Goal: Task Accomplishment & Management: Use online tool/utility

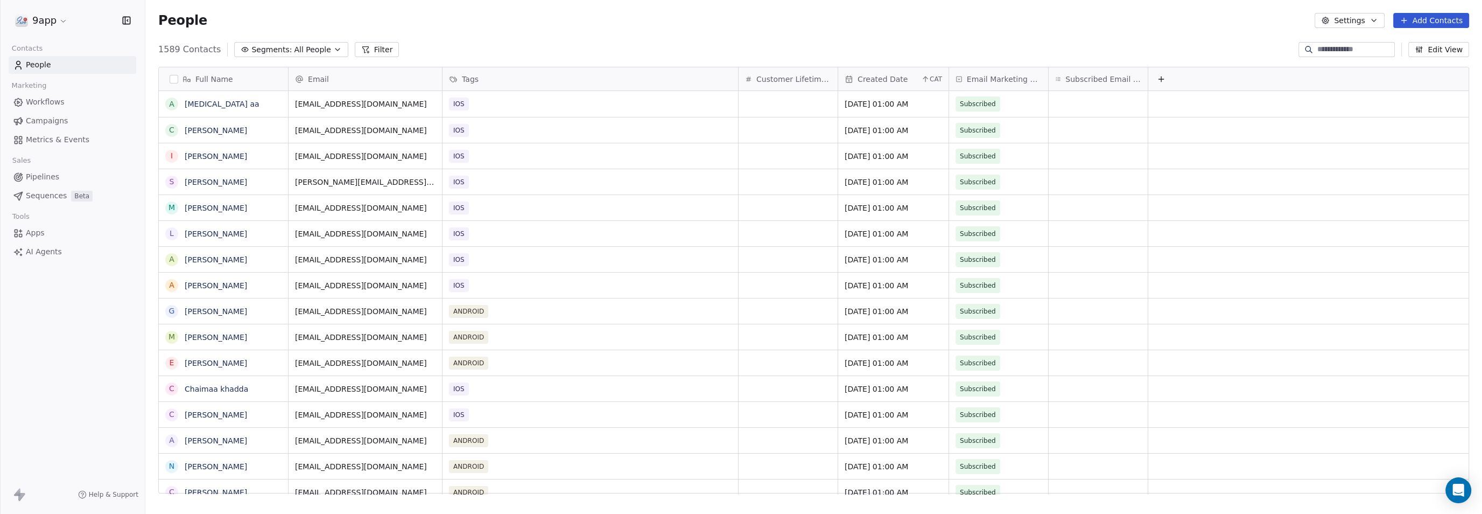
click at [38, 15] on html "9app Contacts People Marketing Workflows Campaigns Metrics & Events Sales Pipel…" at bounding box center [741, 257] width 1482 height 514
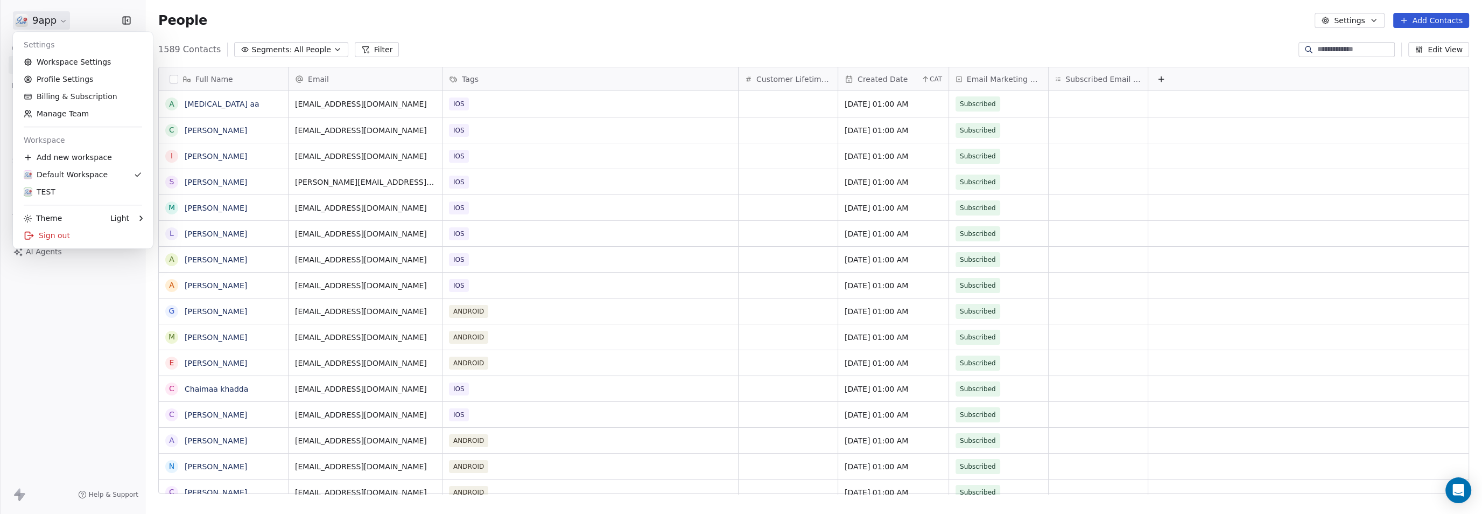
click at [248, 8] on html "9app Contacts People Marketing Workflows Campaigns Metrics & Events Sales Pipel…" at bounding box center [741, 257] width 1482 height 514
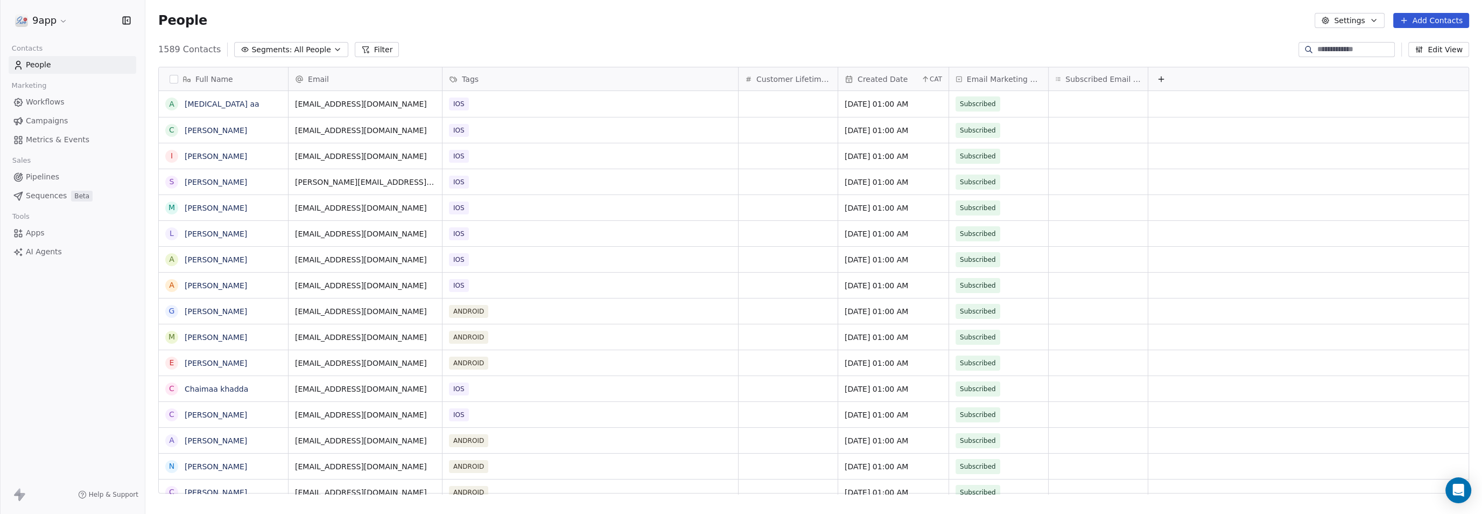
click at [60, 99] on span "Workflows" at bounding box center [45, 101] width 39 height 11
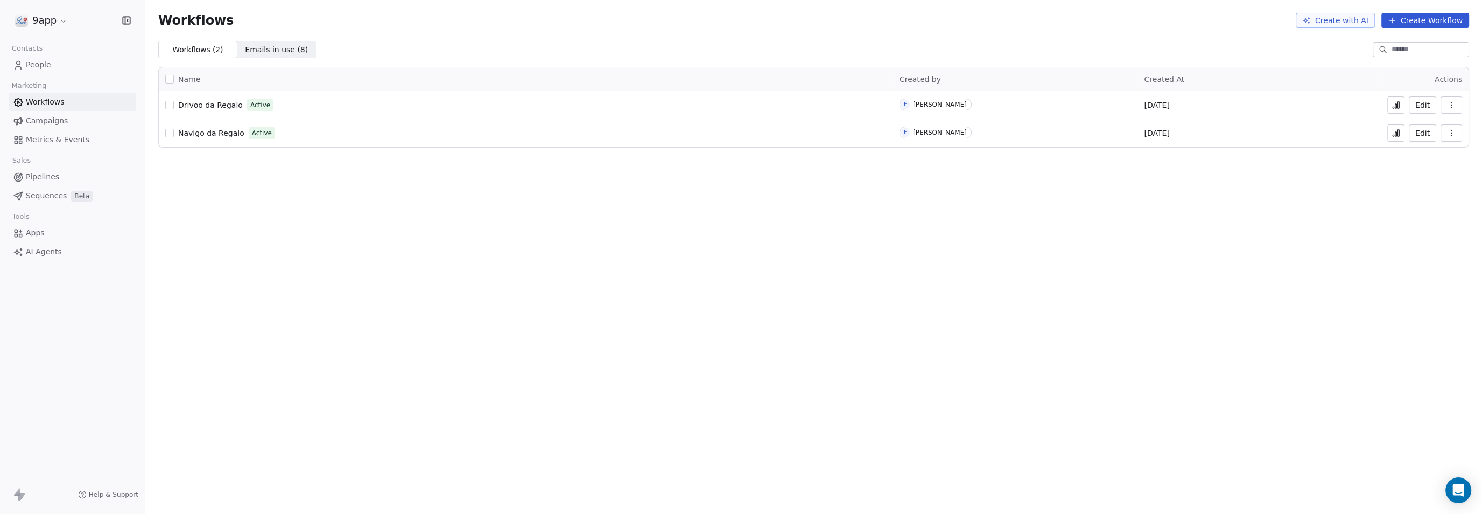
click at [34, 121] on span "Campaigns" at bounding box center [47, 120] width 42 height 11
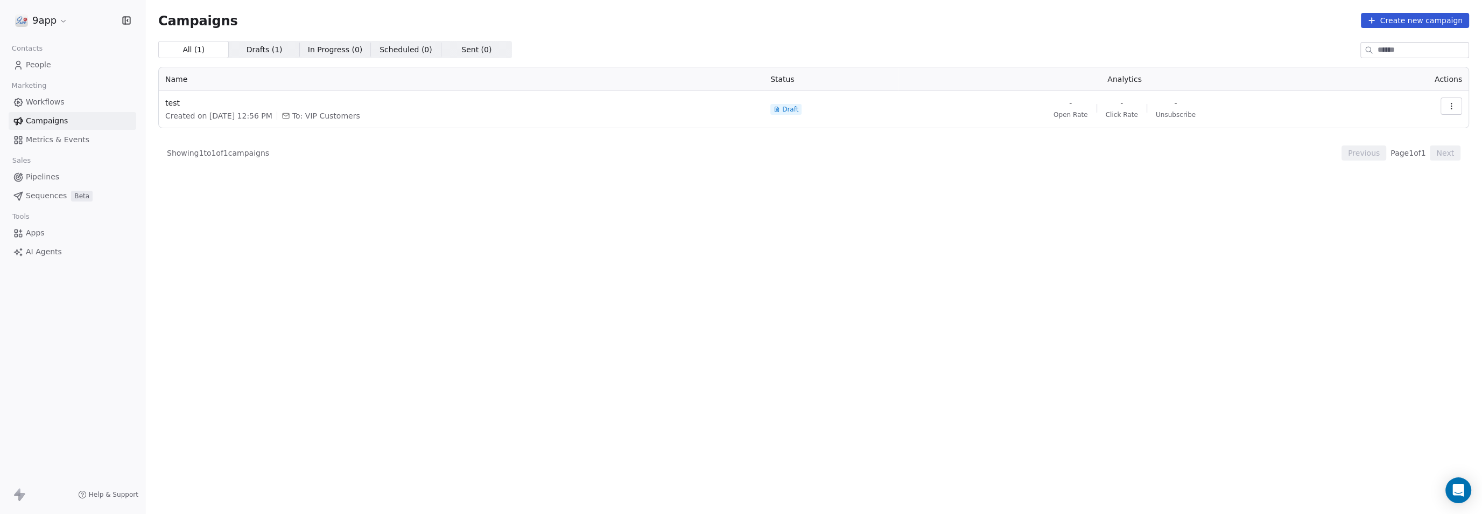
click at [56, 22] on html "9app Contacts People Marketing Workflows Campaigns Metrics & Events Sales Pipel…" at bounding box center [741, 257] width 1482 height 514
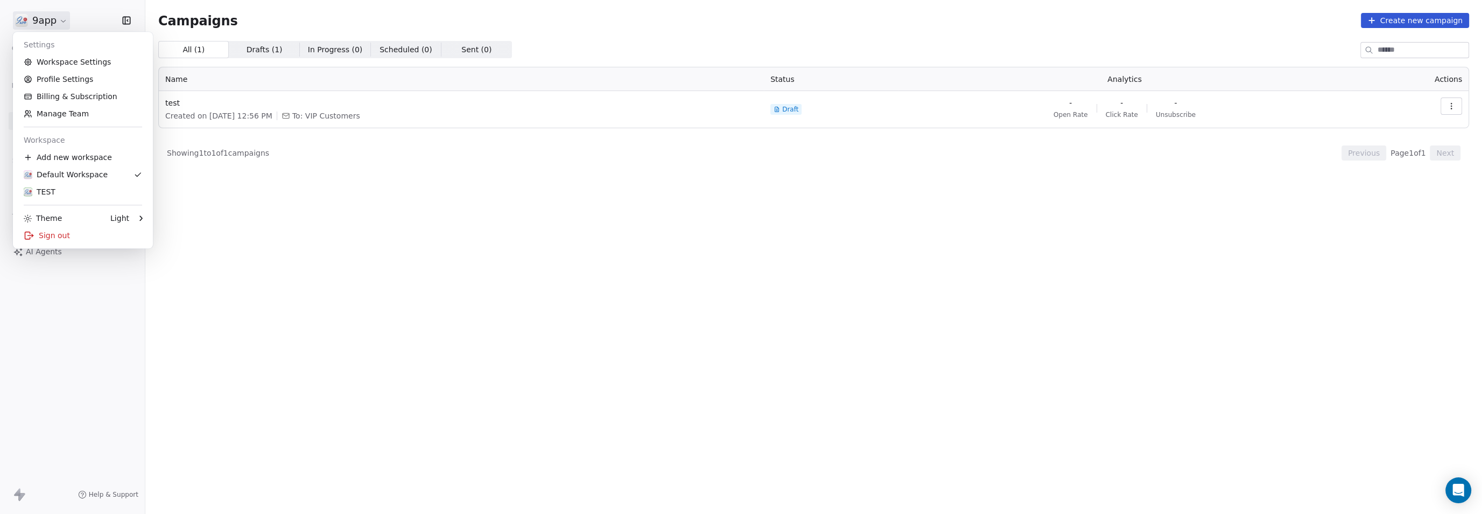
click at [47, 350] on html "9app Contacts People Marketing Workflows Campaigns Metrics & Events Sales Pipel…" at bounding box center [741, 257] width 1482 height 514
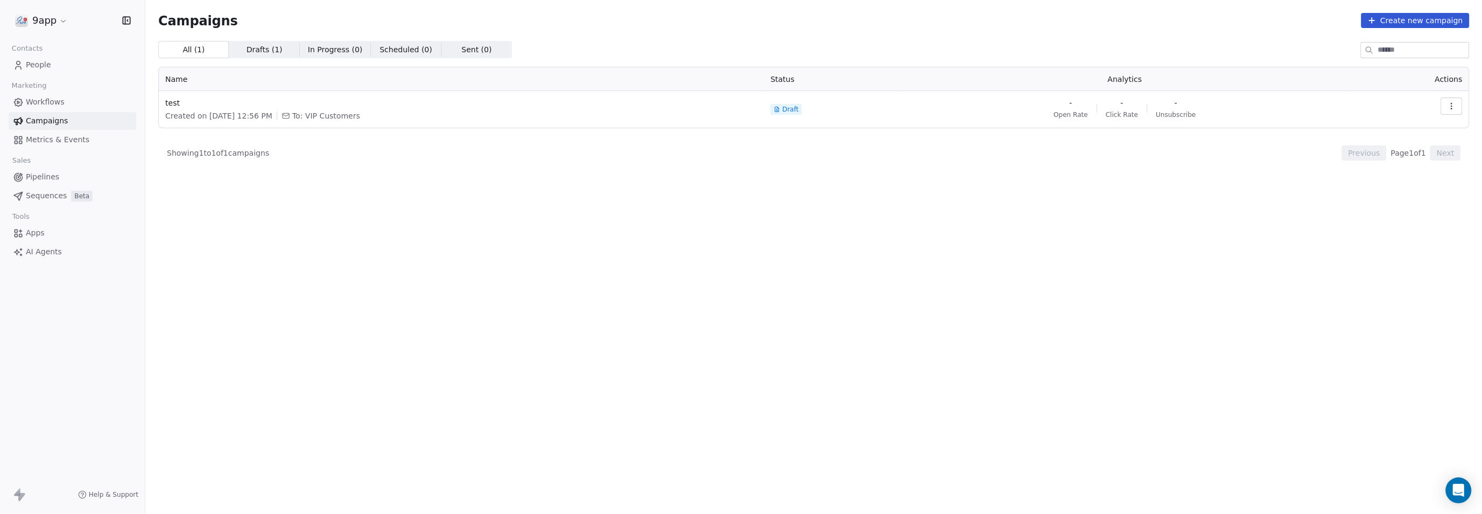
click at [34, 66] on span "People" at bounding box center [38, 64] width 25 height 11
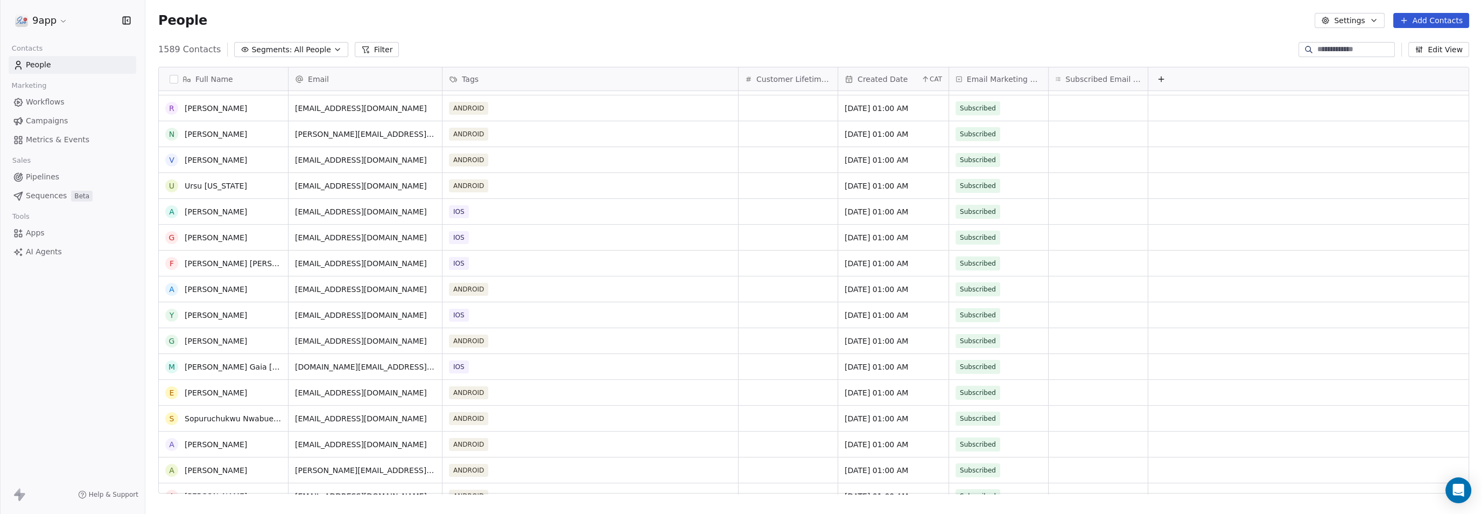
scroll to position [449, 0]
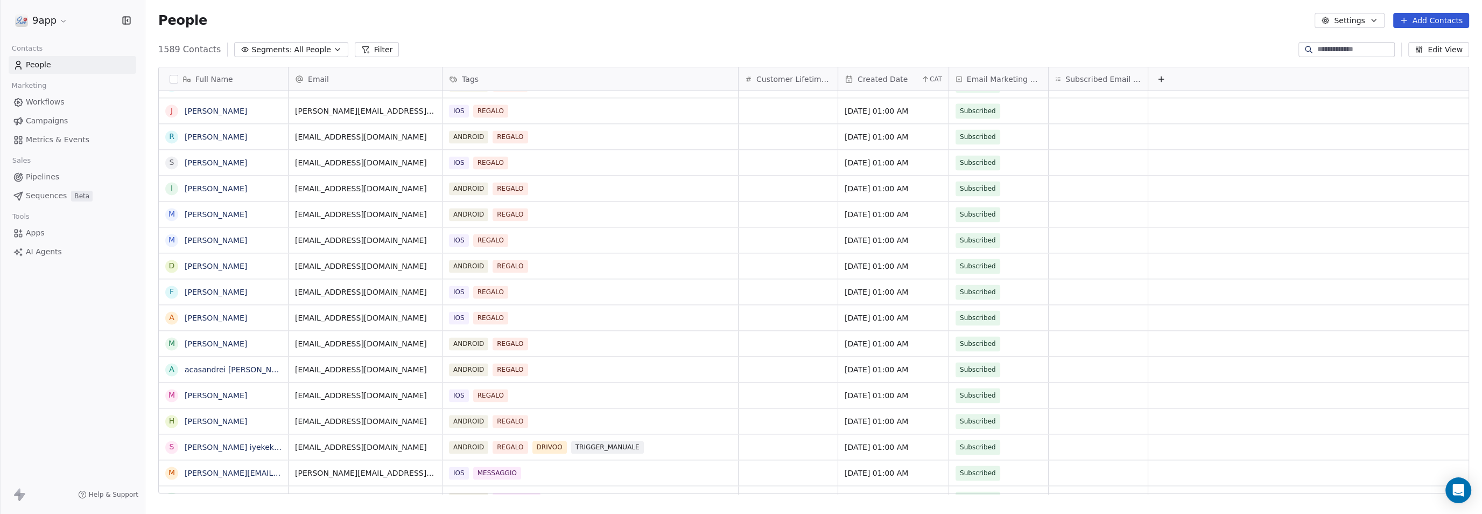
click at [878, 80] on span "Created Date" at bounding box center [883, 79] width 50 height 11
click at [927, 77] on html "9app Contacts People Marketing Workflows Campaigns Metrics & Events Sales Pipel…" at bounding box center [741, 257] width 1482 height 514
click at [927, 77] on icon at bounding box center [925, 79] width 9 height 9
click at [898, 118] on span "Sort Descending" at bounding box center [889, 119] width 62 height 11
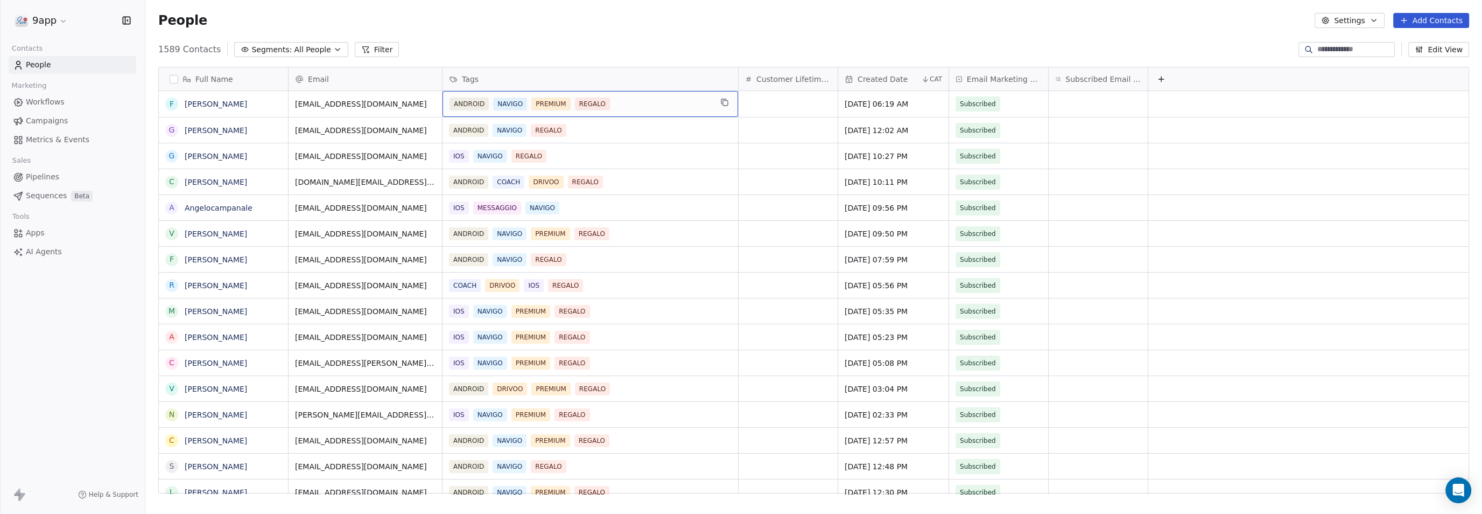
click at [541, 103] on span "PREMIUM" at bounding box center [550, 103] width 39 height 13
click at [1317, 51] on input at bounding box center [1354, 49] width 75 height 11
type input "**********"
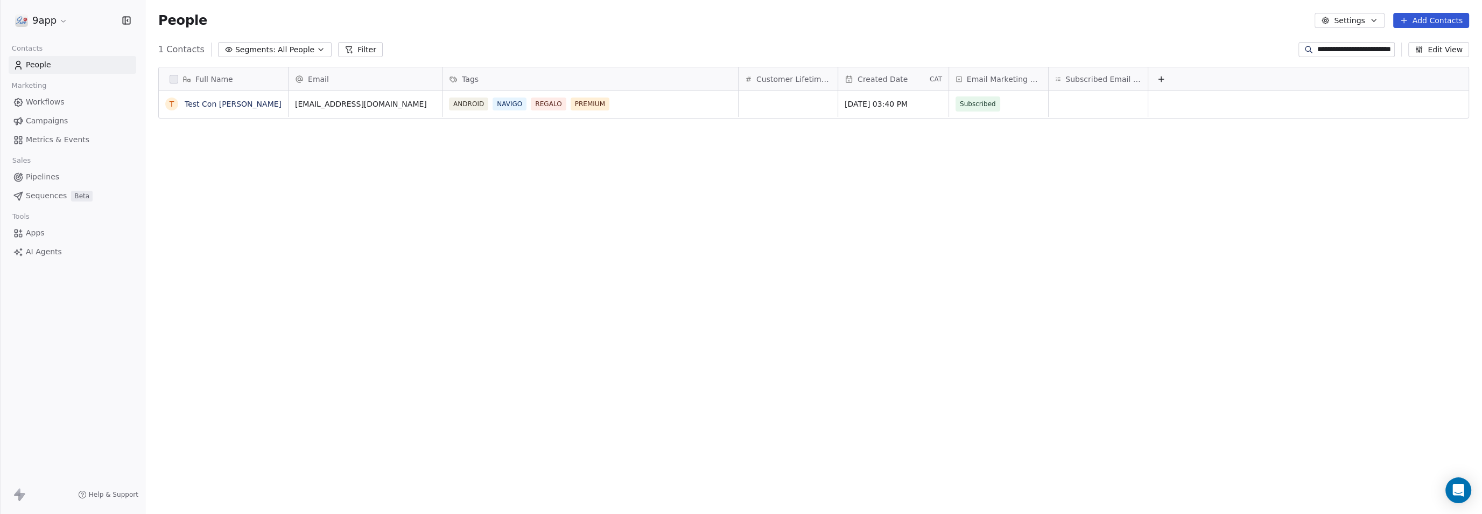
scroll to position [442, 1326]
click at [171, 103] on button "grid" at bounding box center [171, 104] width 9 height 9
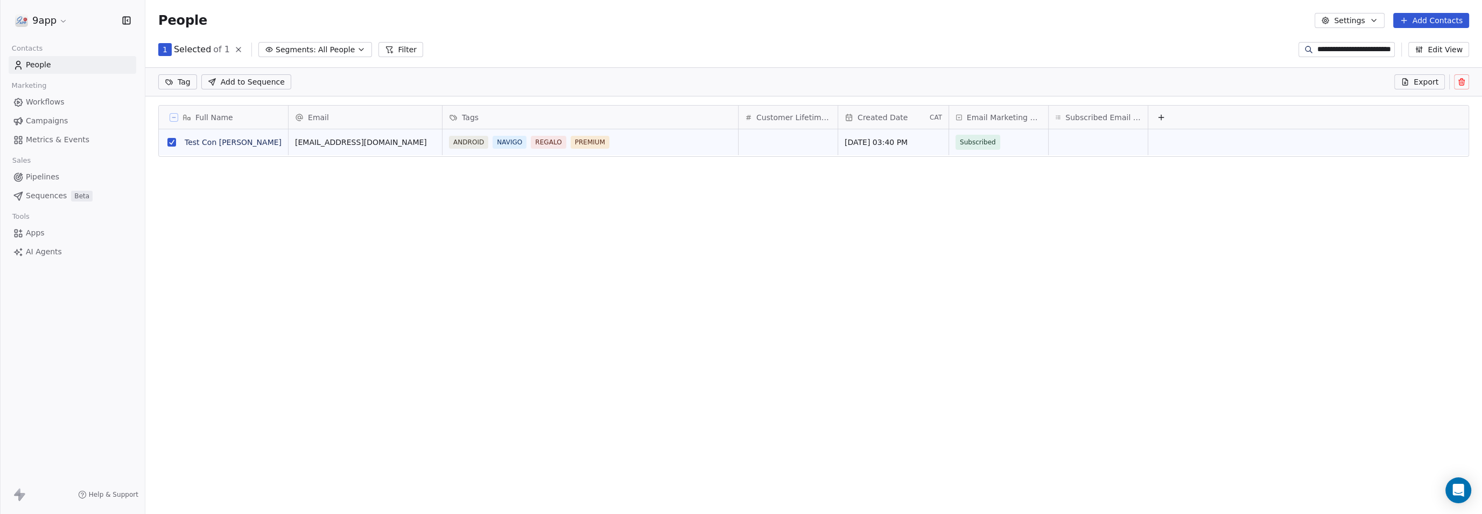
scroll to position [11, 10]
click at [1457, 82] on icon at bounding box center [1461, 82] width 9 height 9
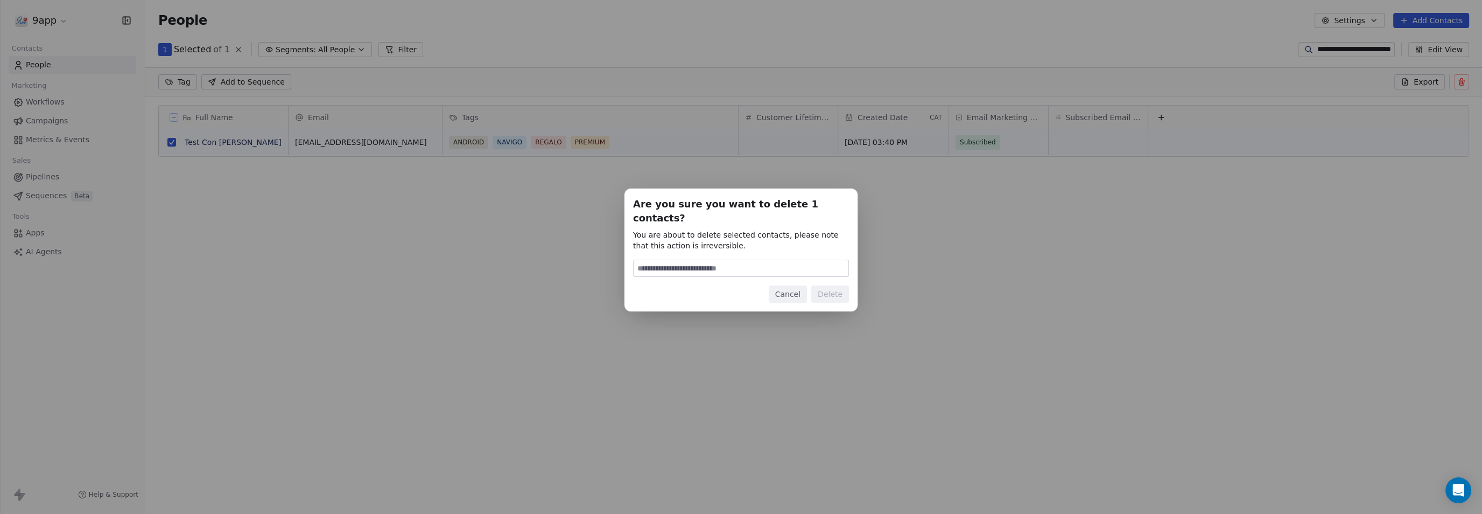
click at [687, 261] on input at bounding box center [741, 268] width 215 height 16
type input "******"
click at [831, 285] on button "Delete" at bounding box center [830, 293] width 38 height 17
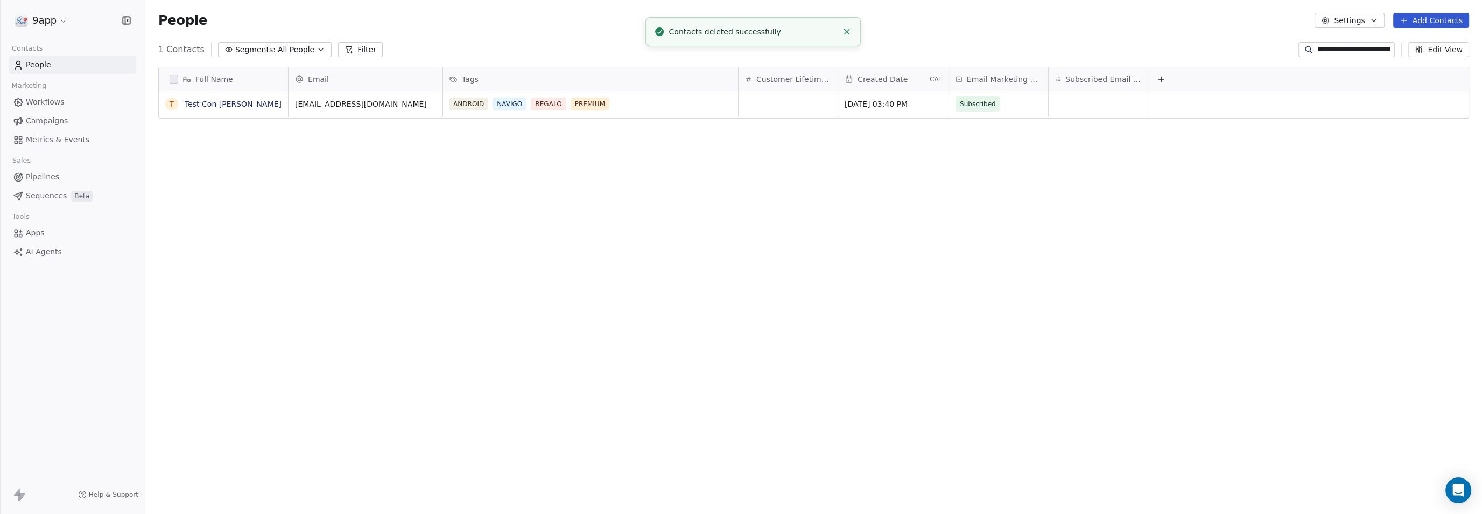
scroll to position [442, 1326]
drag, startPoint x: 573, startPoint y: 101, endPoint x: 595, endPoint y: 100, distance: 22.6
click at [595, 100] on span "PREMIUM" at bounding box center [590, 103] width 39 height 13
click at [604, 197] on div "Full Name T Test Con vallo2 premium Email Tags Customer Lifetime Value Created …" at bounding box center [813, 284] width 1337 height 452
click at [41, 104] on span "Workflows" at bounding box center [45, 101] width 39 height 11
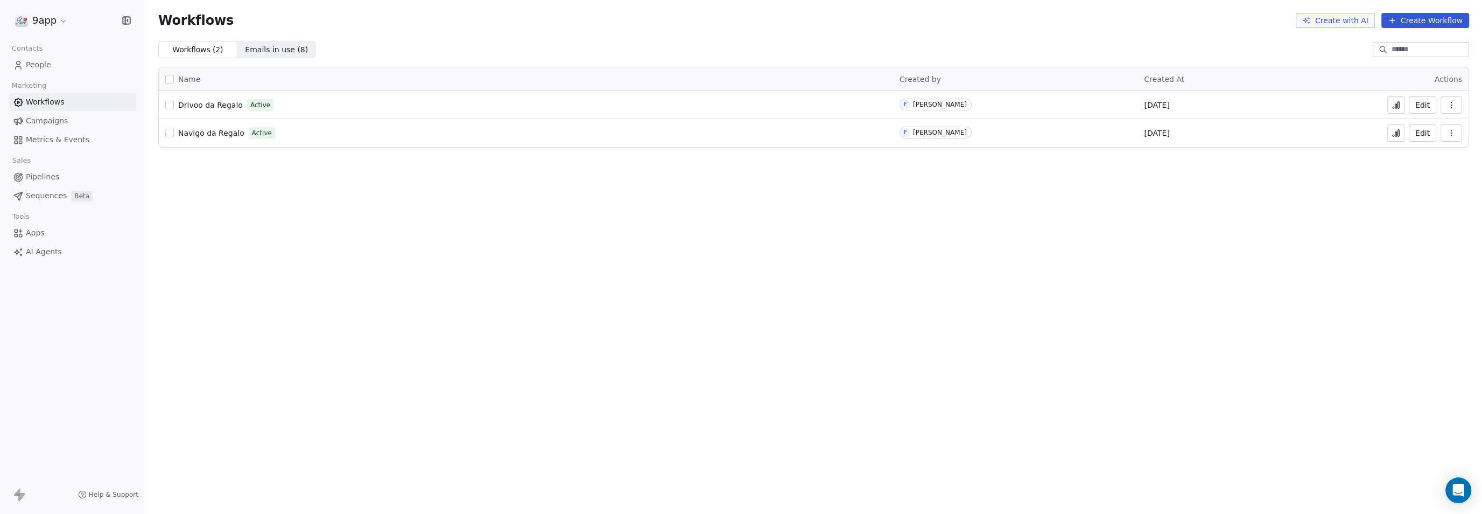
click at [1398, 131] on icon at bounding box center [1396, 133] width 9 height 9
click at [1424, 133] on button "Edit" at bounding box center [1422, 132] width 27 height 17
click at [39, 64] on span "People" at bounding box center [38, 64] width 25 height 11
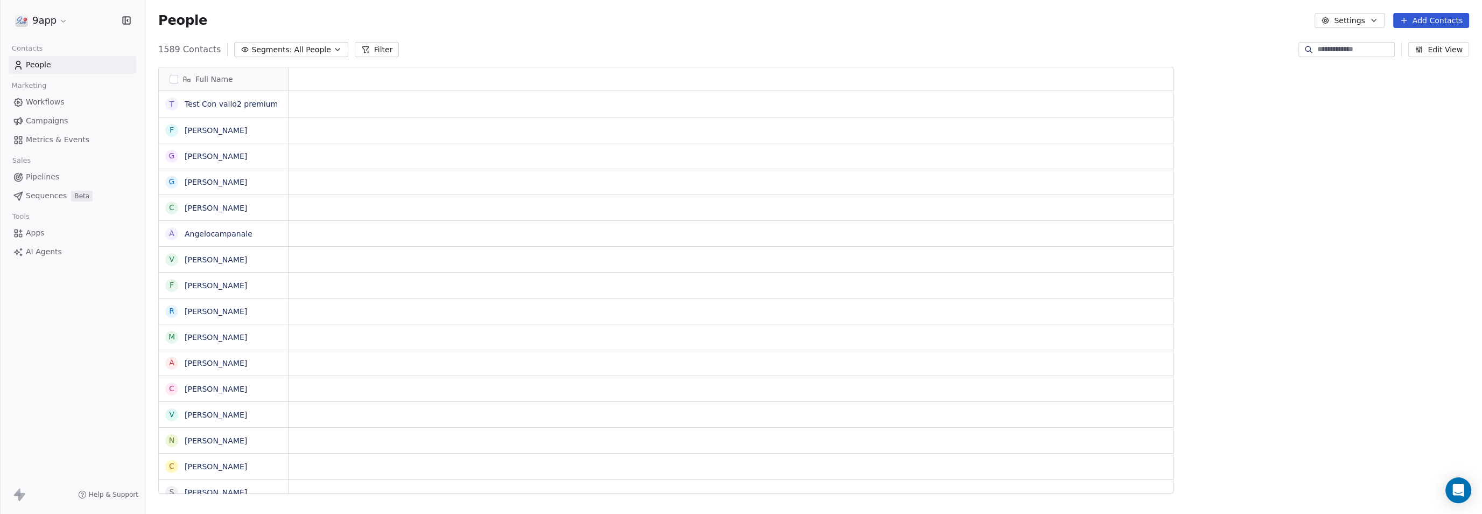
scroll to position [442, 1326]
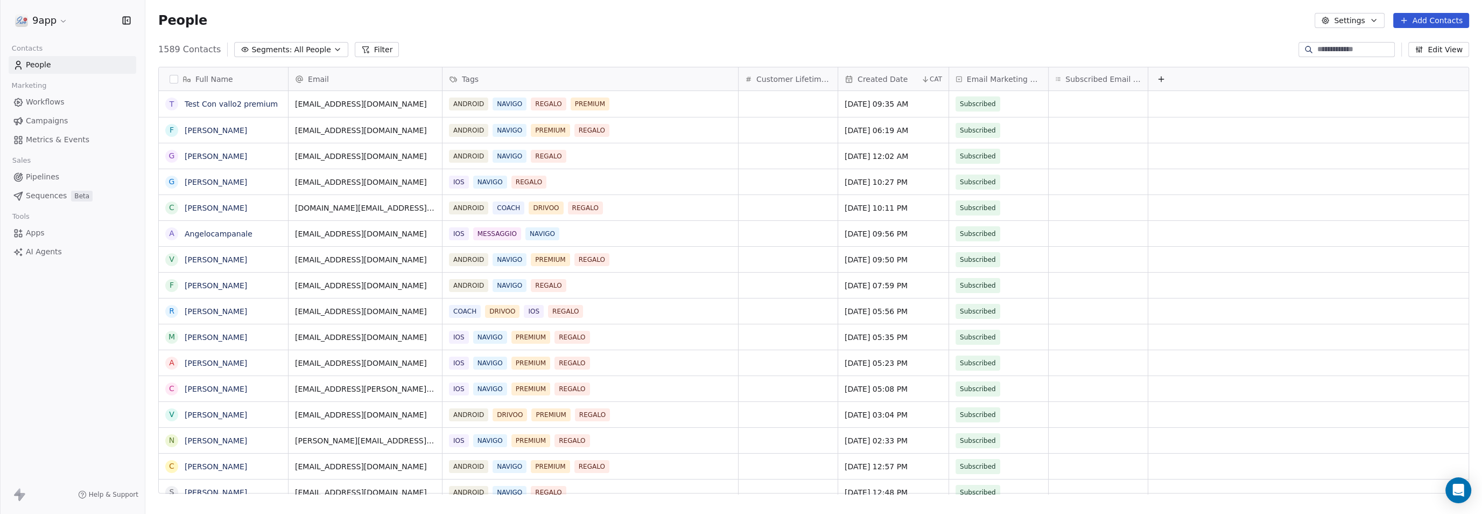
click at [360, 45] on button "Filter" at bounding box center [377, 49] width 45 height 15
click at [34, 46] on span "Add Filter" at bounding box center [44, 44] width 36 height 11
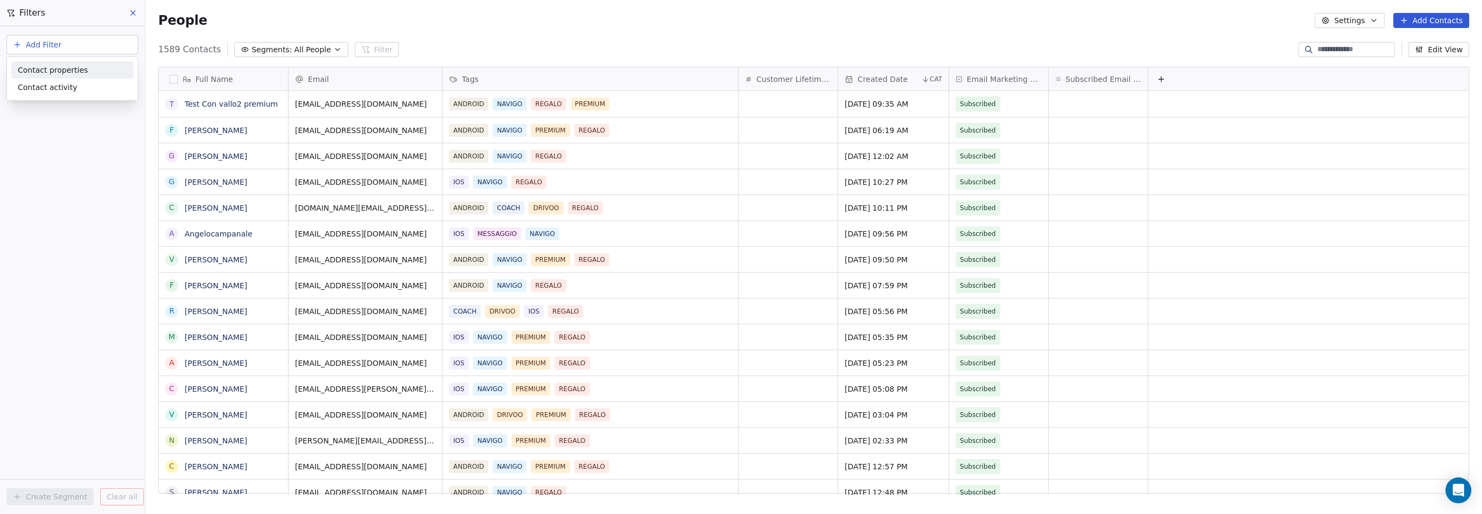
click at [37, 73] on span "Contact properties" at bounding box center [53, 69] width 70 height 11
click at [273, 15] on html "9app Contacts People Marketing Workflows Campaigns Metrics & Events Sales Pipel…" at bounding box center [741, 257] width 1482 height 514
click at [12, 44] on button "Add Filter" at bounding box center [72, 44] width 132 height 19
click at [28, 88] on span "Contact activity" at bounding box center [48, 86] width 60 height 11
drag, startPoint x: 22, startPoint y: 201, endPoint x: 38, endPoint y: 101, distance: 102.0
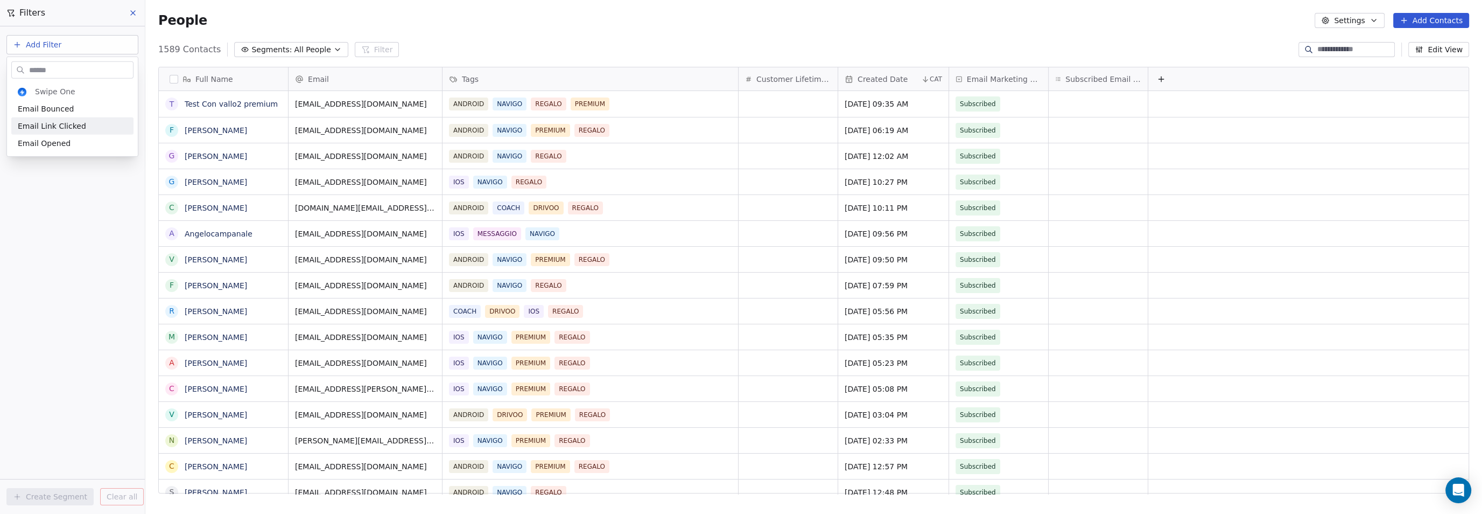
click at [22, 192] on html "9app Contacts People Marketing Workflows Campaigns Metrics & Events Sales Pipel…" at bounding box center [741, 257] width 1482 height 514
click at [18, 45] on icon "button" at bounding box center [17, 44] width 9 height 9
click at [24, 66] on span "Contact properties" at bounding box center [53, 69] width 70 height 11
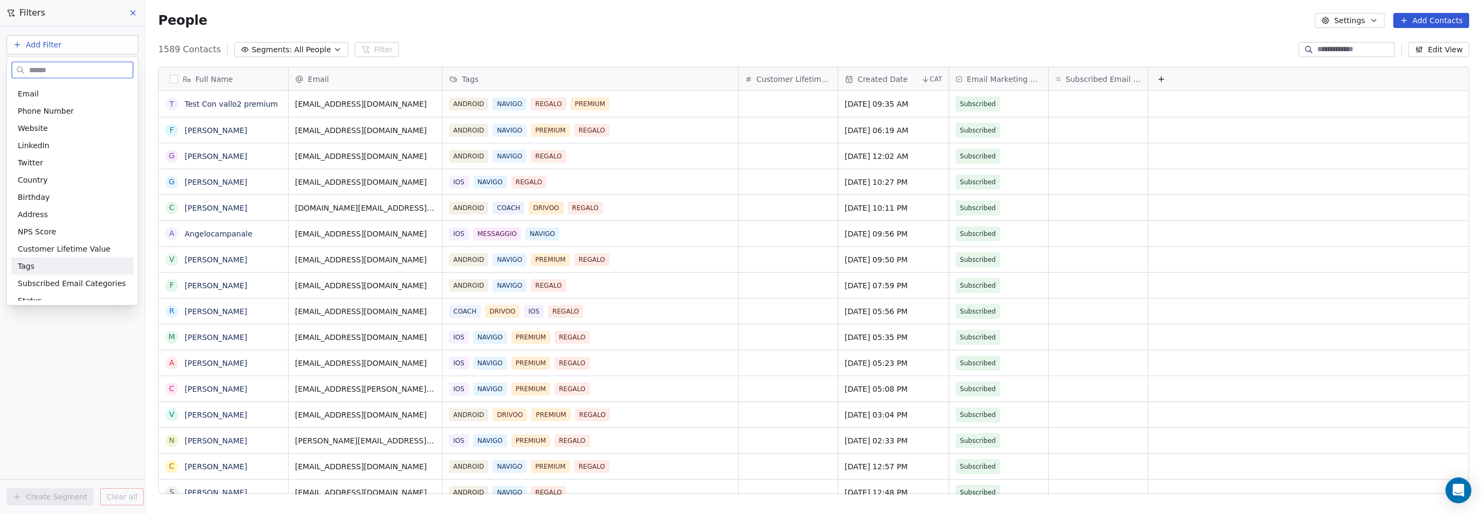
click at [31, 264] on span "Tags" at bounding box center [26, 266] width 17 height 11
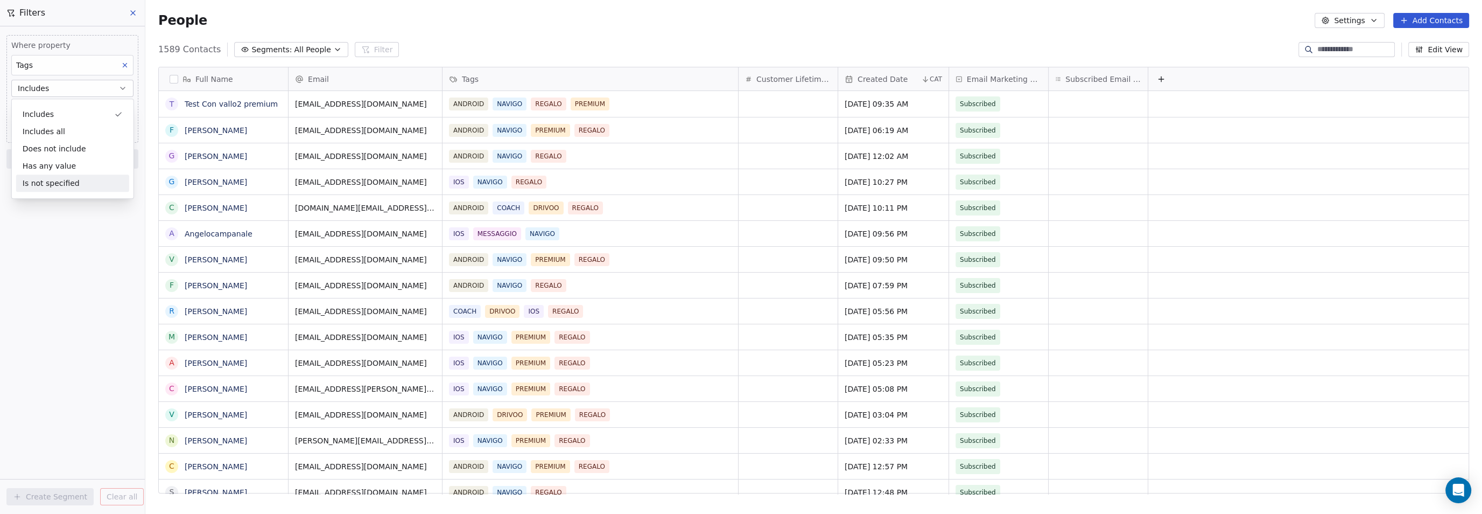
click at [56, 264] on div "Where property Tags Includes Select Tags Add filter to this group Add another f…" at bounding box center [72, 269] width 145 height 487
click at [43, 106] on body "9app Contacts People Marketing Workflows Campaigns Metrics & Events Sales Pipel…" at bounding box center [741, 257] width 1482 height 514
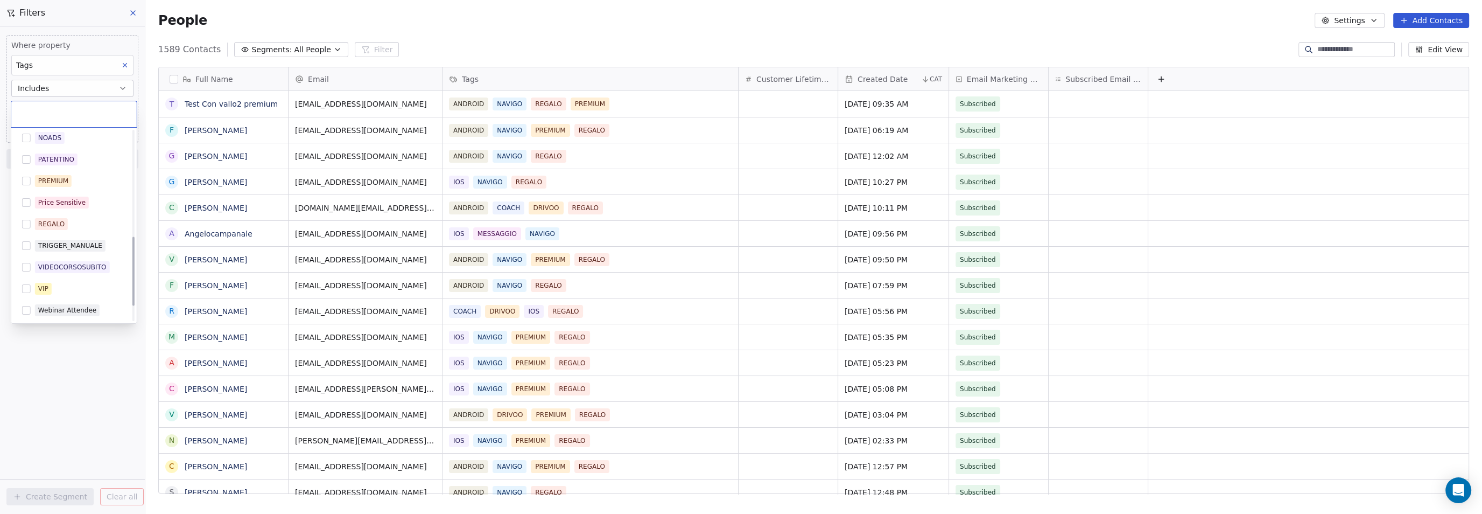
scroll to position [263, 0]
click at [26, 245] on button "Suggestions" at bounding box center [26, 246] width 9 height 9
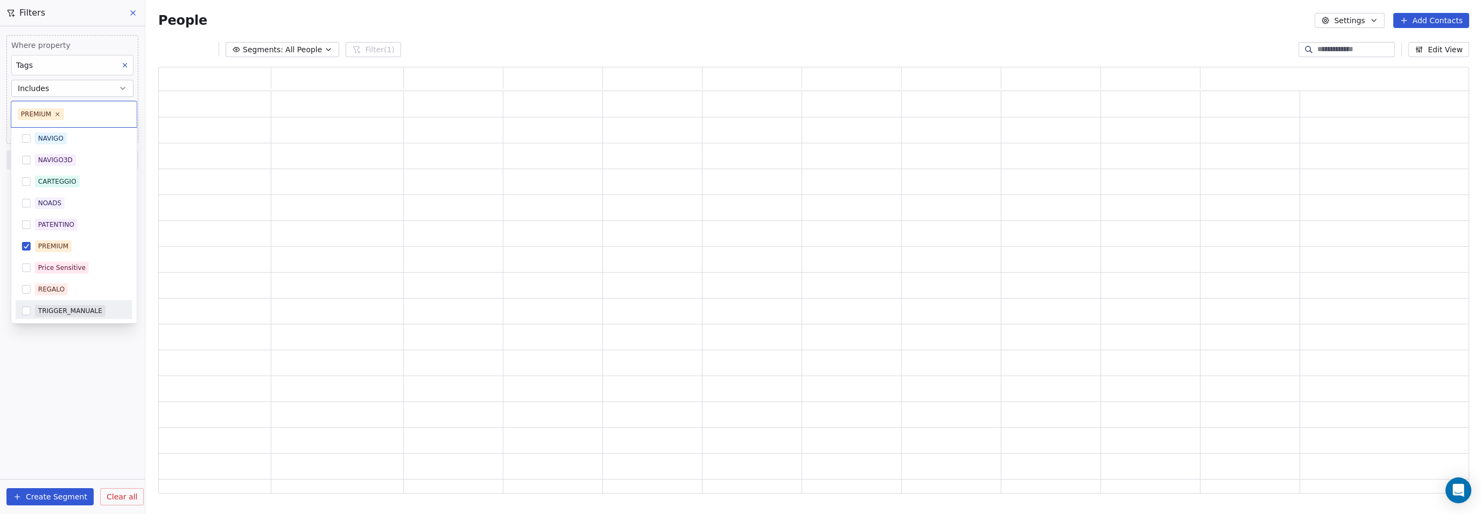
click at [37, 366] on html "9app Contacts People Marketing Workflows Campaigns Metrics & Events Sales Pipel…" at bounding box center [741, 257] width 1482 height 514
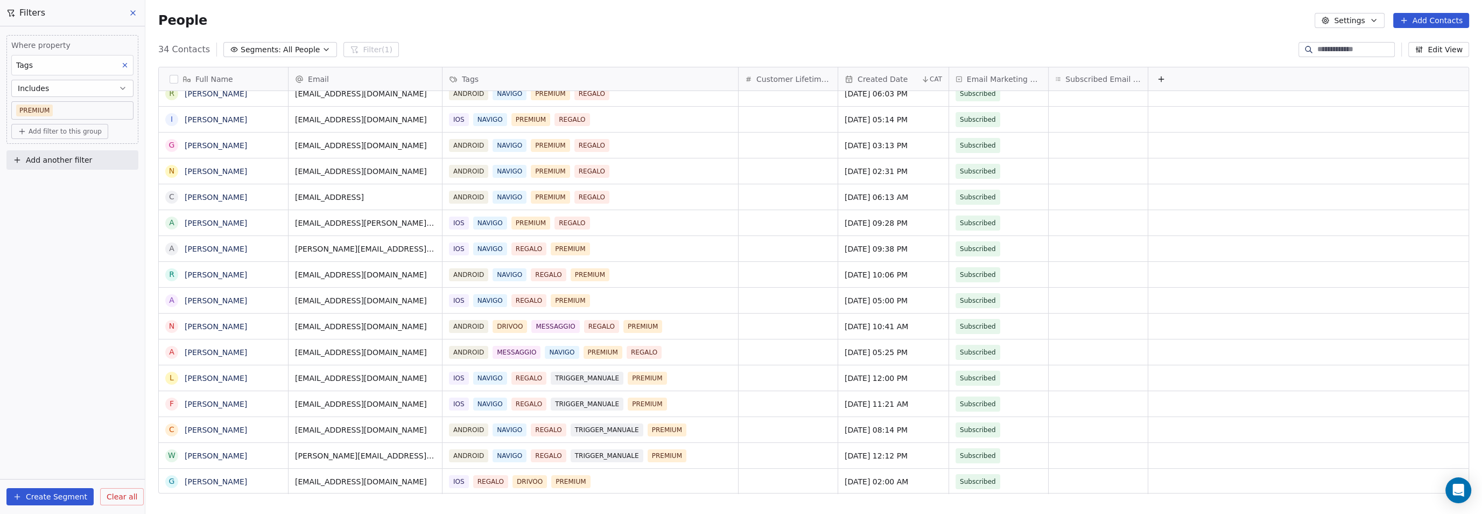
scroll to position [0, 0]
drag, startPoint x: 296, startPoint y: 352, endPoint x: 359, endPoint y: 350, distance: 63.5
click at [10, 212] on div "Where property Tags Includes PREMIUM Add filter to this group Add another filte…" at bounding box center [72, 269] width 145 height 487
drag, startPoint x: 132, startPoint y: 5, endPoint x: 997, endPoint y: 171, distance: 880.8
click at [997, 171] on div "Filters Where property Tags Includes PREMIUM Add filter to this group Add anoth…" at bounding box center [813, 257] width 1337 height 514
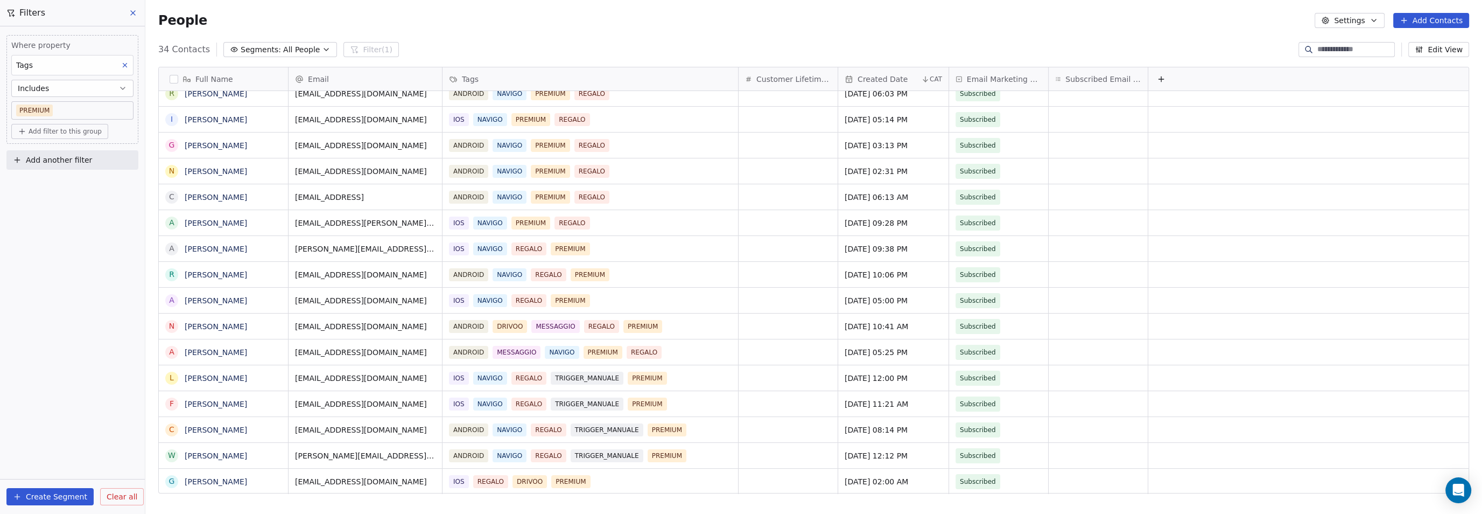
click at [135, 13] on icon at bounding box center [133, 13] width 9 height 9
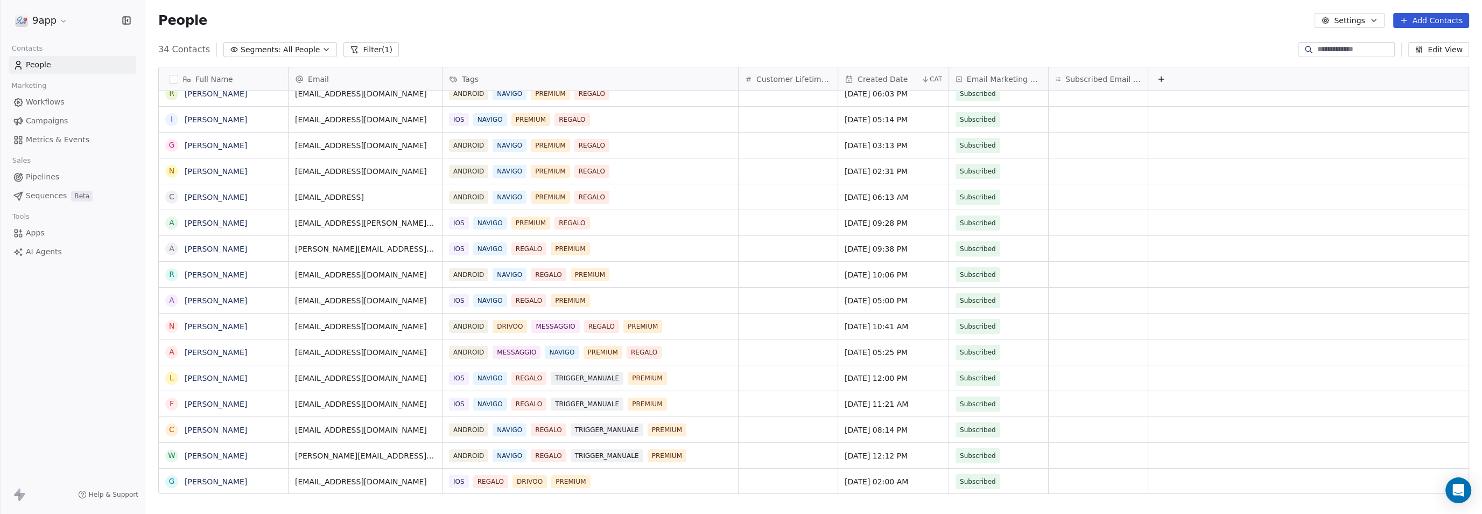
click at [48, 135] on span "Metrics & Events" at bounding box center [58, 139] width 64 height 11
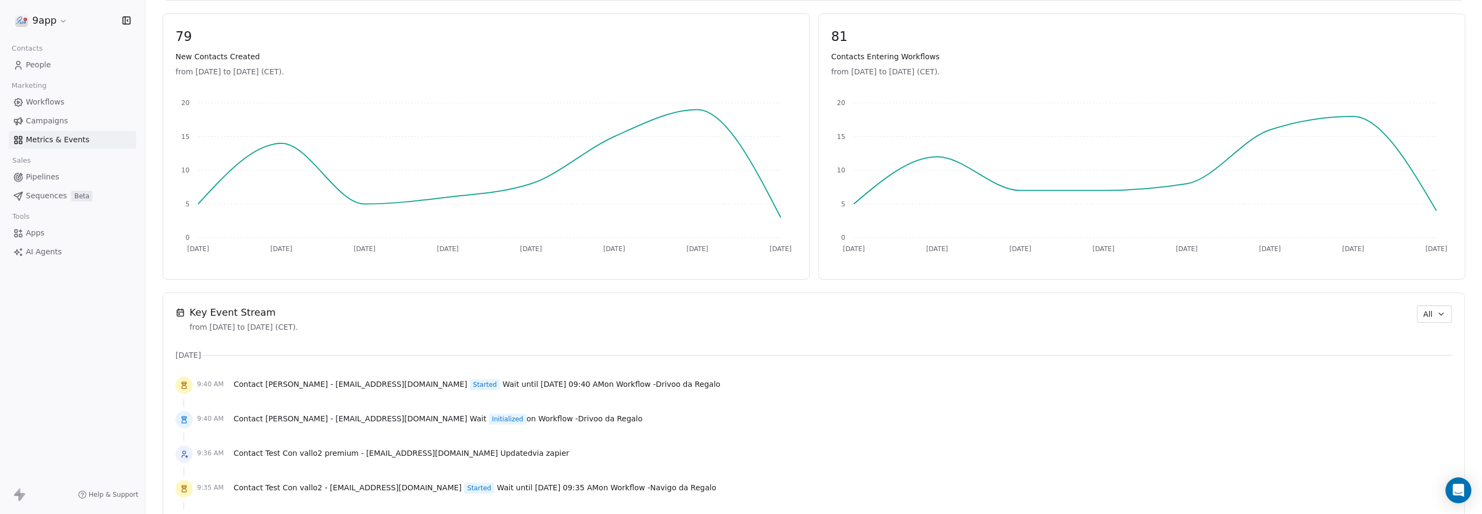
click at [47, 174] on span "Pipelines" at bounding box center [42, 176] width 33 height 11
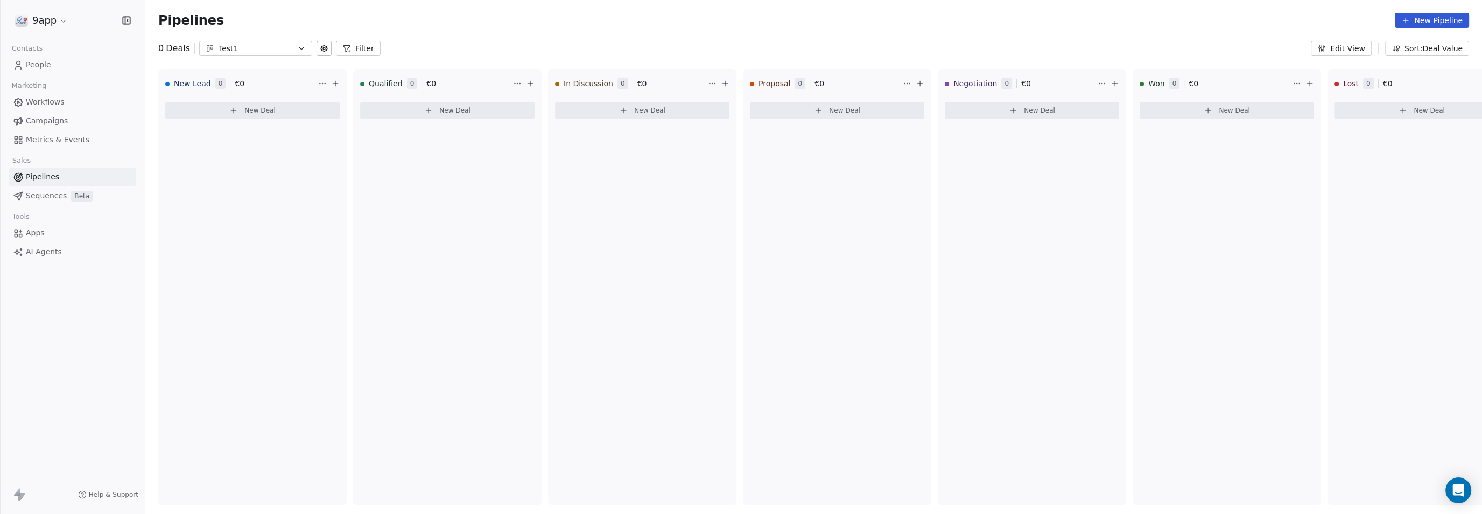
click at [34, 104] on span "Workflows" at bounding box center [45, 101] width 39 height 11
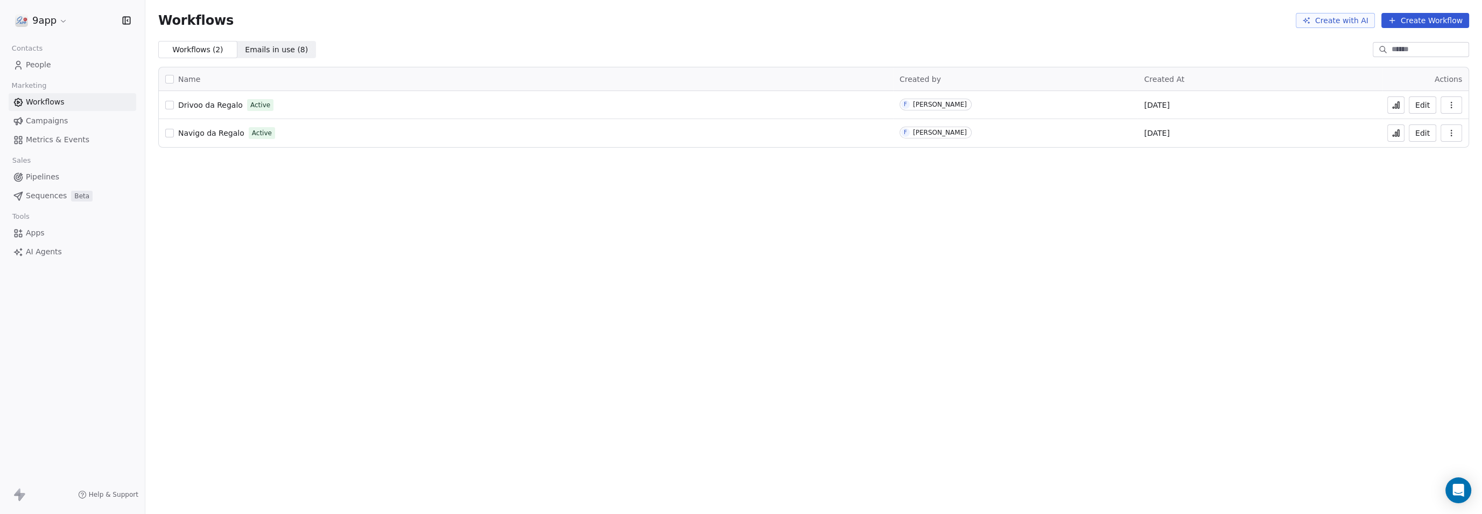
click at [37, 139] on span "Metrics & Events" at bounding box center [58, 139] width 64 height 11
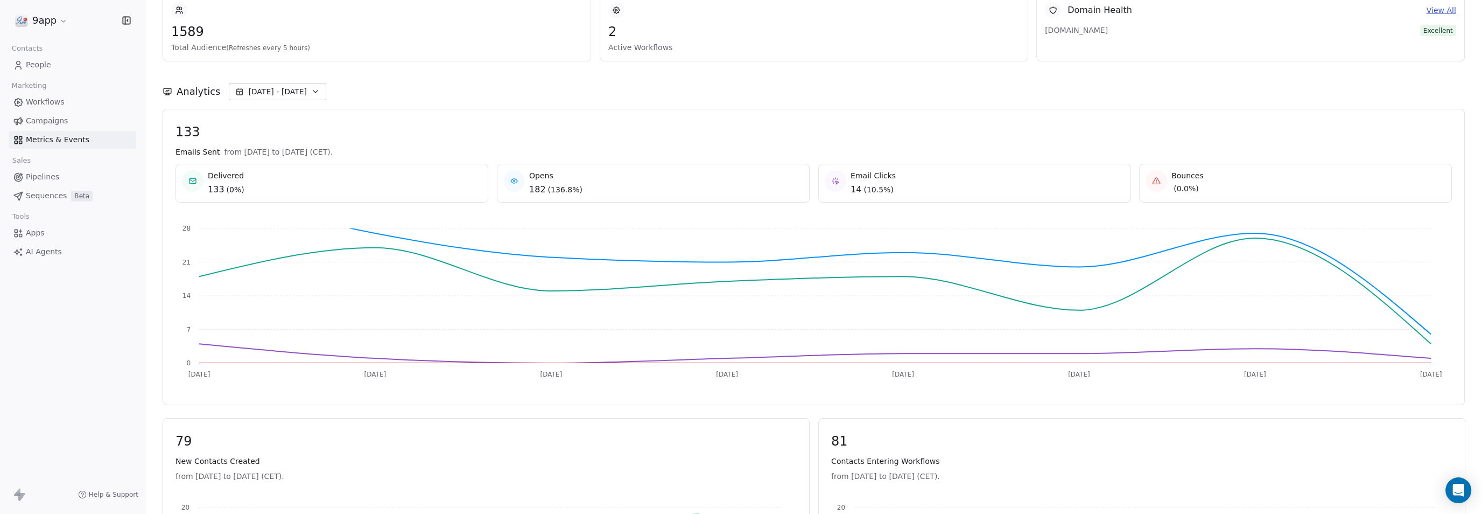
click at [36, 67] on span "People" at bounding box center [38, 64] width 25 height 11
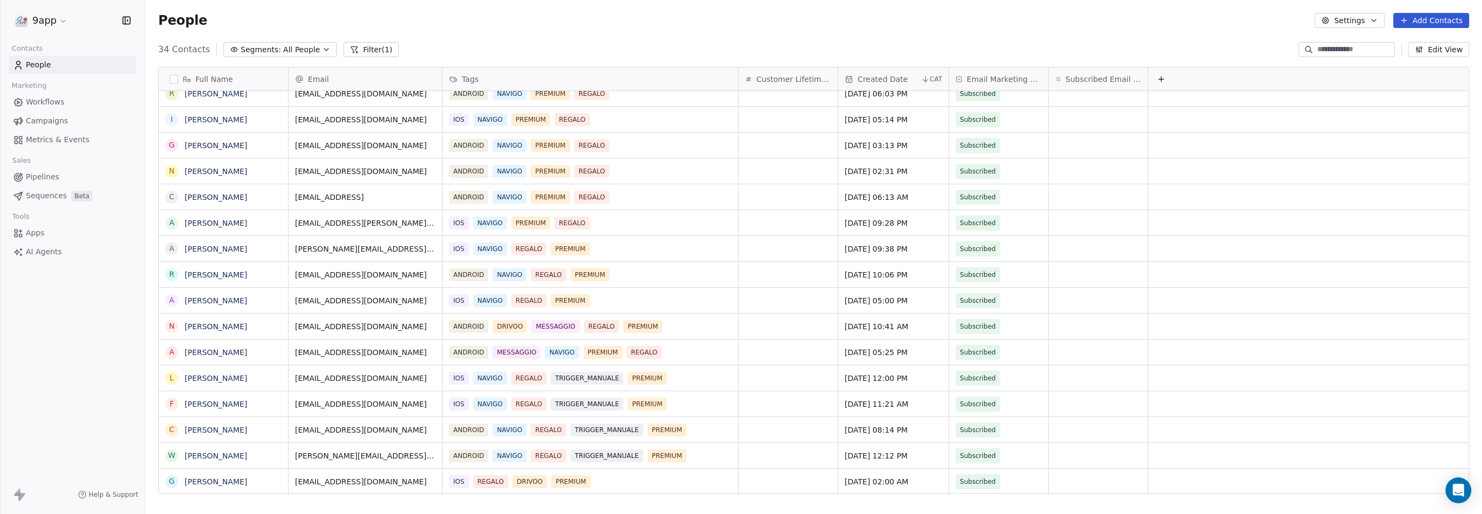
click at [43, 64] on span "People" at bounding box center [38, 64] width 25 height 11
click at [234, 51] on icon "button" at bounding box center [234, 49] width 9 height 9
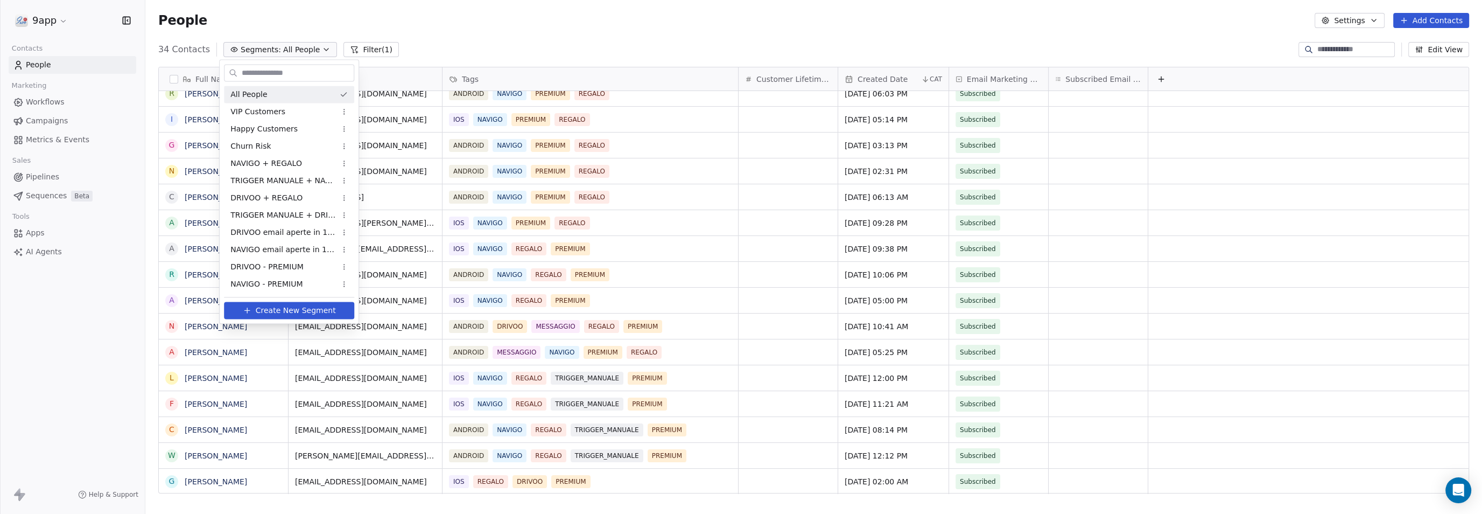
click at [489, 13] on html "9app Contacts People Marketing Workflows Campaigns Metrics & Events Sales Pipel…" at bounding box center [741, 257] width 1482 height 514
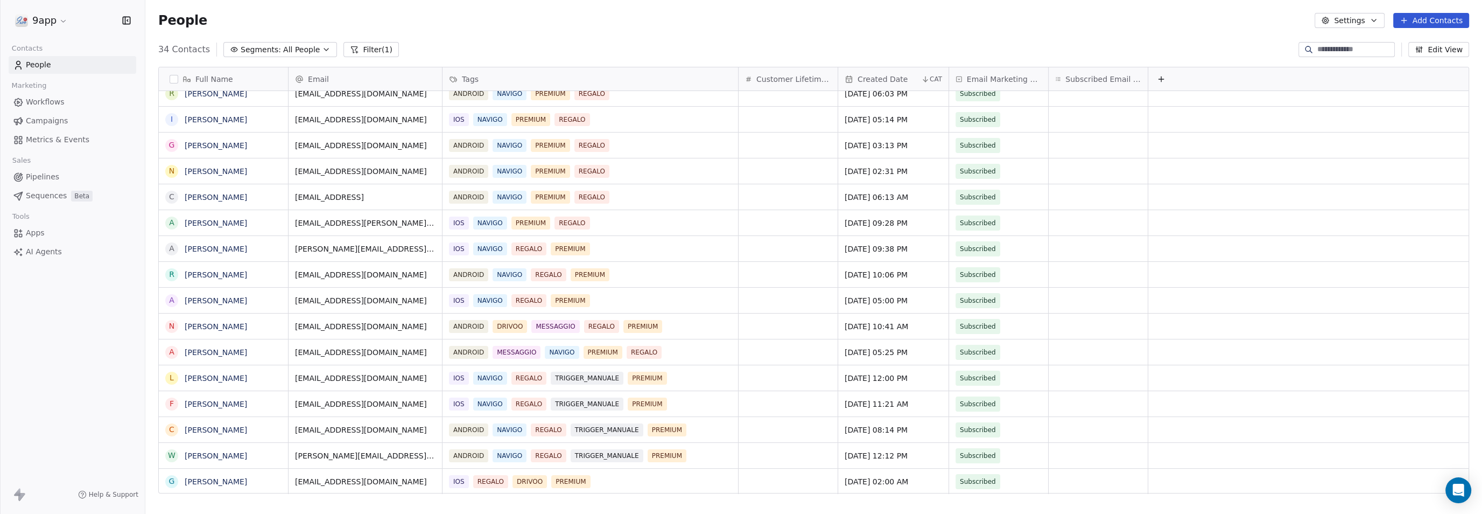
click at [26, 101] on span "Workflows" at bounding box center [45, 101] width 39 height 11
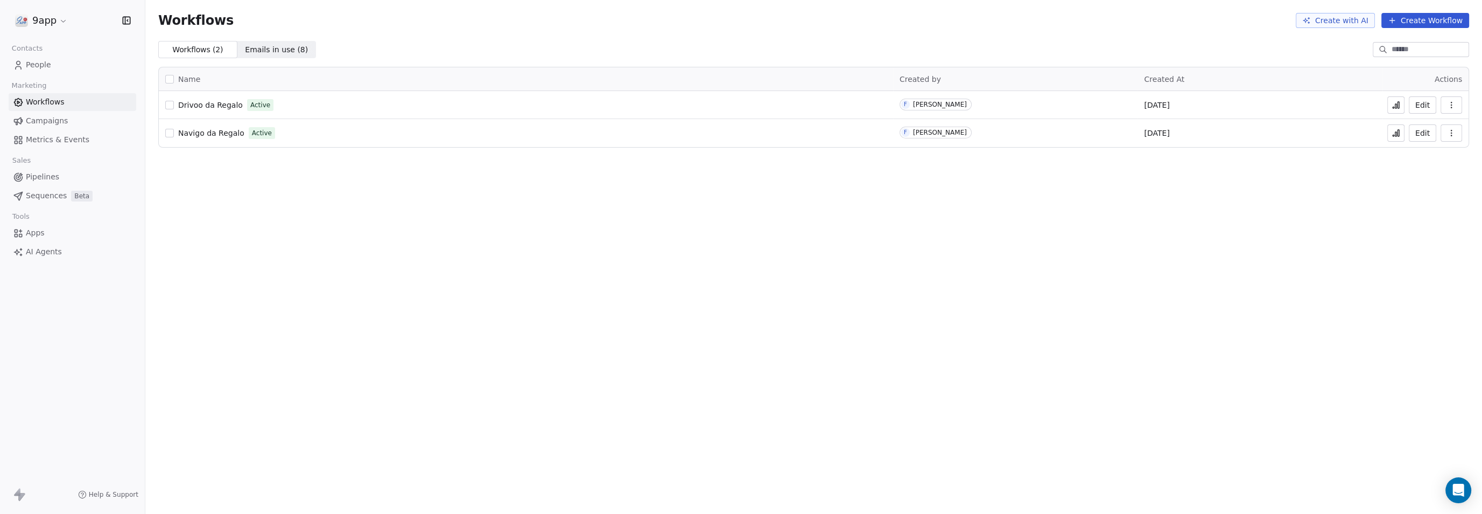
click at [31, 65] on span "People" at bounding box center [38, 64] width 25 height 11
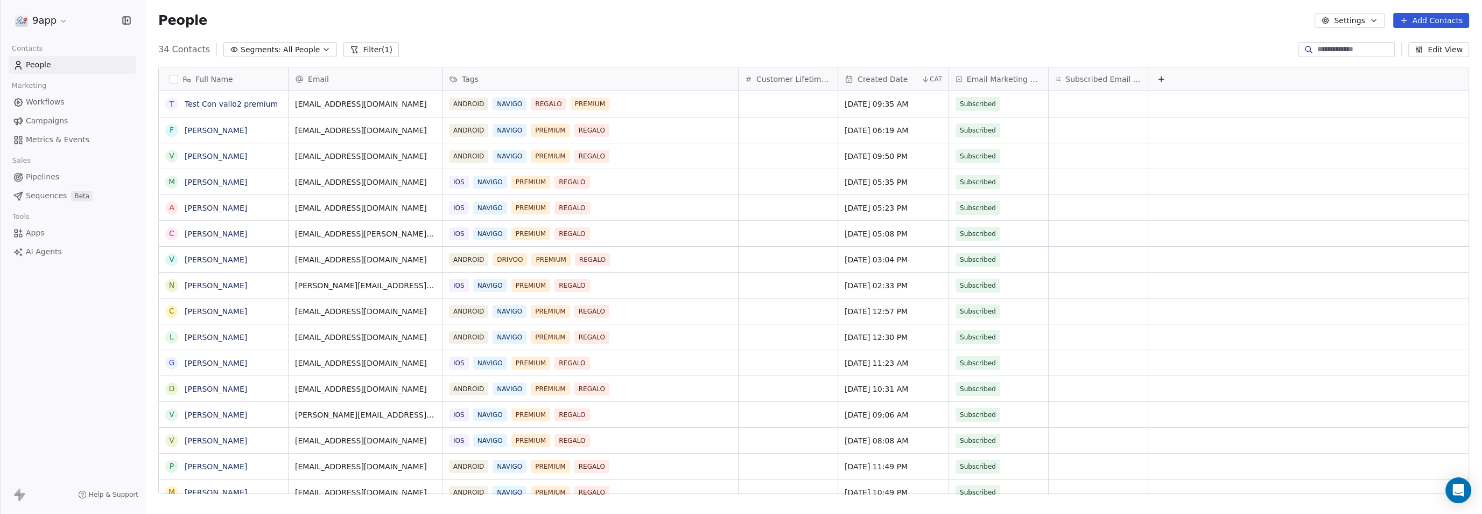
click at [360, 49] on button "Filter (1)" at bounding box center [370, 49] width 55 height 15
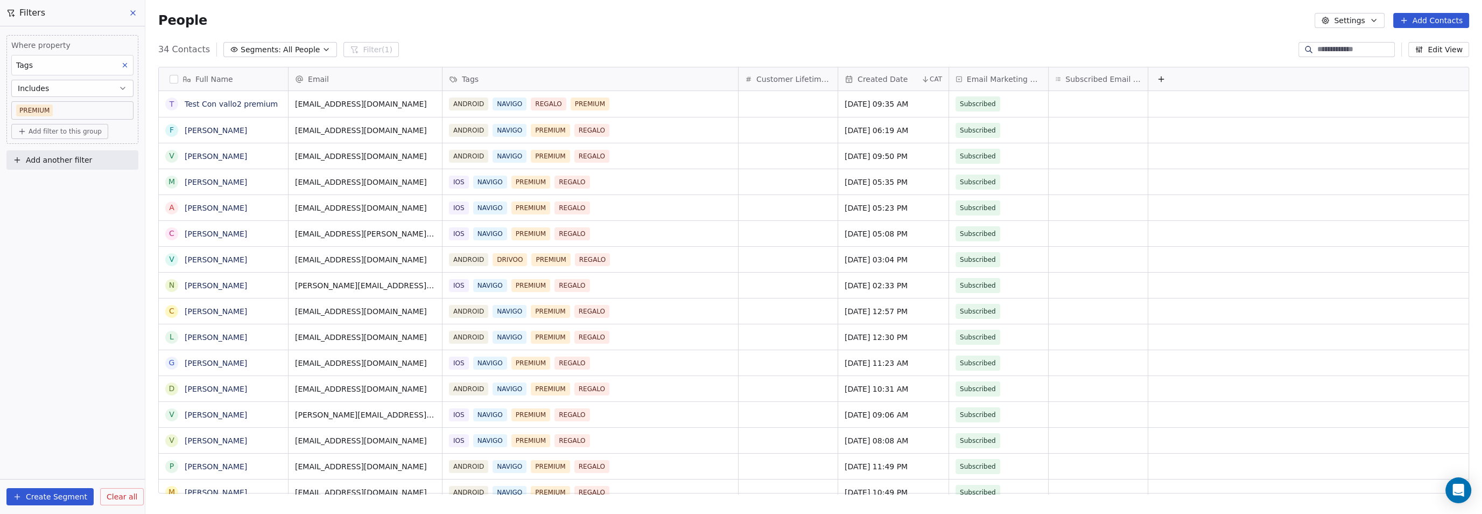
click at [125, 65] on icon at bounding box center [125, 65] width 8 height 8
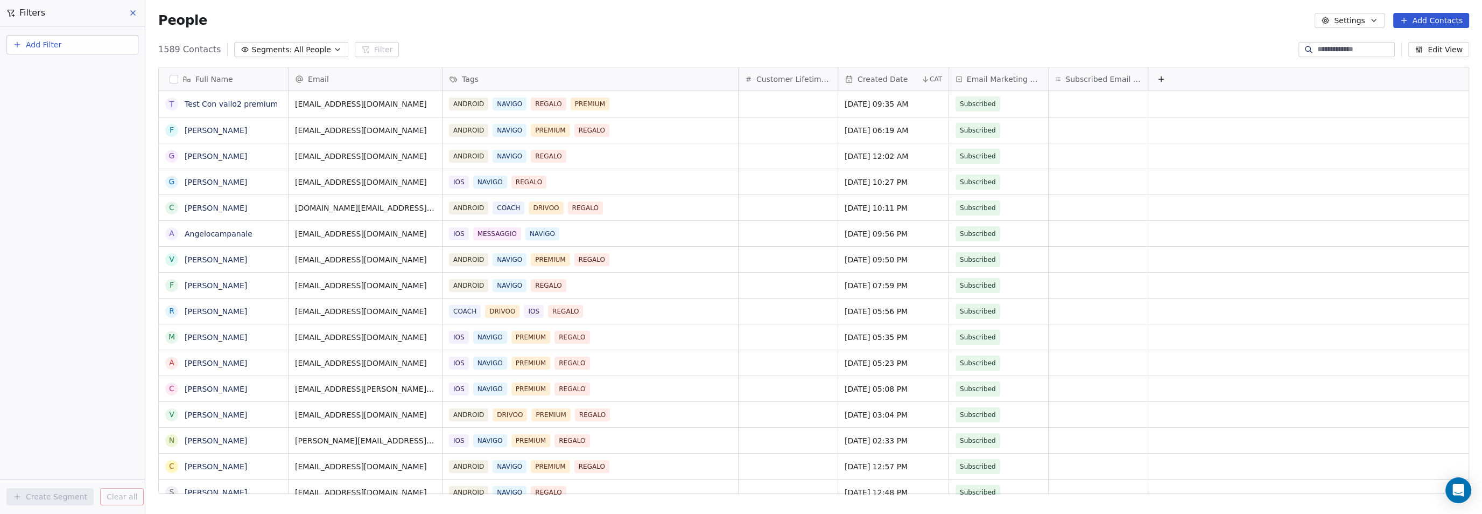
click at [19, 47] on icon "button" at bounding box center [17, 44] width 9 height 9
click at [39, 90] on span "Contact activity" at bounding box center [48, 86] width 60 height 11
click at [48, 145] on span "Email Opened" at bounding box center [44, 143] width 53 height 11
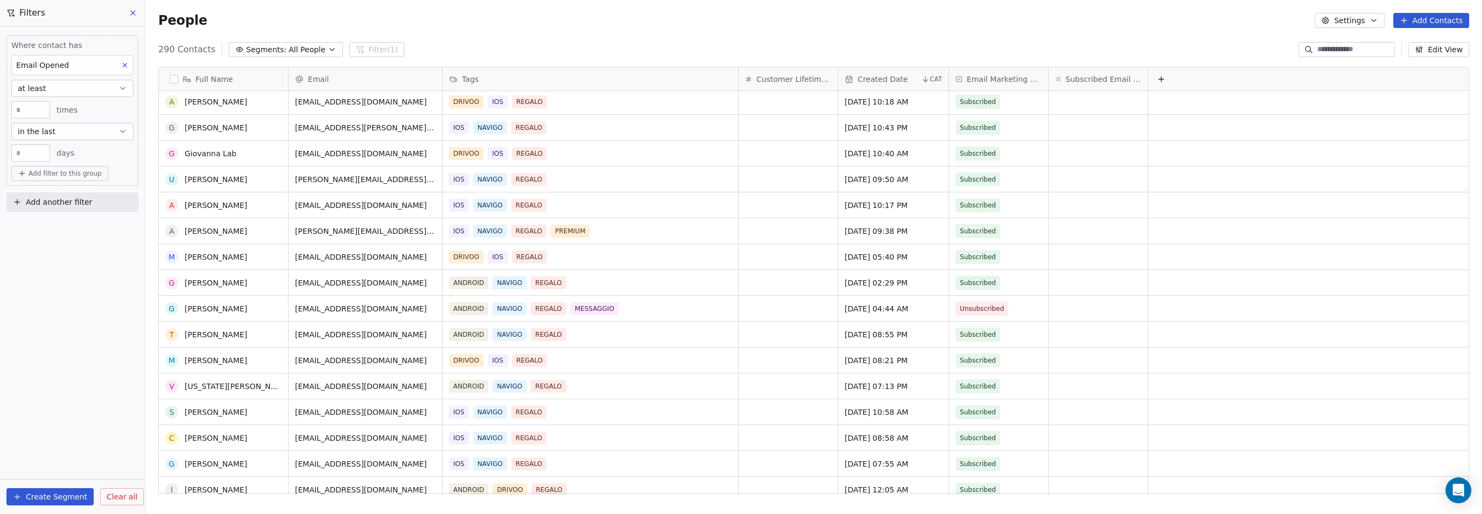
scroll to position [396, 0]
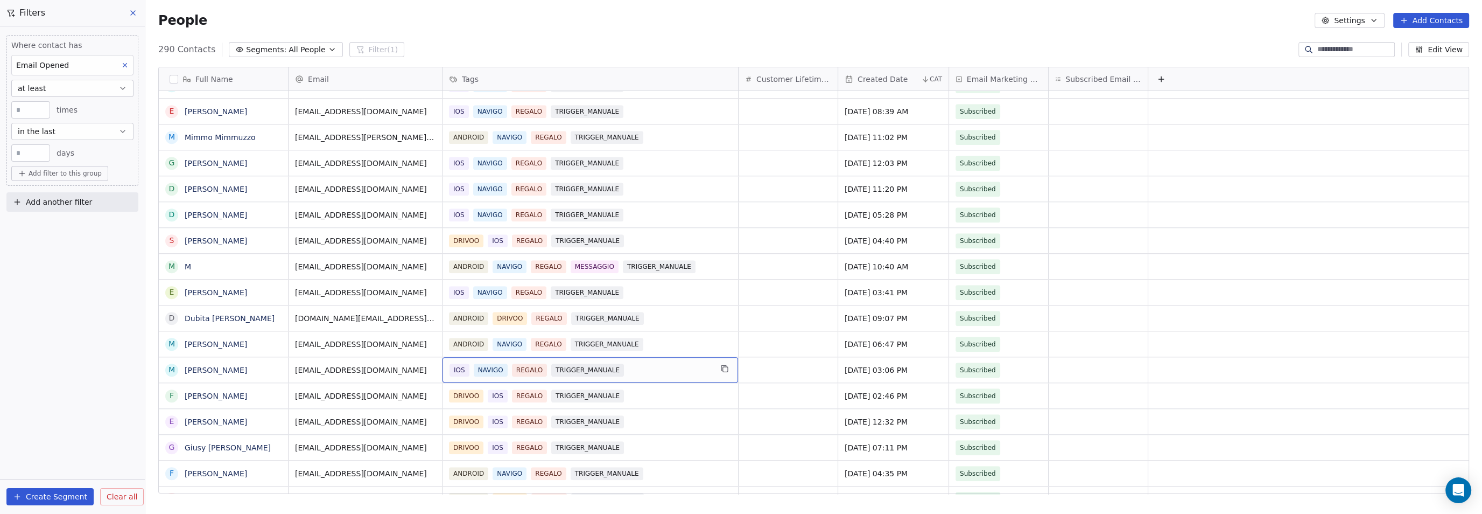
drag, startPoint x: 553, startPoint y: 370, endPoint x: 599, endPoint y: 369, distance: 45.8
click at [596, 368] on span "TRIGGER_MANUALE" at bounding box center [587, 369] width 73 height 13
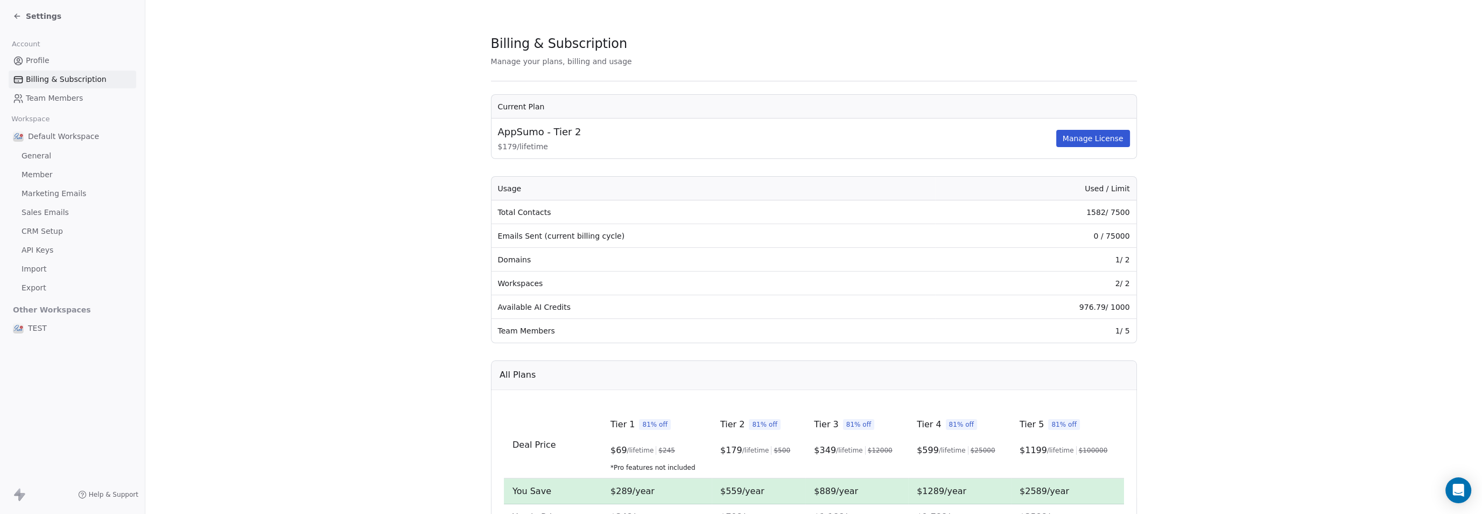
click at [166, 159] on section "Billing & Subscription Manage your plans, billing and usage Current Plan AppSum…" at bounding box center [813, 383] width 1337 height 767
click at [13, 12] on icon at bounding box center [17, 16] width 9 height 9
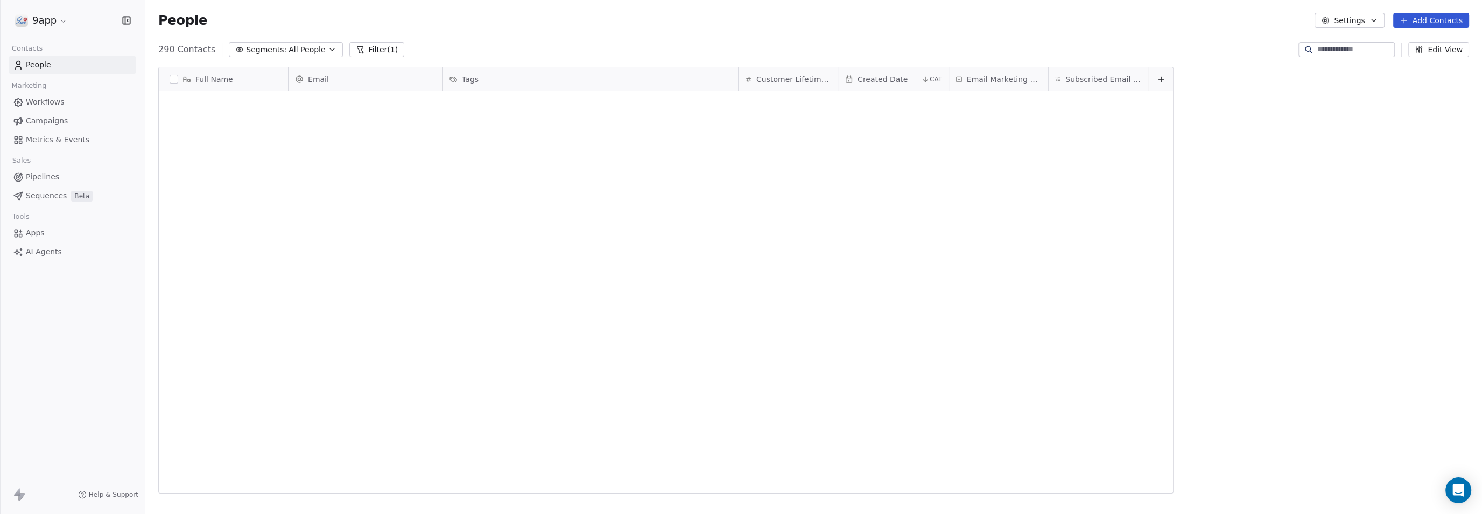
scroll to position [442, 1326]
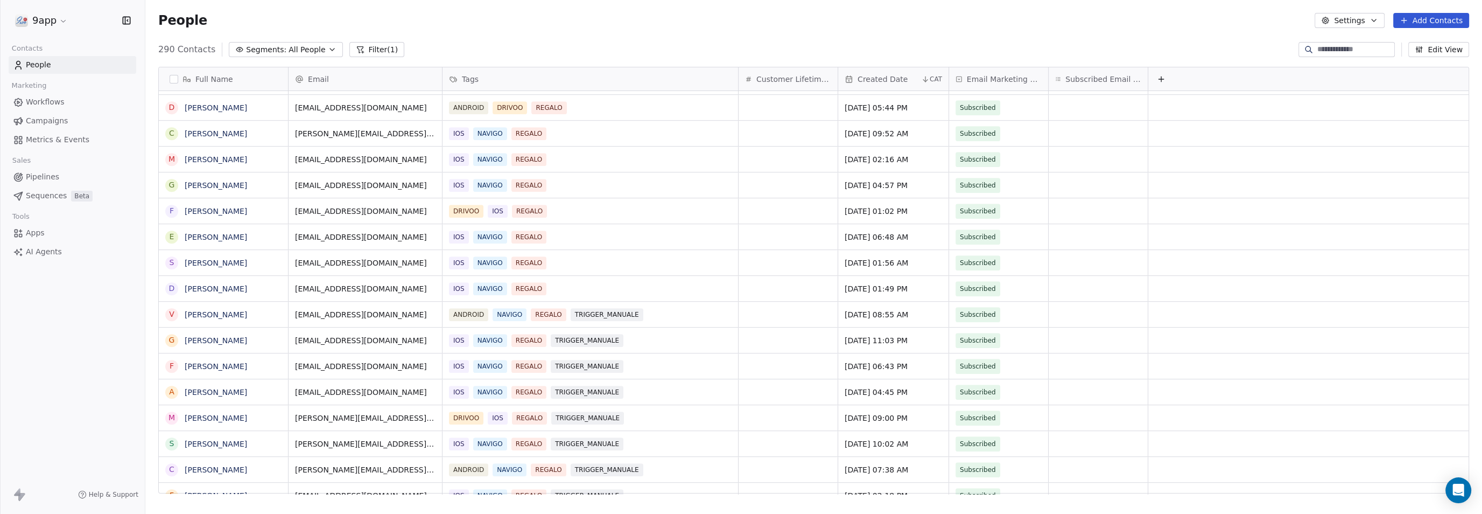
click at [41, 66] on span "People" at bounding box center [38, 64] width 25 height 11
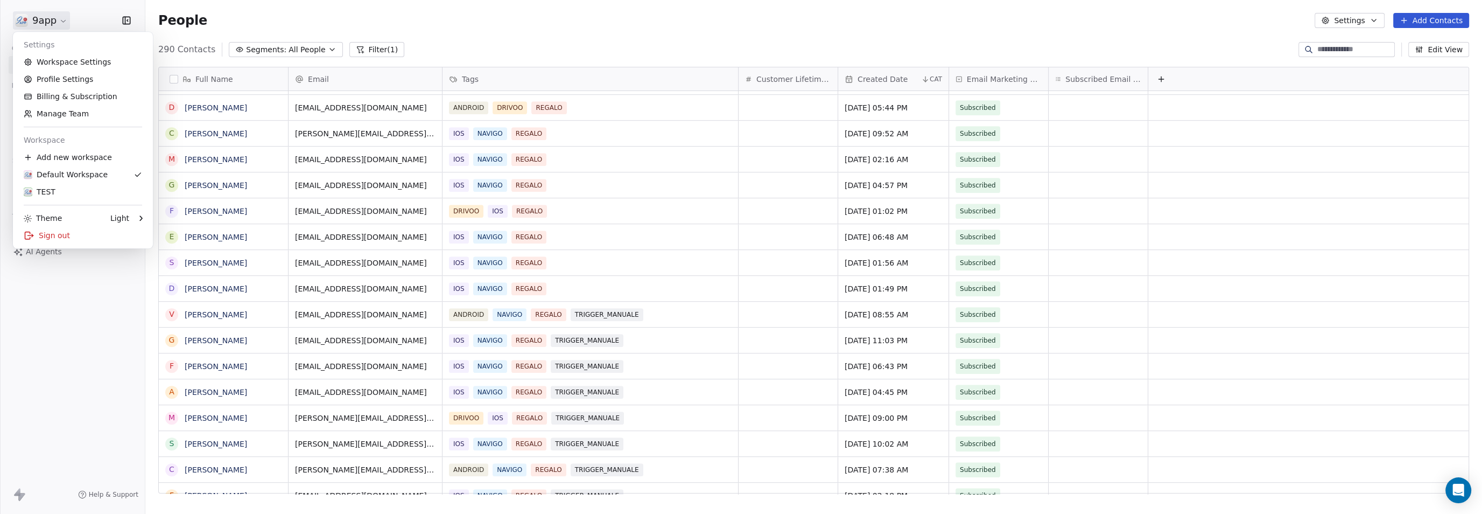
click at [44, 24] on html "9app Contacts People Marketing Workflows Campaigns Metrics & Events Sales Pipel…" at bounding box center [741, 257] width 1482 height 514
click at [64, 102] on link "Billing & Subscription" at bounding box center [82, 96] width 131 height 17
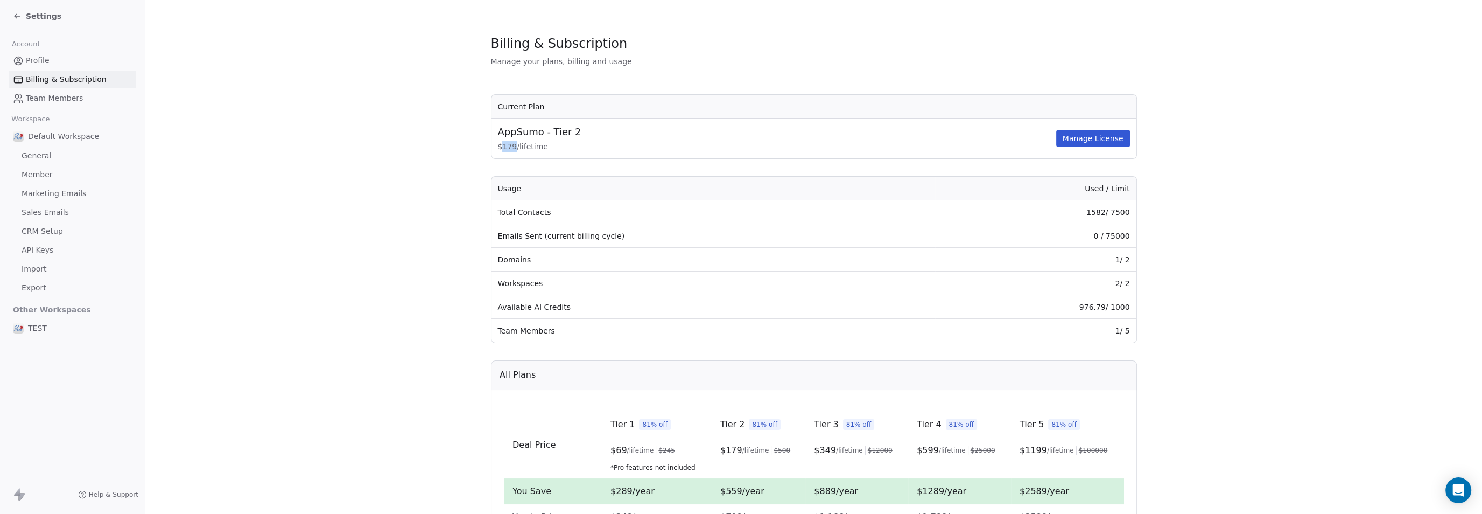
drag, startPoint x: 497, startPoint y: 145, endPoint x: 509, endPoint y: 144, distance: 11.3
click at [509, 144] on span "$ 179 / lifetime" at bounding box center [776, 146] width 556 height 11
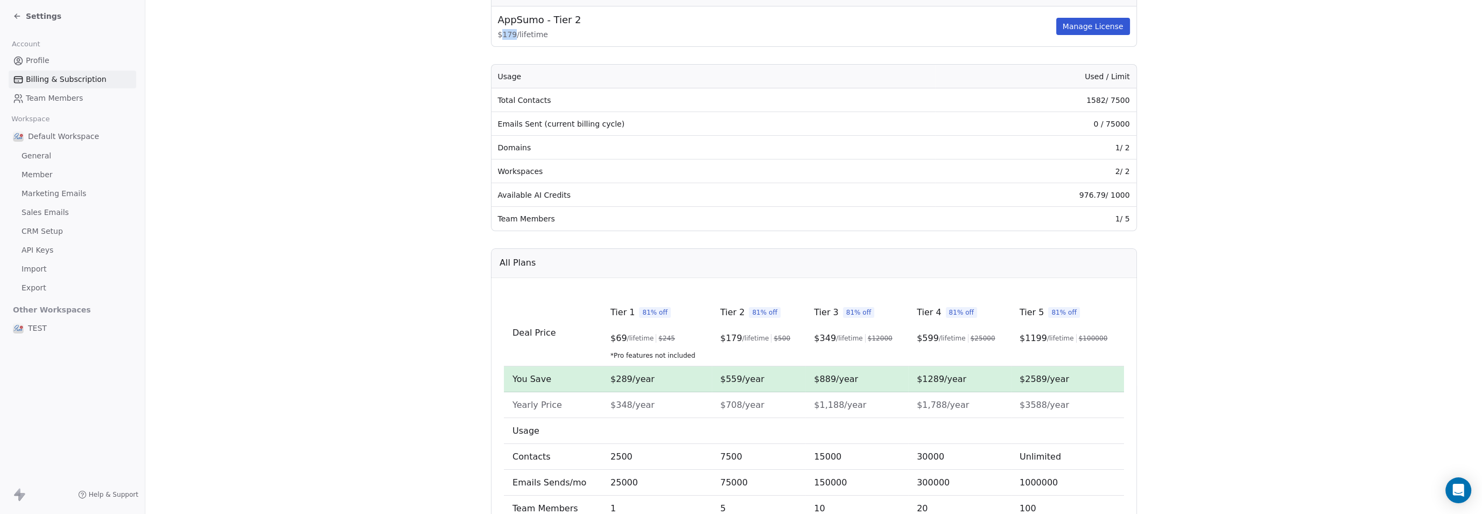
scroll to position [135, 0]
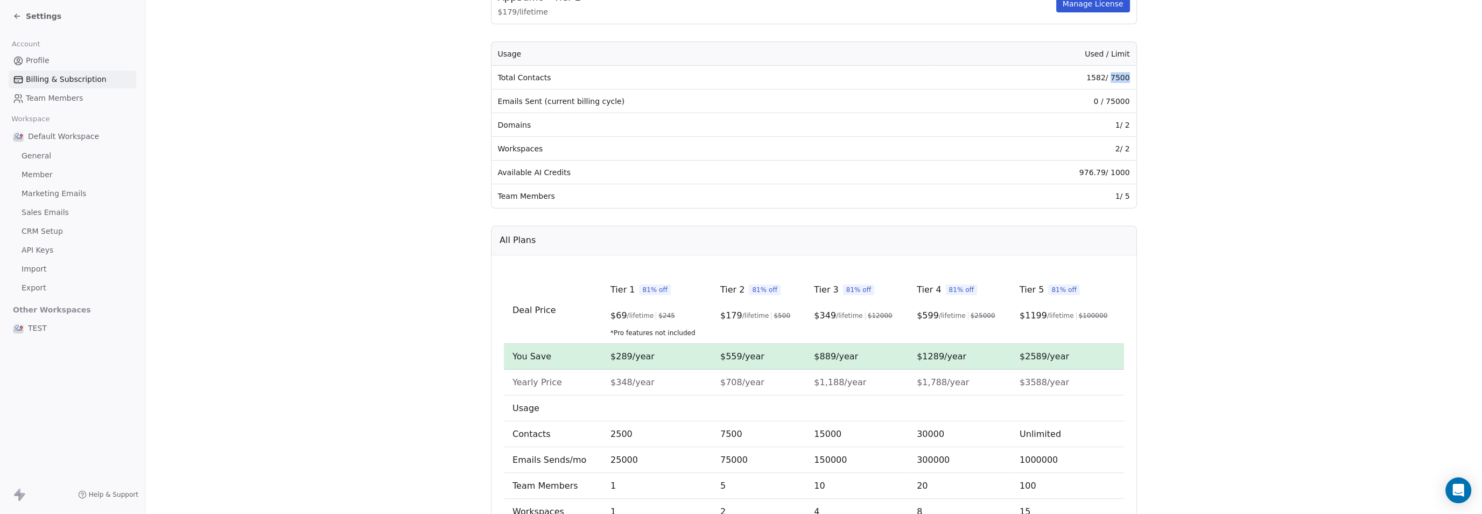
drag, startPoint x: 1107, startPoint y: 75, endPoint x: 1126, endPoint y: 75, distance: 18.3
click at [1126, 75] on td "1582 / 7500" at bounding box center [1035, 78] width 201 height 24
copy td "7500"
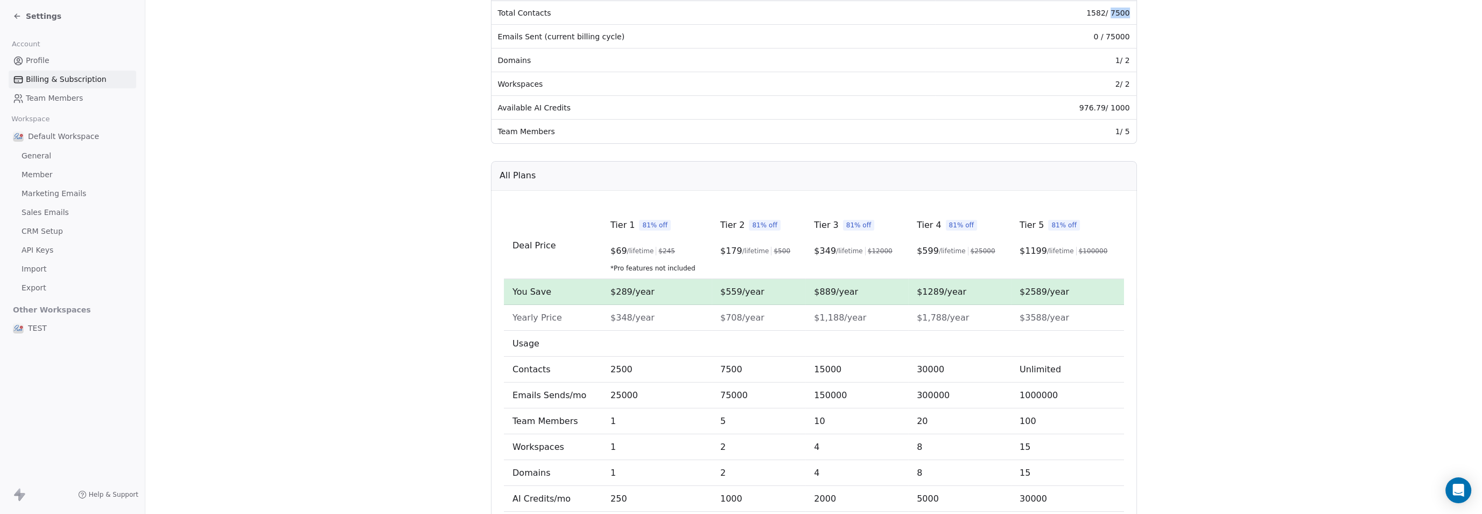
scroll to position [202, 0]
drag, startPoint x: 764, startPoint y: 247, endPoint x: 780, endPoint y: 248, distance: 15.6
click at [780, 248] on div "$ 179 /lifetime $ 500" at bounding box center [758, 248] width 76 height 13
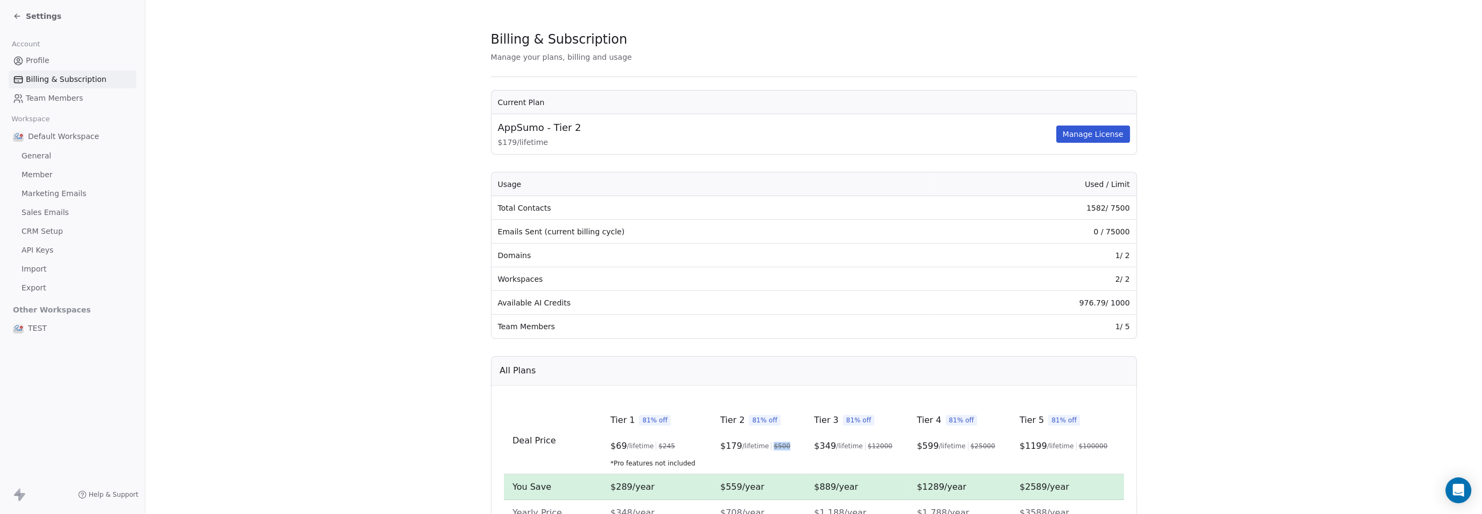
scroll to position [0, 0]
click at [41, 59] on span "Profile" at bounding box center [38, 60] width 24 height 11
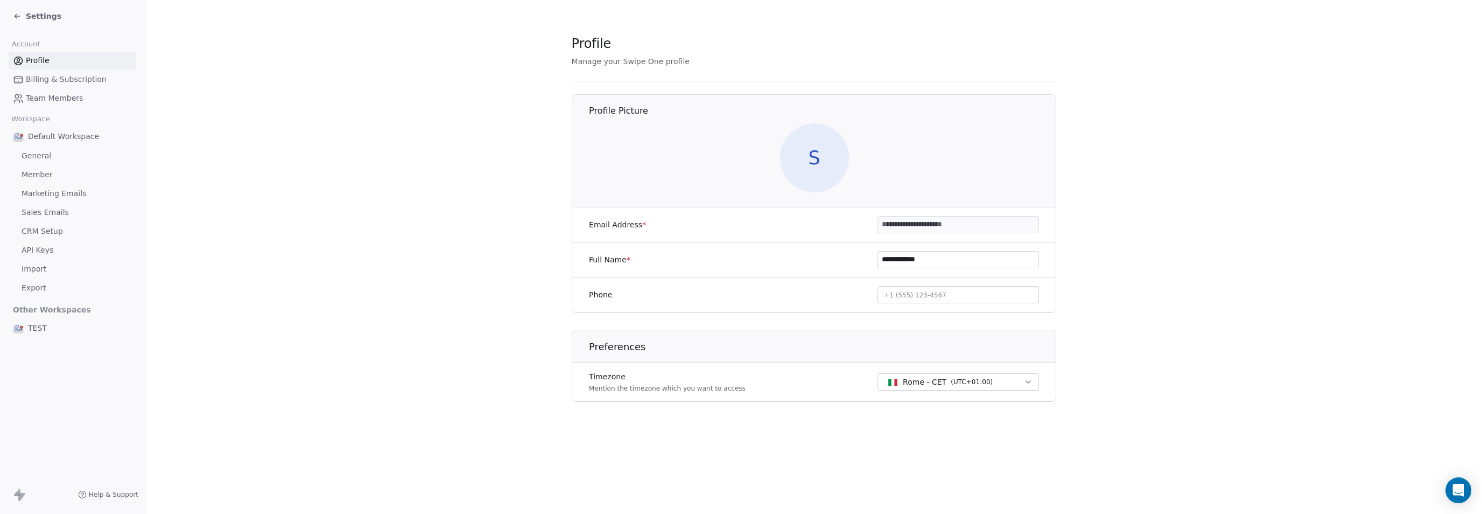
click at [44, 153] on span "General" at bounding box center [37, 155] width 30 height 11
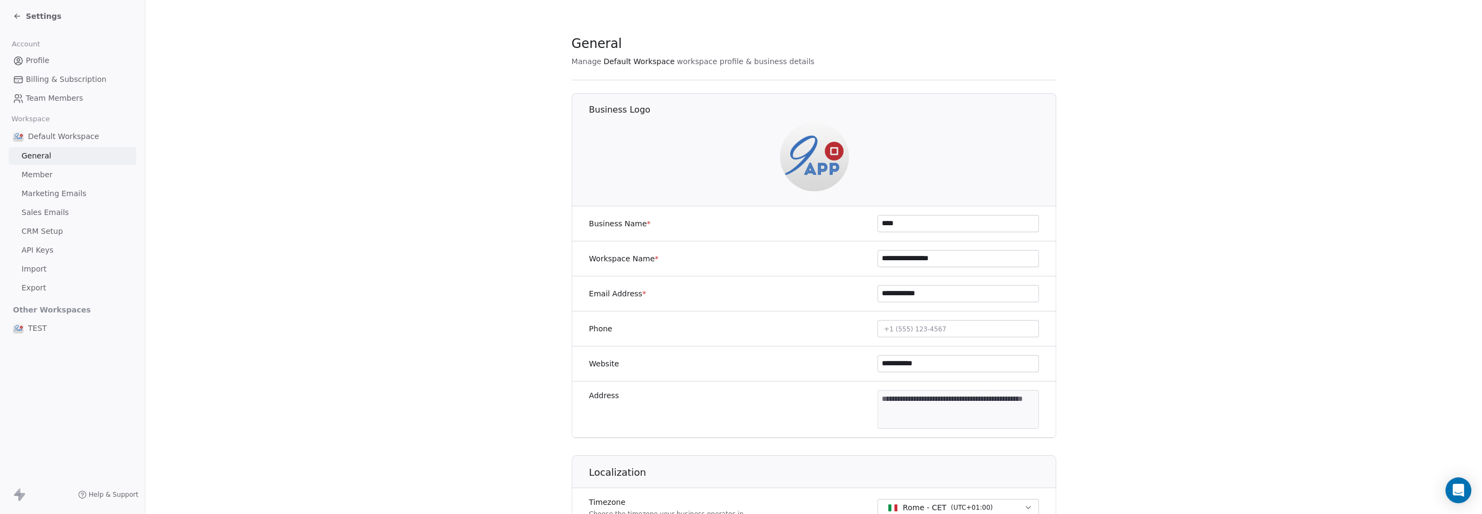
click at [37, 172] on span "Member" at bounding box center [37, 174] width 31 height 11
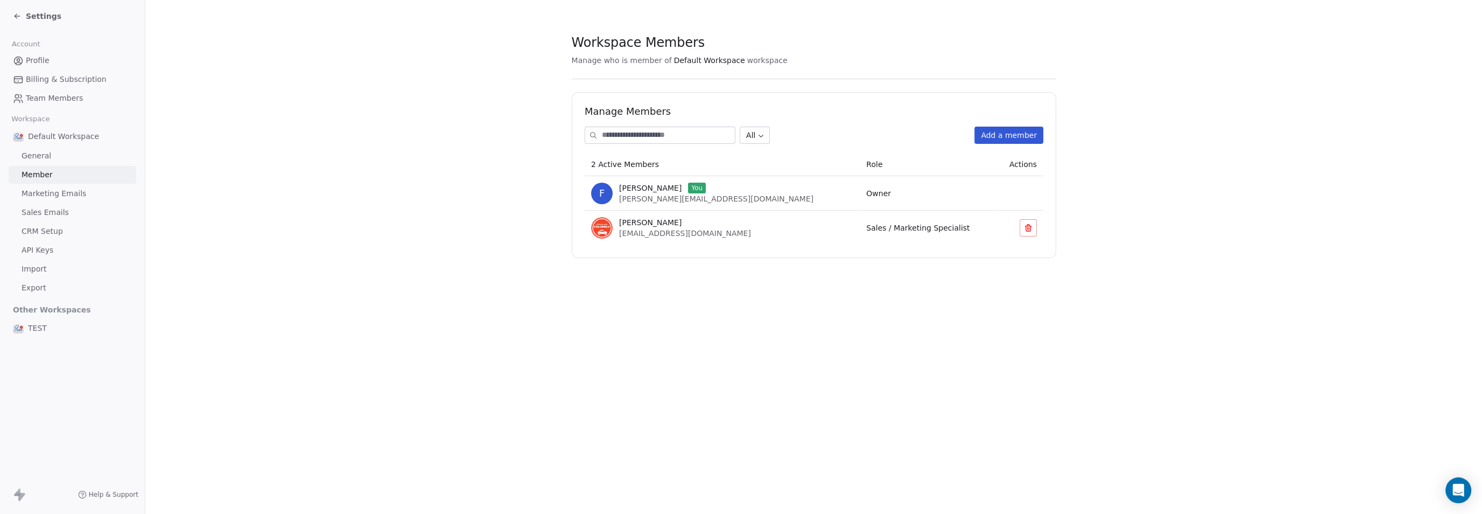
click at [54, 96] on span "Team Members" at bounding box center [54, 98] width 57 height 11
click at [54, 79] on span "Billing & Subscription" at bounding box center [66, 79] width 81 height 11
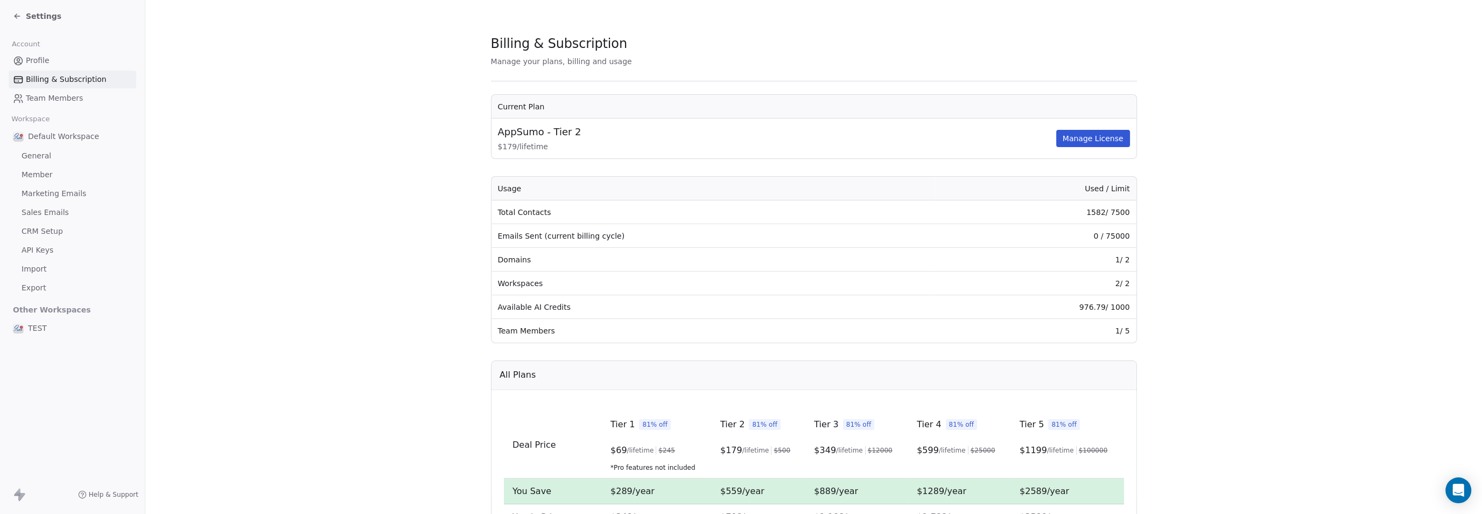
click at [51, 99] on span "Team Members" at bounding box center [54, 98] width 57 height 11
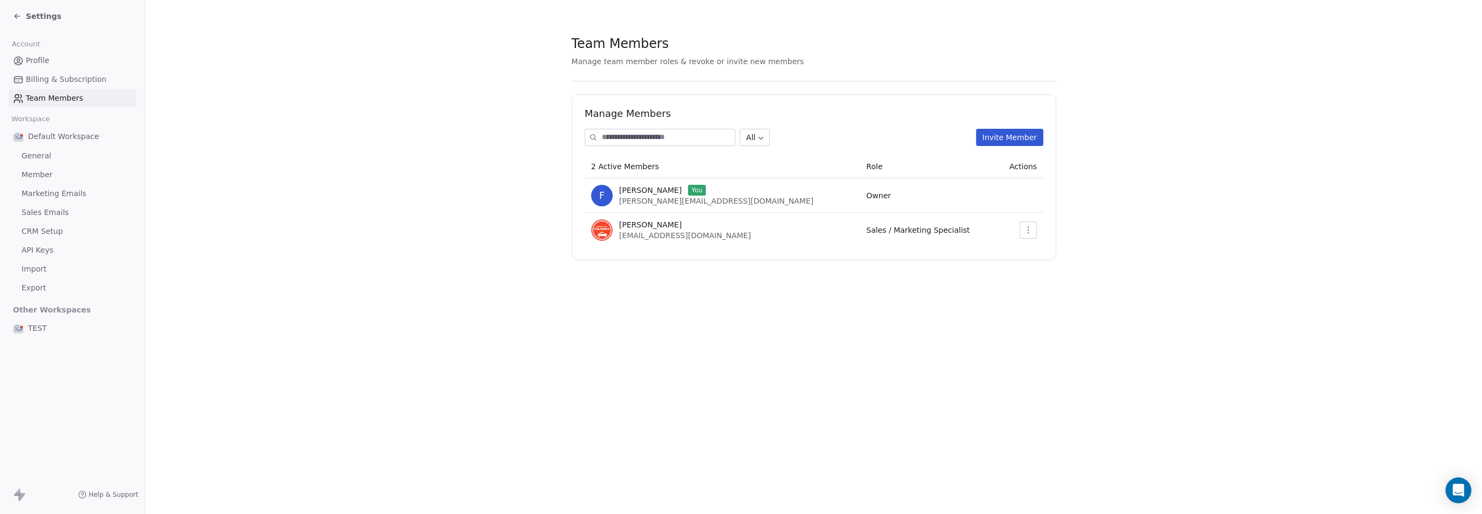
click at [32, 61] on span "Profile" at bounding box center [38, 60] width 24 height 11
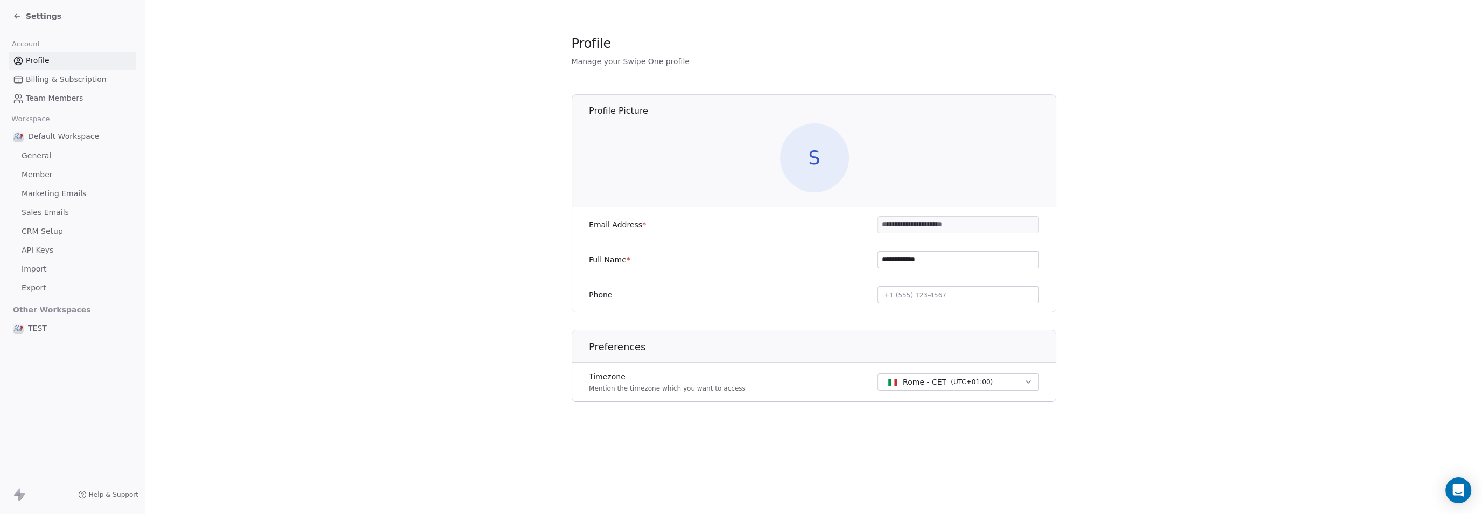
click at [34, 97] on span "Team Members" at bounding box center [54, 98] width 57 height 11
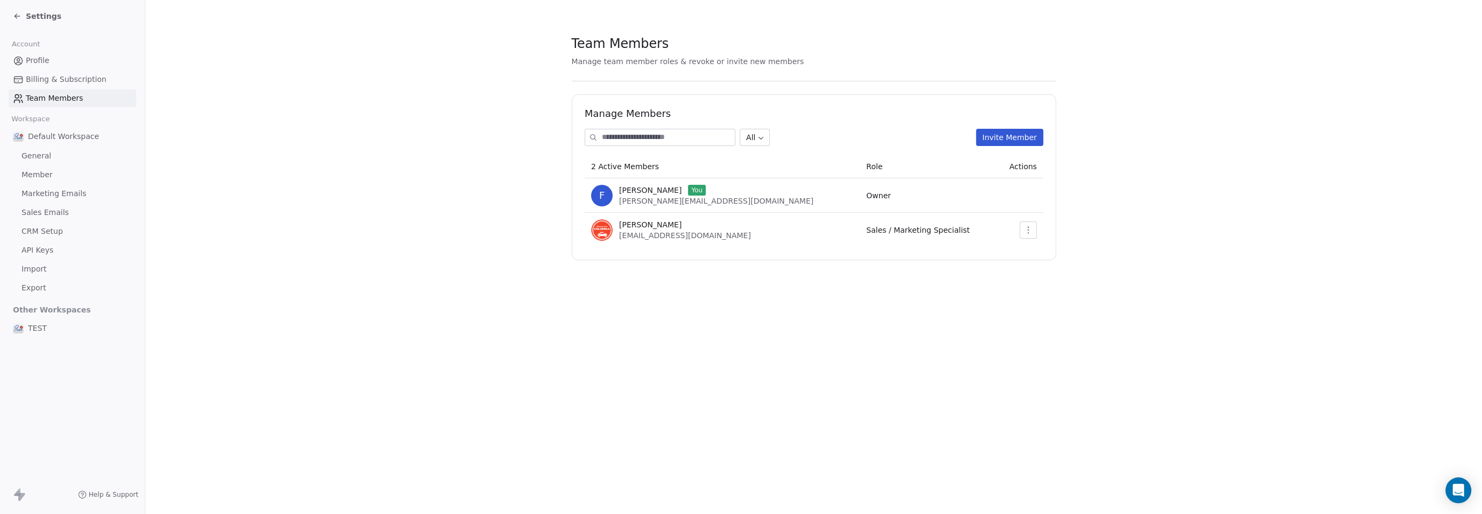
click at [36, 158] on span "General" at bounding box center [37, 155] width 30 height 11
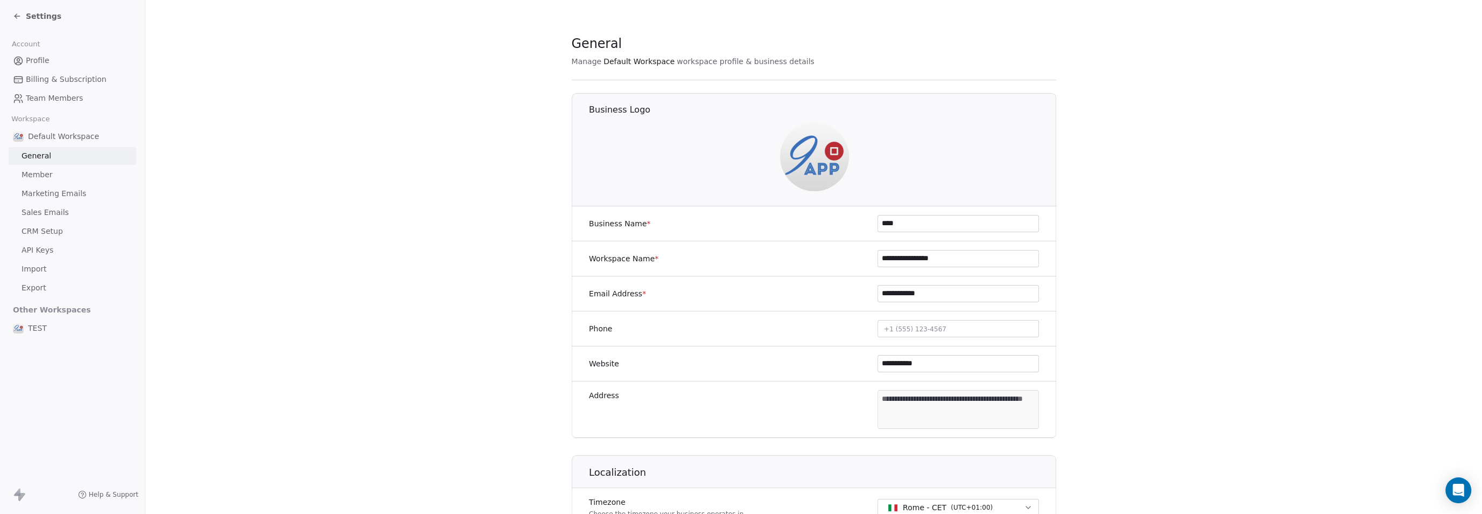
click at [41, 143] on div "Default Workspace" at bounding box center [73, 136] width 128 height 19
click at [30, 92] on link "Team Members" at bounding box center [73, 98] width 128 height 18
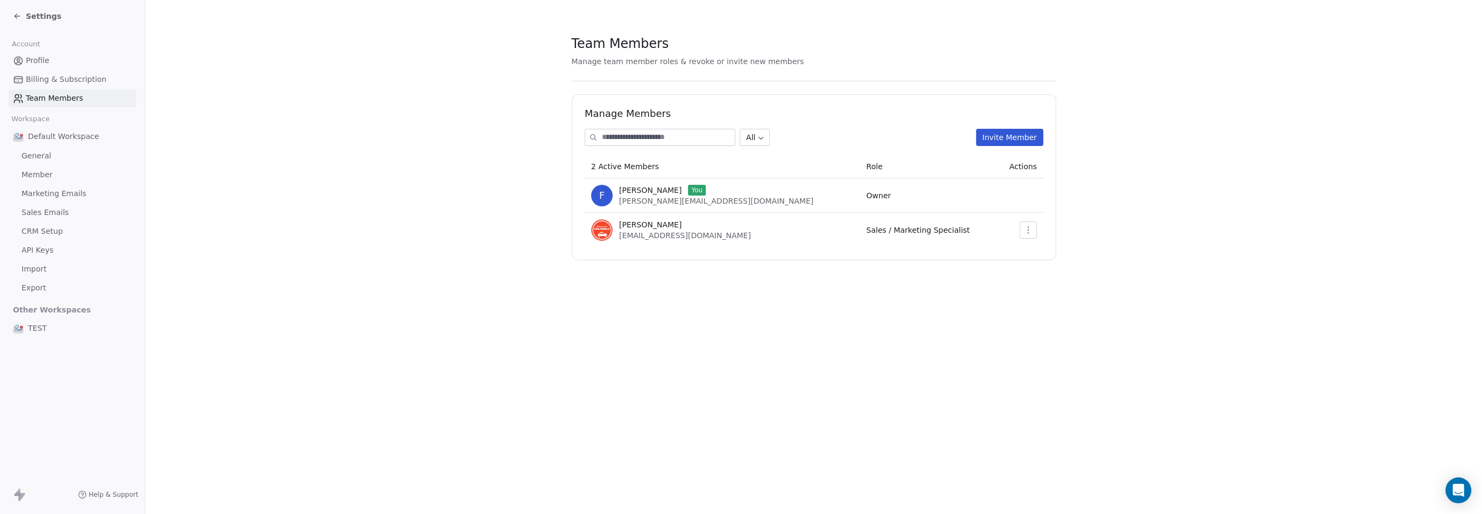
click at [27, 58] on span "Profile" at bounding box center [38, 60] width 24 height 11
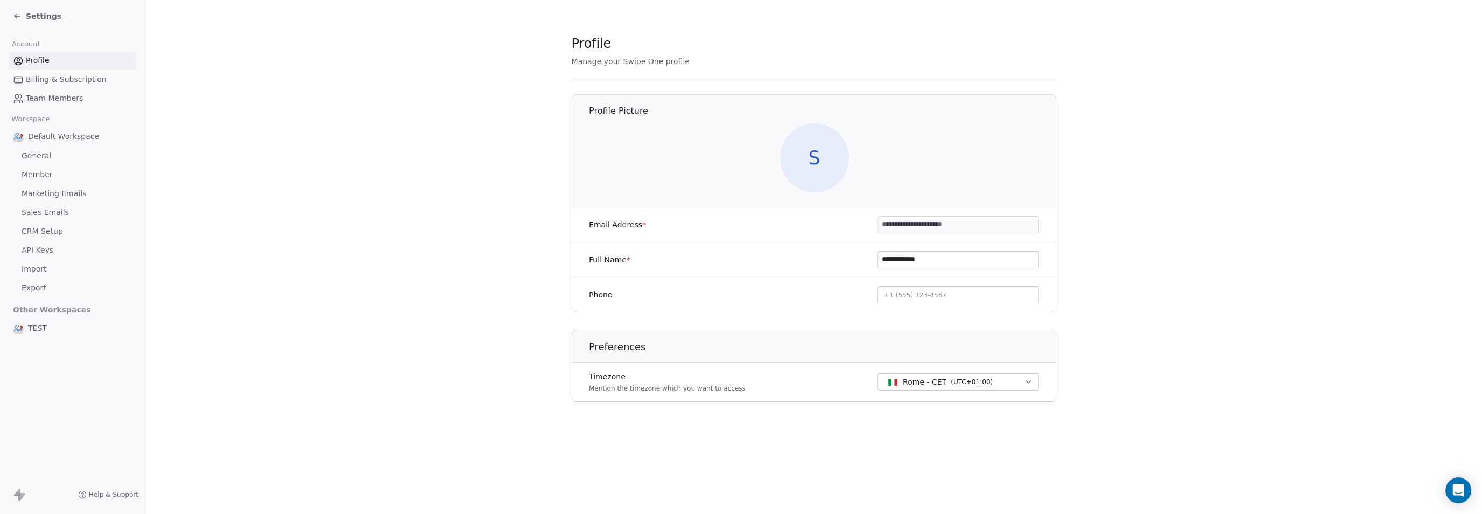
click at [47, 250] on span "API Keys" at bounding box center [38, 249] width 32 height 11
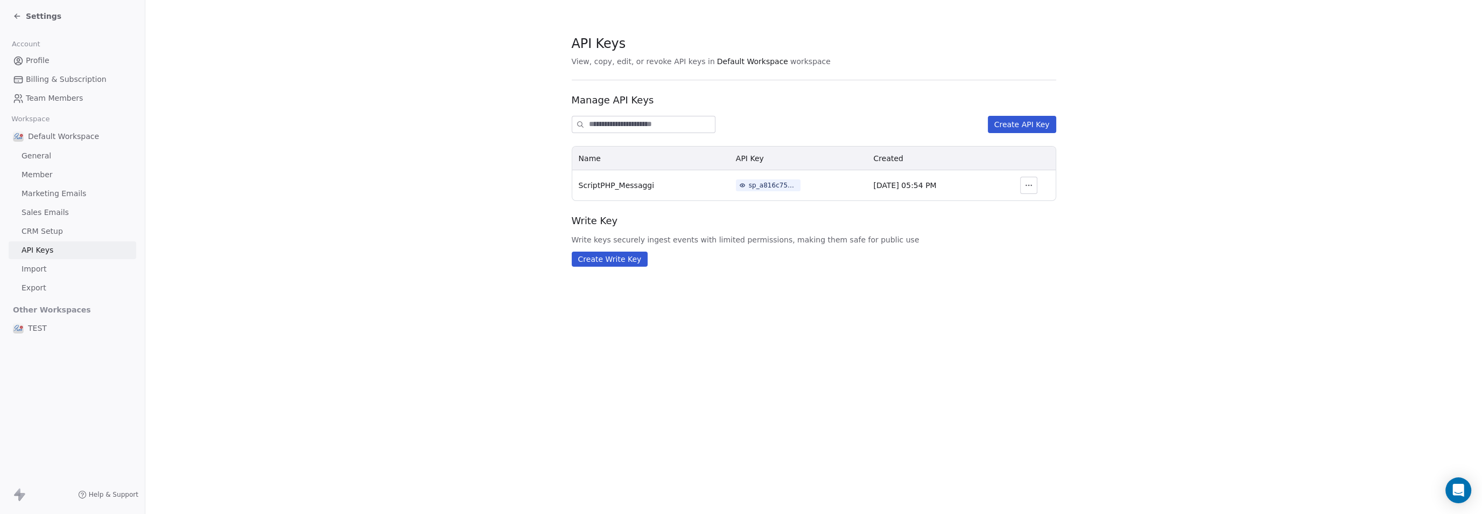
click at [38, 182] on link "Member" at bounding box center [73, 175] width 128 height 18
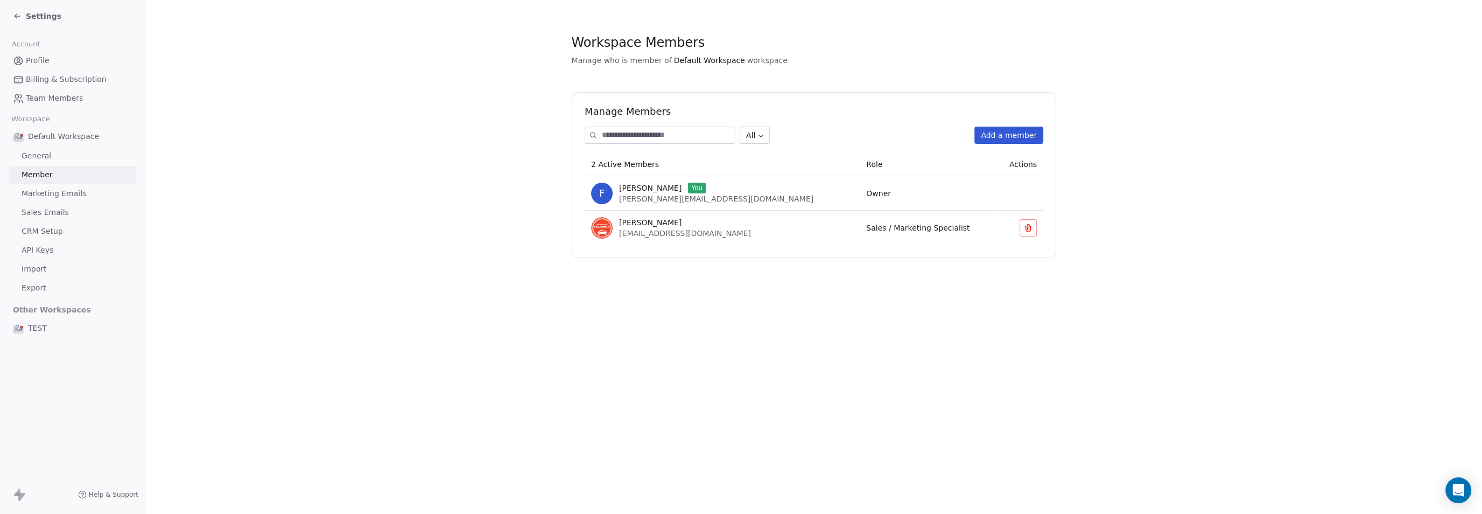
click at [38, 159] on span "General" at bounding box center [37, 155] width 30 height 11
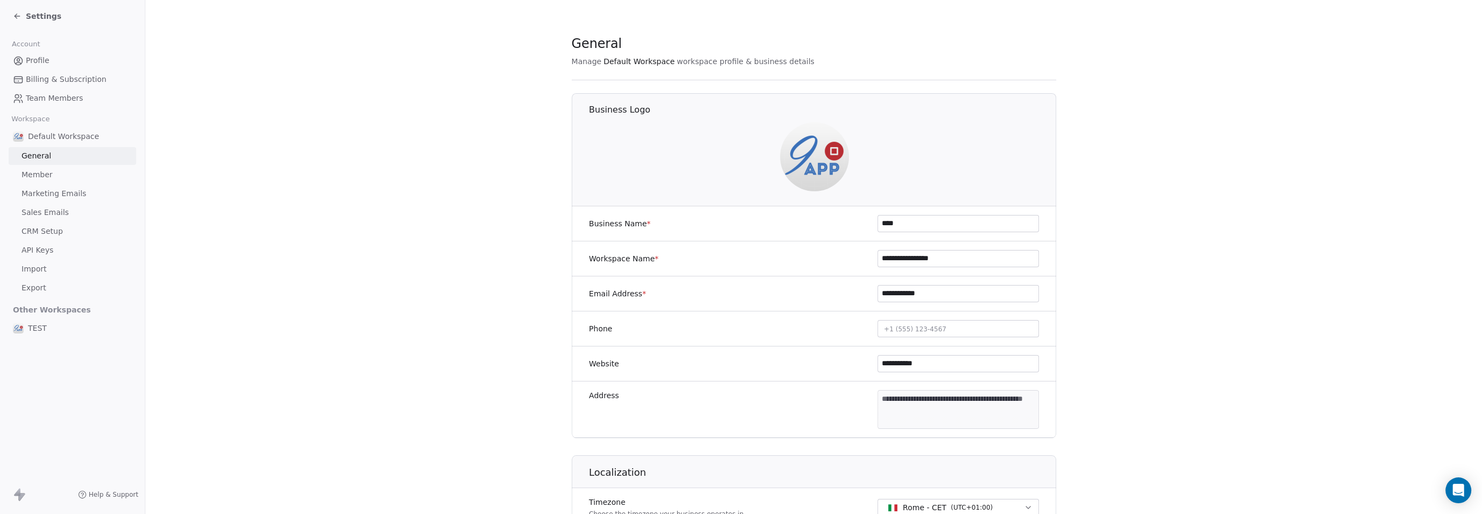
click at [40, 135] on span "Default Workspace" at bounding box center [63, 136] width 71 height 11
click at [50, 144] on div "Default Workspace" at bounding box center [73, 136] width 128 height 19
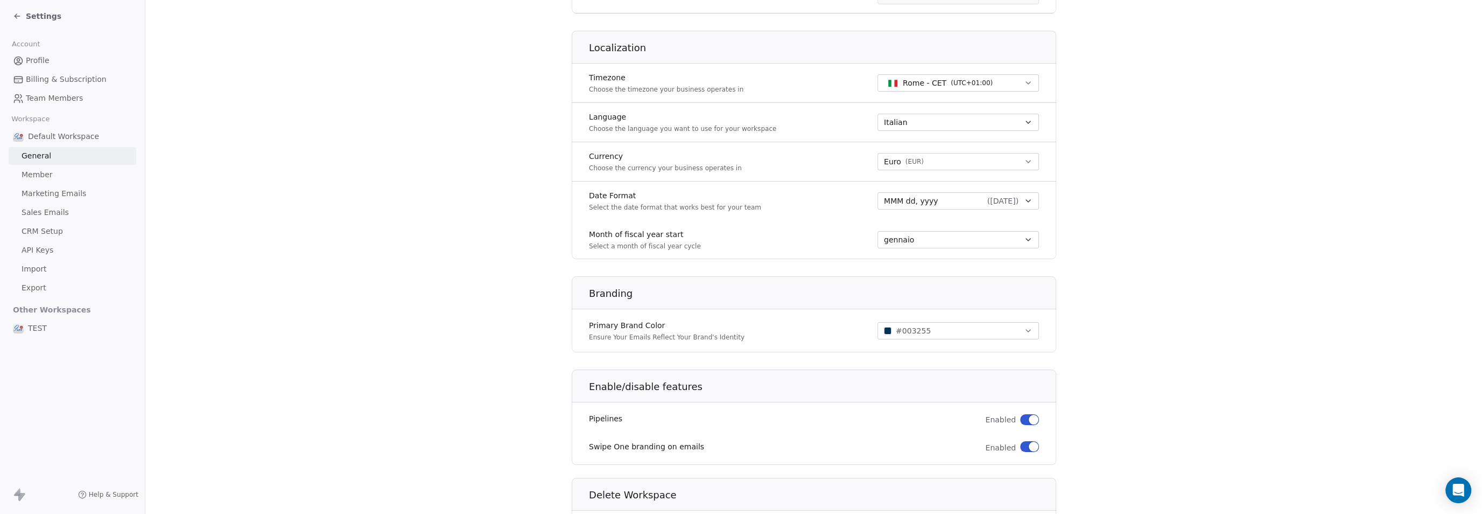
scroll to position [493, 0]
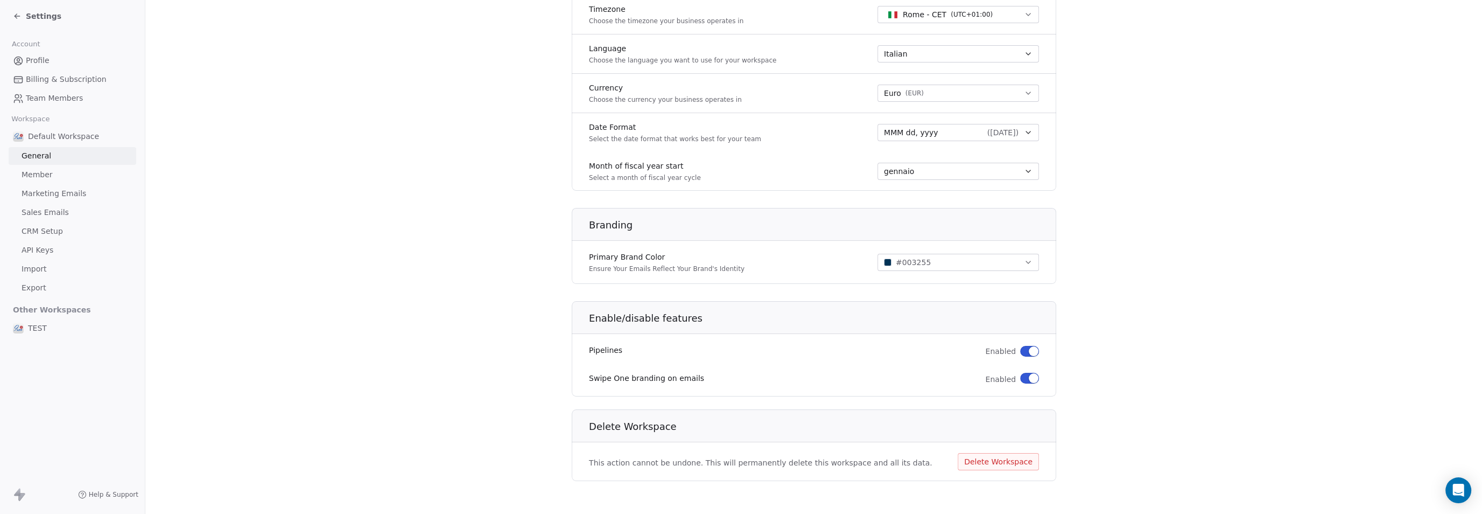
click at [37, 177] on span "Member" at bounding box center [37, 174] width 31 height 11
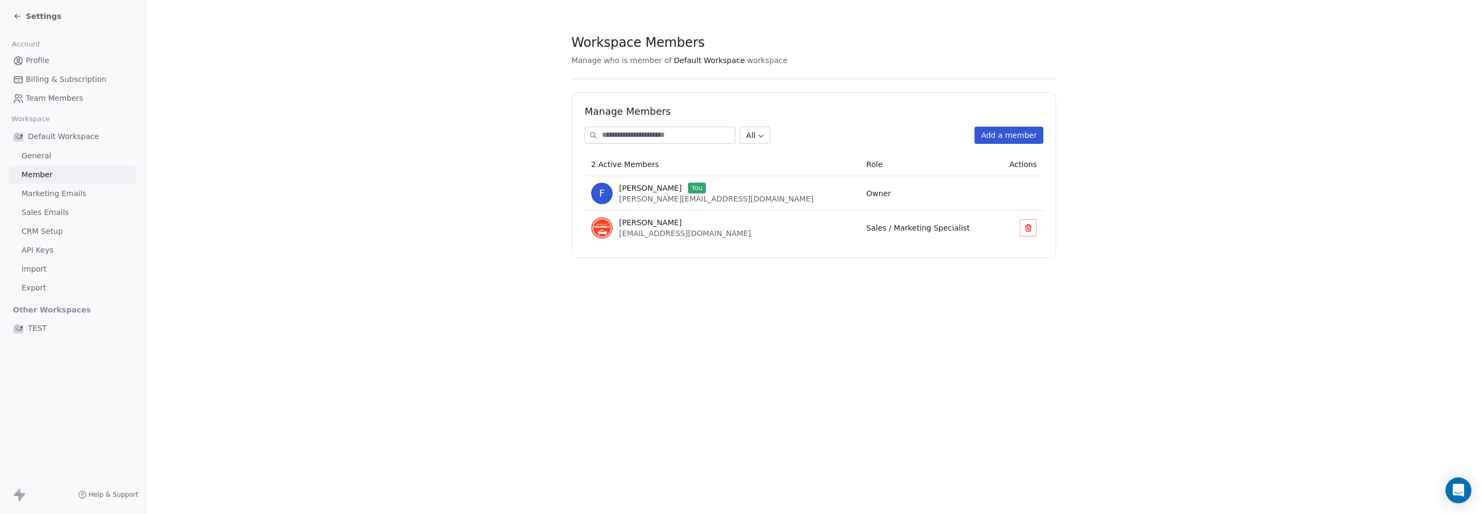
click at [35, 181] on link "Member" at bounding box center [73, 175] width 128 height 18
click at [14, 16] on icon at bounding box center [17, 16] width 9 height 9
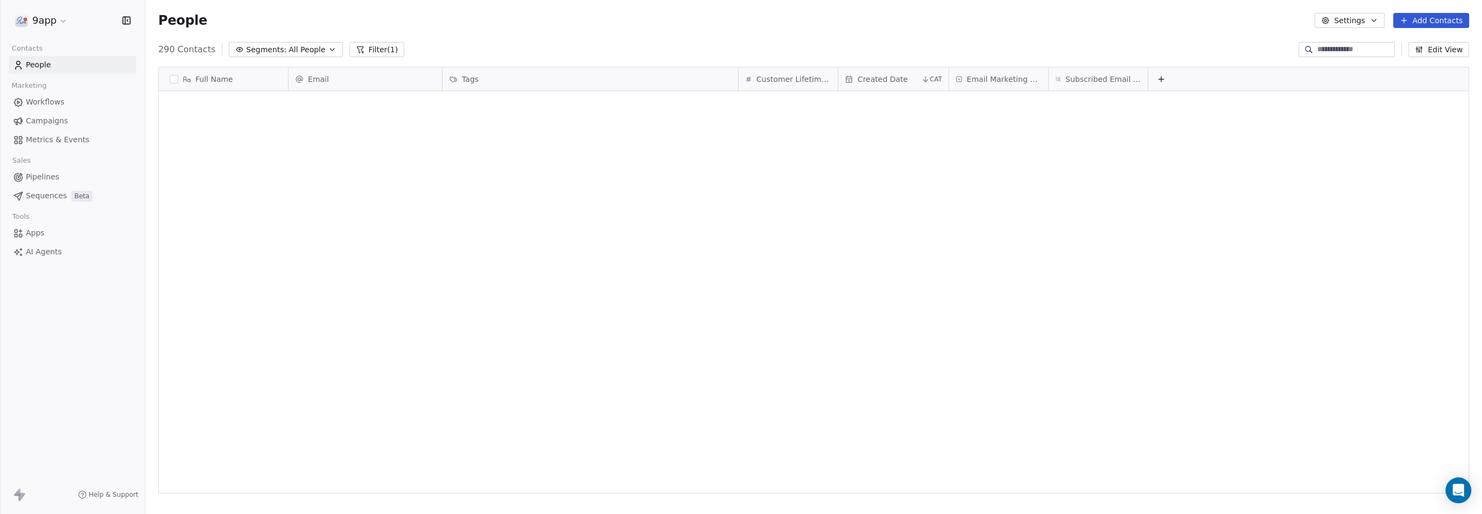
scroll to position [442, 1326]
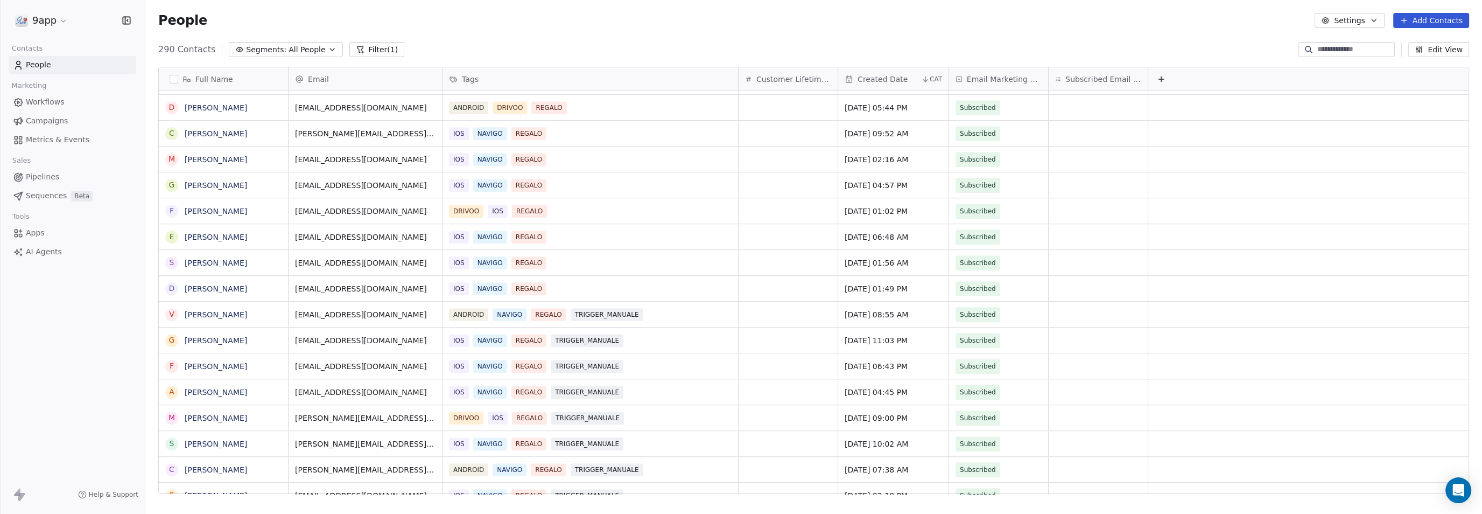
click at [40, 180] on span "Pipelines" at bounding box center [42, 176] width 33 height 11
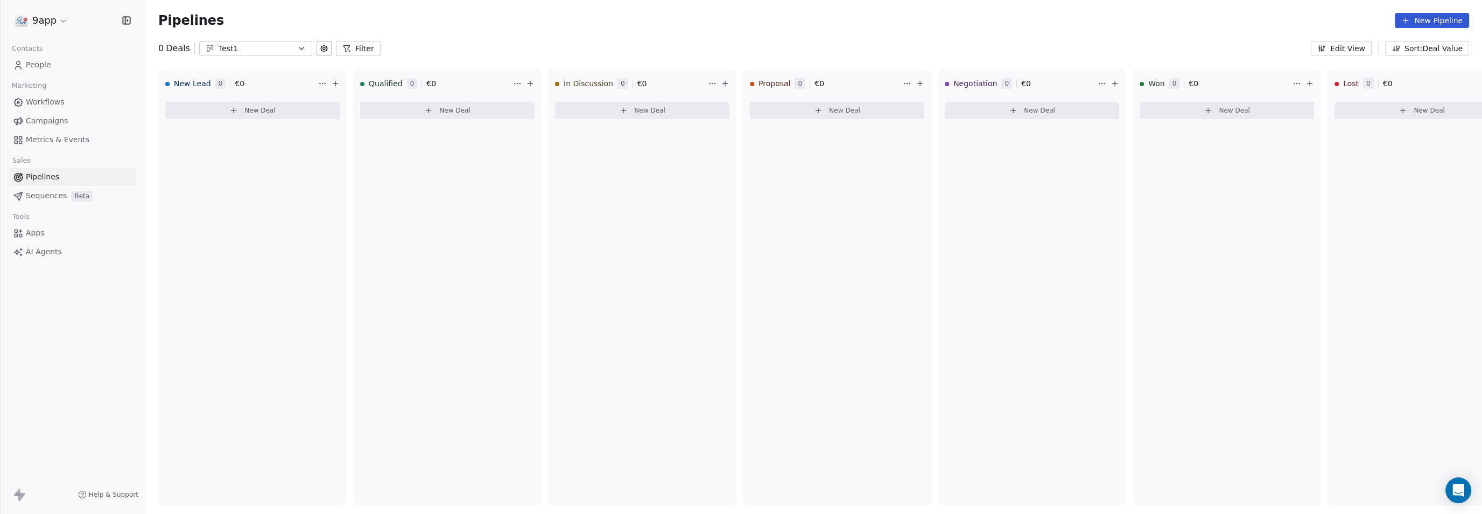
click at [38, 103] on span "Workflows" at bounding box center [45, 101] width 39 height 11
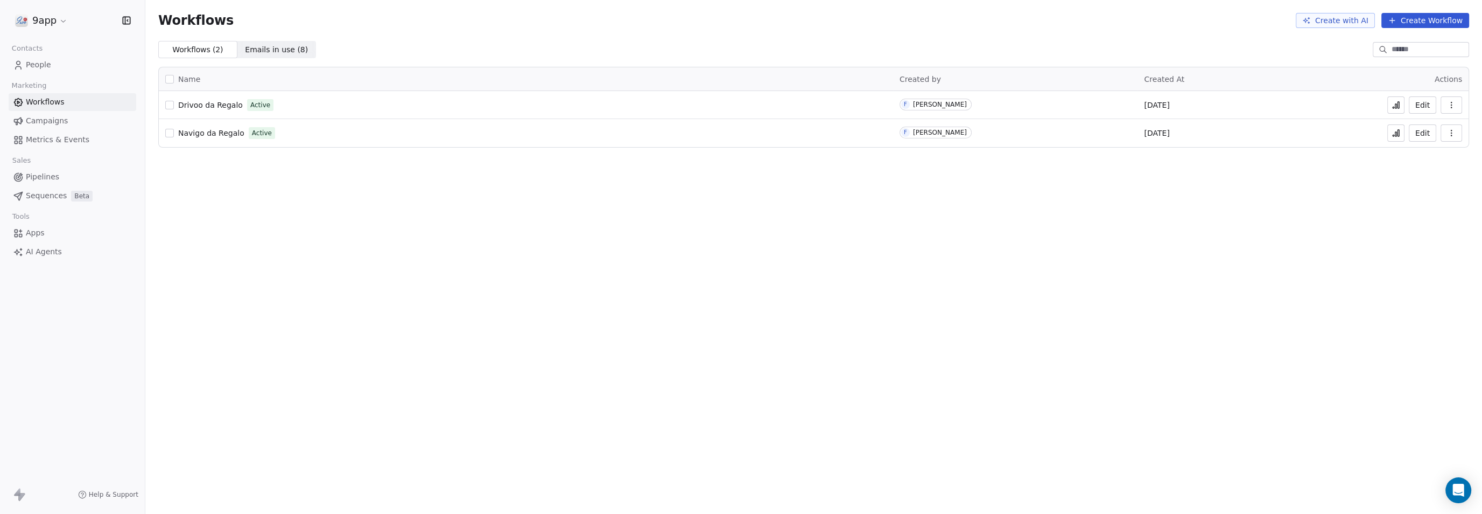
click at [1421, 129] on button "Edit" at bounding box center [1422, 132] width 27 height 17
click at [1423, 129] on button "Edit" at bounding box center [1422, 132] width 27 height 17
click at [33, 67] on span "People" at bounding box center [38, 64] width 25 height 11
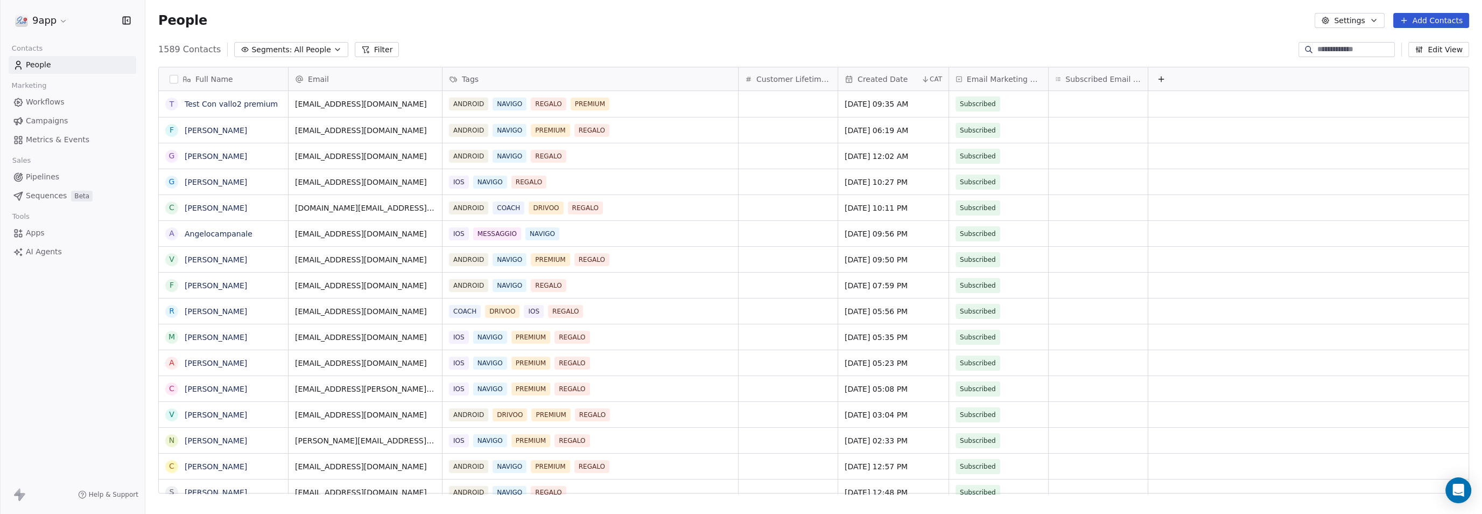
scroll to position [442, 1326]
click at [333, 48] on icon "button" at bounding box center [337, 49] width 9 height 9
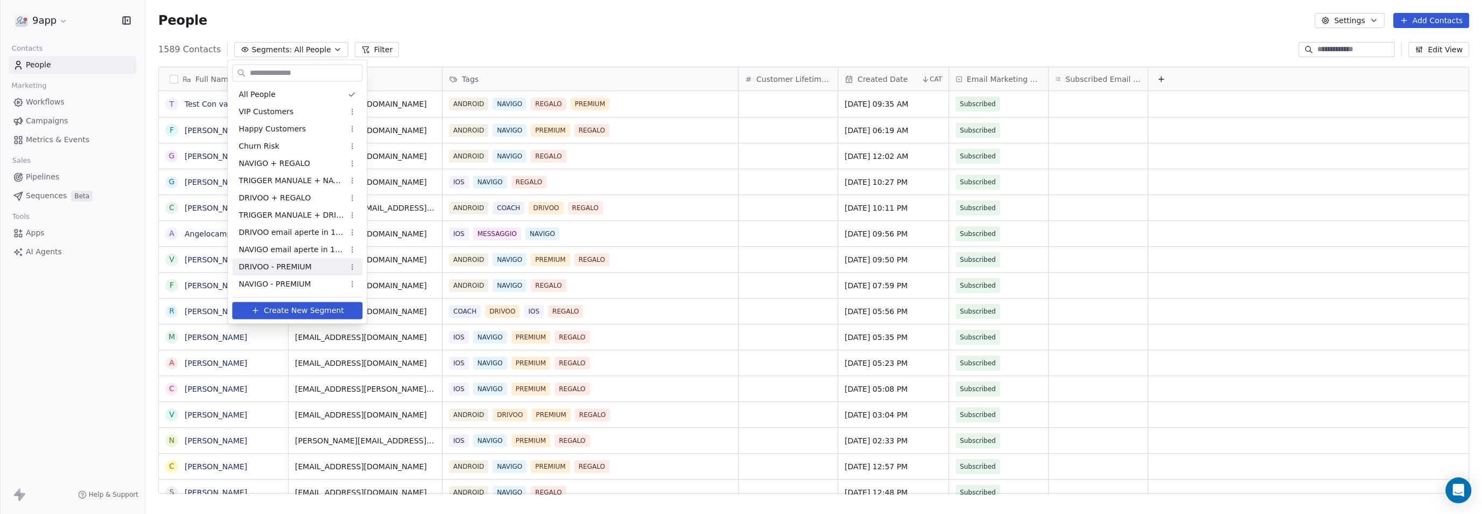
click at [549, 43] on html "9app Contacts People Marketing Workflows Campaigns Metrics & Events Sales Pipel…" at bounding box center [741, 257] width 1482 height 514
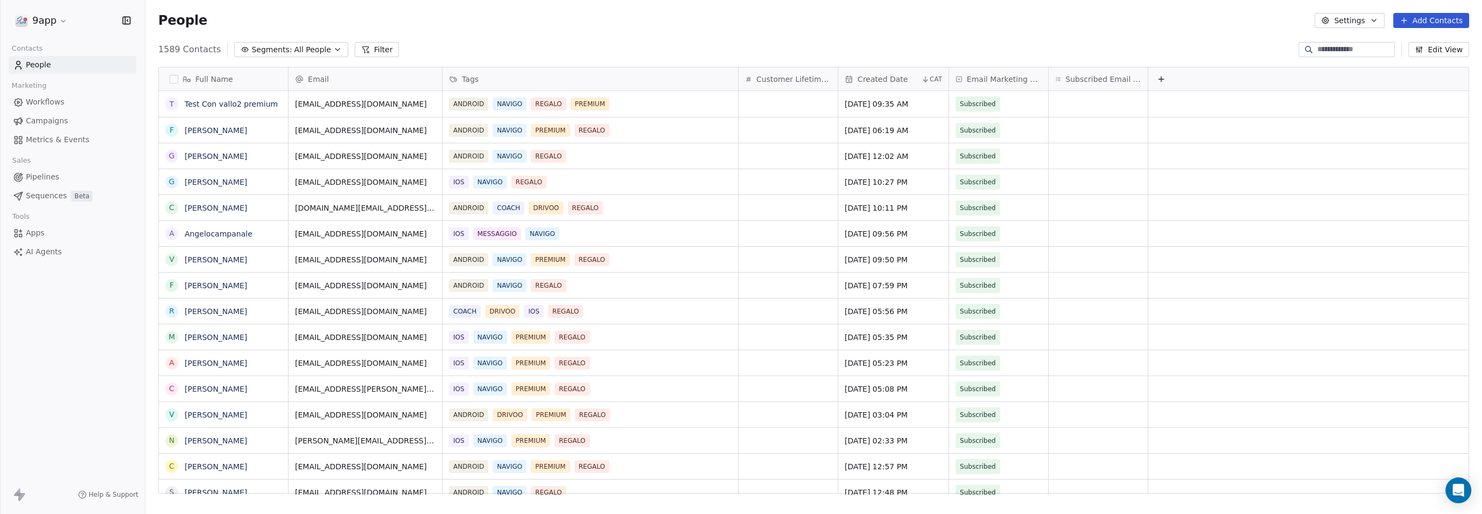
click at [51, 101] on span "Workflows" at bounding box center [45, 101] width 39 height 11
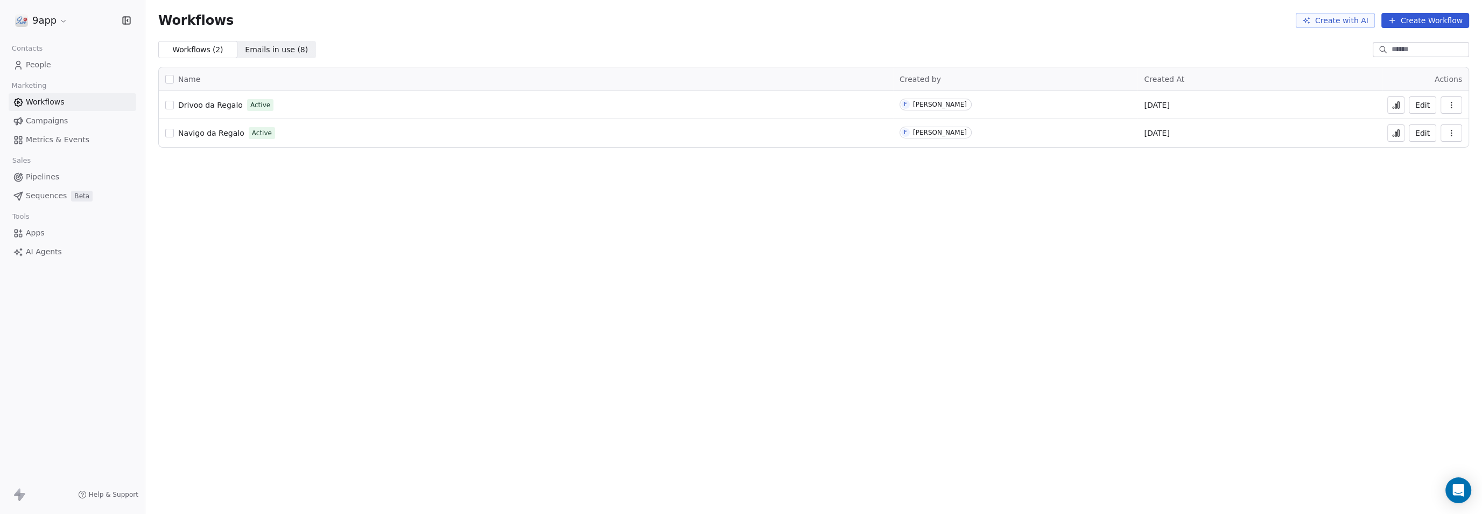
click at [1425, 132] on button "Edit" at bounding box center [1422, 132] width 27 height 17
click at [1425, 23] on button "Create Workflow" at bounding box center [1425, 20] width 88 height 15
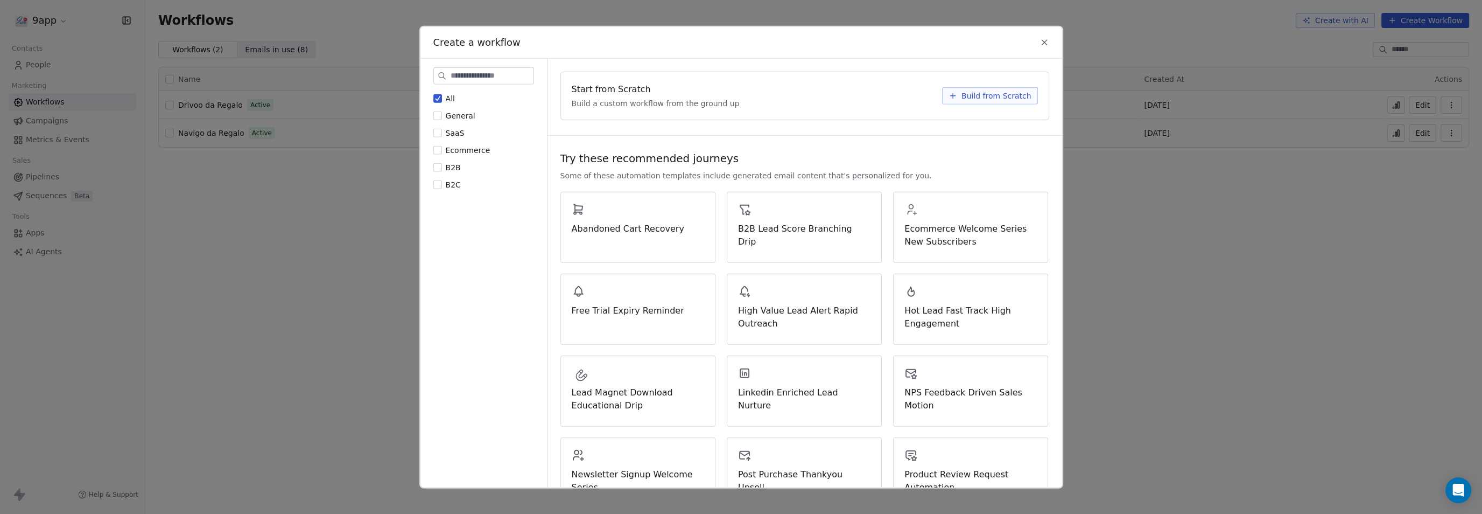
click at [986, 94] on span "Build from Scratch" at bounding box center [996, 95] width 70 height 11
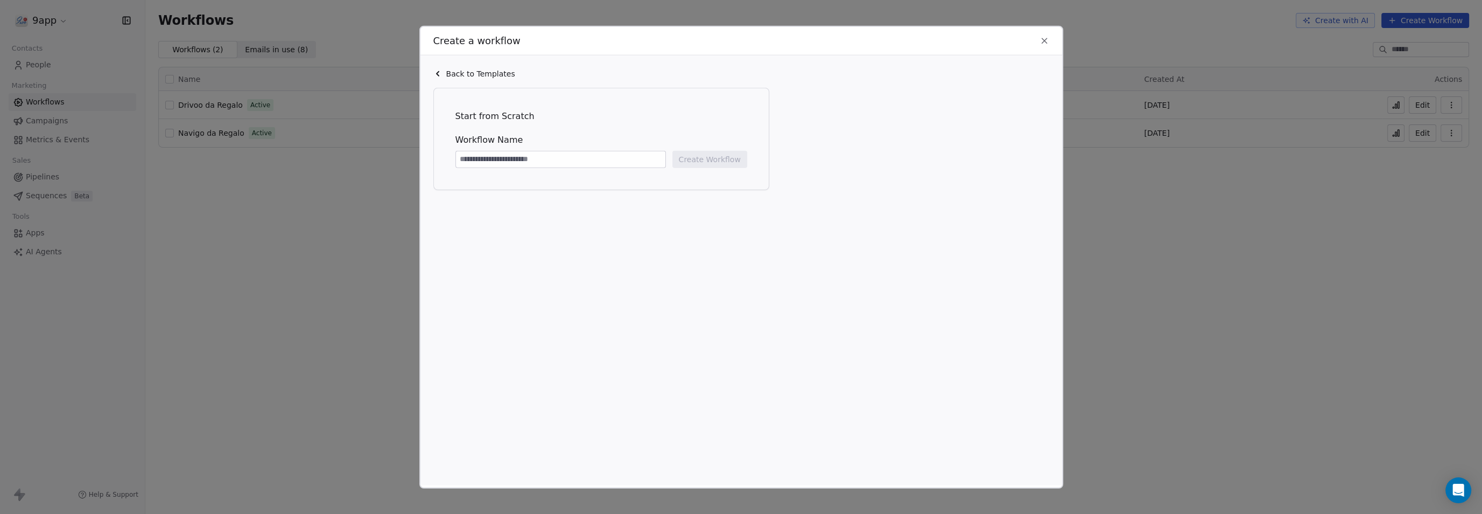
click at [547, 157] on input at bounding box center [560, 159] width 209 height 16
type input "**********"
click at [729, 157] on button "Create Workflow" at bounding box center [709, 159] width 75 height 17
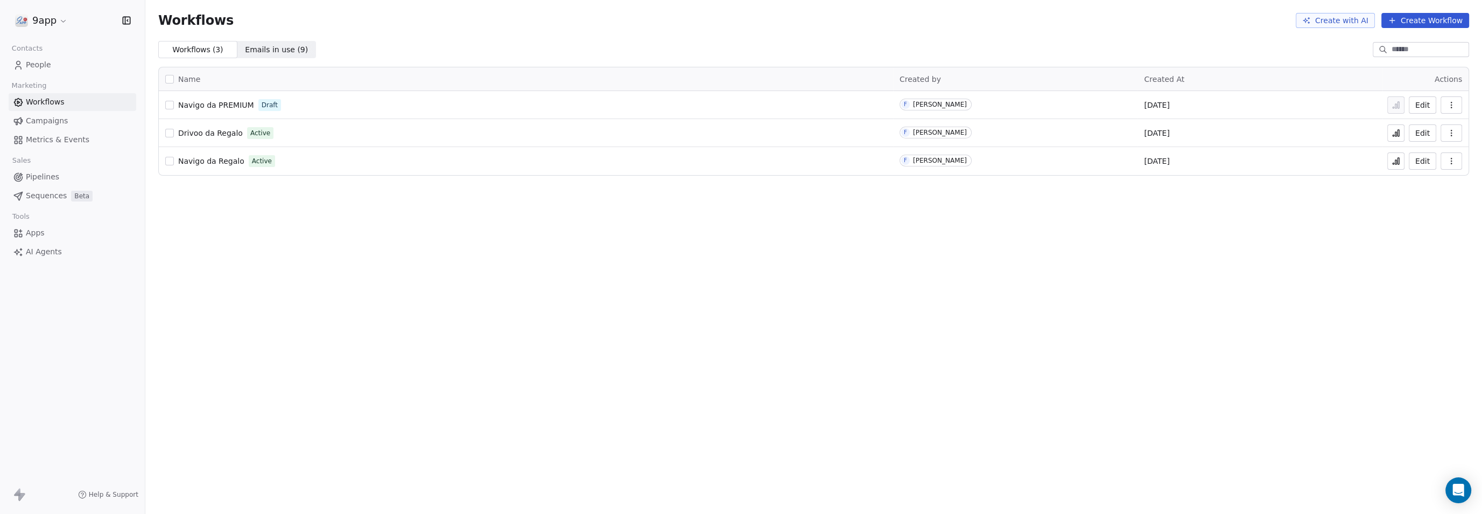
click at [266, 107] on span "Draft" at bounding box center [270, 105] width 16 height 10
click at [464, 103] on div "Navigo da PREMIUM Draft" at bounding box center [525, 104] width 721 height 15
click at [32, 60] on span "People" at bounding box center [38, 64] width 25 height 11
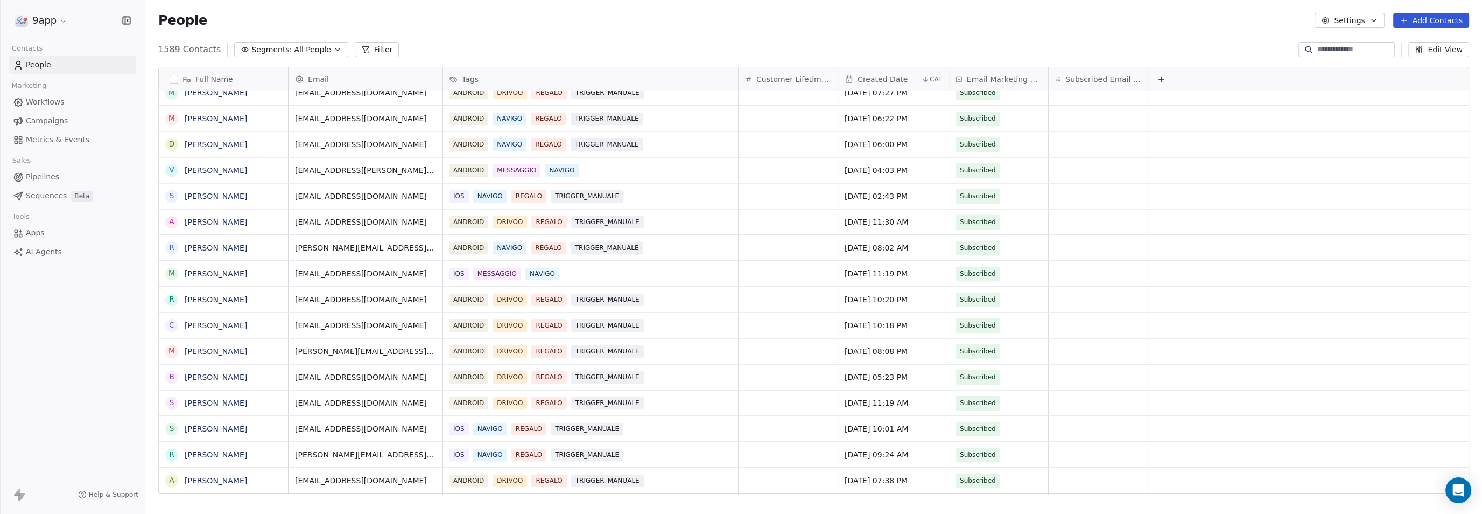
click at [860, 78] on span "Created Date" at bounding box center [883, 79] width 50 height 11
click at [861, 118] on span "Sort Descending" at bounding box center [889, 119] width 62 height 11
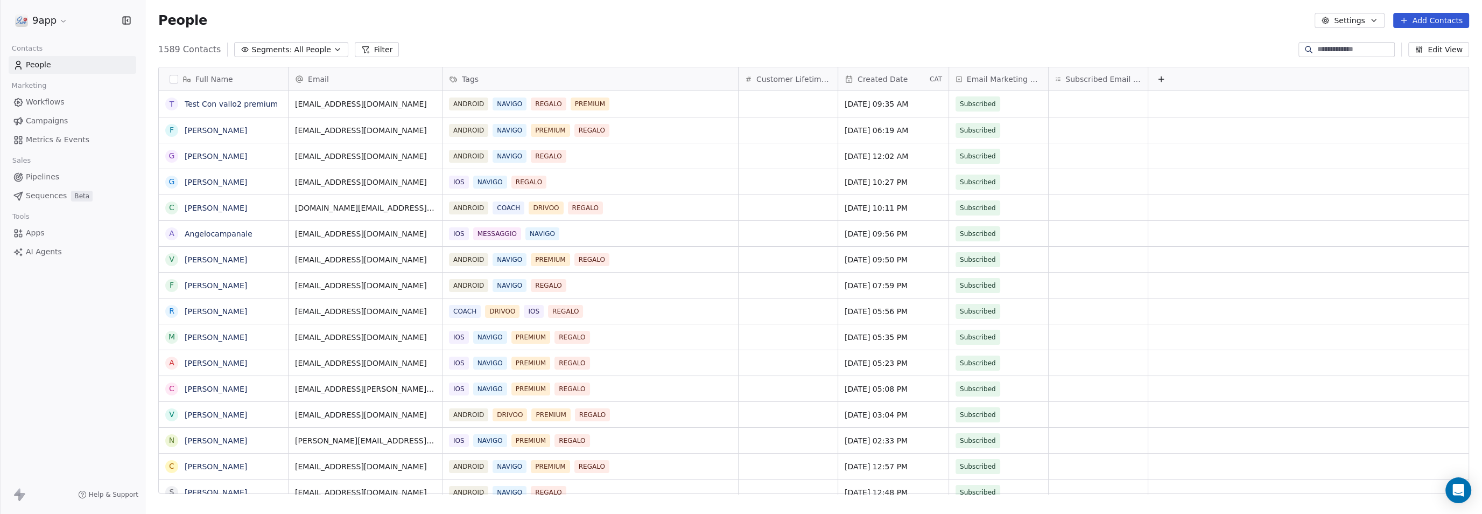
click at [884, 79] on span "Created Date" at bounding box center [883, 79] width 50 height 11
click at [881, 102] on span "Sort Ascending" at bounding box center [886, 101] width 57 height 11
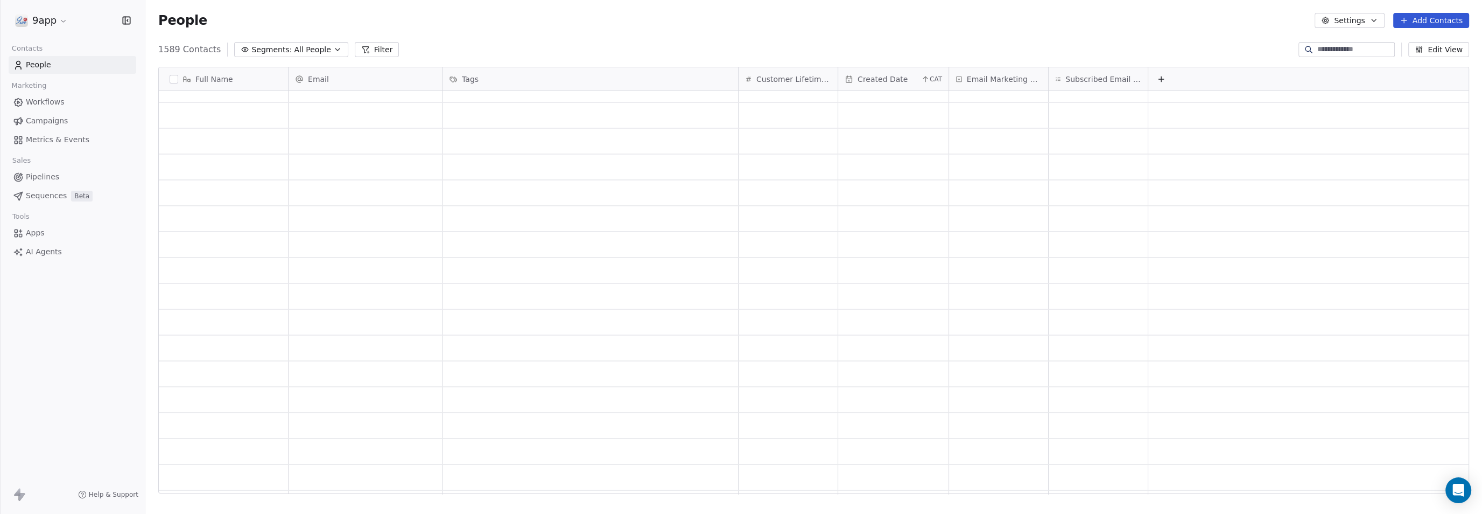
click at [882, 74] on span "Created Date" at bounding box center [883, 79] width 50 height 11
click at [881, 105] on span "Sort Descending" at bounding box center [889, 109] width 62 height 11
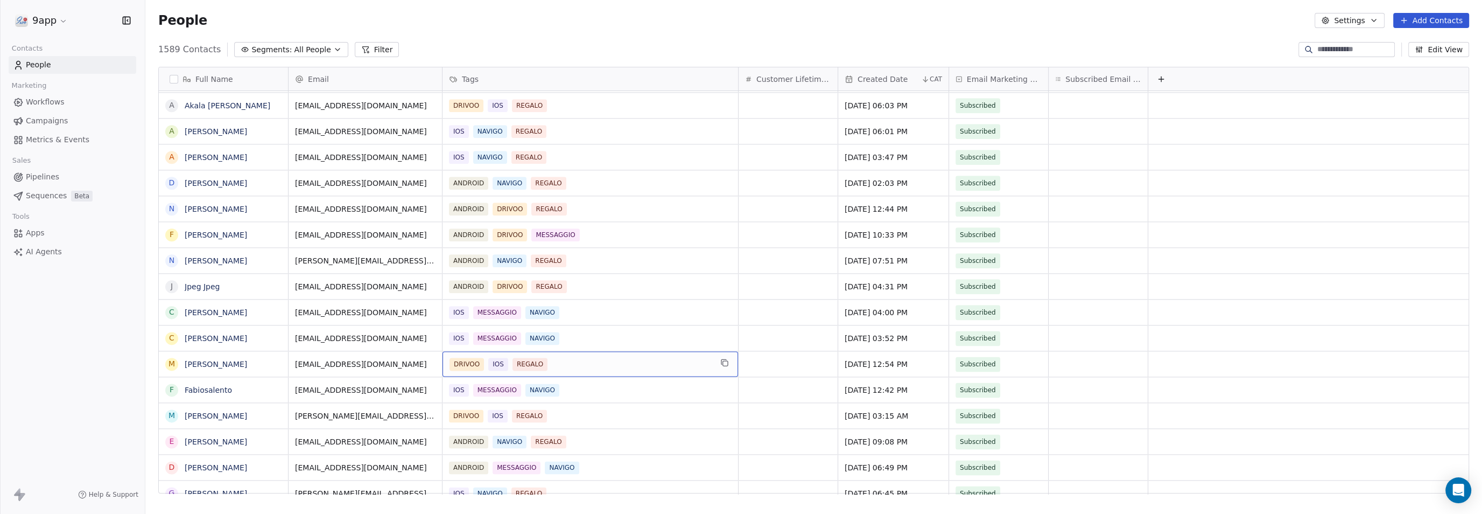
drag, startPoint x: 489, startPoint y: 337, endPoint x: 491, endPoint y: 265, distance: 72.2
drag, startPoint x: 473, startPoint y: 278, endPoint x: 482, endPoint y: 198, distance: 80.8
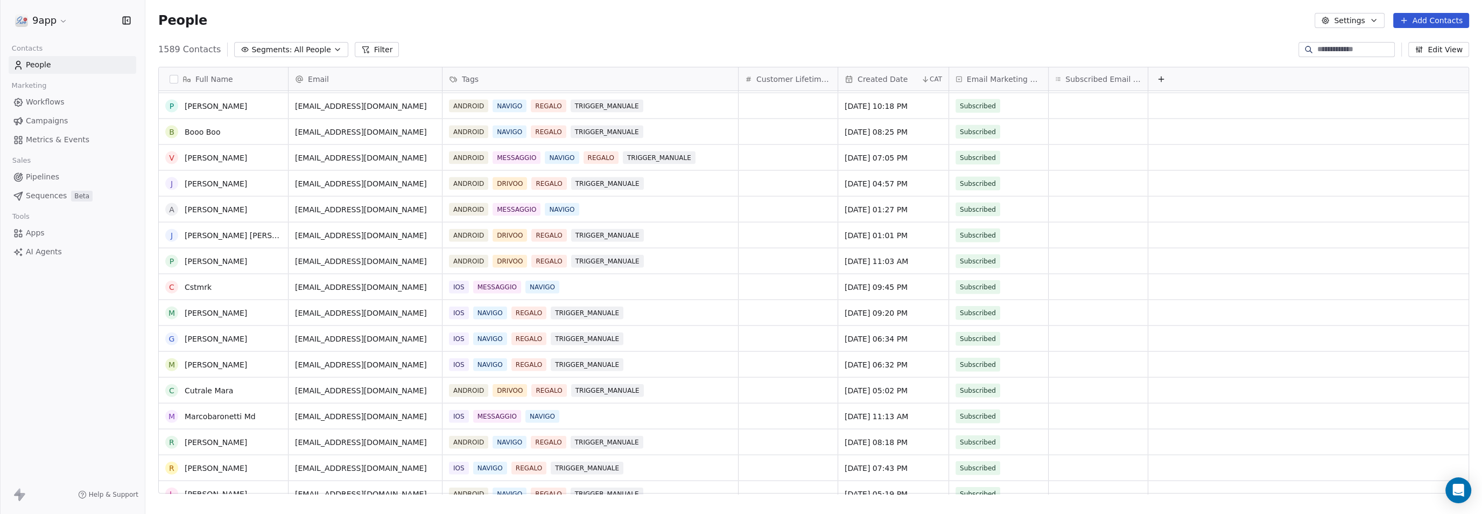
scroll to position [11911, 0]
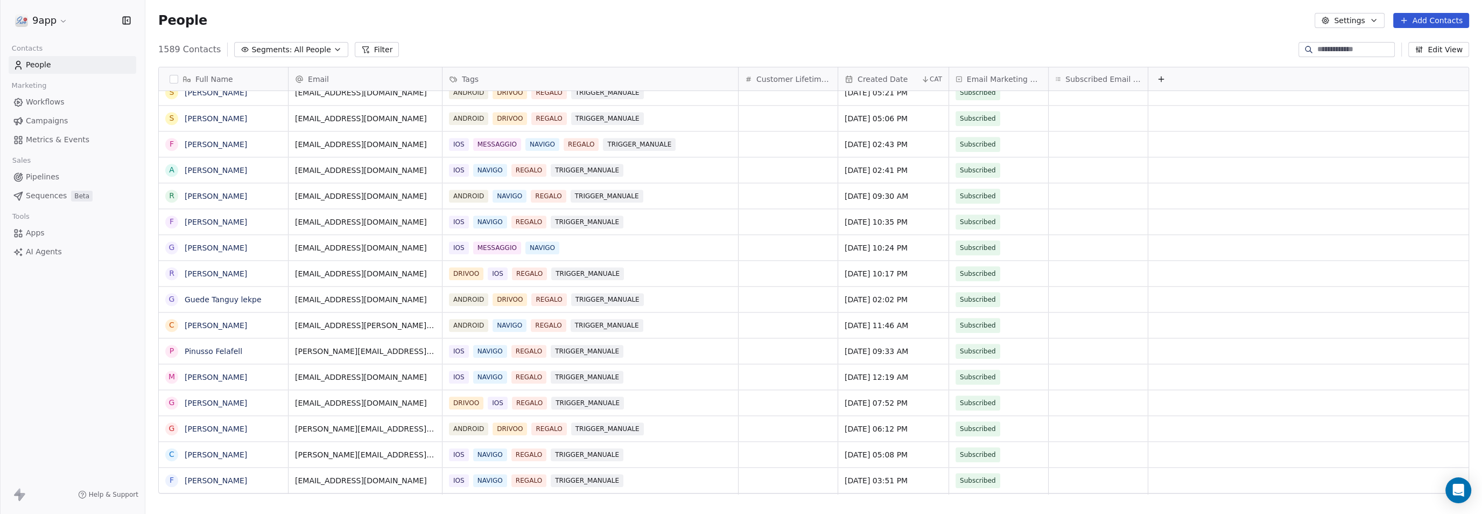
click at [359, 48] on button "Filter" at bounding box center [377, 49] width 45 height 15
click at [105, 47] on button "Add Filter" at bounding box center [72, 44] width 132 height 19
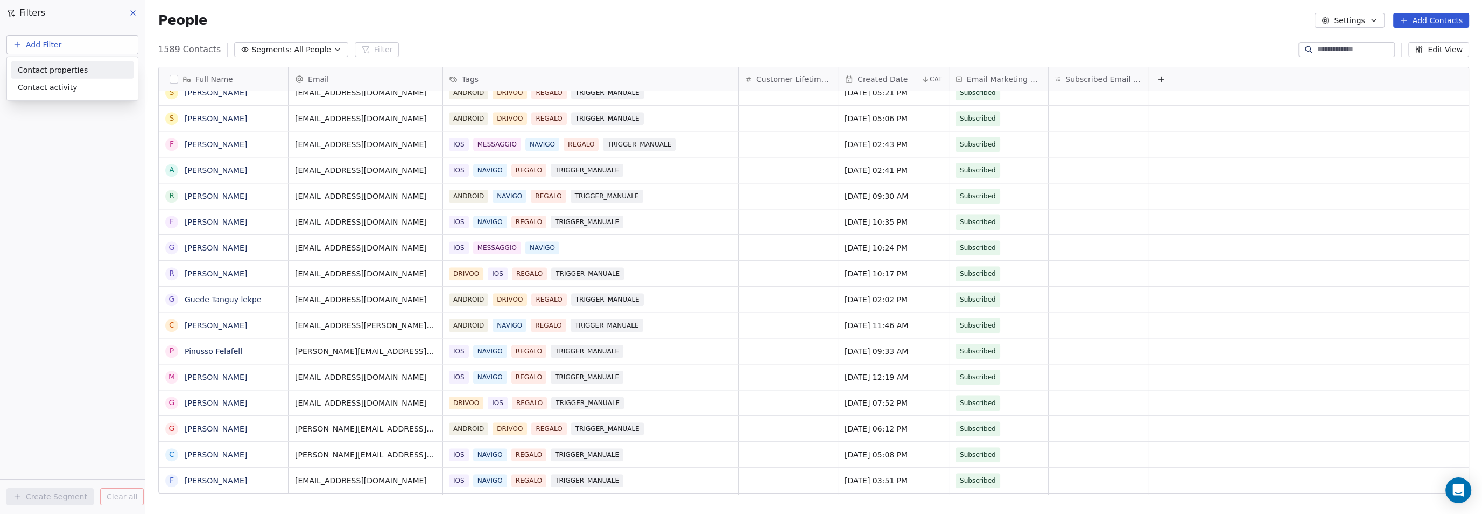
click at [66, 72] on span "Contact properties" at bounding box center [53, 69] width 70 height 11
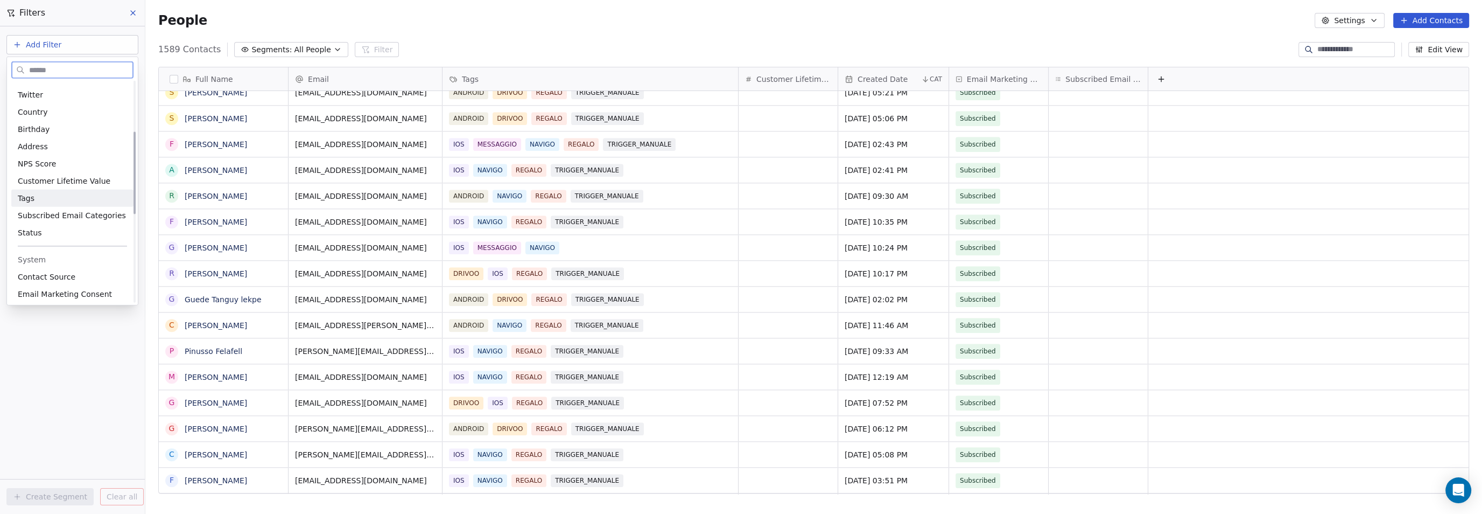
click at [40, 202] on div "Tags" at bounding box center [72, 198] width 109 height 11
click at [50, 273] on div "Where property Tags Includes Select Tags Add filter to this group Add another f…" at bounding box center [72, 269] width 145 height 487
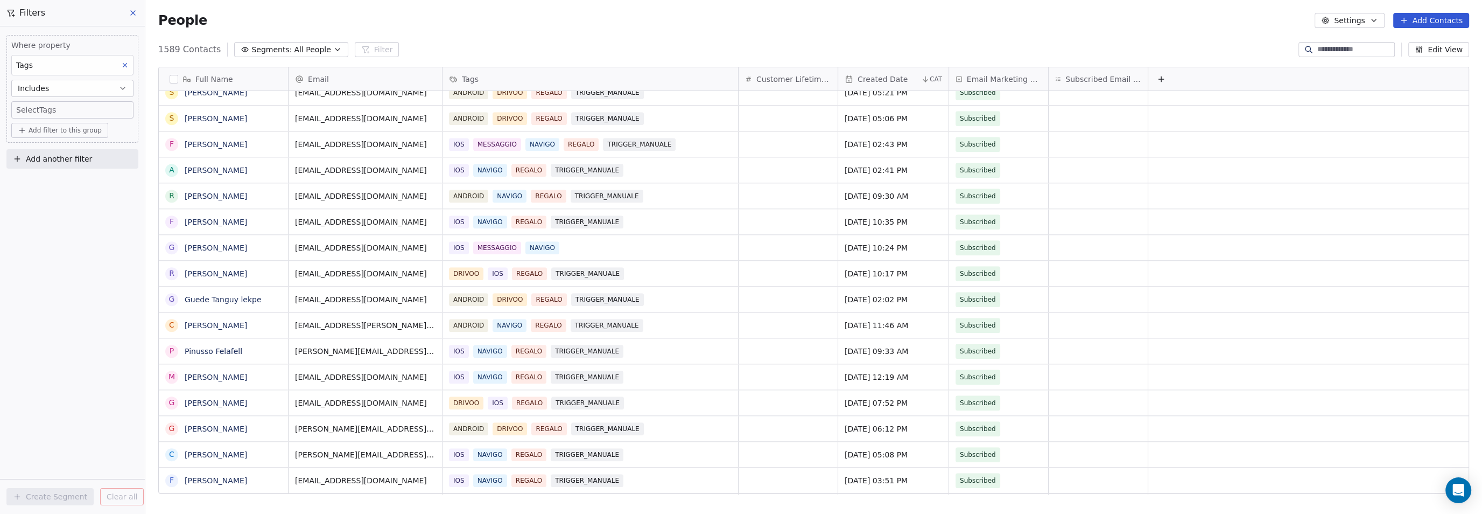
click at [58, 161] on span "Add another filter" at bounding box center [59, 158] width 66 height 11
click at [24, 277] on html "9app Contacts People Marketing Workflows Campaigns Metrics & Events Sales Pipel…" at bounding box center [741, 257] width 1482 height 514
click at [32, 112] on body "9app Contacts People Marketing Workflows Campaigns Metrics & Events Sales Pipel…" at bounding box center [741, 257] width 1482 height 514
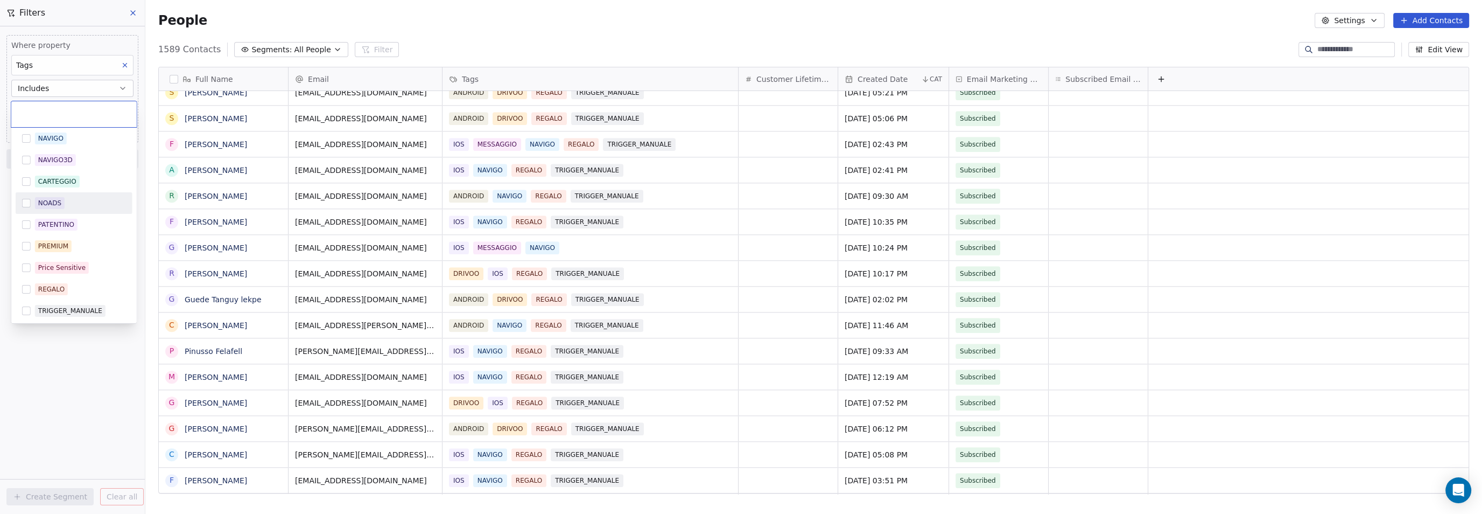
click at [27, 202] on button "Suggestions" at bounding box center [26, 203] width 9 height 9
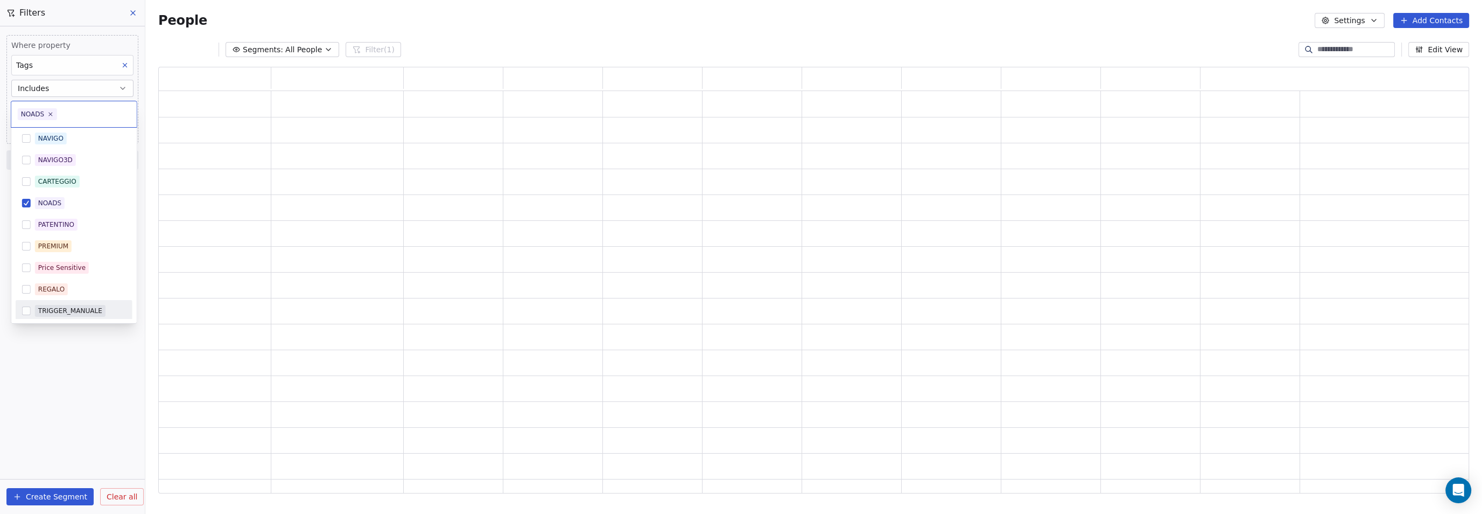
click at [73, 361] on html "9app Contacts People Marketing Workflows Campaigns Metrics & Events Sales Pipel…" at bounding box center [741, 257] width 1482 height 514
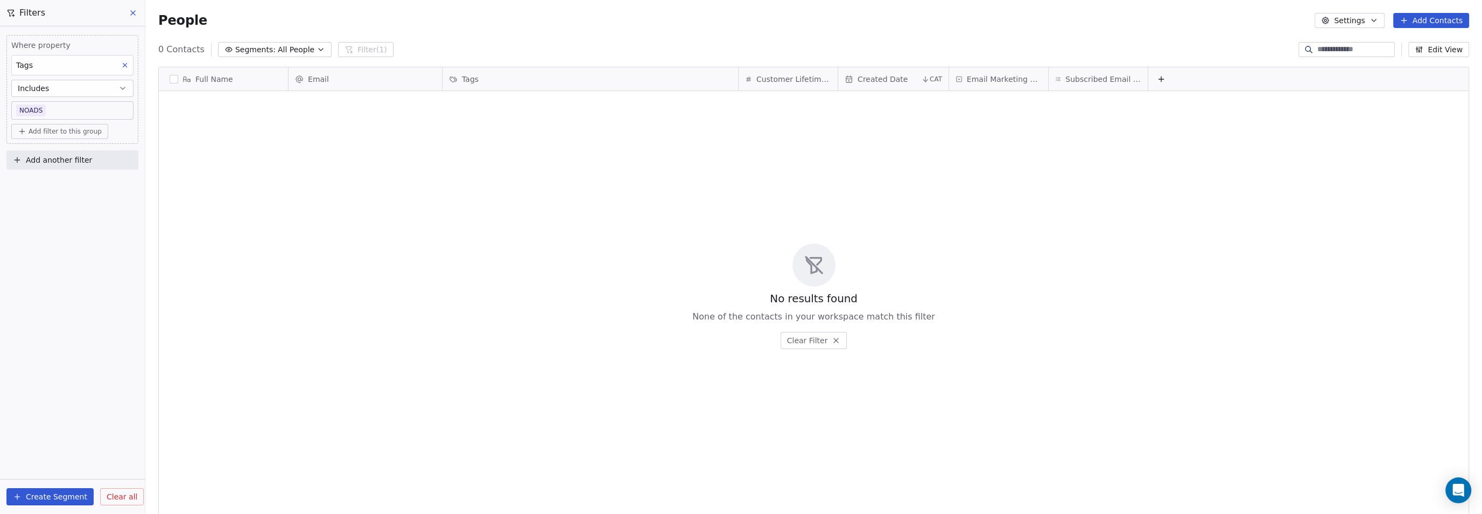
click at [117, 65] on div "Tags" at bounding box center [72, 65] width 122 height 20
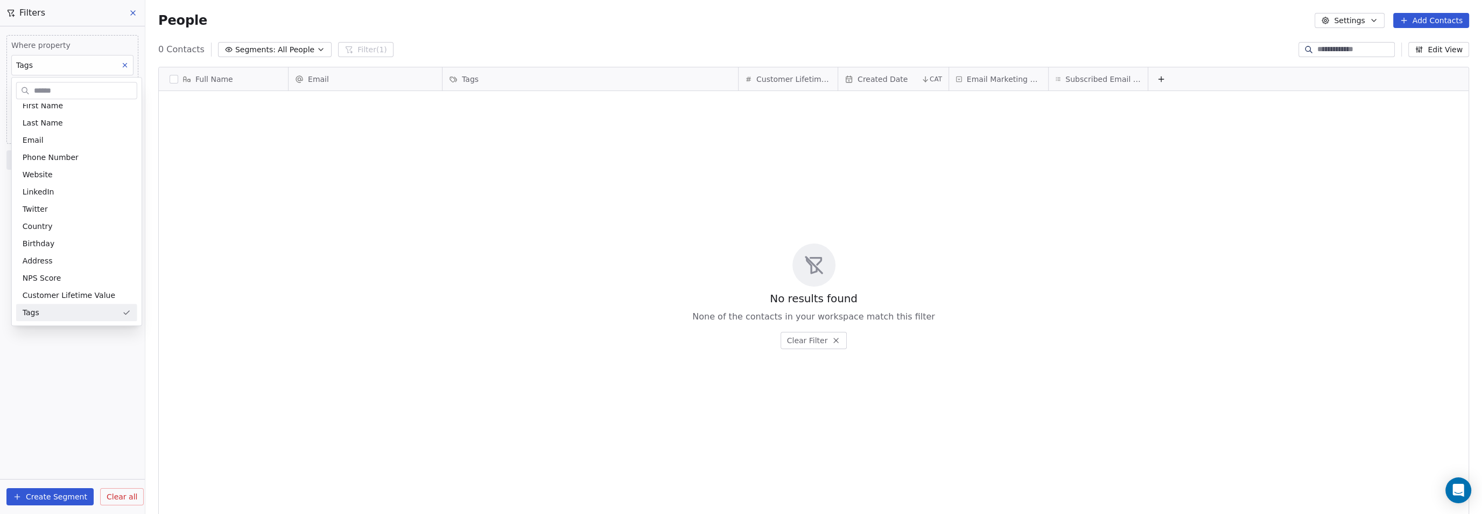
click at [128, 64] on html "9app Contacts People Marketing Workflows Campaigns Metrics & Events Sales Pipel…" at bounding box center [741, 257] width 1482 height 514
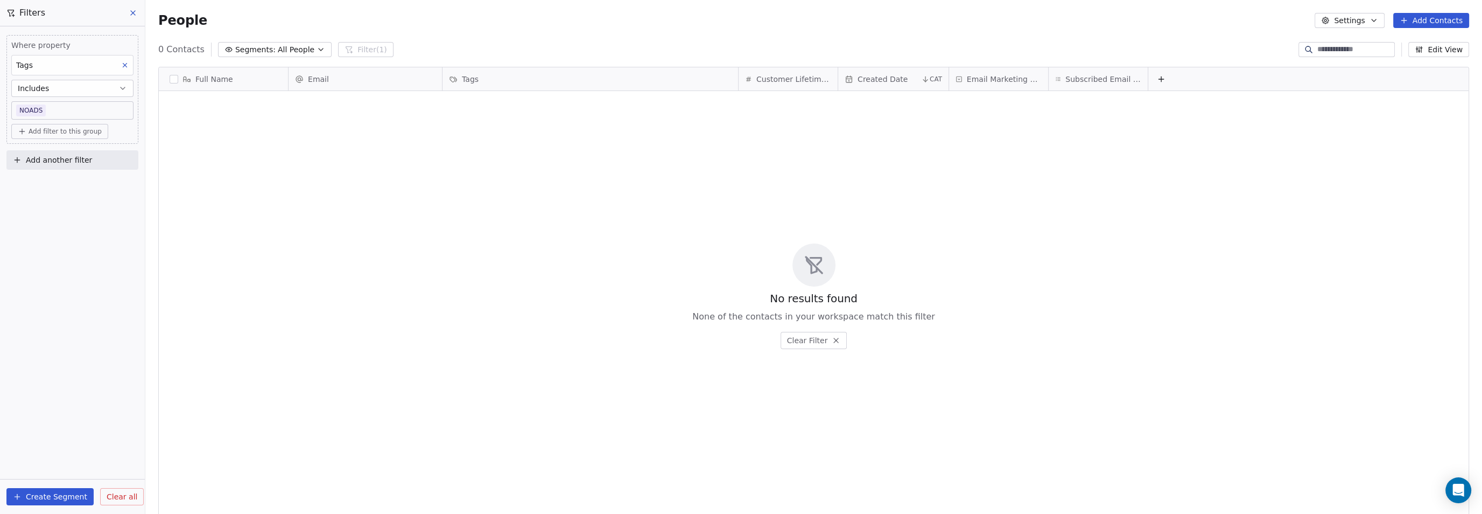
click at [128, 64] on icon at bounding box center [125, 65] width 8 height 8
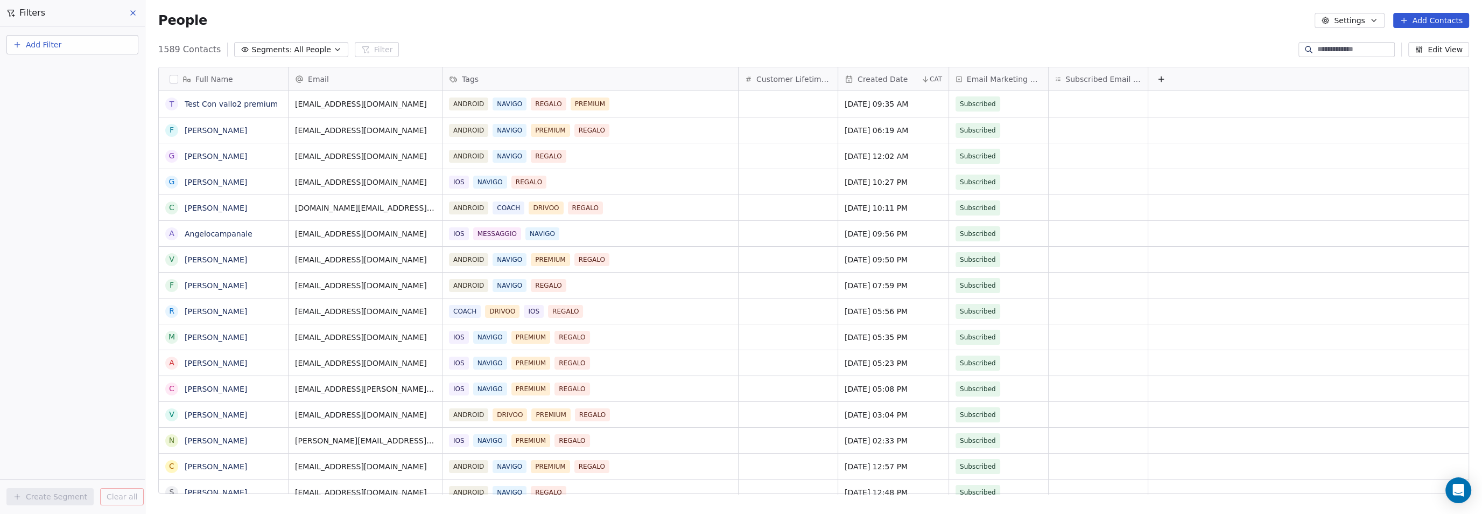
click at [134, 12] on icon at bounding box center [133, 13] width 4 height 4
click at [38, 104] on span "Workflows" at bounding box center [45, 101] width 39 height 11
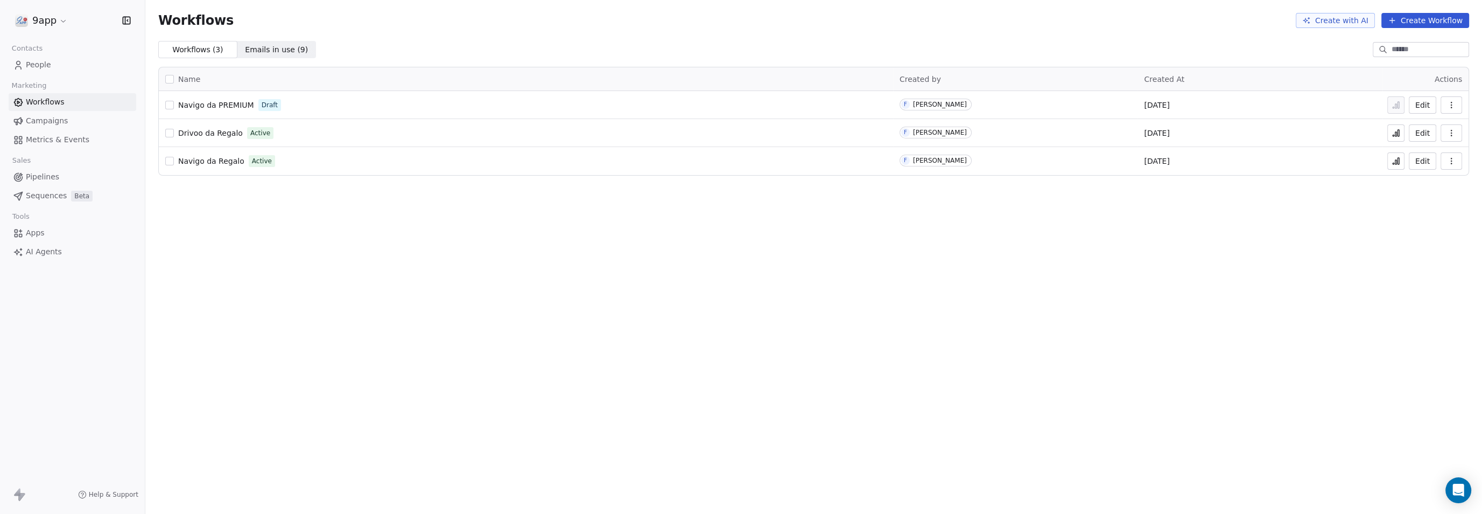
click at [26, 137] on span "Metrics & Events" at bounding box center [58, 139] width 64 height 11
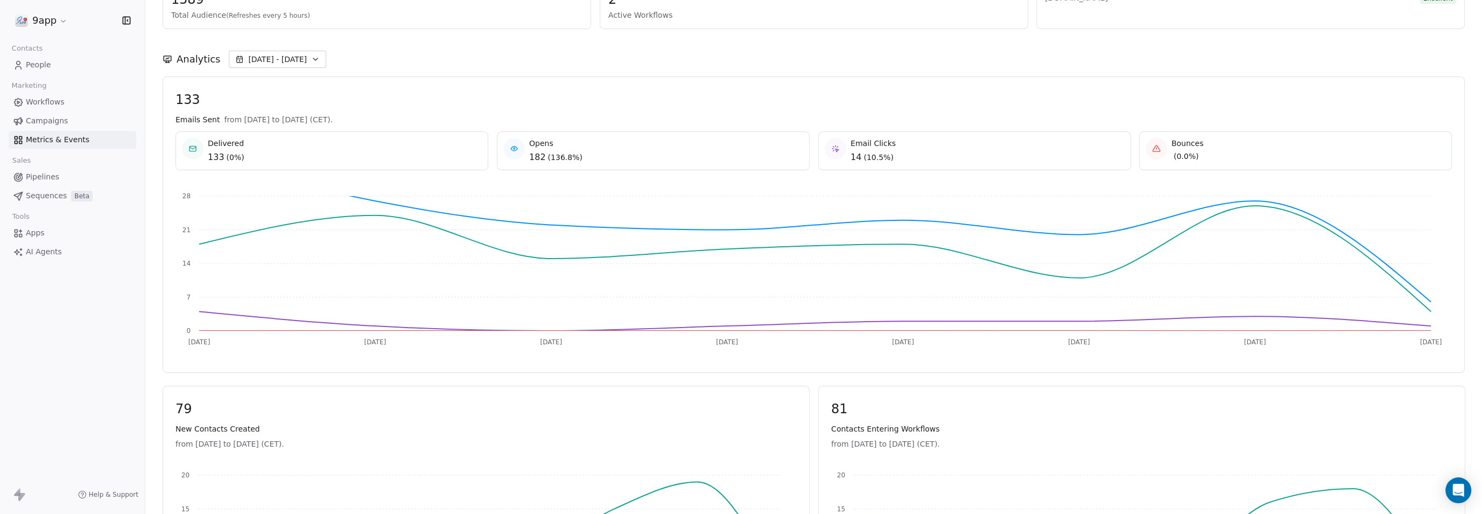
scroll to position [67, 0]
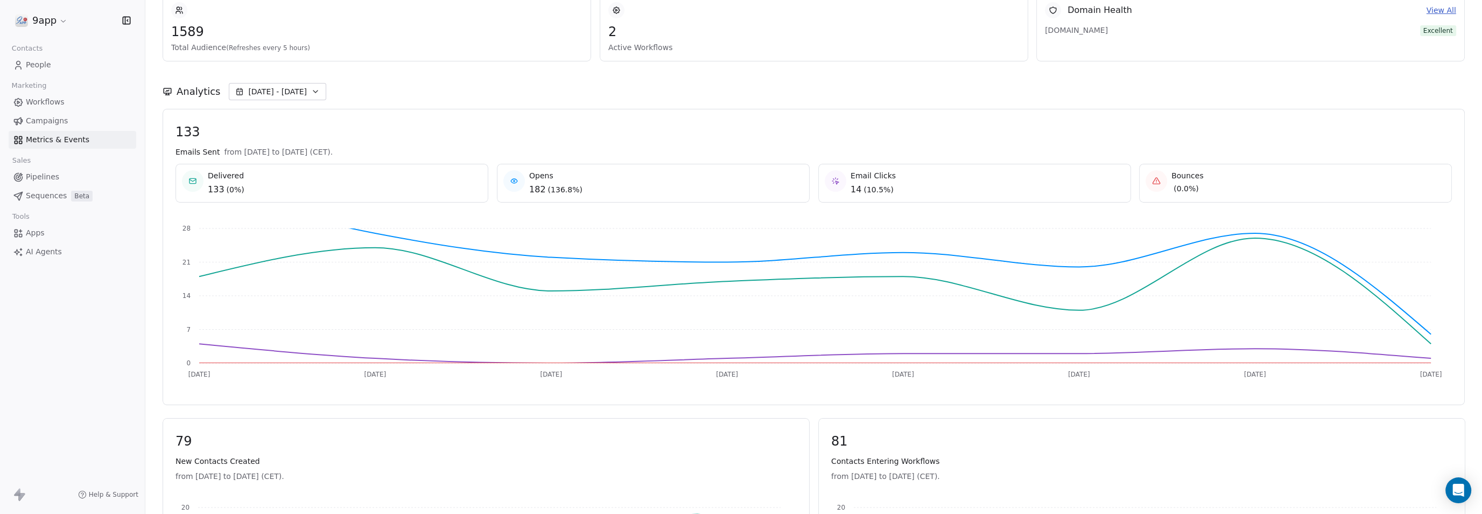
click at [1196, 189] on div "Bounces ( 0.0% )" at bounding box center [1296, 182] width 300 height 24
click at [1153, 184] on icon at bounding box center [1156, 181] width 7 height 6
click at [1171, 173] on span "Bounces" at bounding box center [1187, 175] width 32 height 11
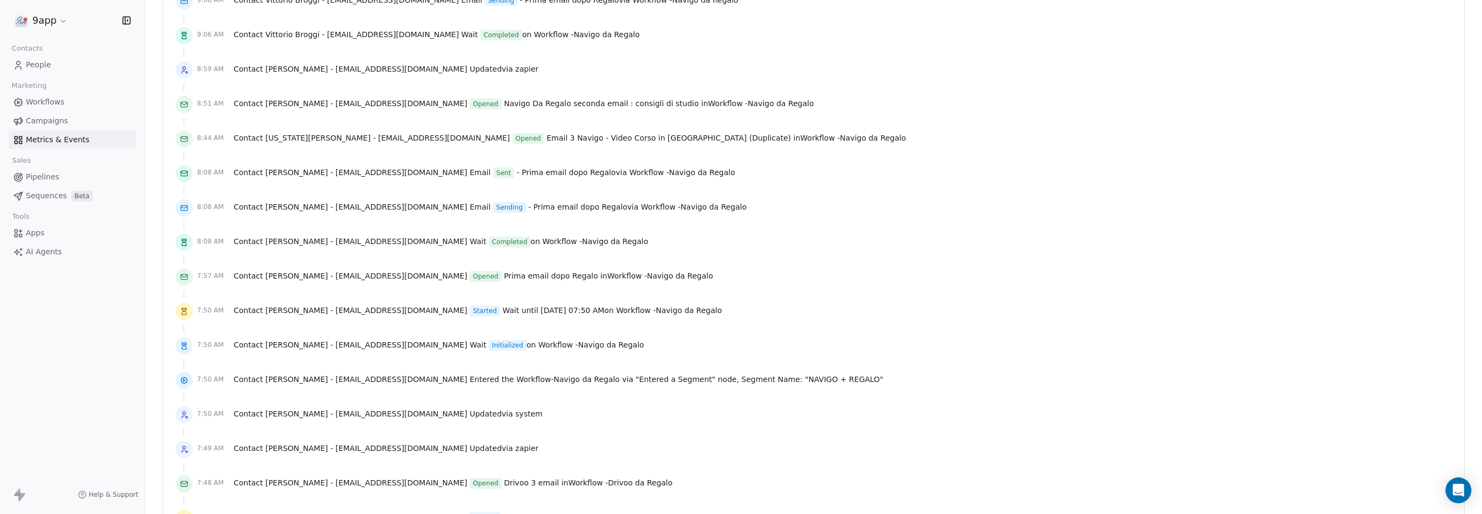
scroll to position [1703, 0]
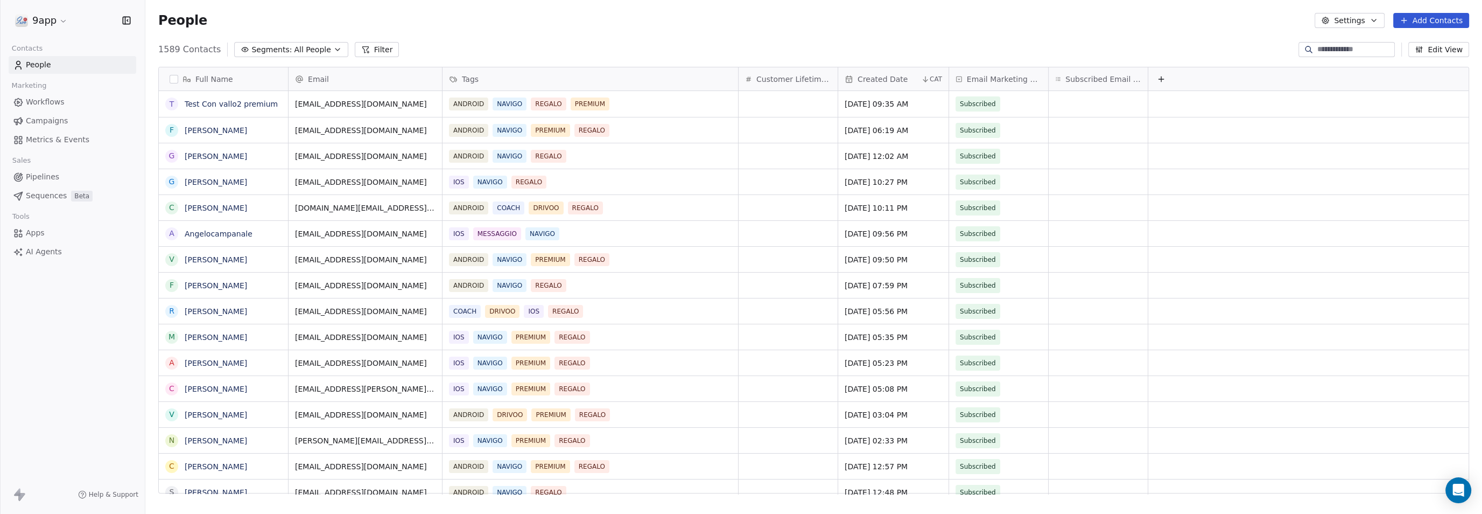
scroll to position [442, 1326]
click at [38, 103] on span "Workflows" at bounding box center [45, 101] width 39 height 11
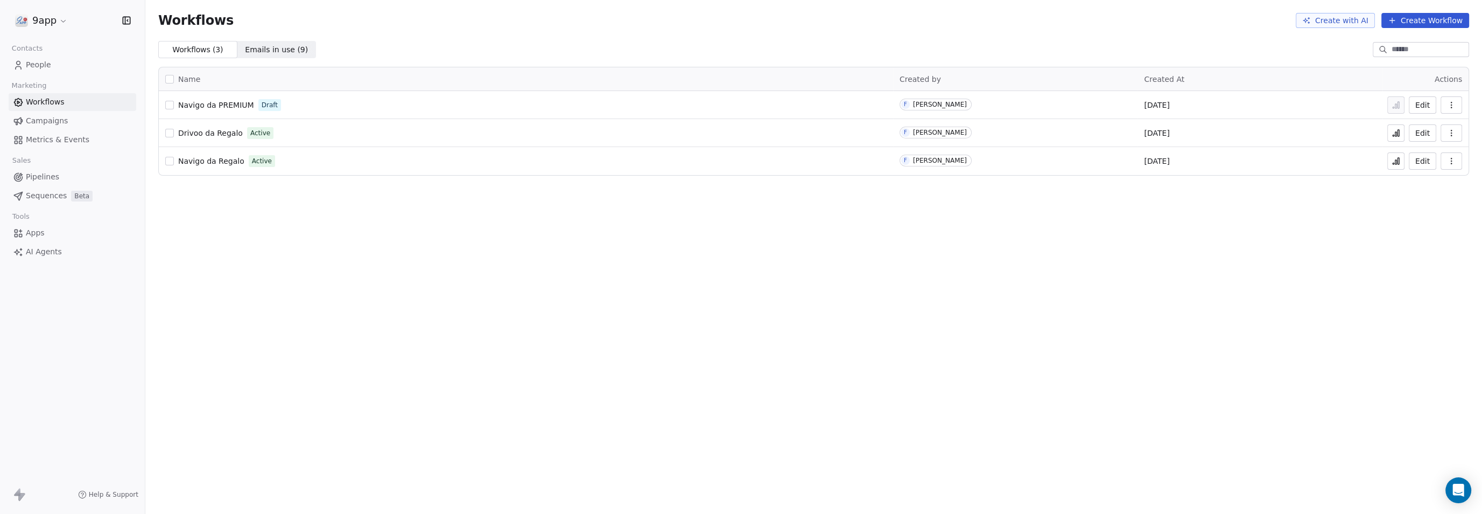
click at [1420, 162] on button "Edit" at bounding box center [1422, 160] width 27 height 17
click at [248, 47] on span "Emails in use ( 9 )" at bounding box center [276, 49] width 63 height 11
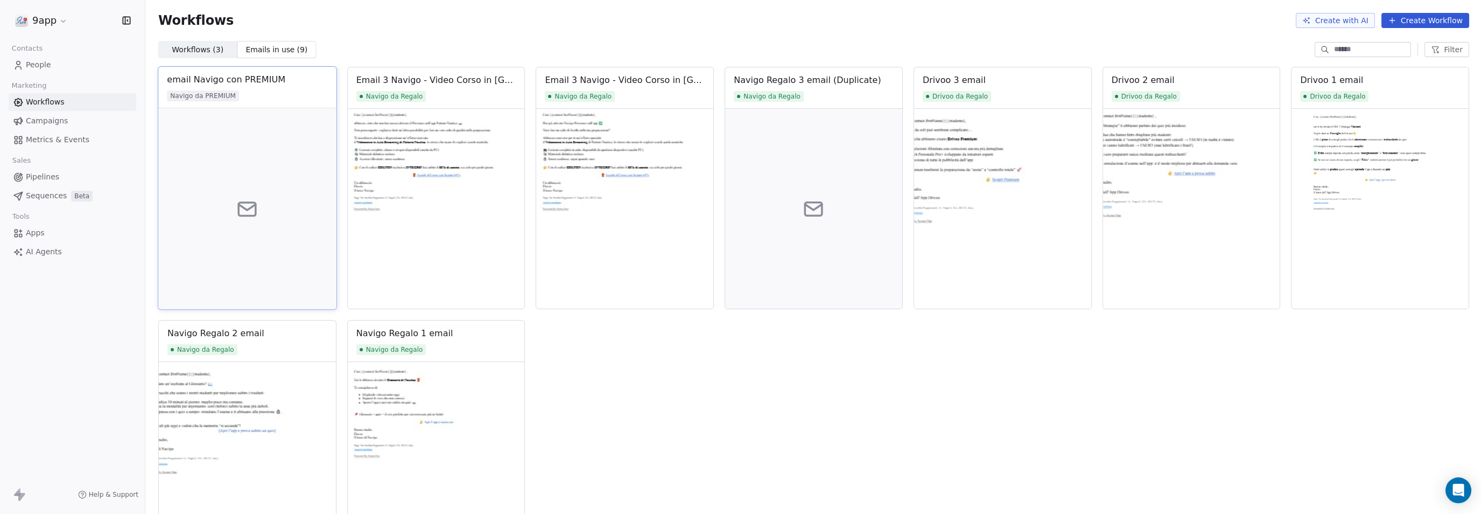
click at [283, 170] on div at bounding box center [247, 208] width 178 height 201
click at [239, 208] on icon at bounding box center [247, 209] width 23 height 23
drag, startPoint x: 239, startPoint y: 208, endPoint x: 238, endPoint y: 166, distance: 42.0
click at [238, 166] on div at bounding box center [247, 208] width 178 height 201
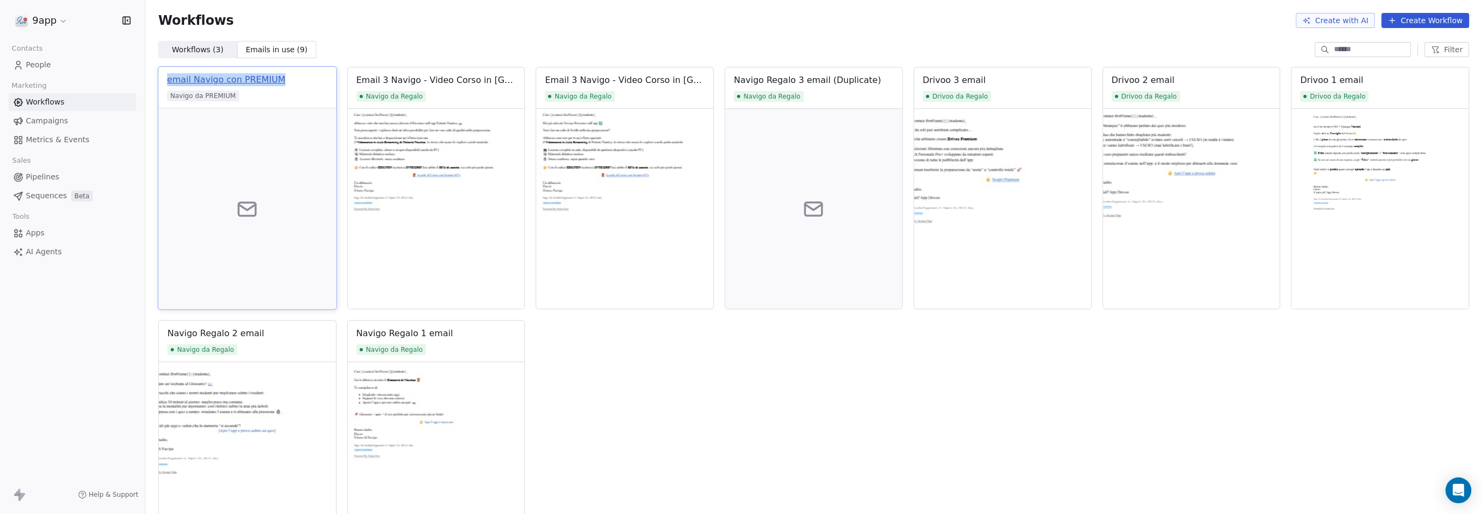
drag, startPoint x: 286, startPoint y: 77, endPoint x: 168, endPoint y: 76, distance: 117.9
click at [168, 76] on div "email Navigo con PREMIUM" at bounding box center [247, 79] width 160 height 13
click at [177, 78] on div "email Navigo con PREMIUM" at bounding box center [226, 79] width 118 height 13
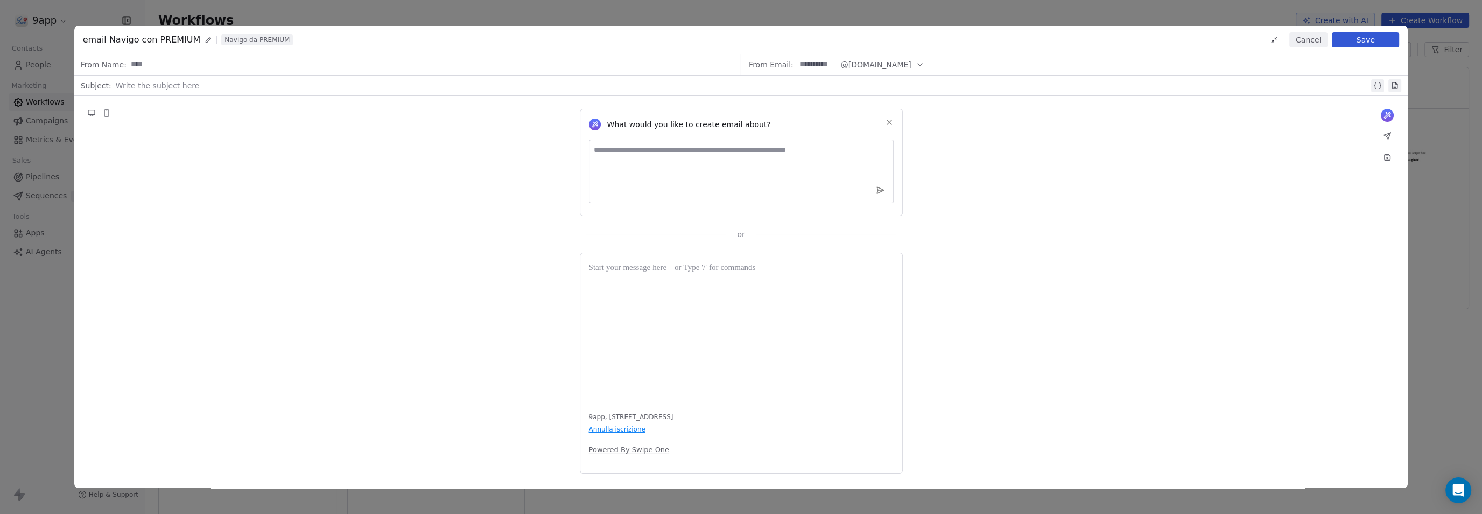
click at [1305, 44] on button "Cancel" at bounding box center [1308, 39] width 38 height 15
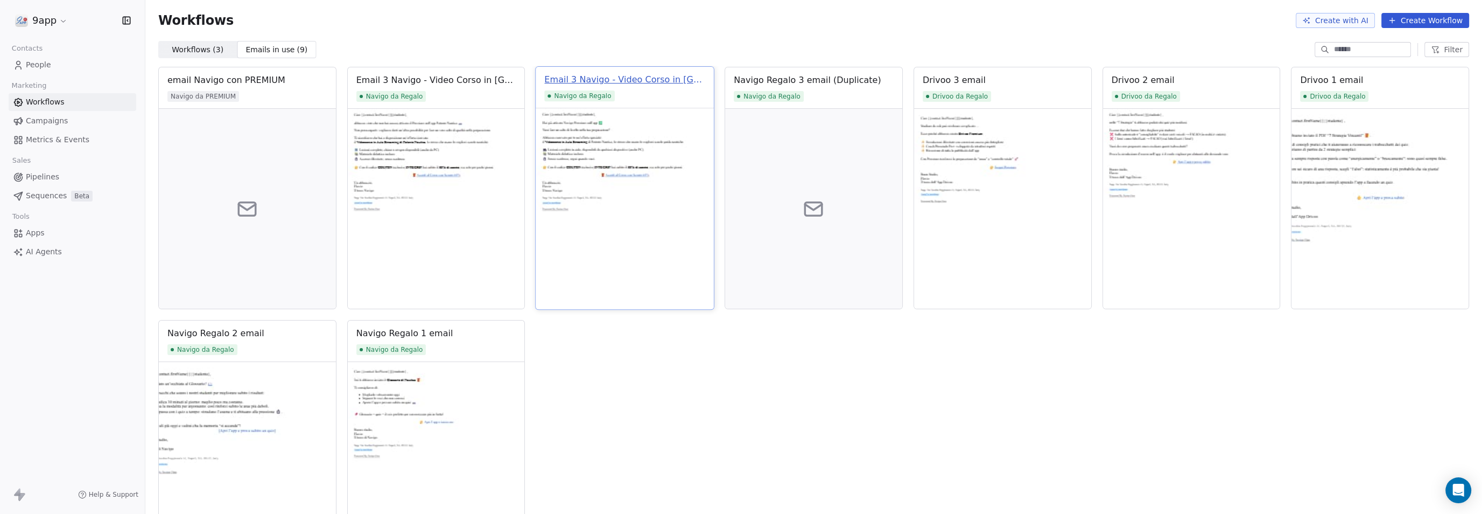
click at [646, 78] on div "Email 3 Navigo - Video Corso in [GEOGRAPHIC_DATA]" at bounding box center [625, 79] width 160 height 13
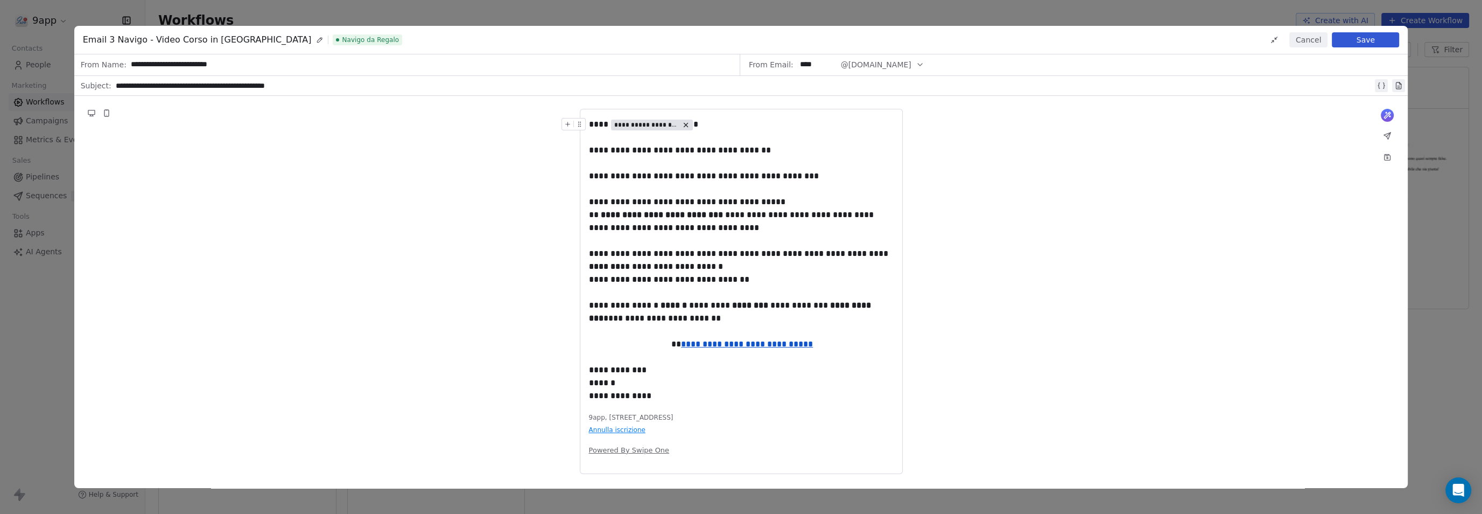
click at [1088, 7] on div "**********" at bounding box center [741, 257] width 1482 height 514
click at [1303, 40] on button "Cancel" at bounding box center [1308, 39] width 38 height 15
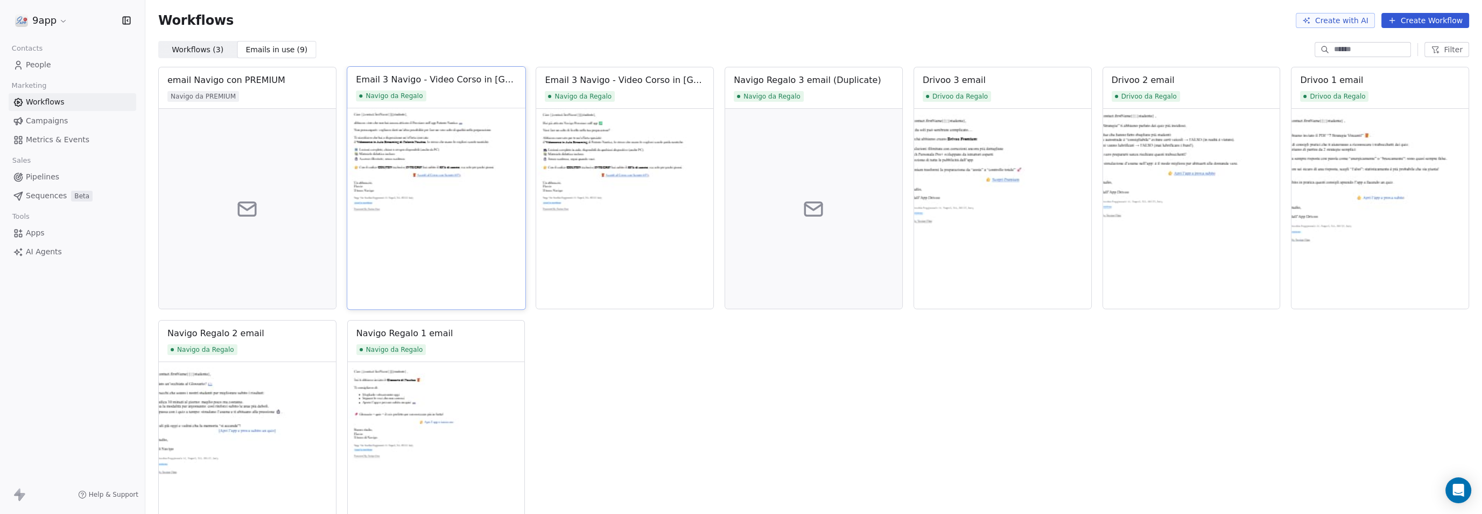
click at [437, 94] on div "Navigo da Regalo" at bounding box center [436, 95] width 160 height 11
click at [450, 82] on div "Email 3 Navigo - Video Corso in Aula (Duplicate)" at bounding box center [436, 79] width 160 height 13
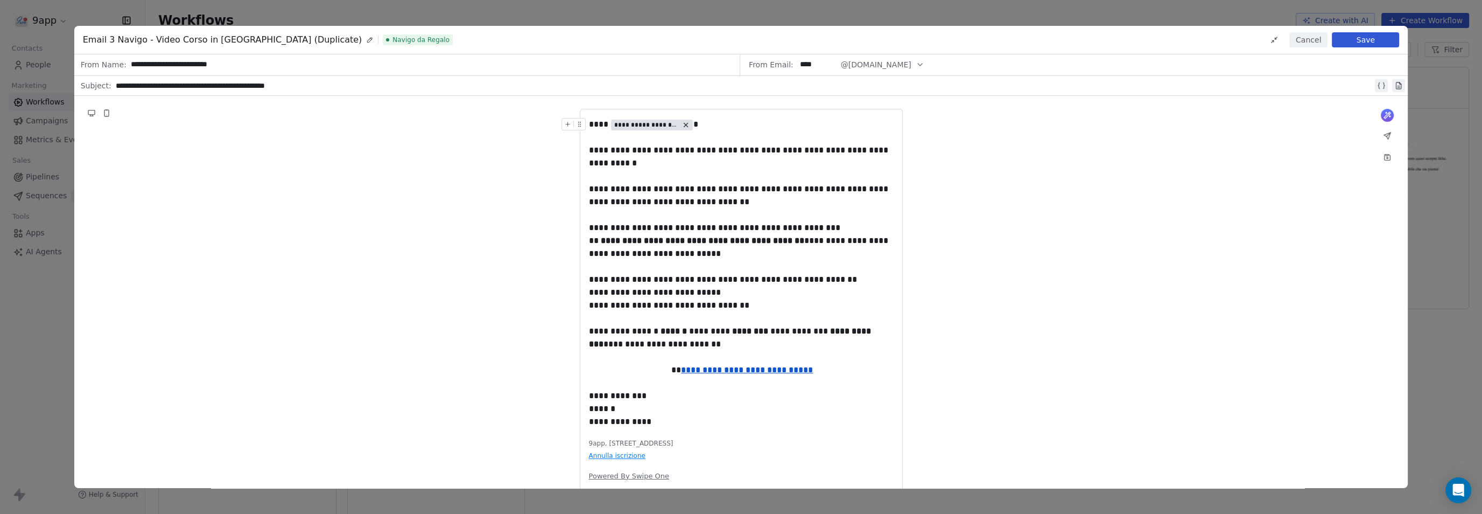
click at [592, 121] on div "**********" at bounding box center [741, 304] width 323 height 391
click at [588, 123] on div at bounding box center [576, 127] width 29 height 19
drag, startPoint x: 588, startPoint y: 122, endPoint x: 624, endPoint y: 144, distance: 42.5
click at [624, 144] on div "**********" at bounding box center [741, 273] width 305 height 310
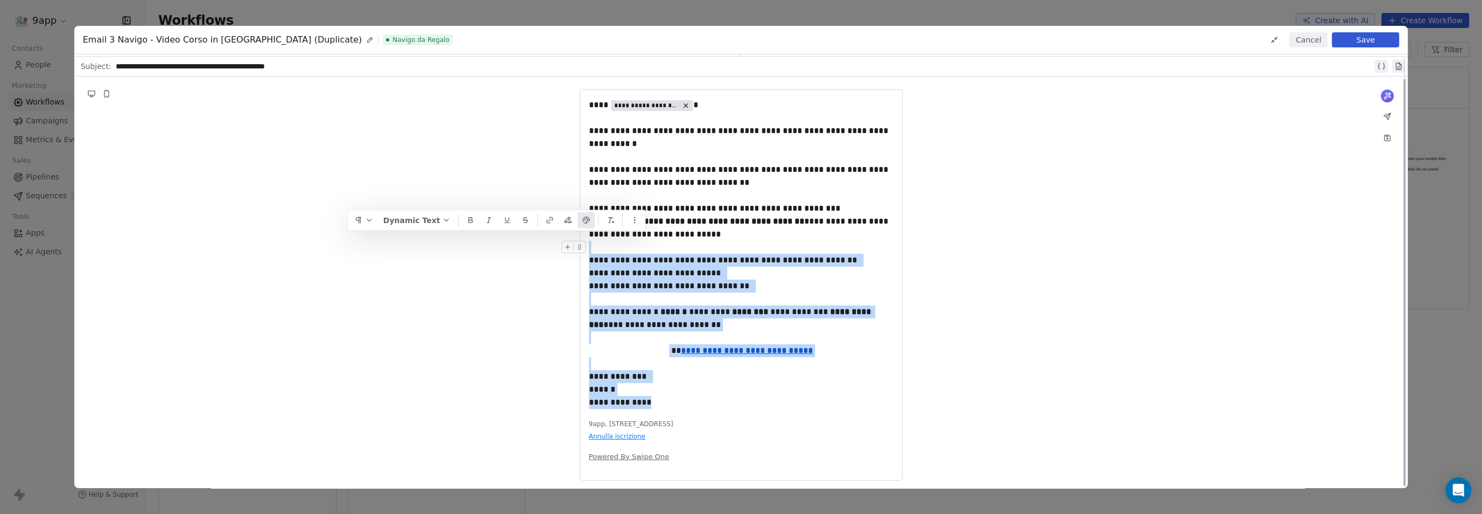
scroll to position [24, 0]
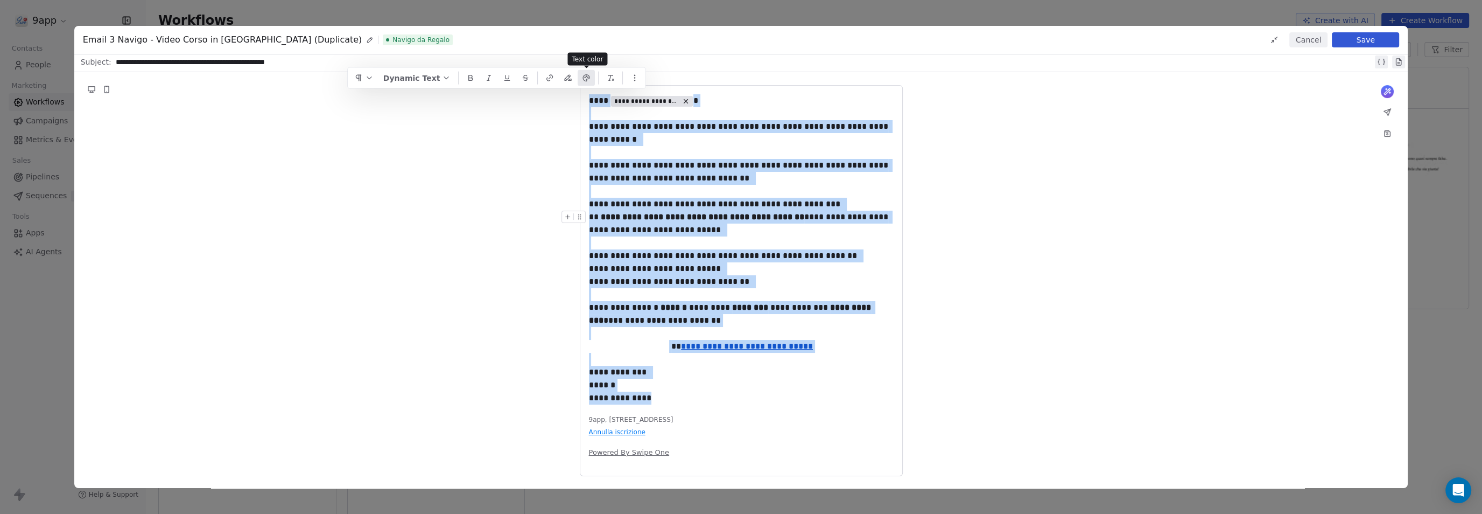
drag, startPoint x: 658, startPoint y: 417, endPoint x: 579, endPoint y: 102, distance: 325.2
click at [580, 102] on div "**********" at bounding box center [741, 280] width 323 height 391
copy div "**********"
click at [636, 77] on icon "button" at bounding box center [634, 78] width 9 height 9
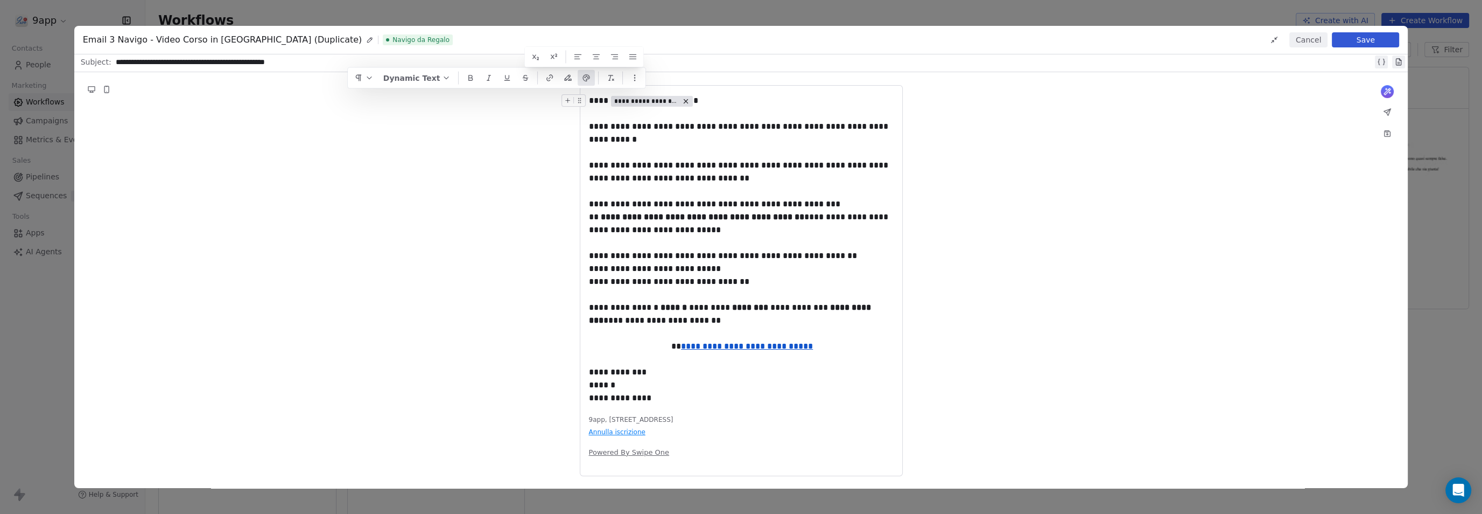
click at [487, 127] on div "**********" at bounding box center [741, 280] width 1334 height 417
click at [1184, 115] on div "**********" at bounding box center [741, 280] width 1334 height 417
click at [1302, 40] on button "Cancel" at bounding box center [1308, 39] width 38 height 15
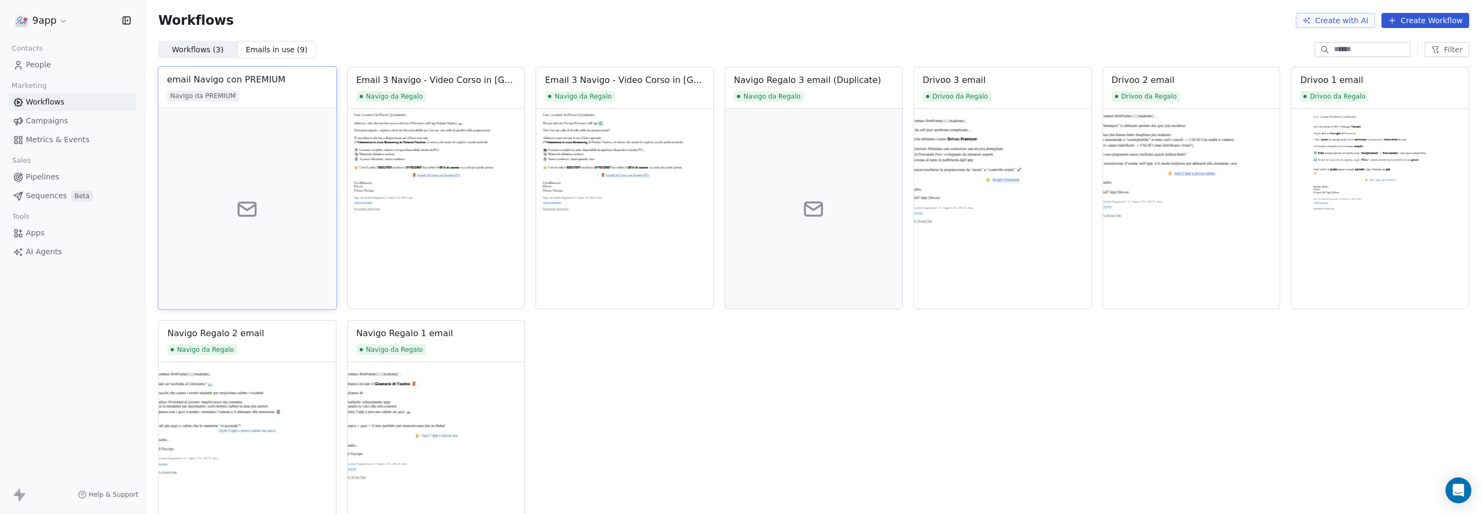
click at [261, 208] on div at bounding box center [247, 208] width 178 height 201
click at [211, 79] on div "email Navigo con PREMIUM" at bounding box center [226, 79] width 118 height 13
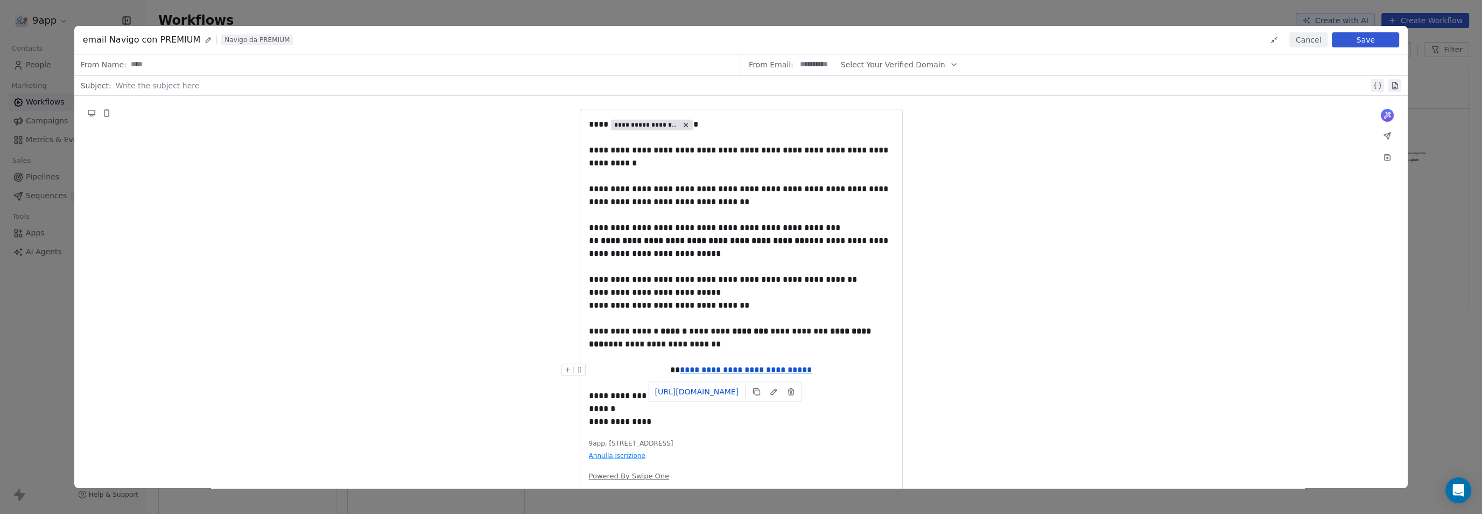
click at [728, 367] on u "**********" at bounding box center [746, 370] width 132 height 8
click at [352, 70] on input at bounding box center [430, 65] width 606 height 20
click at [1342, 36] on button "Save" at bounding box center [1365, 39] width 67 height 15
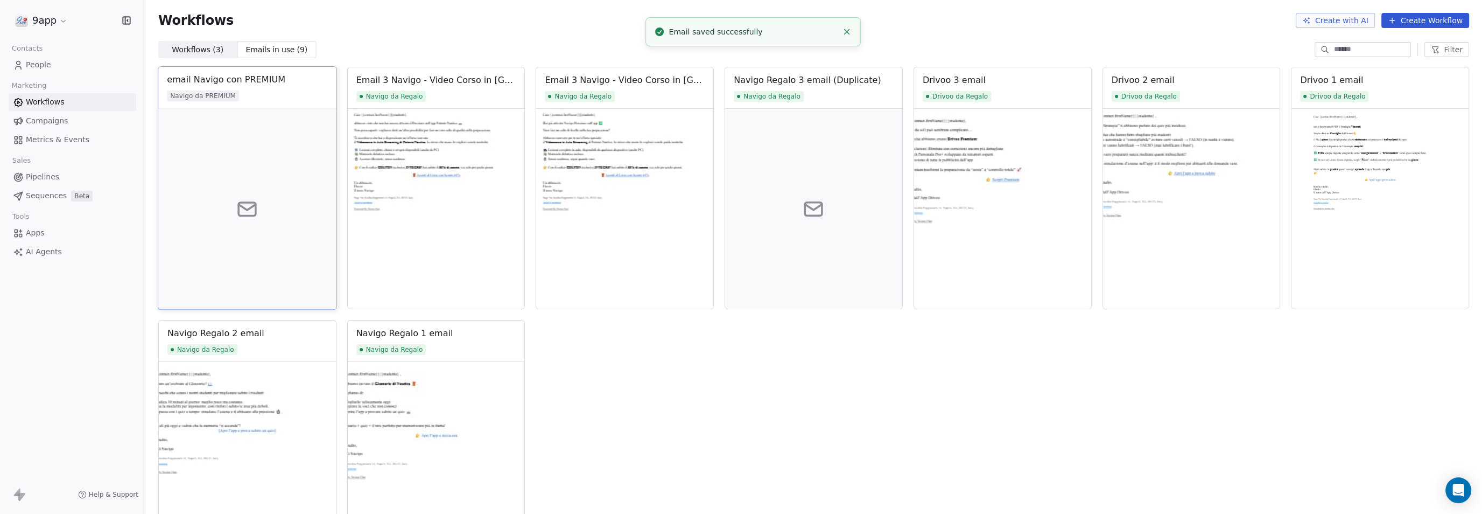
click at [275, 176] on div at bounding box center [247, 208] width 178 height 201
click at [236, 82] on div "email Navigo con PREMIUM" at bounding box center [226, 79] width 118 height 13
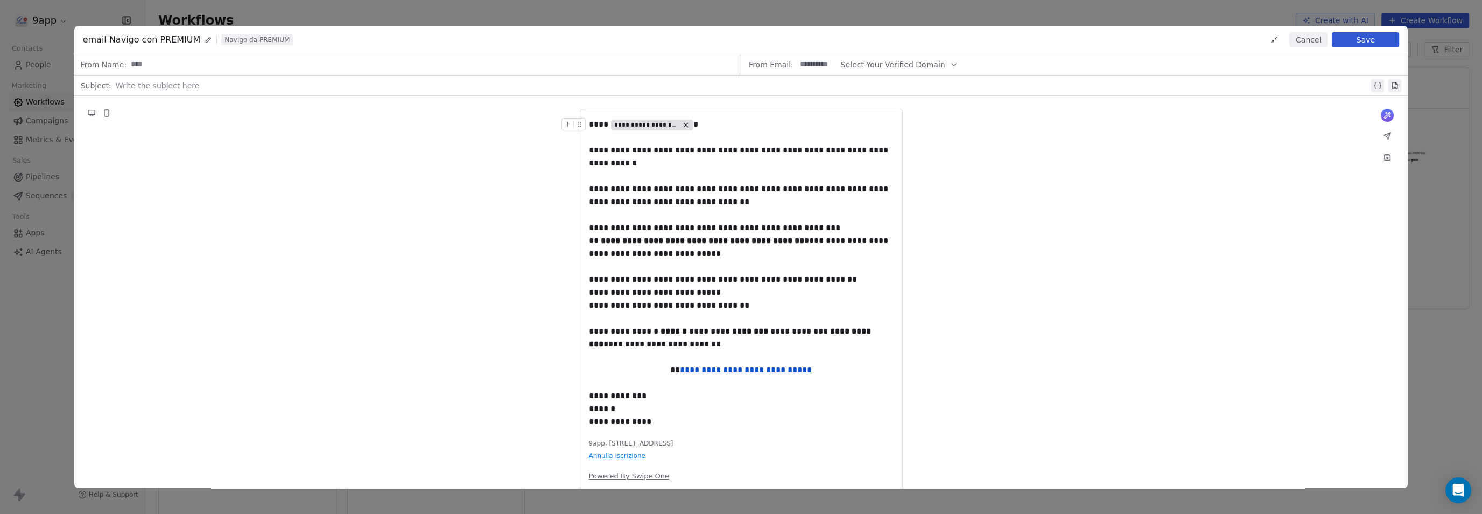
click at [1358, 38] on button "Save" at bounding box center [1365, 39] width 67 height 15
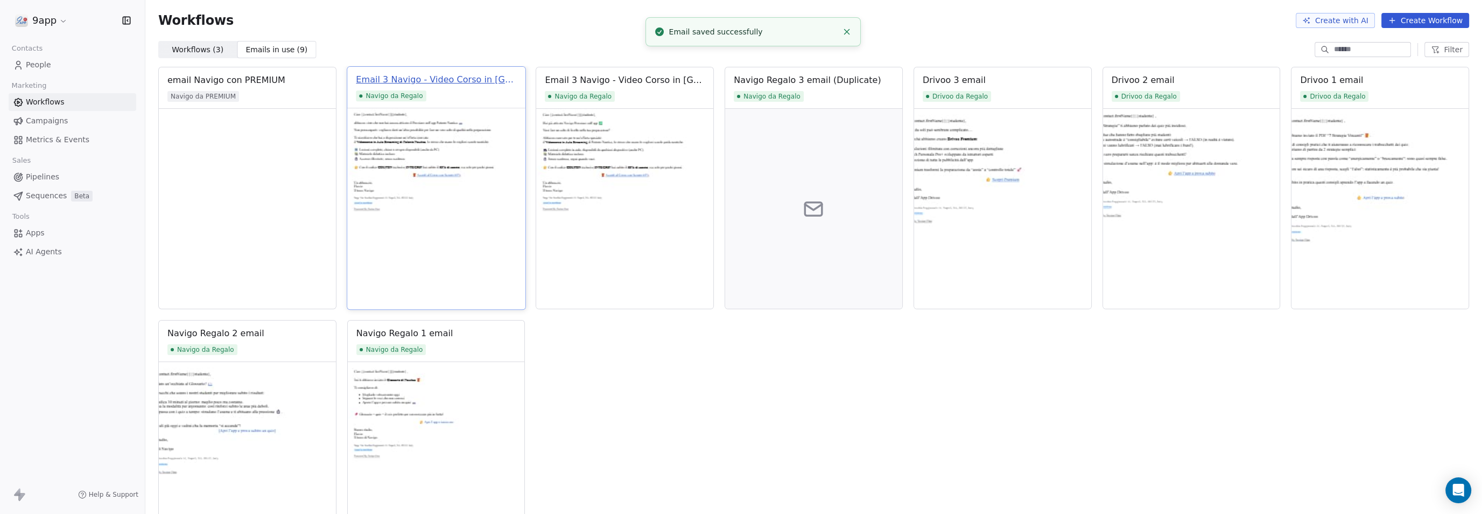
click at [438, 79] on div "Email 3 Navigo - Video Corso in Aula (Duplicate)" at bounding box center [436, 79] width 160 height 13
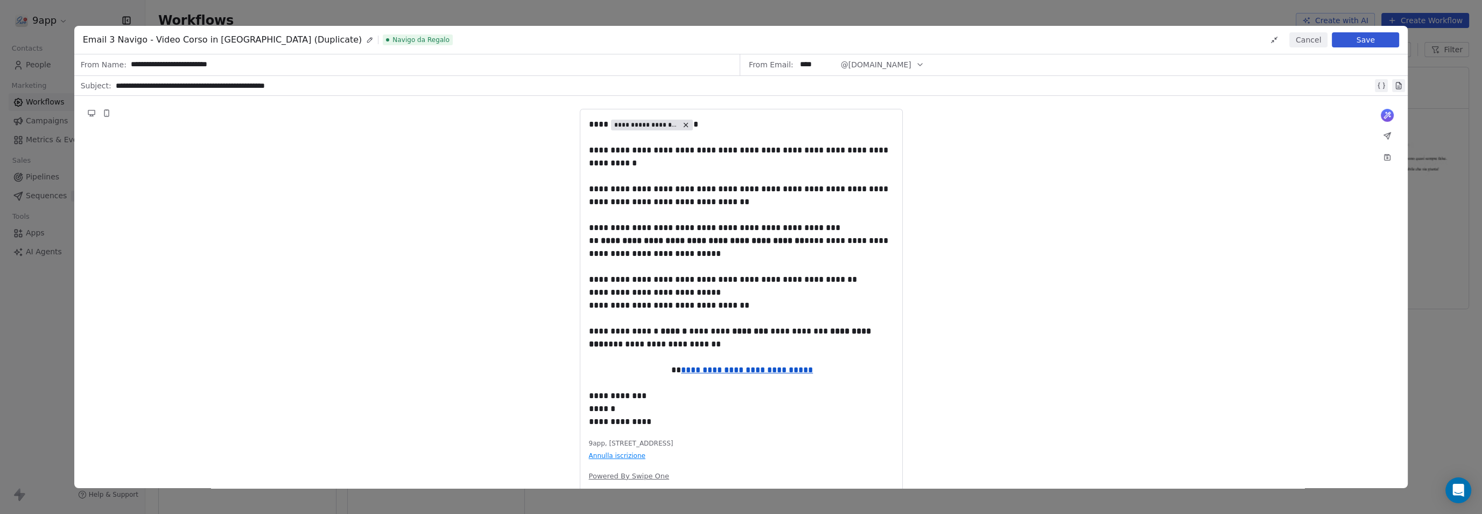
drag, startPoint x: 242, startPoint y: 64, endPoint x: 120, endPoint y: 68, distance: 122.3
click at [120, 68] on div "**********" at bounding box center [407, 64] width 666 height 21
click at [1315, 43] on button "Cancel" at bounding box center [1308, 39] width 38 height 15
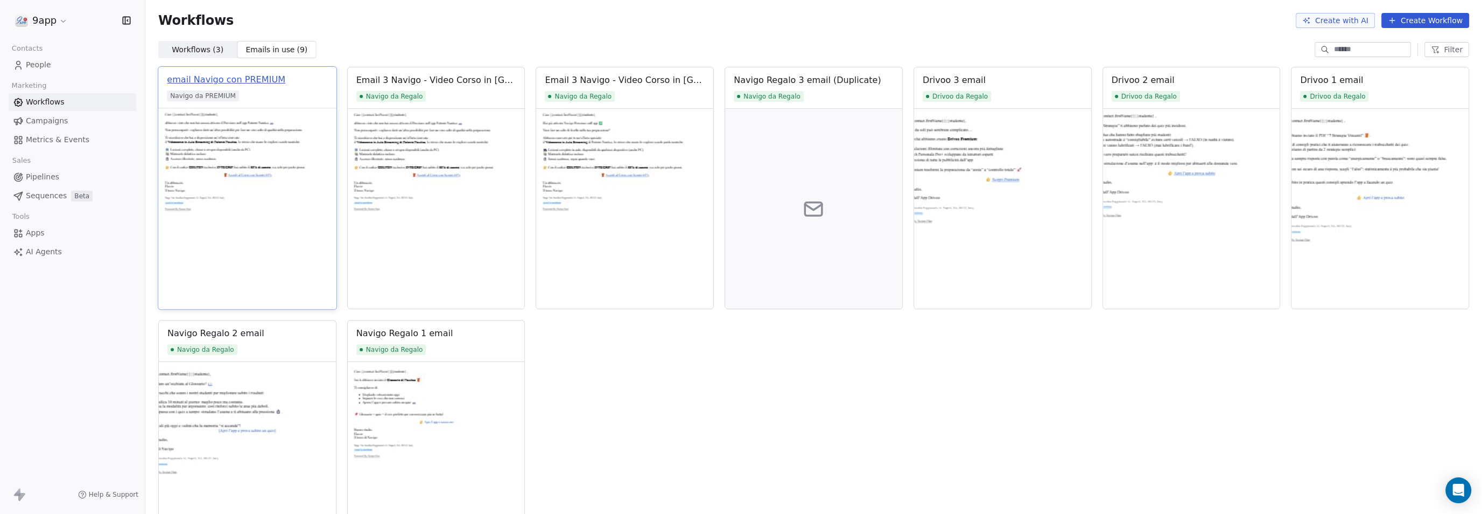
click at [223, 78] on div "email Navigo con PREMIUM" at bounding box center [226, 79] width 118 height 13
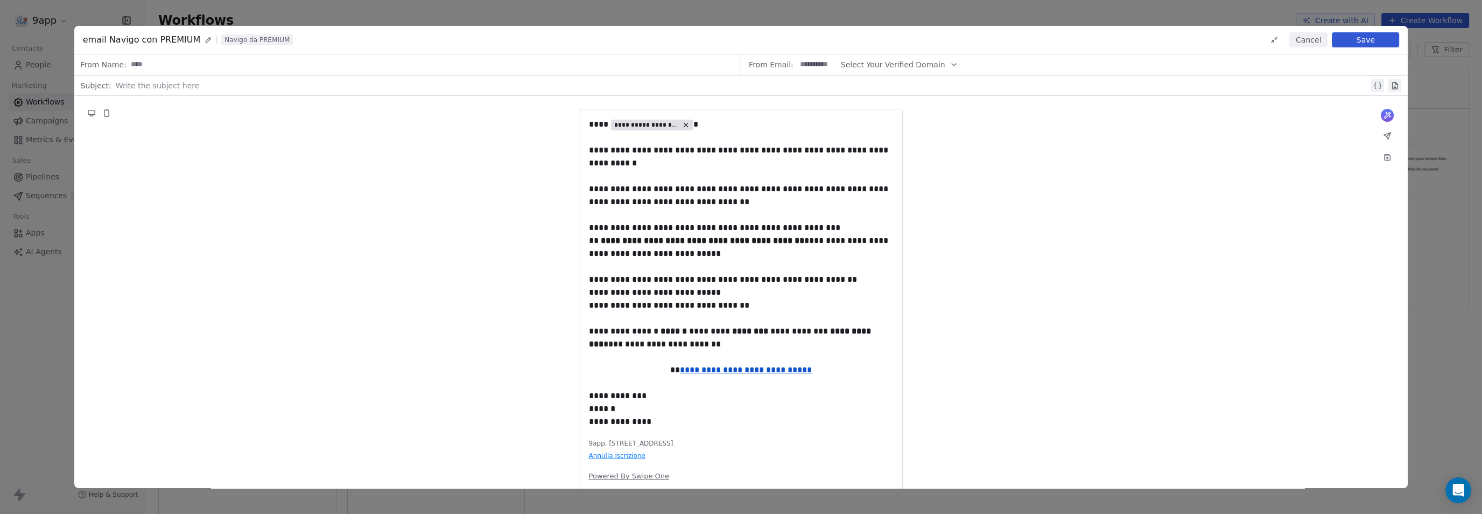
click at [218, 65] on input at bounding box center [430, 65] width 606 height 20
paste input "**********"
type input "**********"
click at [1371, 36] on button "Save" at bounding box center [1365, 39] width 67 height 15
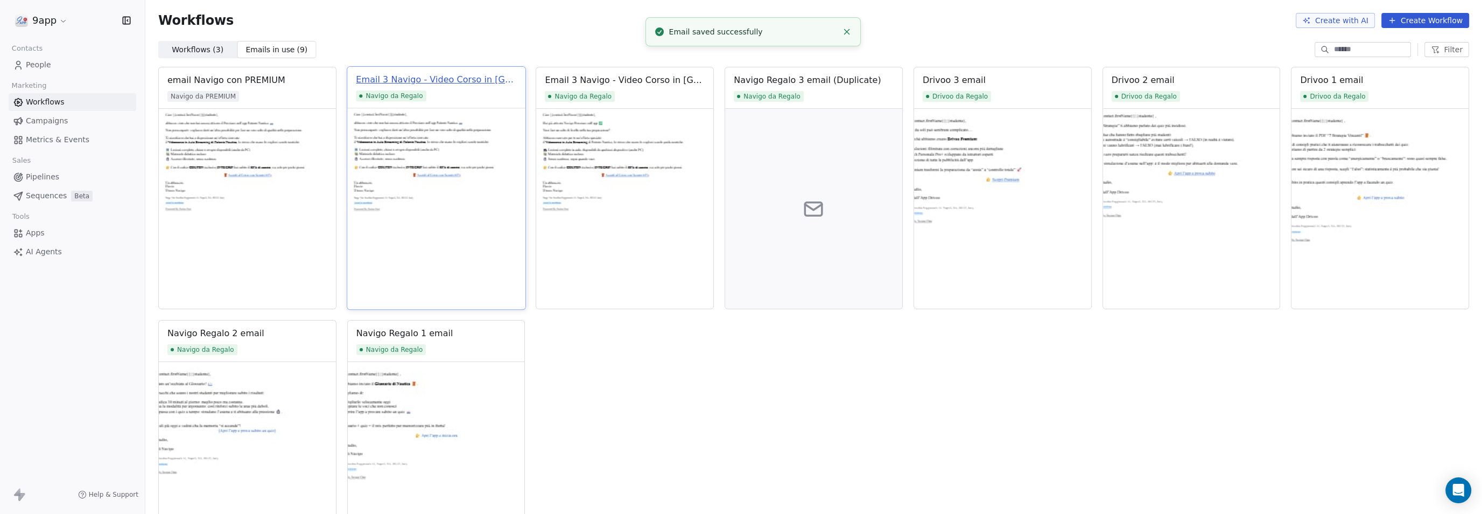
click at [402, 78] on div "Email 3 Navigo - Video Corso in Aula (Duplicate)" at bounding box center [436, 79] width 160 height 13
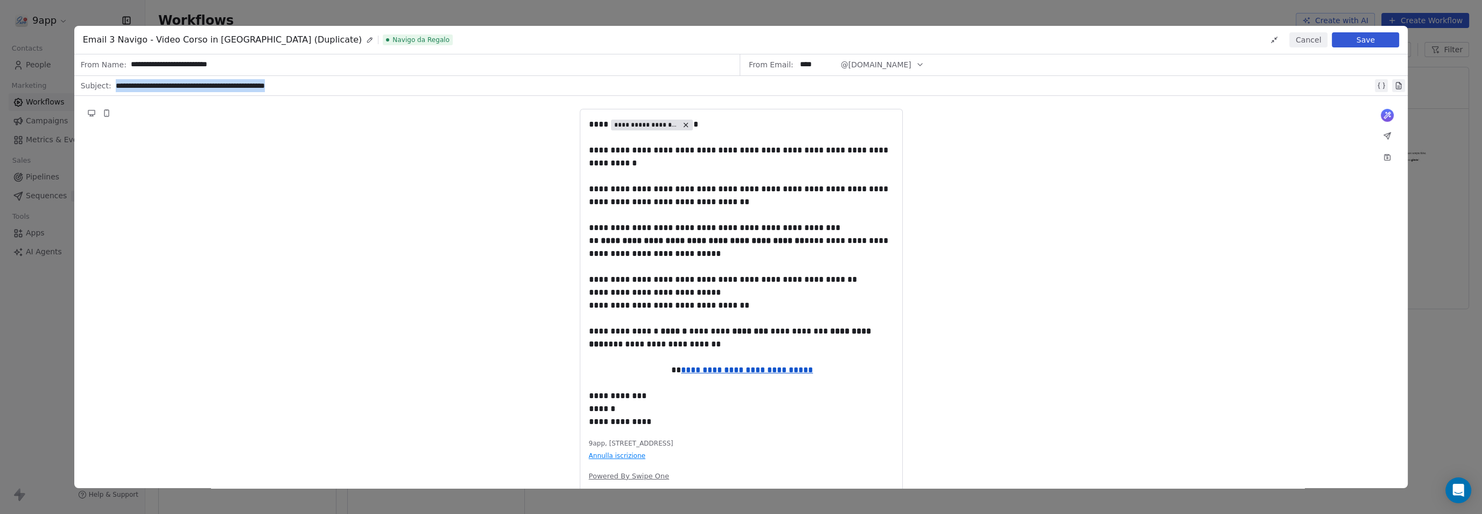
drag, startPoint x: 342, startPoint y: 84, endPoint x: 90, endPoint y: 82, distance: 252.5
click at [90, 82] on div "**********" at bounding box center [741, 85] width 1334 height 19
copy div "**********"
click at [1362, 44] on button "Save" at bounding box center [1365, 39] width 67 height 15
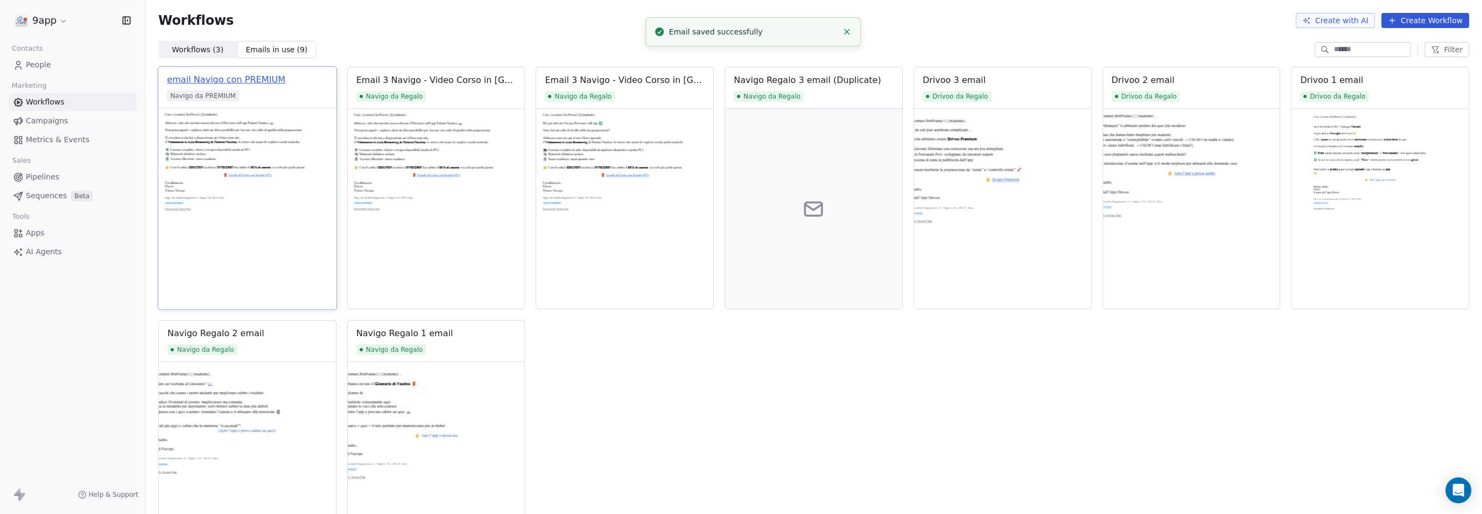
click at [213, 81] on div "email Navigo con PREMIUM" at bounding box center [226, 79] width 118 height 13
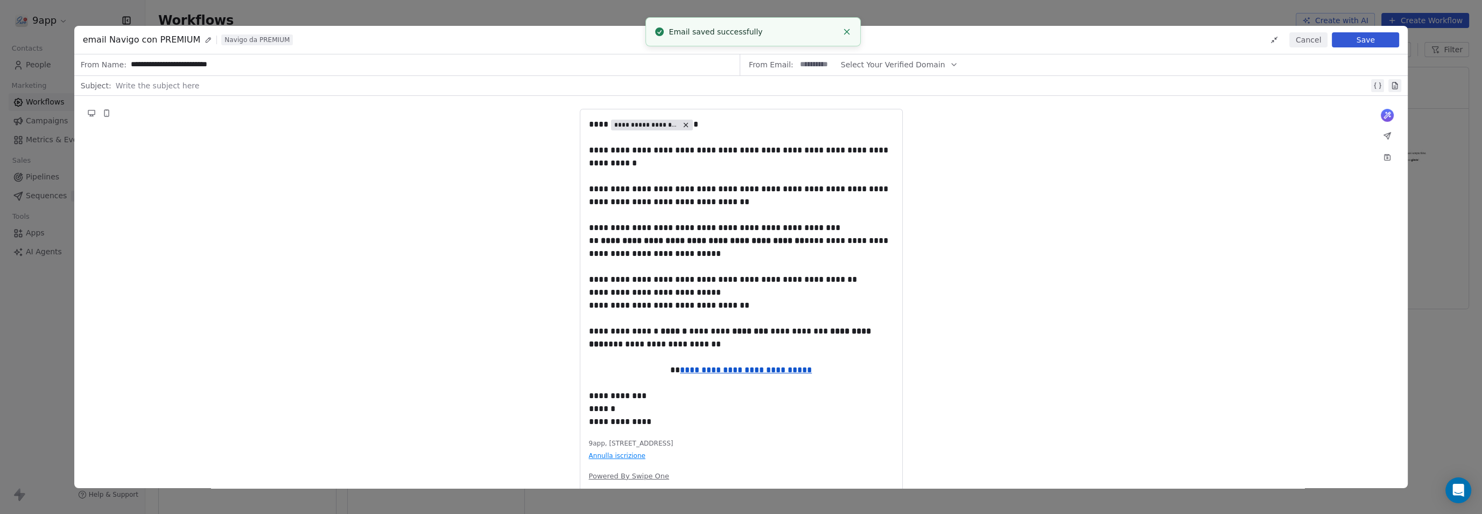
click at [199, 86] on div at bounding box center [743, 85] width 1254 height 13
paste div
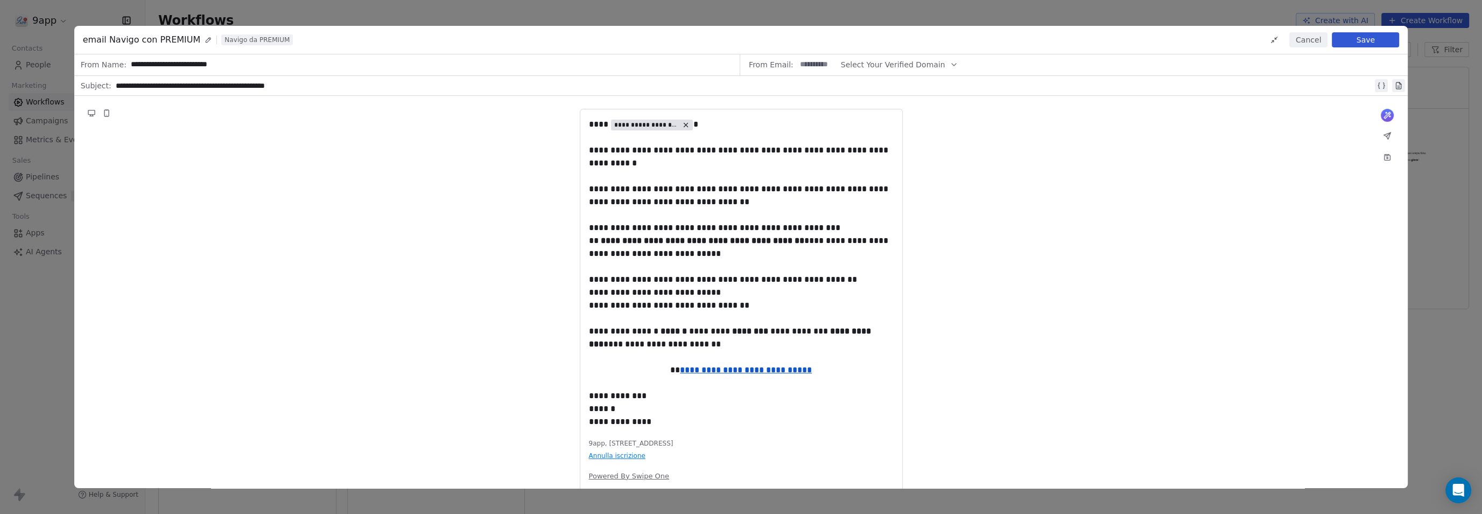
click at [778, 66] on span "From Email:" at bounding box center [771, 64] width 45 height 11
click at [798, 66] on input at bounding box center [817, 65] width 42 height 20
type input "****"
click at [931, 64] on button "Select Your Verified Domain" at bounding box center [899, 64] width 117 height 21
click at [918, 88] on span "@9app.it" at bounding box center [889, 91] width 85 height 11
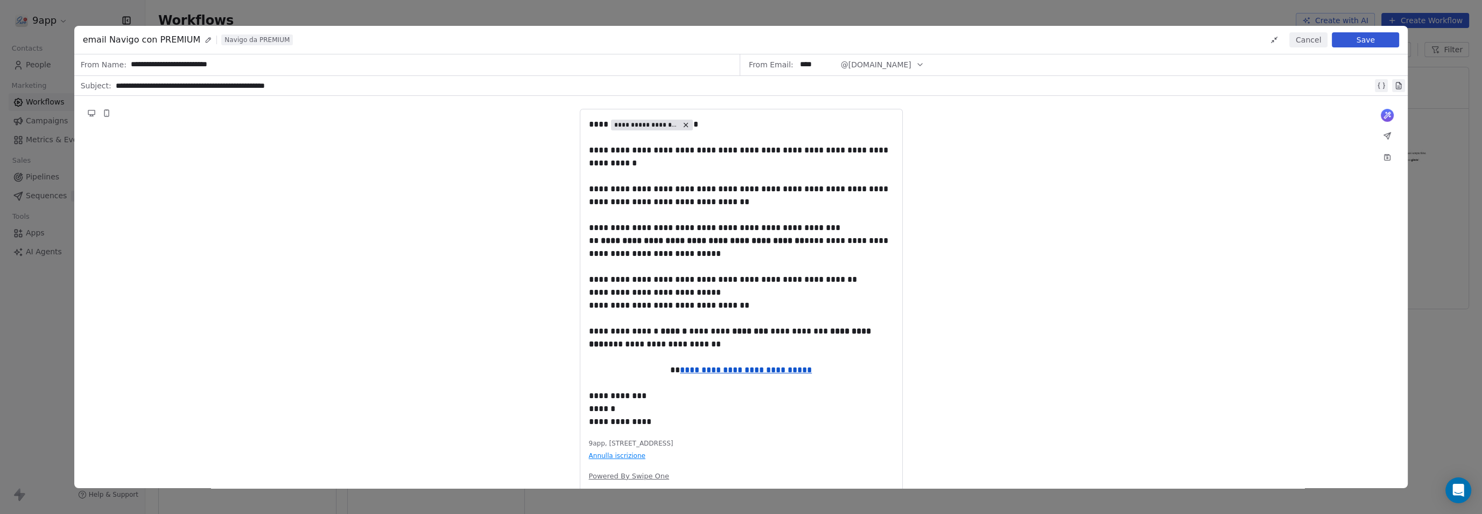
click at [1363, 37] on button "Save" at bounding box center [1365, 39] width 67 height 15
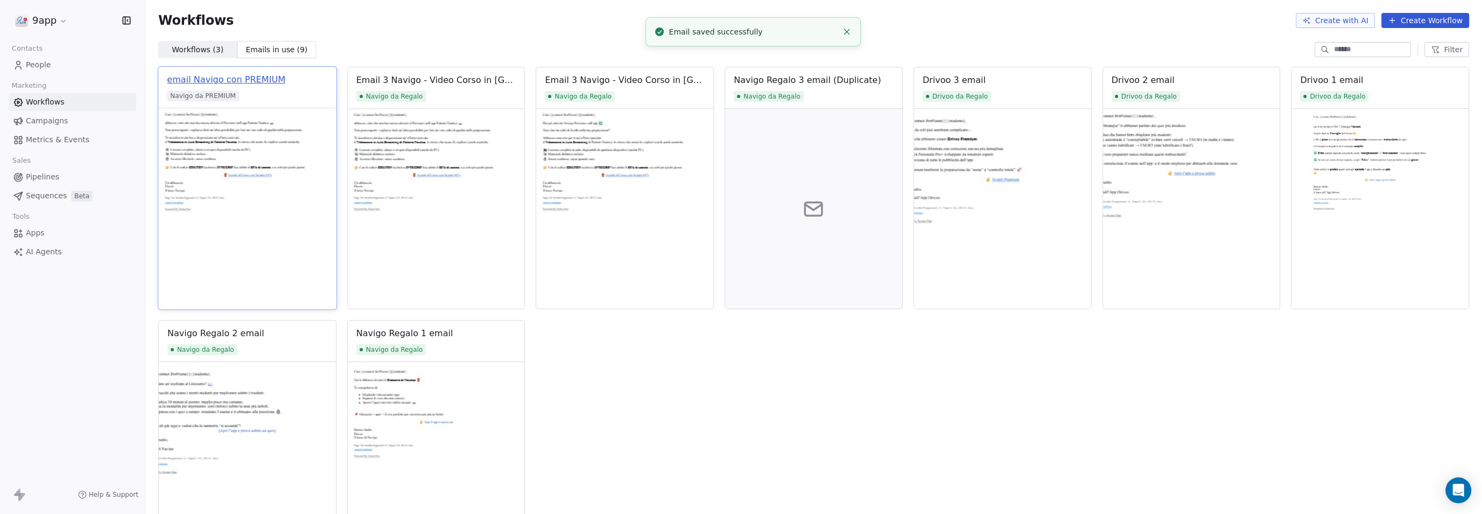
click at [248, 78] on div "email Navigo con PREMIUM" at bounding box center [226, 79] width 118 height 13
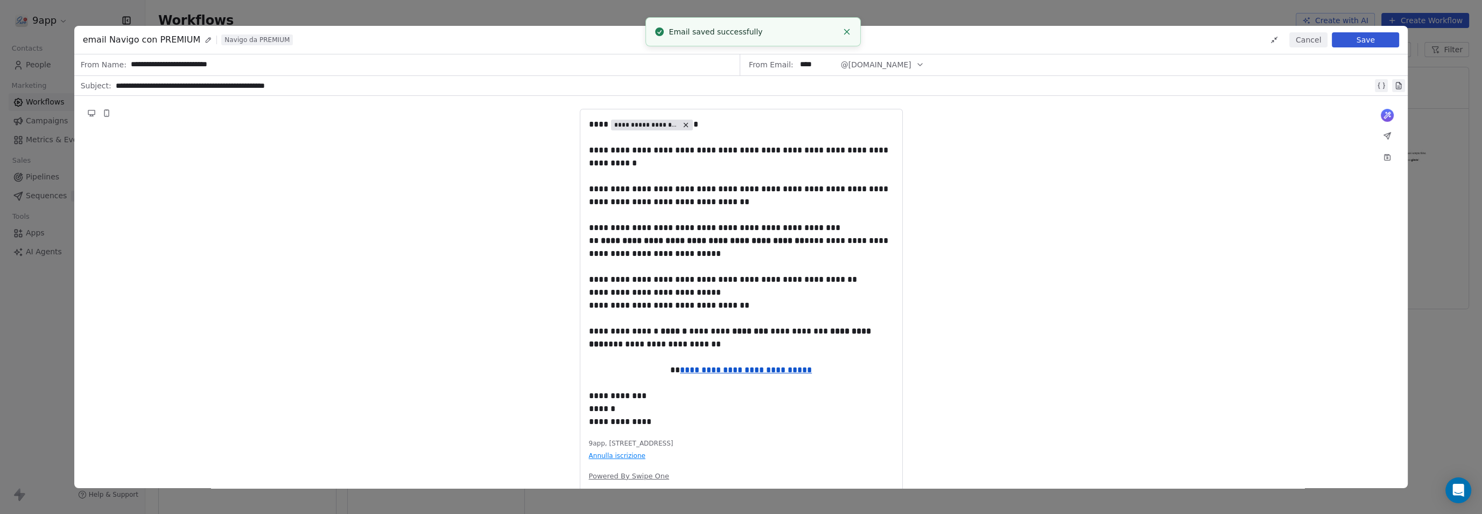
click at [846, 88] on div "**********" at bounding box center [745, 85] width 1258 height 13
click at [848, 81] on div "**********" at bounding box center [745, 85] width 1258 height 13
click at [963, 68] on div "From Email: **** @9app.it" at bounding box center [1074, 64] width 665 height 21
click at [936, 59] on div "From Email: **** @9app.it" at bounding box center [1074, 64] width 665 height 21
click at [902, 83] on div "**********" at bounding box center [745, 85] width 1258 height 13
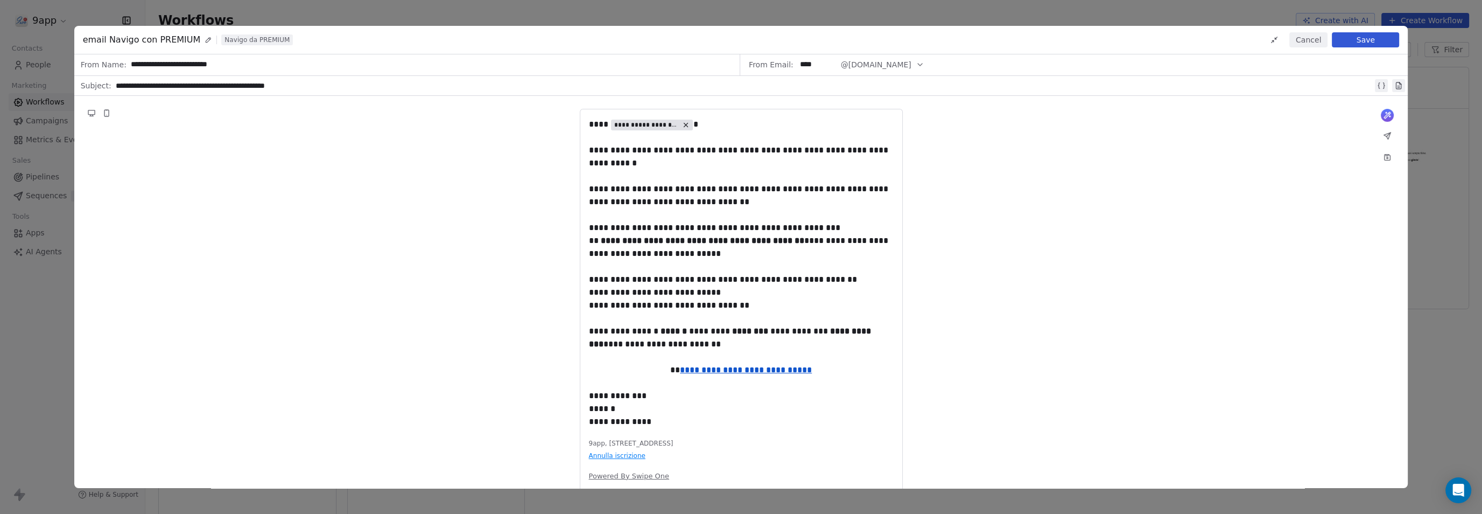
click at [363, 80] on div "**********" at bounding box center [745, 85] width 1258 height 13
click at [345, 65] on input "**********" at bounding box center [430, 65] width 606 height 20
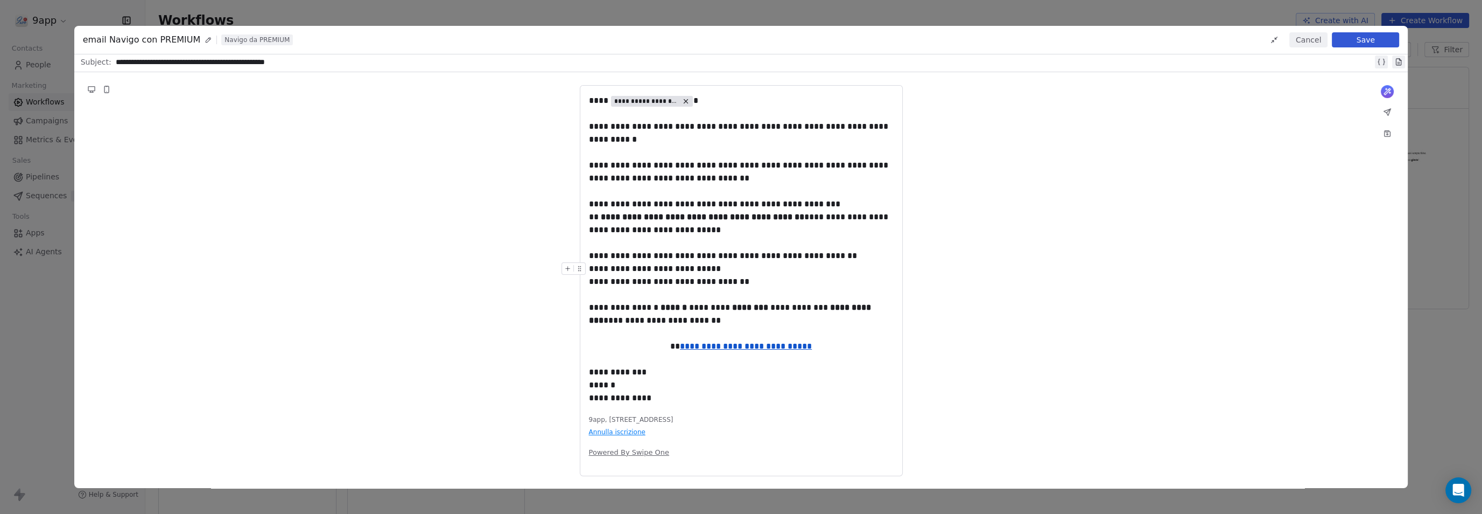
click at [1346, 43] on button "Save" at bounding box center [1365, 39] width 67 height 15
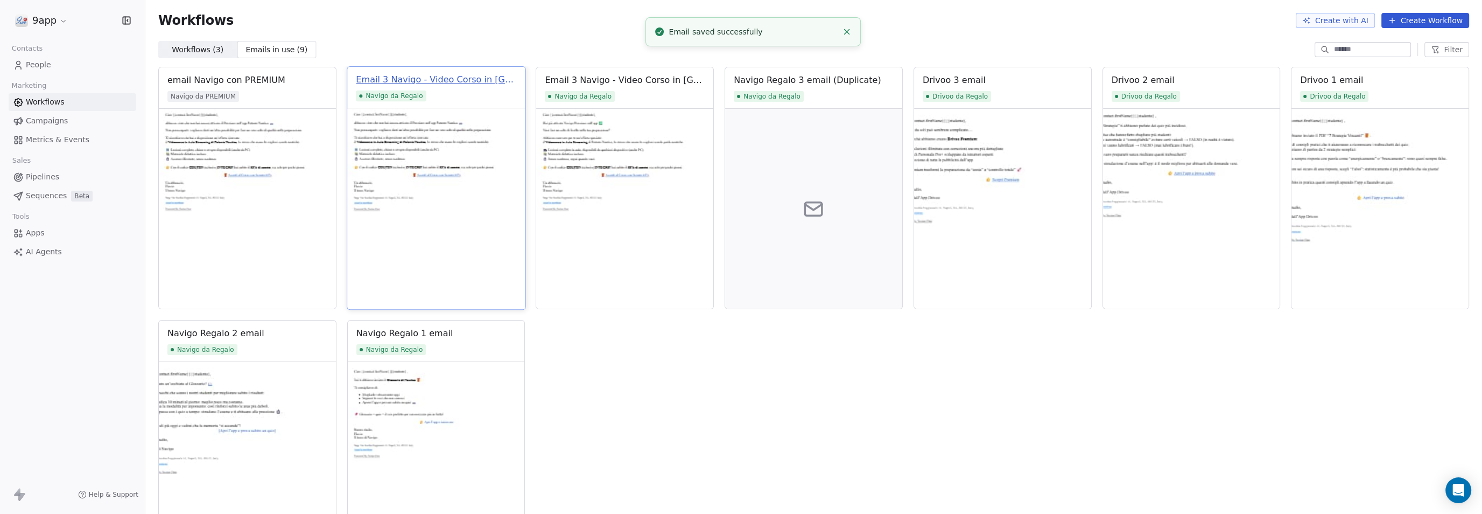
click at [455, 82] on div "Email 3 Navigo - Video Corso in Aula (Duplicate)" at bounding box center [436, 79] width 160 height 13
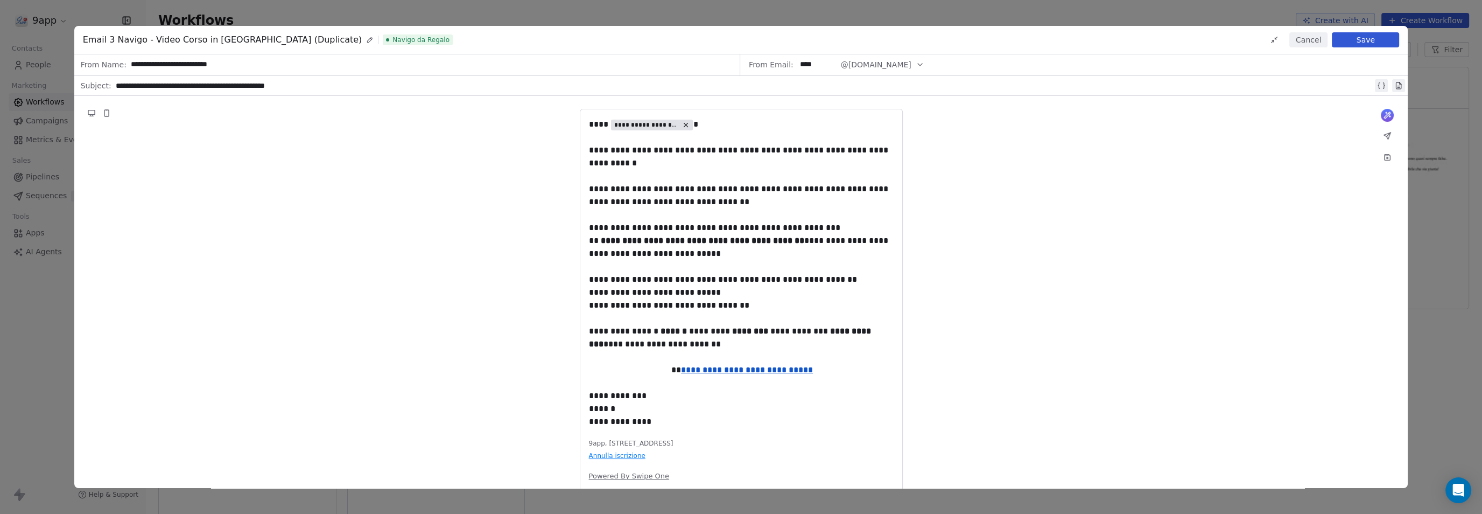
click at [1309, 38] on button "Cancel" at bounding box center [1308, 39] width 38 height 15
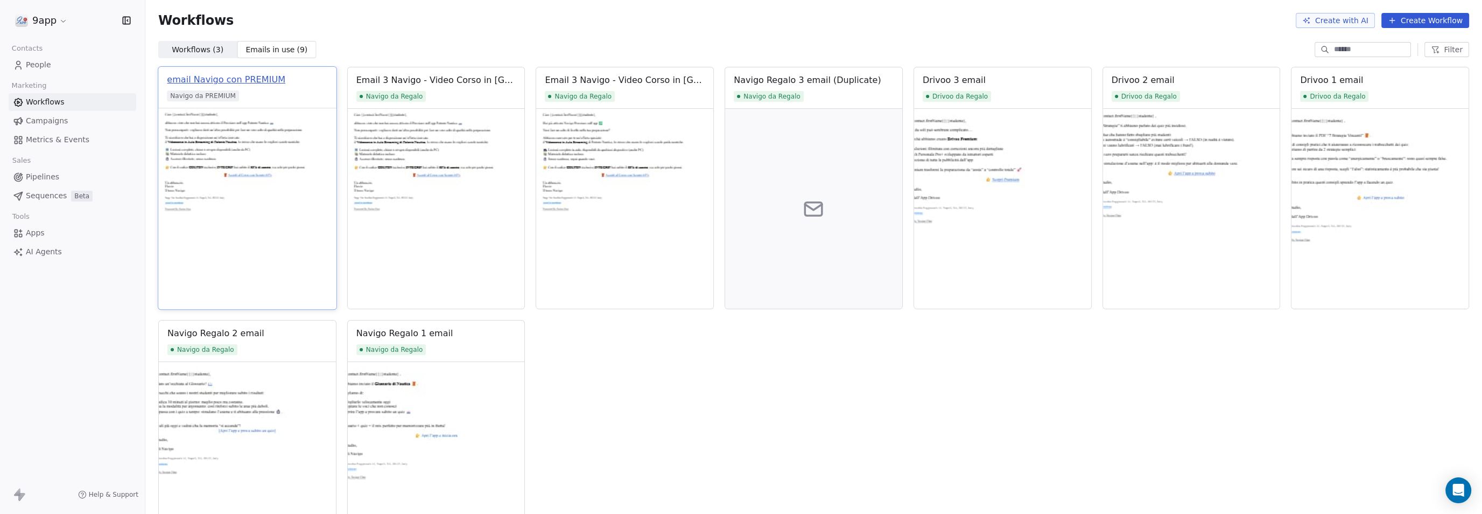
click at [257, 80] on div "email Navigo con PREMIUM" at bounding box center [226, 79] width 118 height 13
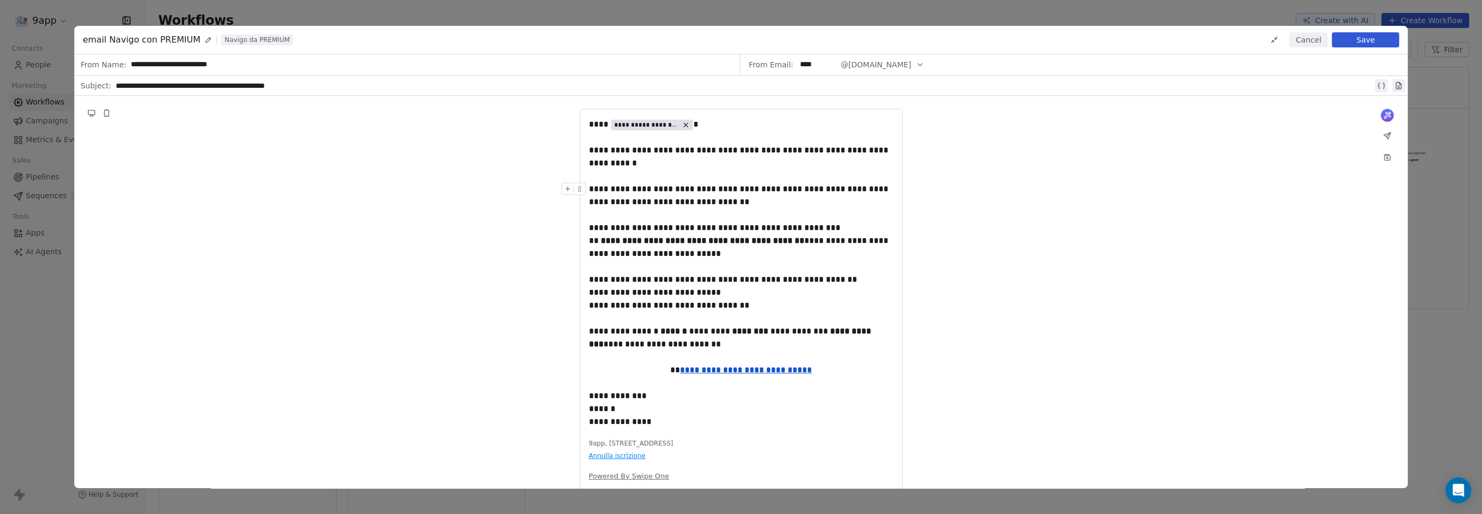
click at [1321, 36] on button "Cancel" at bounding box center [1308, 39] width 38 height 15
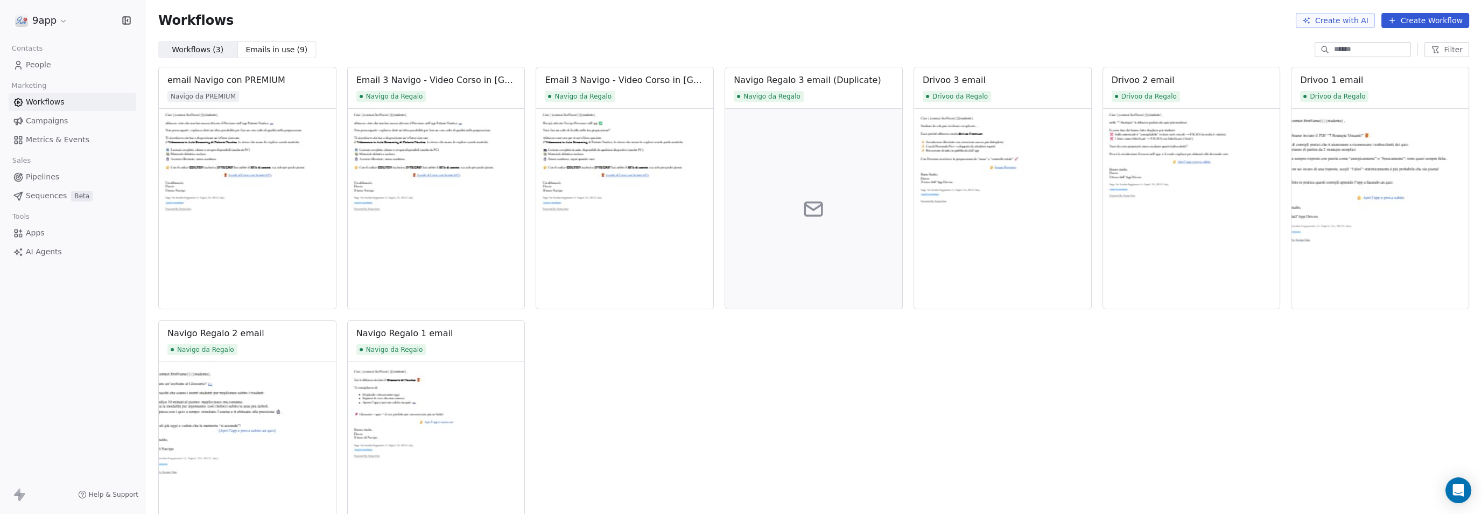
click at [48, 108] on link "Workflows" at bounding box center [73, 102] width 128 height 18
click at [42, 122] on span "Campaigns" at bounding box center [47, 120] width 42 height 11
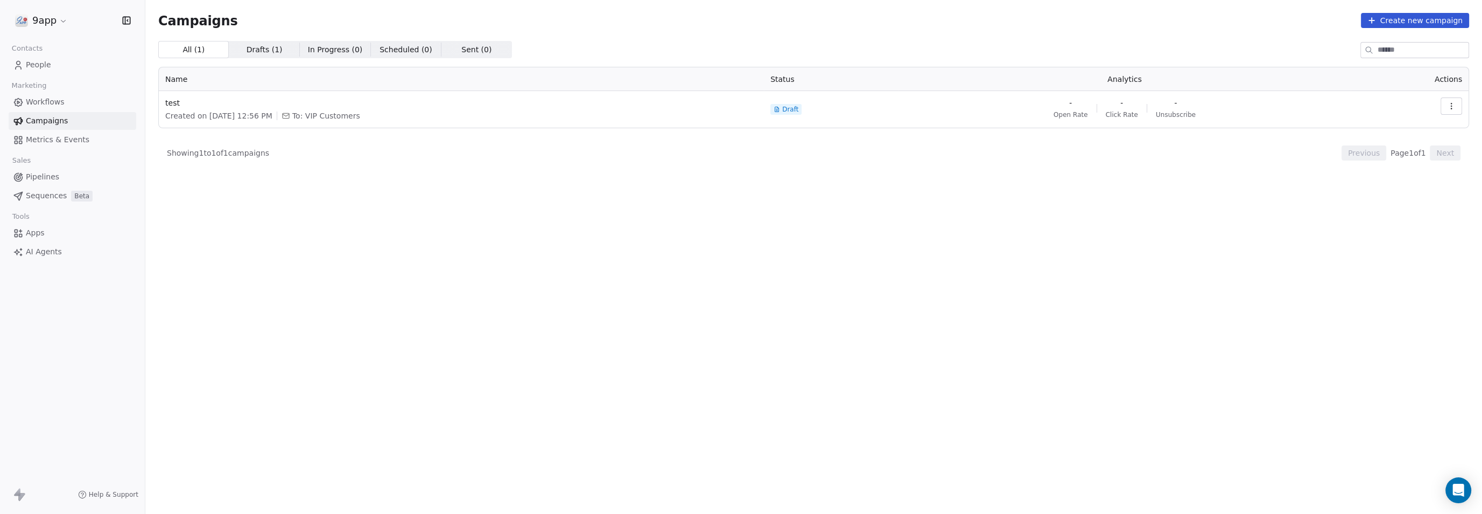
click at [43, 104] on span "Workflows" at bounding box center [45, 101] width 39 height 11
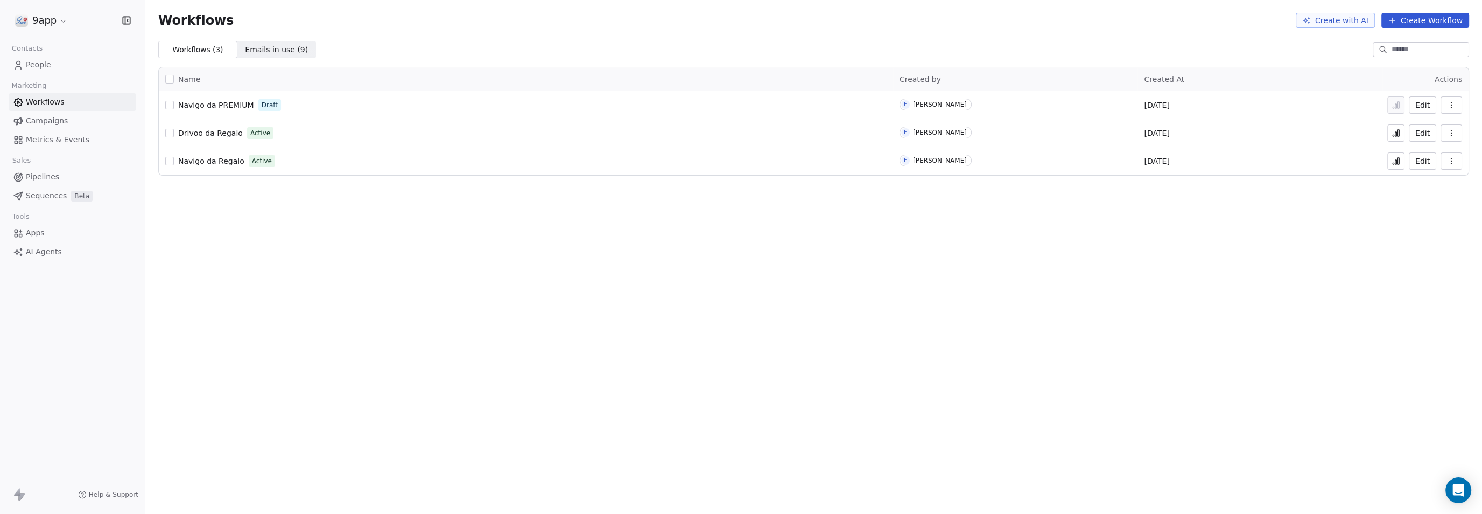
click at [1431, 109] on button "Edit" at bounding box center [1422, 104] width 27 height 17
click at [1421, 162] on button "Edit" at bounding box center [1422, 160] width 27 height 17
click at [85, 283] on div "9app Contacts People Marketing Workflows Campaigns Metrics & Events Sales Pipel…" at bounding box center [72, 257] width 145 height 514
click at [65, 68] on link "People" at bounding box center [73, 65] width 128 height 18
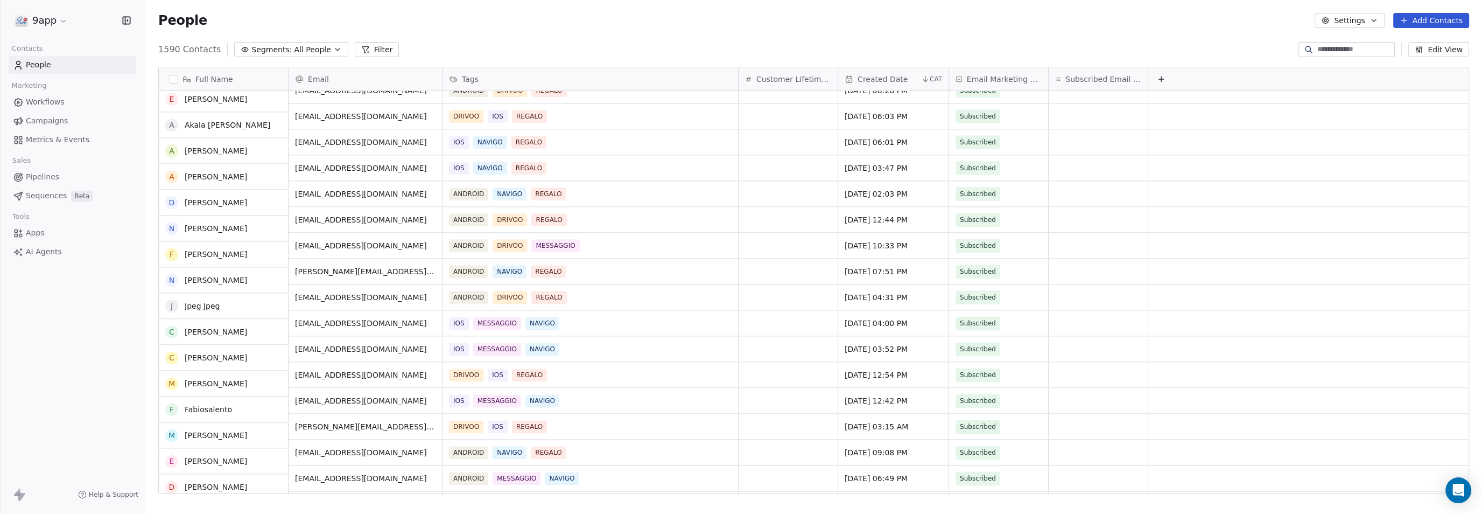
scroll to position [2623, 0]
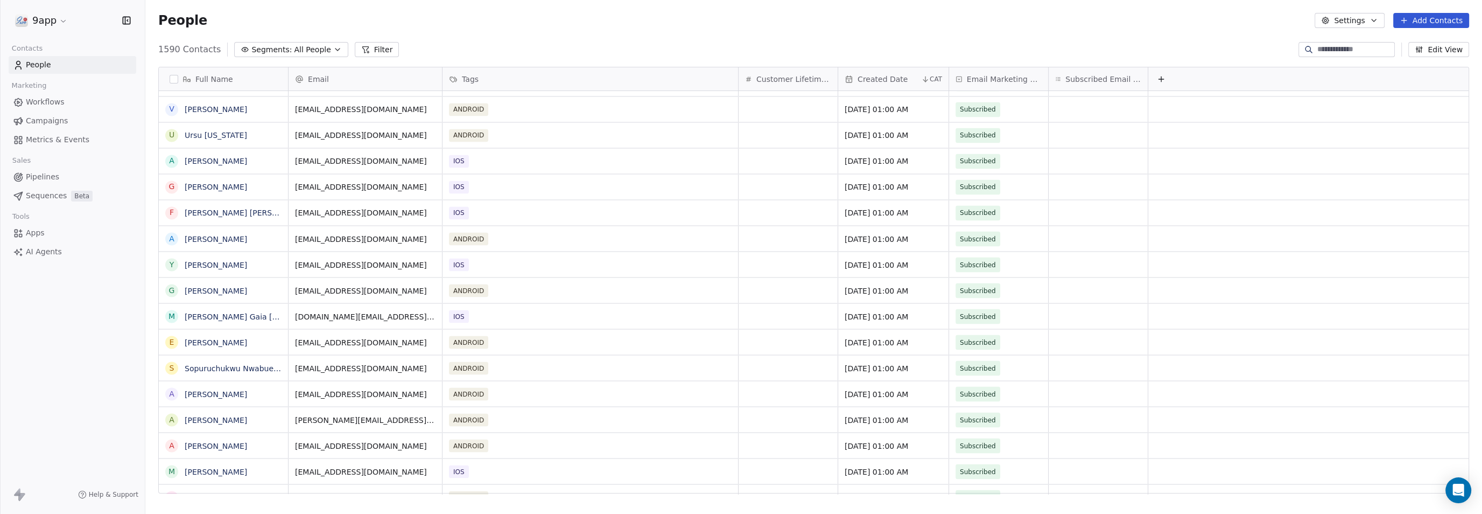
click at [17, 66] on icon at bounding box center [18, 65] width 11 height 11
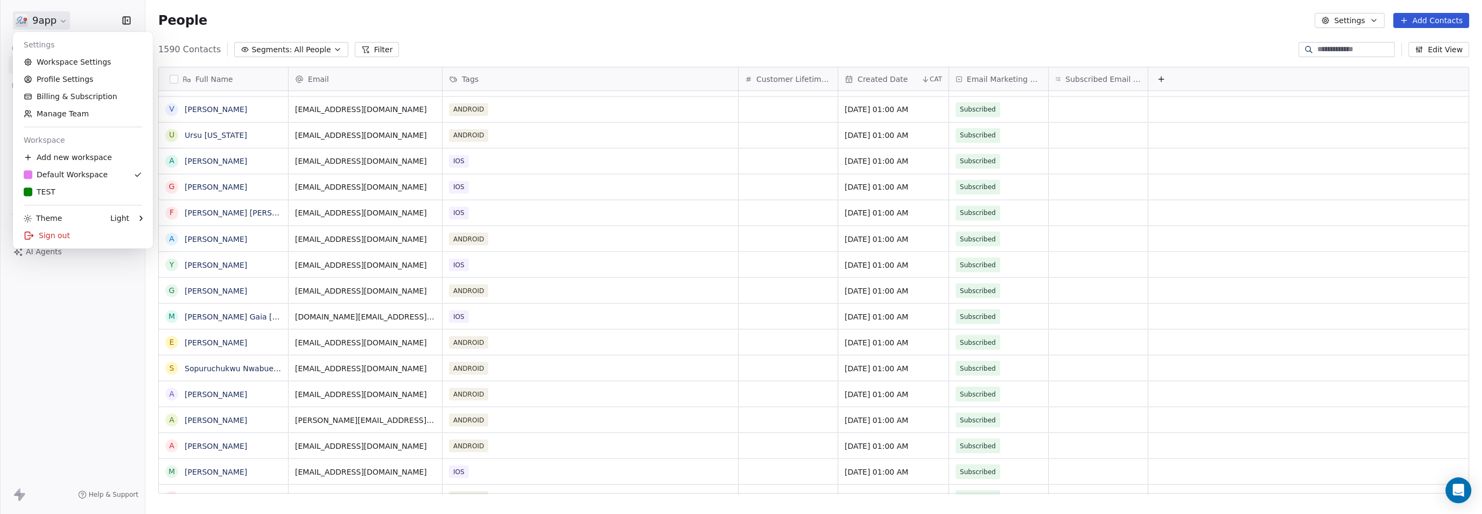
click at [36, 20] on html "9app Contacts People Marketing Workflows Campaigns Metrics & Events Sales Pipel…" at bounding box center [741, 257] width 1482 height 514
click at [45, 103] on link "Billing & Subscription" at bounding box center [82, 96] width 131 height 17
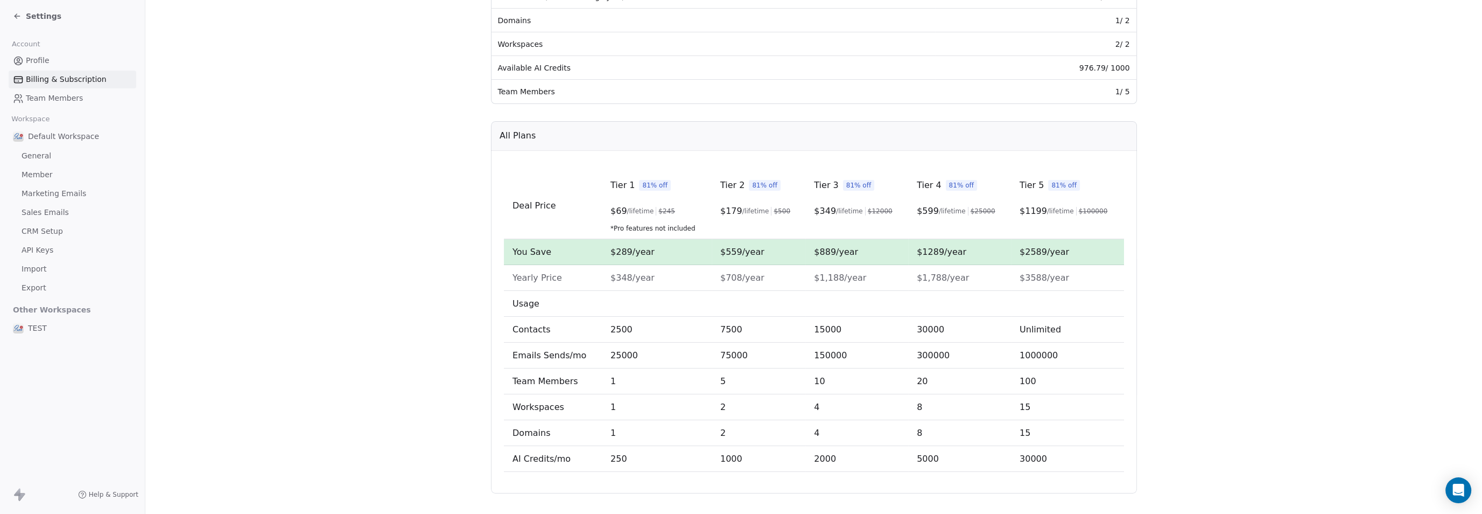
scroll to position [252, 0]
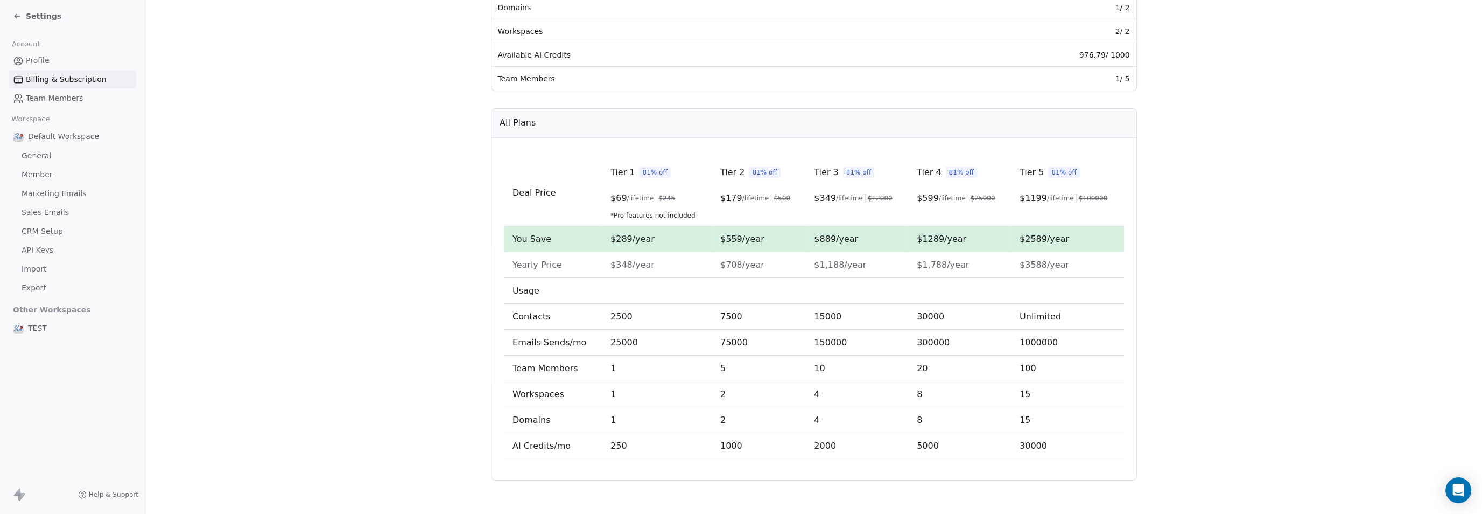
click at [15, 16] on icon at bounding box center [16, 15] width 2 height 2
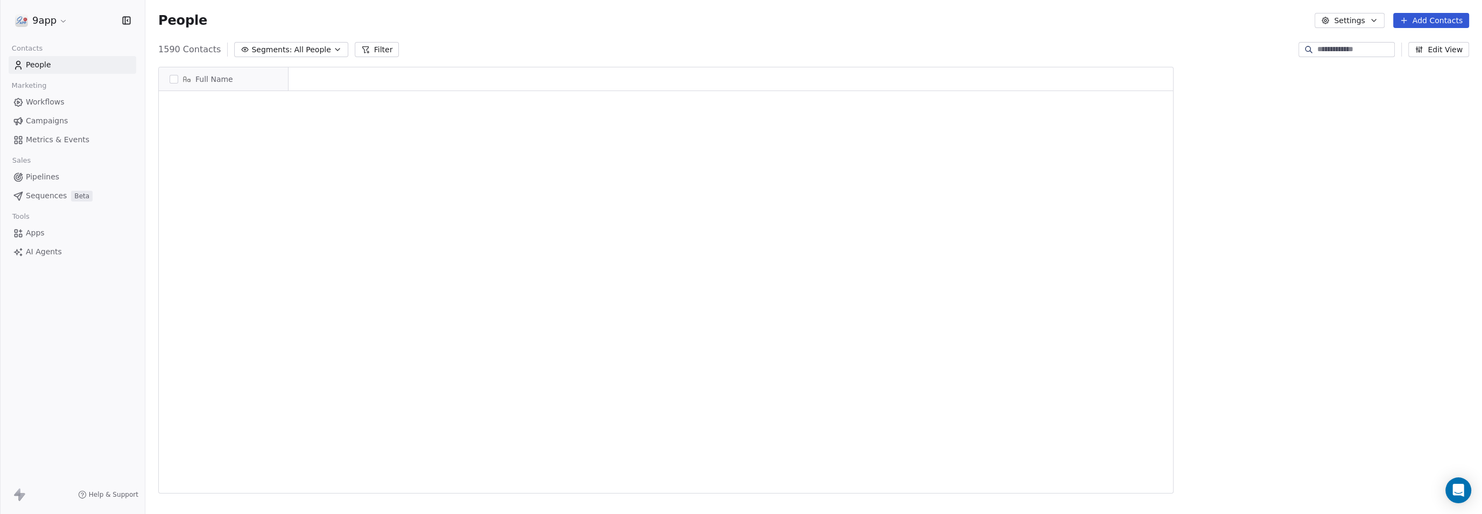
scroll to position [40617, 0]
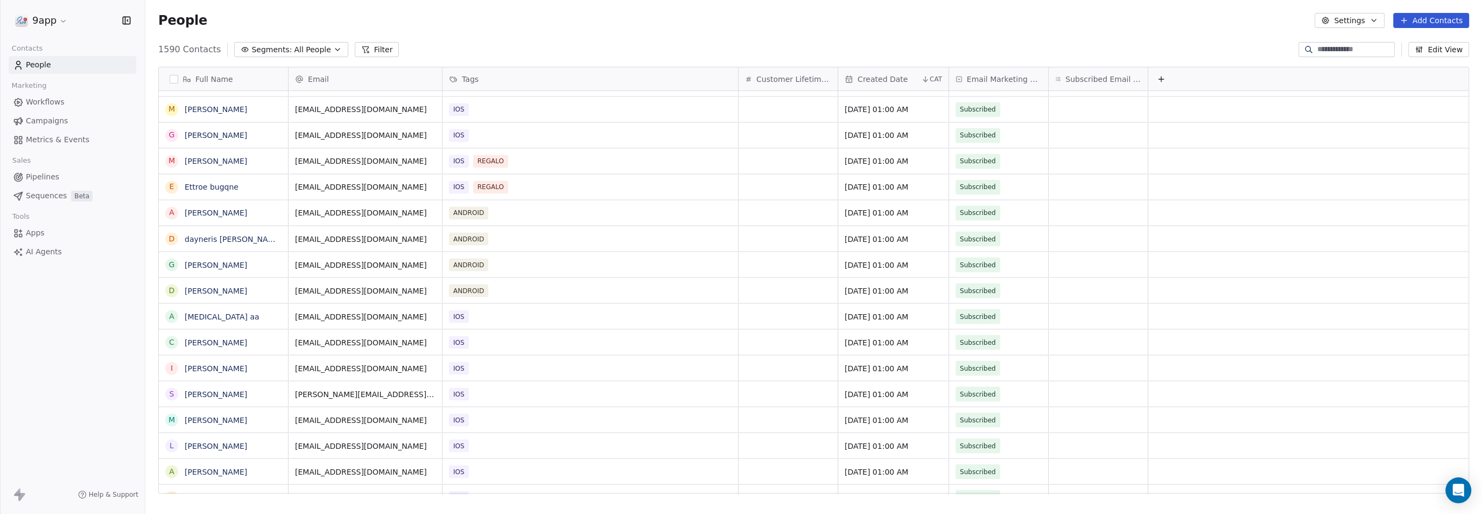
click at [52, 106] on span "Workflows" at bounding box center [45, 101] width 39 height 11
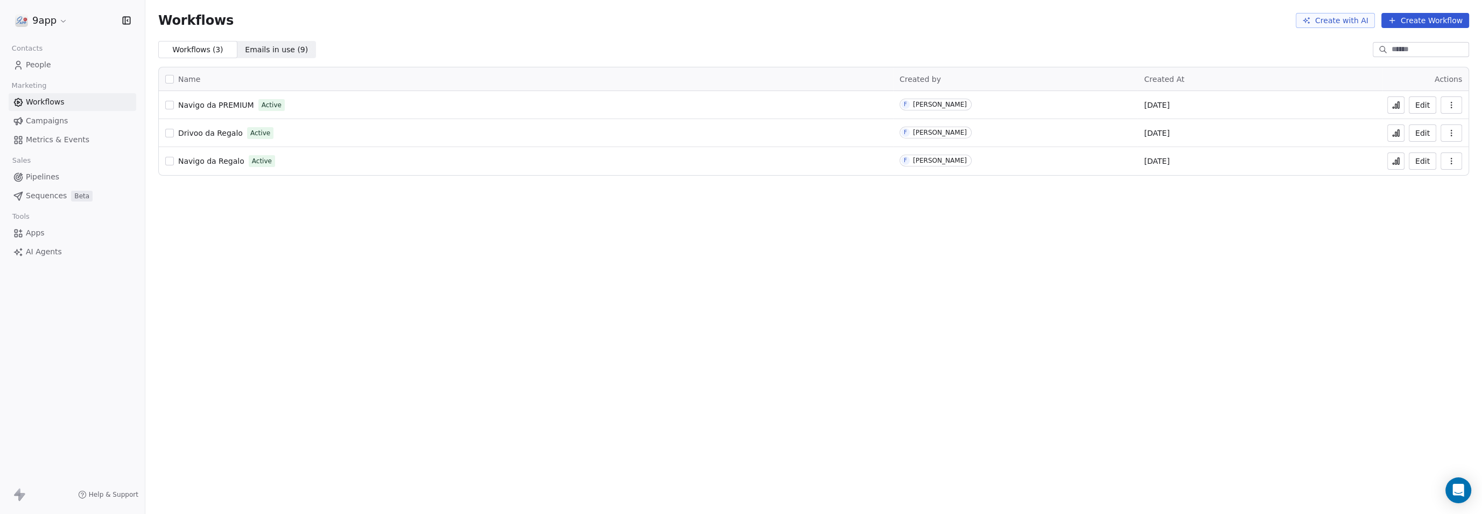
click at [40, 175] on span "Pipelines" at bounding box center [42, 176] width 33 height 11
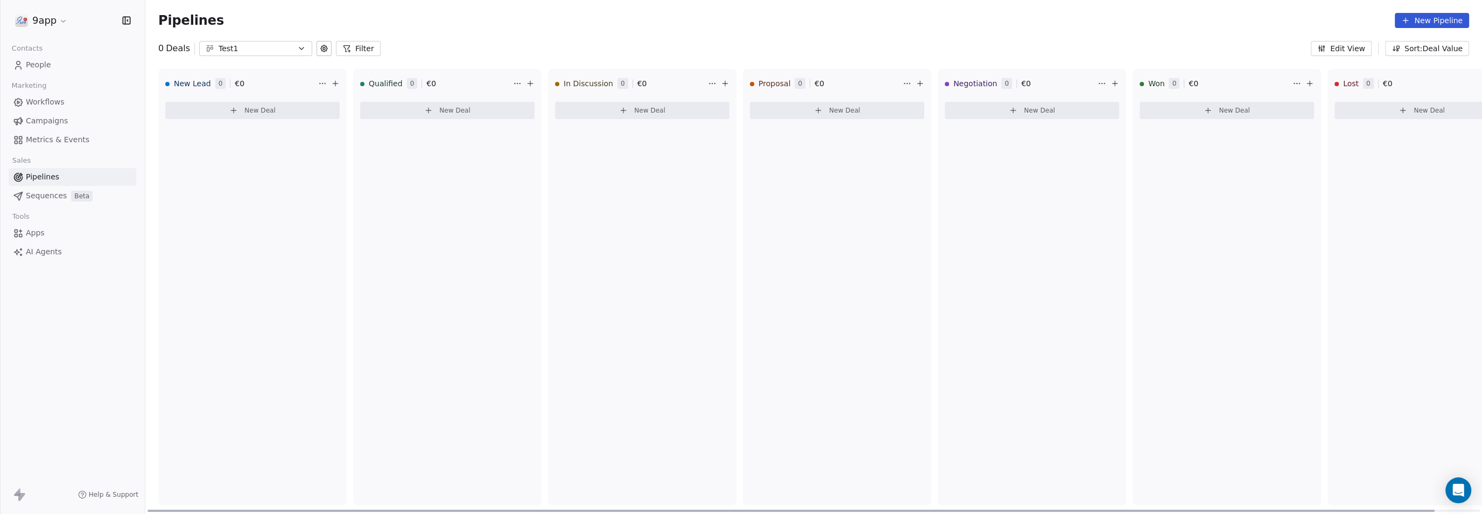
click at [206, 109] on button "New Deal" at bounding box center [252, 110] width 174 height 17
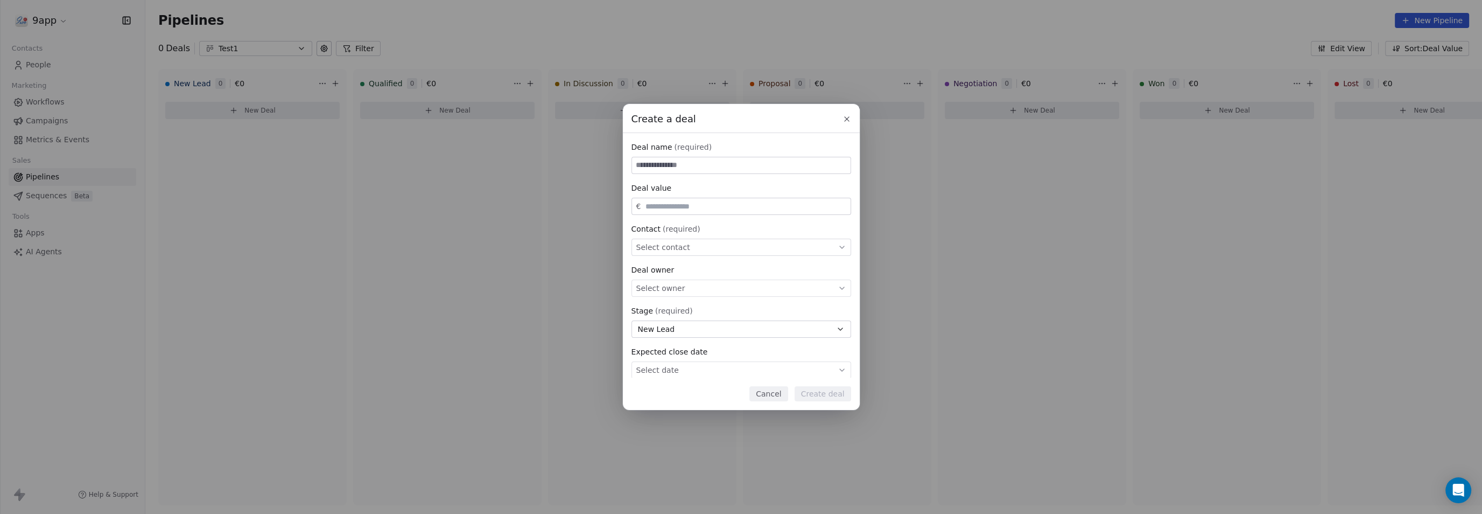
click at [851, 116] on button at bounding box center [846, 119] width 13 height 13
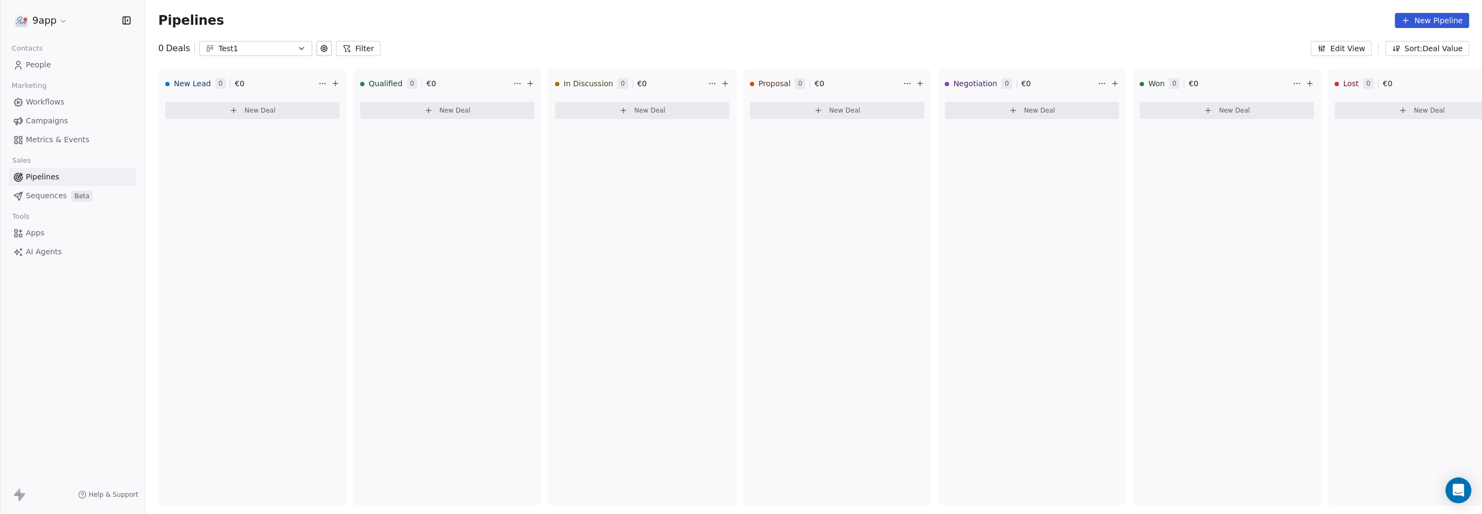
click at [48, 195] on span "Sequences" at bounding box center [46, 195] width 41 height 11
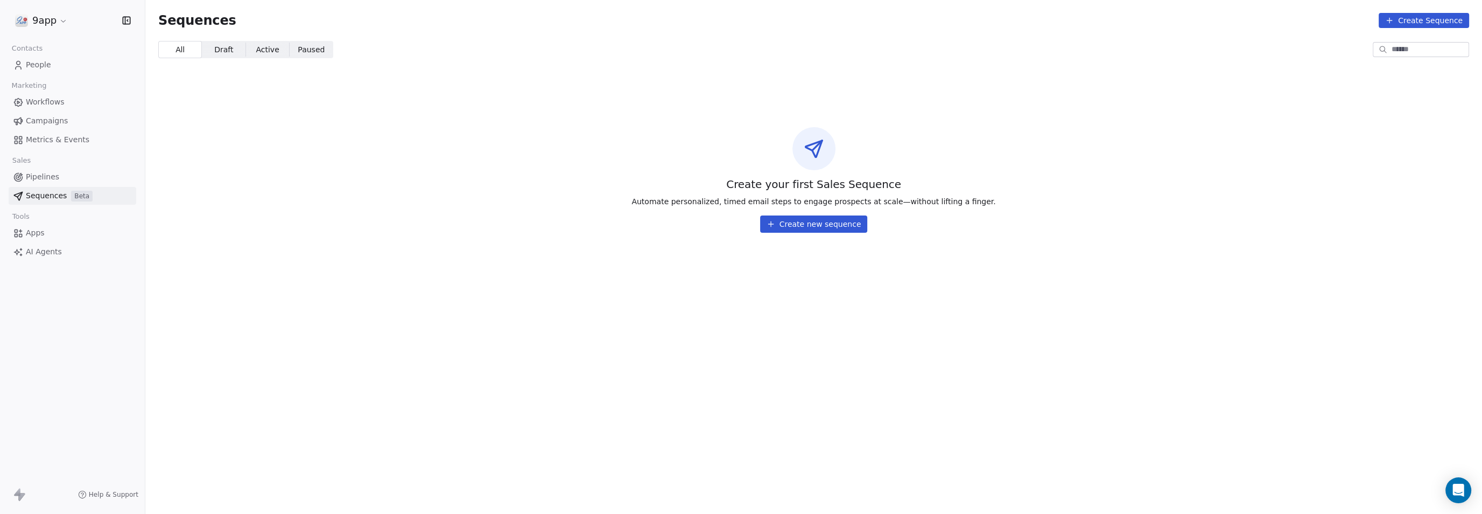
click at [775, 228] on icon at bounding box center [771, 224] width 9 height 9
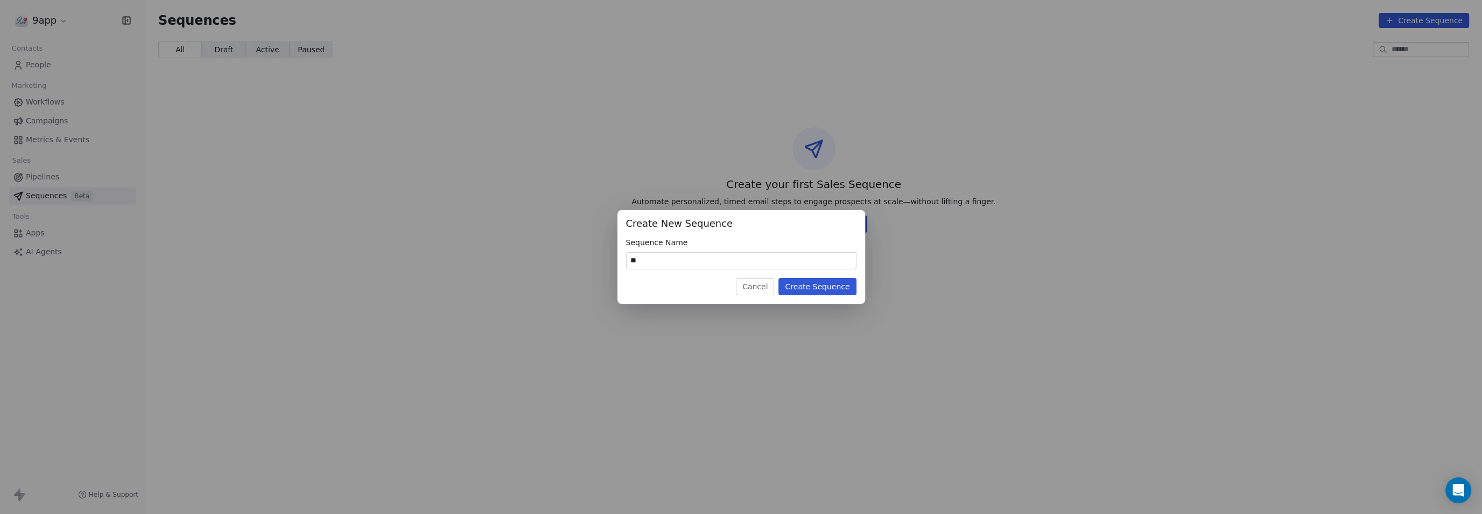
type input "*"
type input "****"
click at [823, 287] on button "Create Sequence" at bounding box center [817, 286] width 78 height 17
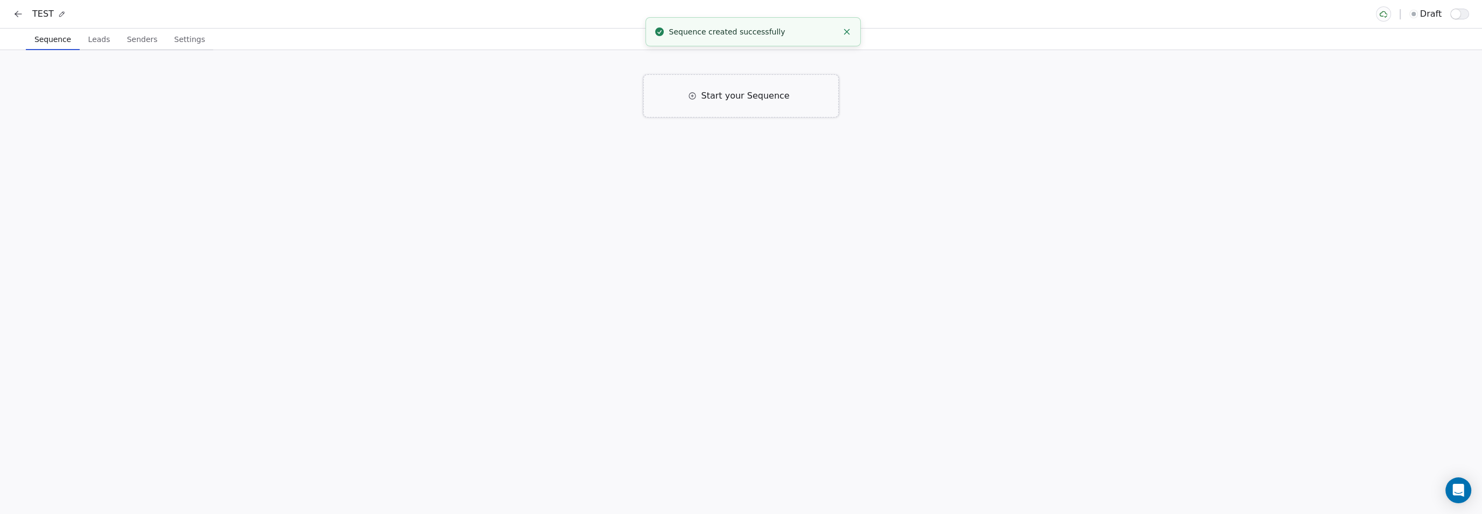
click at [727, 89] on span "Start your Sequence" at bounding box center [745, 95] width 88 height 13
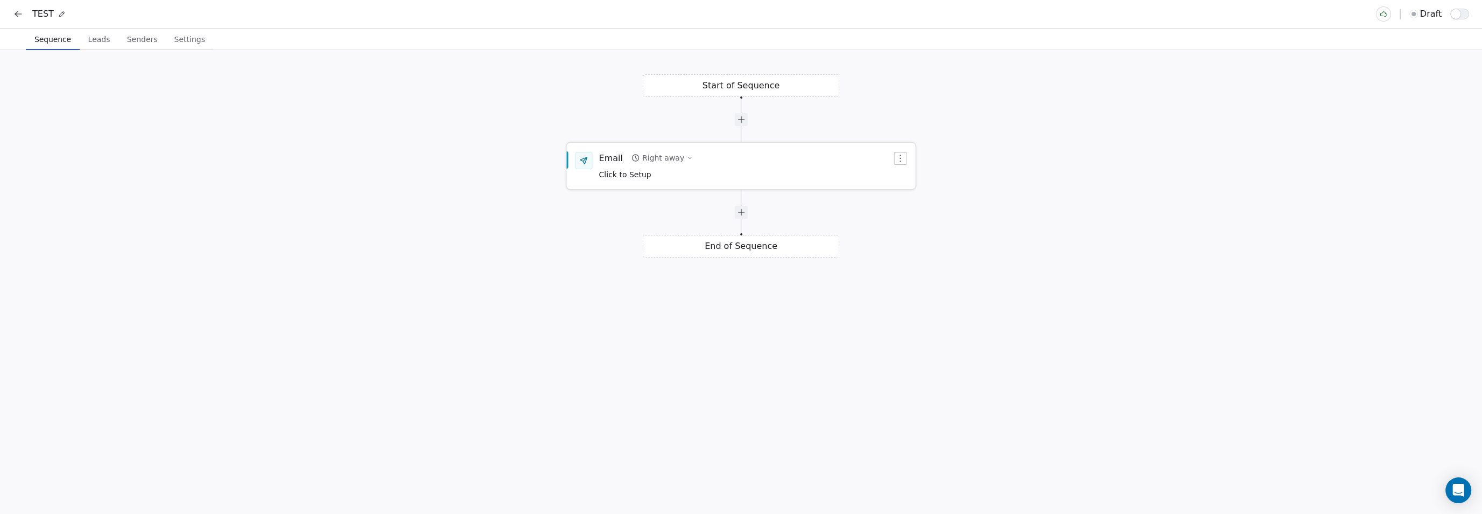
click at [686, 158] on icon "button" at bounding box center [689, 158] width 6 height 6
click at [565, 227] on div "Start of Sequence Email Right away Click to Setup End of Sequence" at bounding box center [741, 282] width 1482 height 464
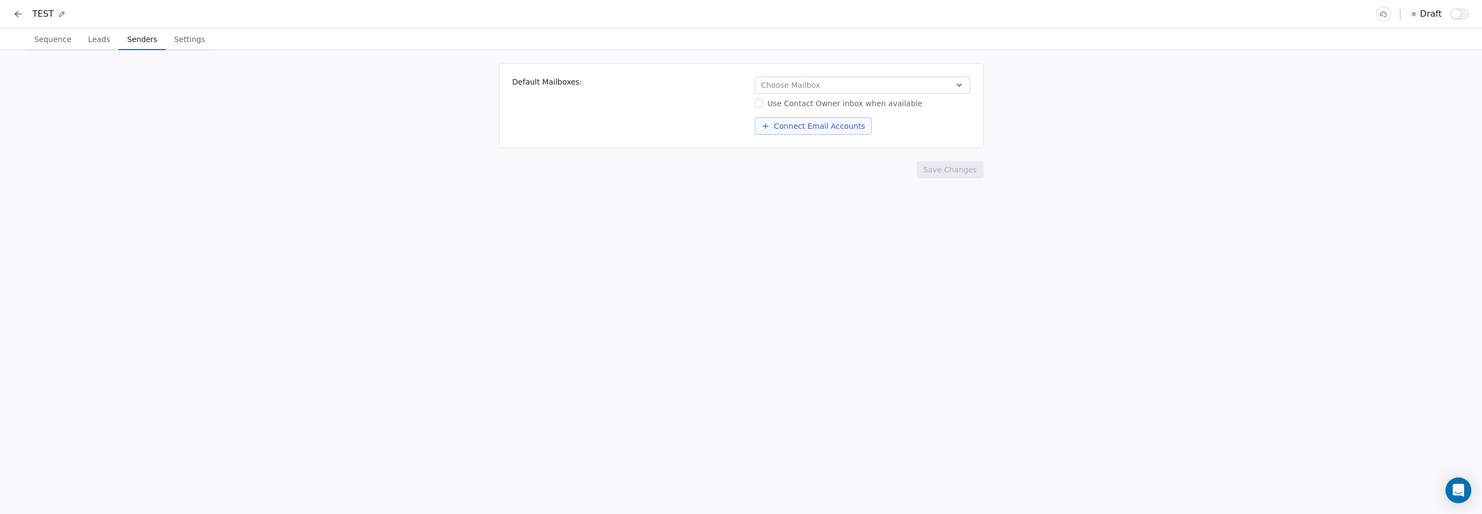
click at [136, 44] on span "Senders" at bounding box center [142, 39] width 39 height 15
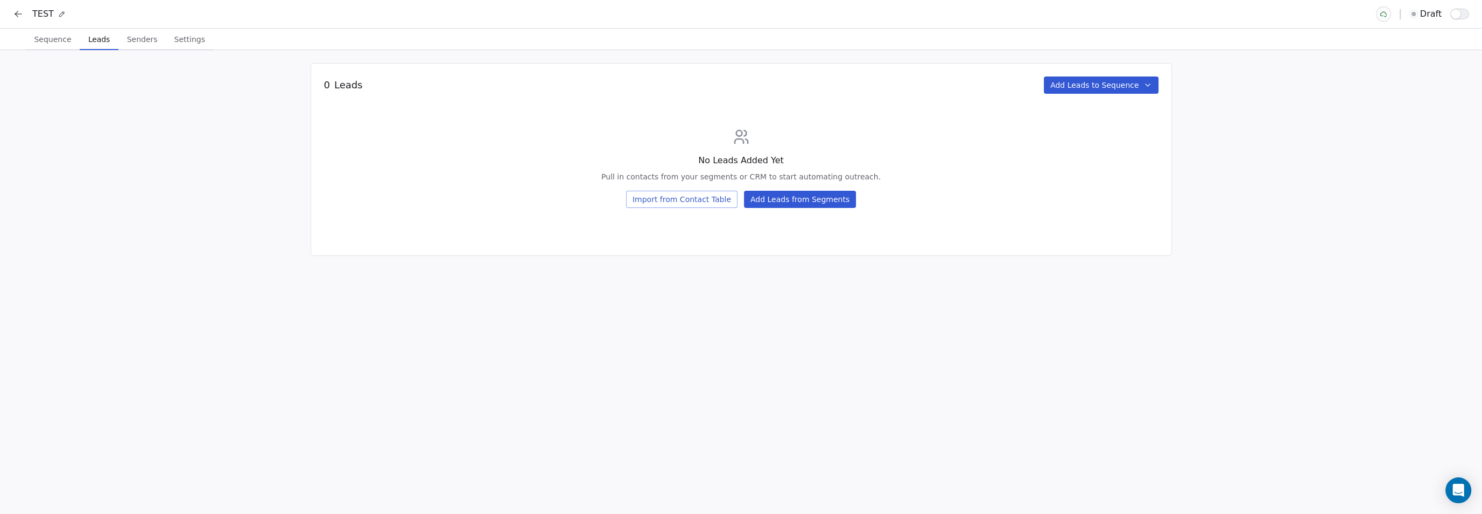
click at [104, 42] on span "Leads" at bounding box center [99, 39] width 30 height 15
click at [754, 199] on button "Add Leads from Segments" at bounding box center [800, 199] width 112 height 17
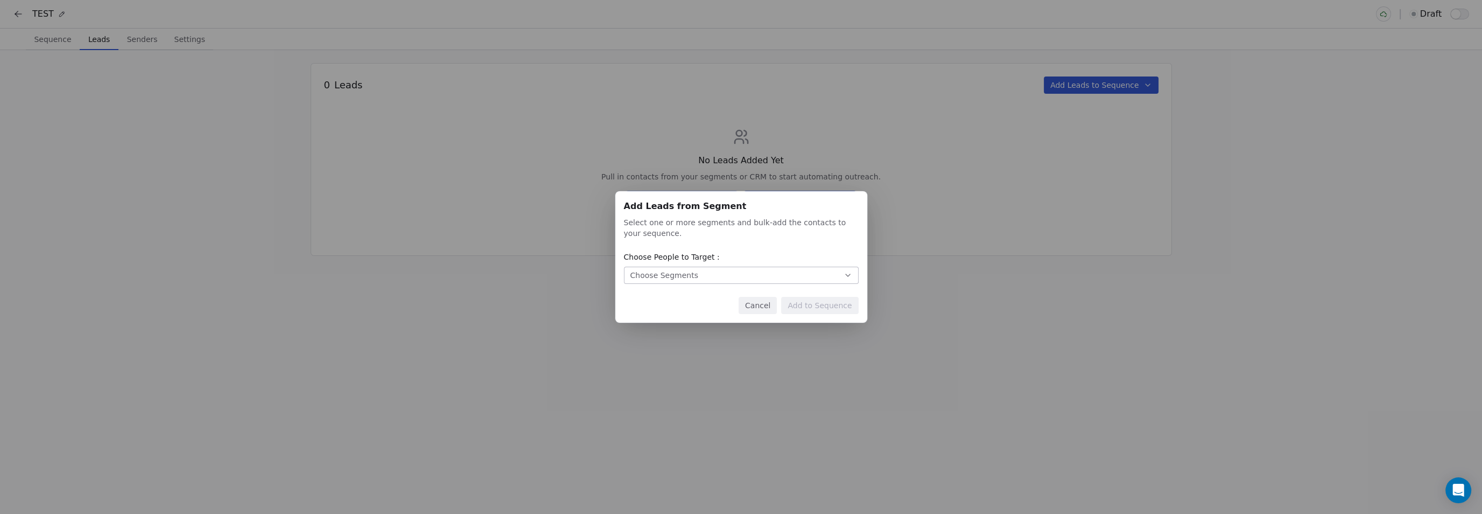
click at [794, 277] on button "Choose Segments" at bounding box center [741, 274] width 235 height 17
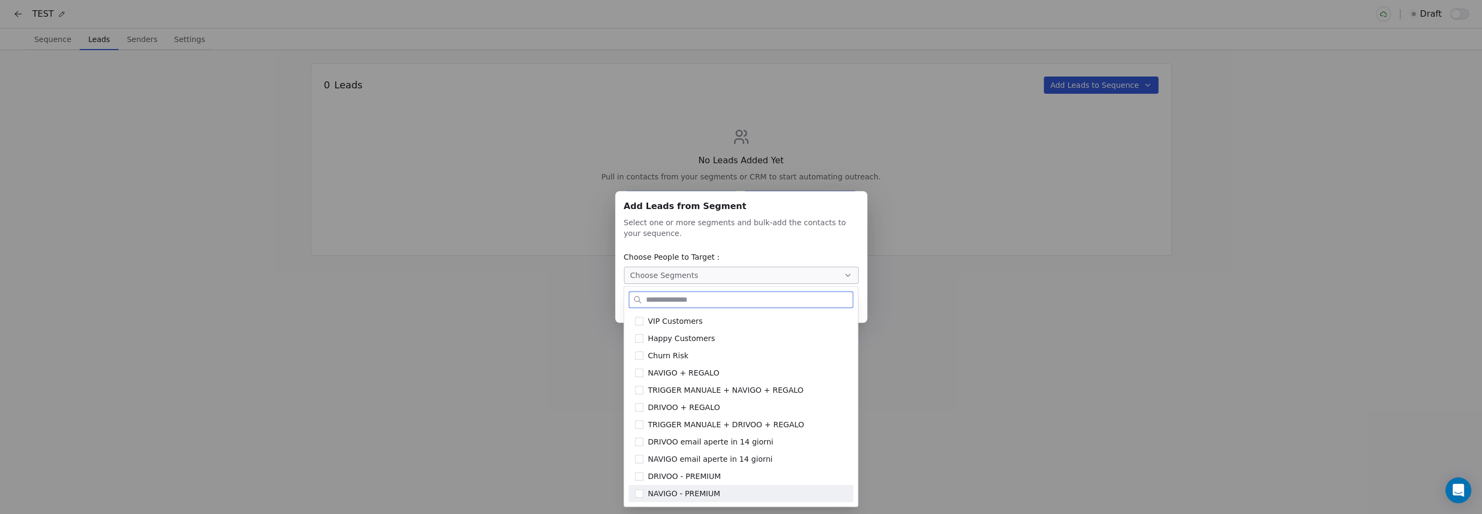
click at [742, 490] on div "NAVIGO - PREMIUM" at bounding box center [747, 493] width 199 height 11
click at [918, 380] on div "Add Leads from Segment Add Leads from Segment Select one or more segments and b…" at bounding box center [741, 257] width 1482 height 514
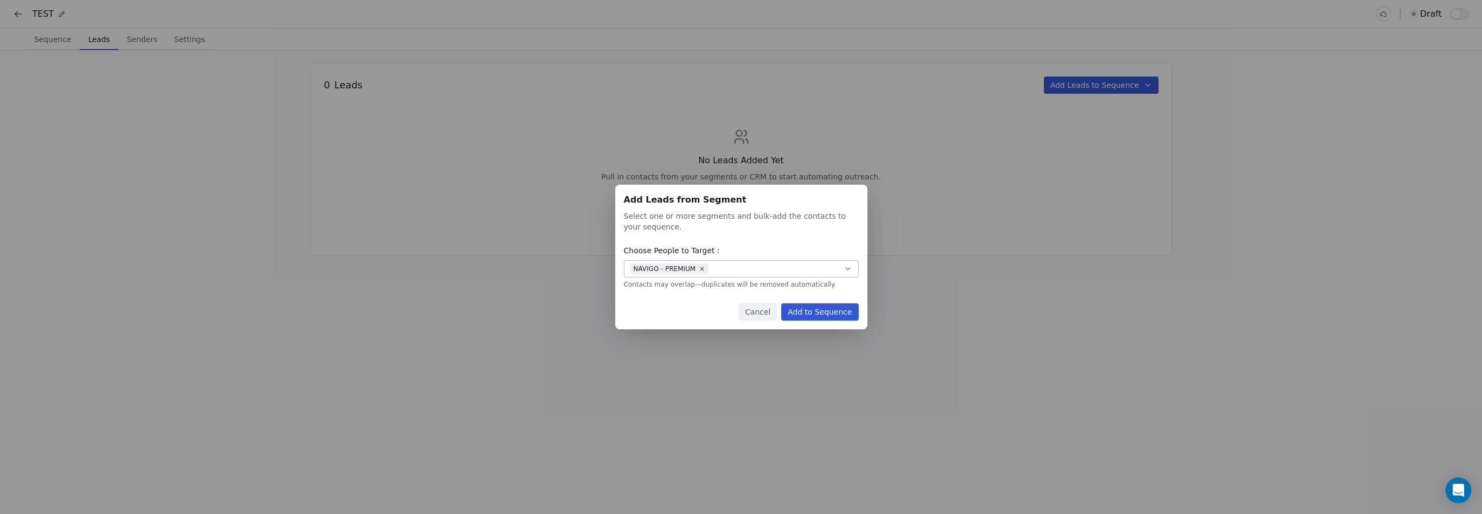
click at [840, 315] on button "Add to Sequence" at bounding box center [819, 311] width 77 height 17
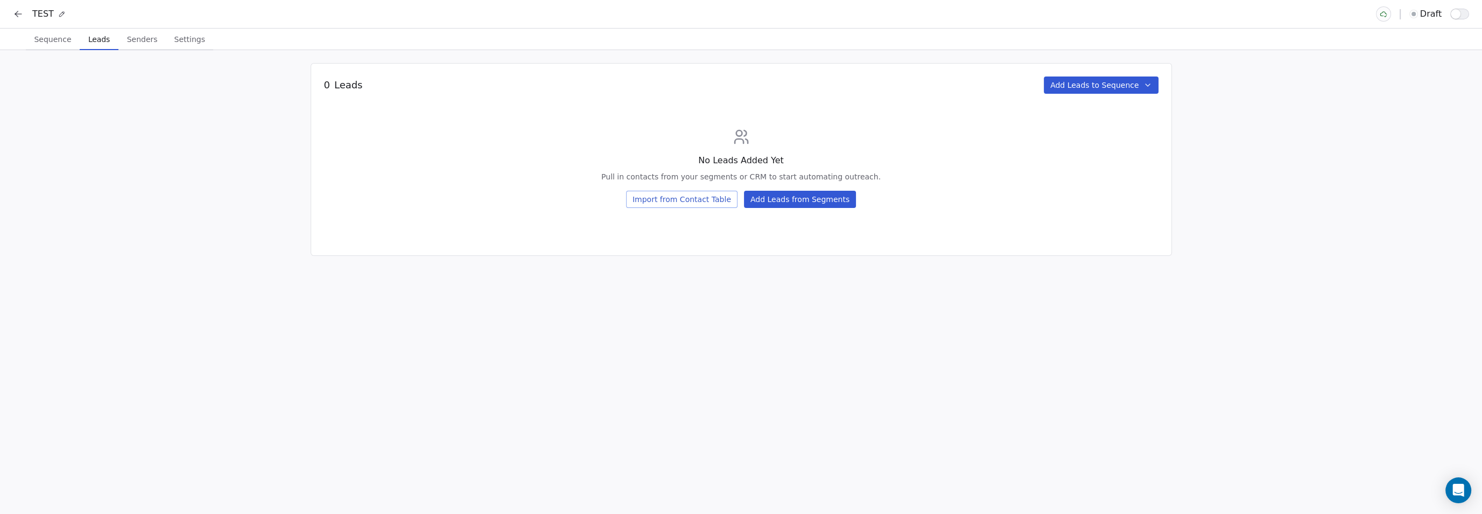
click at [1106, 94] on div "0 Leads Add Leads to Sequence No Leads Added Yet Pull in contacts from your seg…" at bounding box center [741, 159] width 861 height 193
click at [1107, 86] on button "Add Leads to Sequence" at bounding box center [1101, 84] width 115 height 17
click at [1111, 114] on span "Add From existing segments" at bounding box center [1127, 109] width 107 height 11
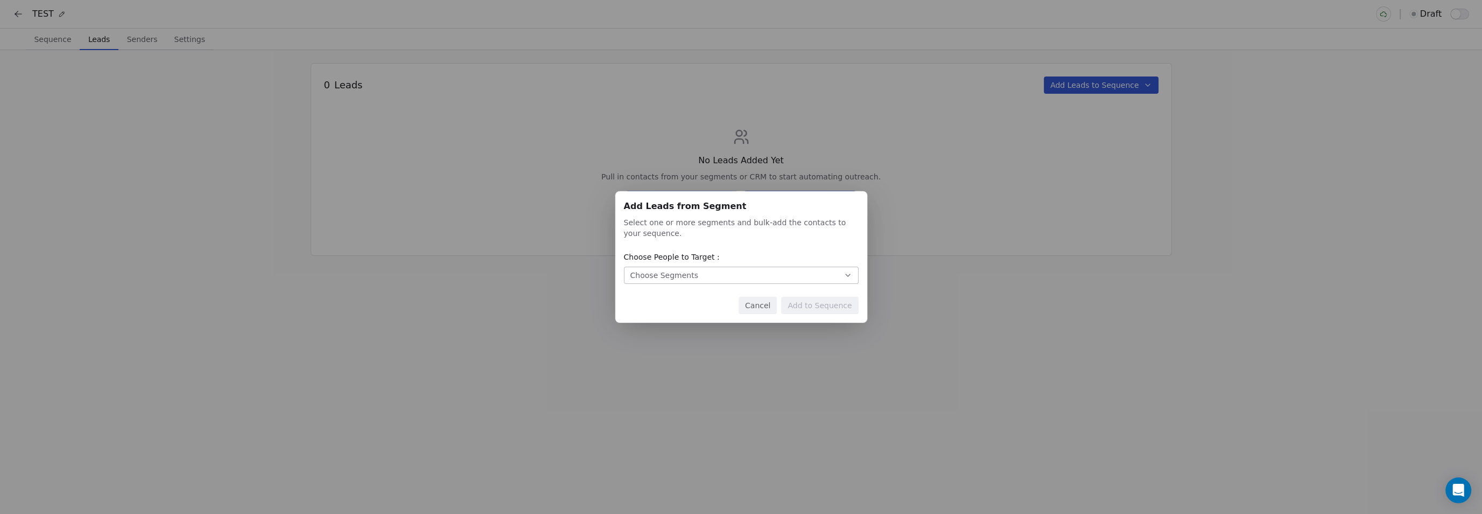
click at [836, 278] on button "Choose Segments" at bounding box center [741, 274] width 235 height 17
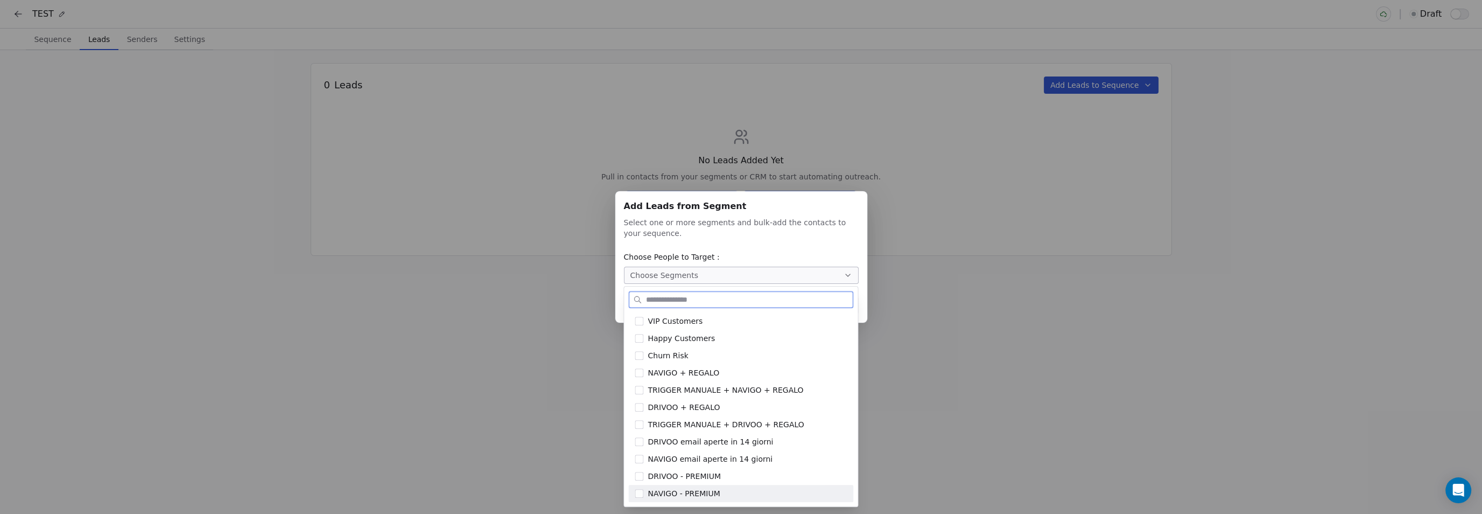
click at [642, 493] on button "Suggestions" at bounding box center [639, 493] width 9 height 9
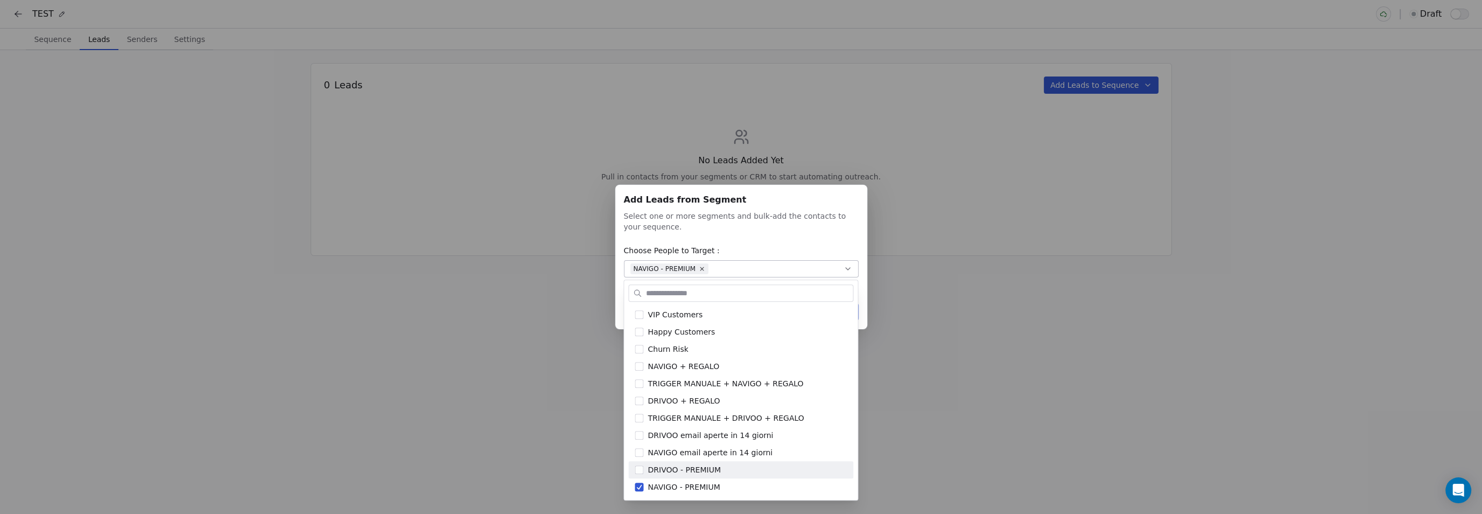
click at [939, 435] on div "Add Leads from Segment Add Leads from Segment Select one or more segments and b…" at bounding box center [741, 257] width 1482 height 514
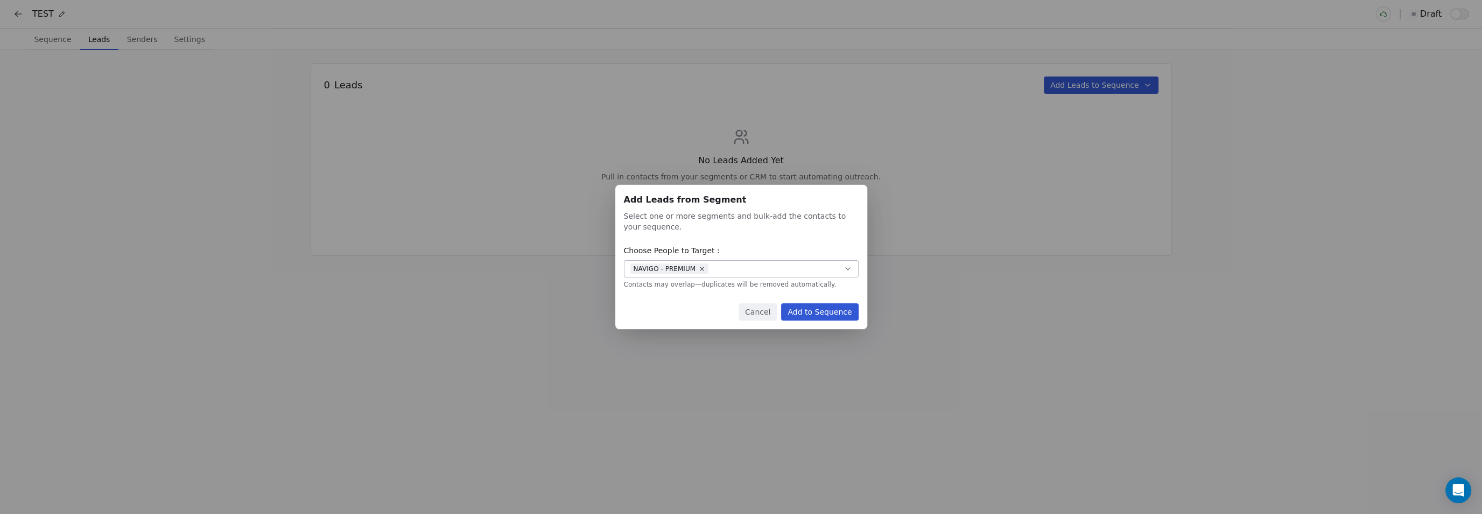
click at [832, 312] on button "Add to Sequence" at bounding box center [819, 311] width 77 height 17
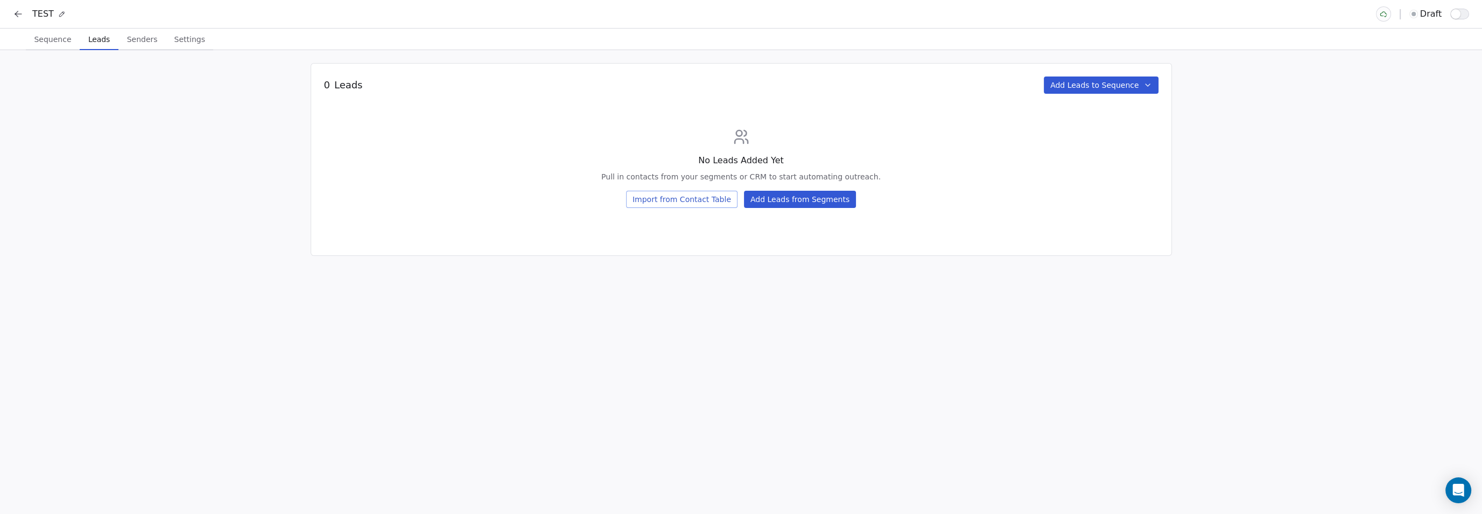
click at [465, 150] on div "No Leads Added Yet Pull in contacts from your segments or CRM to start automati…" at bounding box center [741, 168] width 834 height 80
click at [676, 200] on button "Import from Contact Table" at bounding box center [681, 199] width 111 height 17
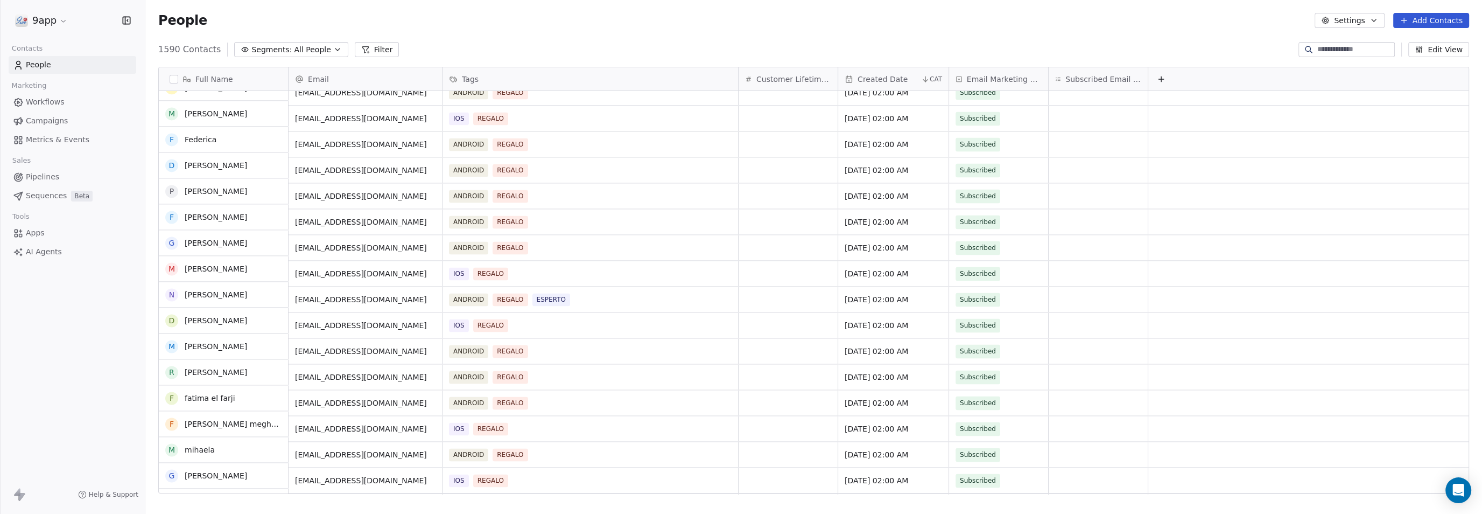
scroll to position [25005, 0]
click at [1332, 51] on input at bounding box center [1354, 49] width 75 height 11
type input "**********"
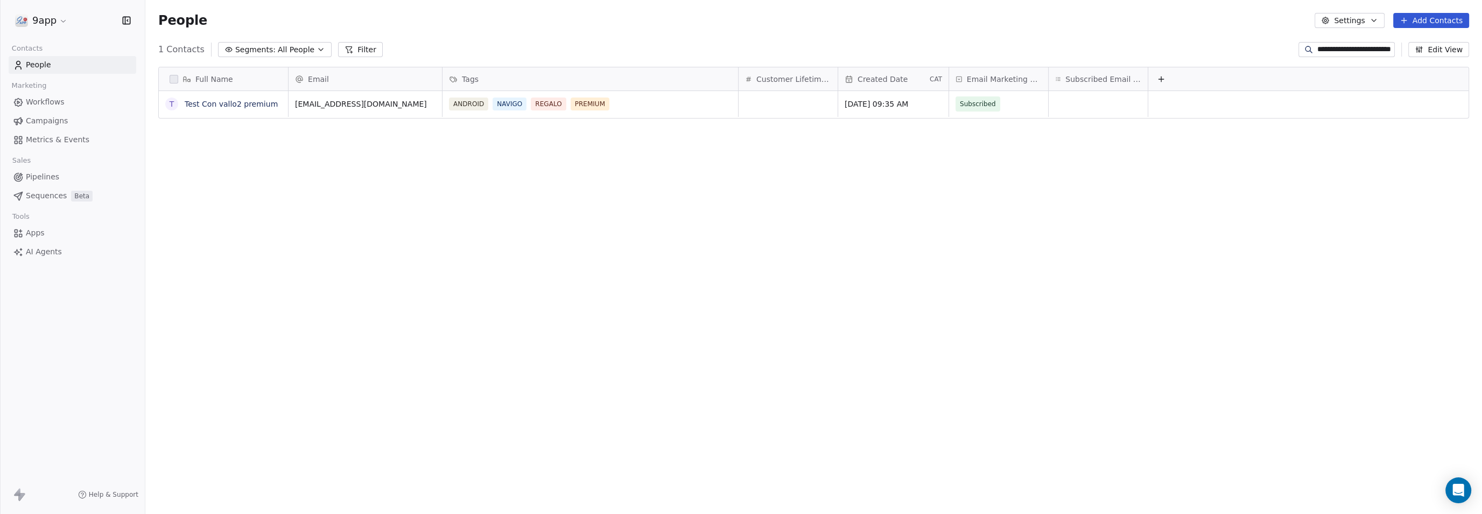
scroll to position [442, 1326]
click at [173, 103] on button "grid" at bounding box center [171, 104] width 9 height 9
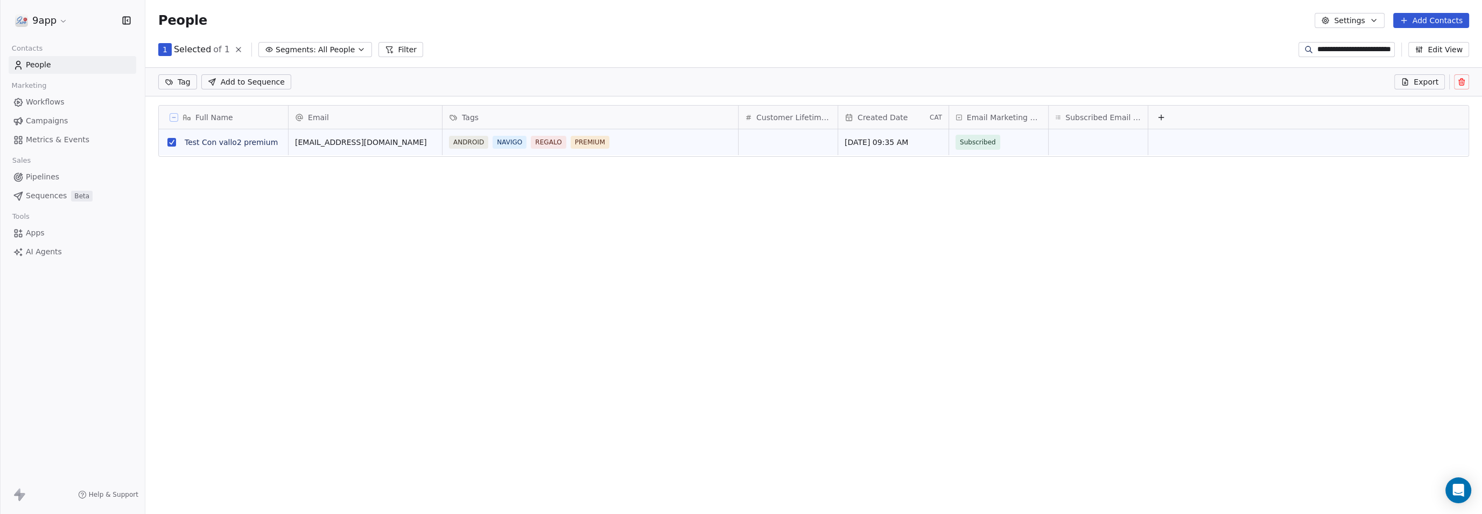
click at [1419, 19] on button "Add Contacts" at bounding box center [1431, 20] width 76 height 15
click at [1422, 43] on span "Create new contact" at bounding box center [1437, 43] width 74 height 11
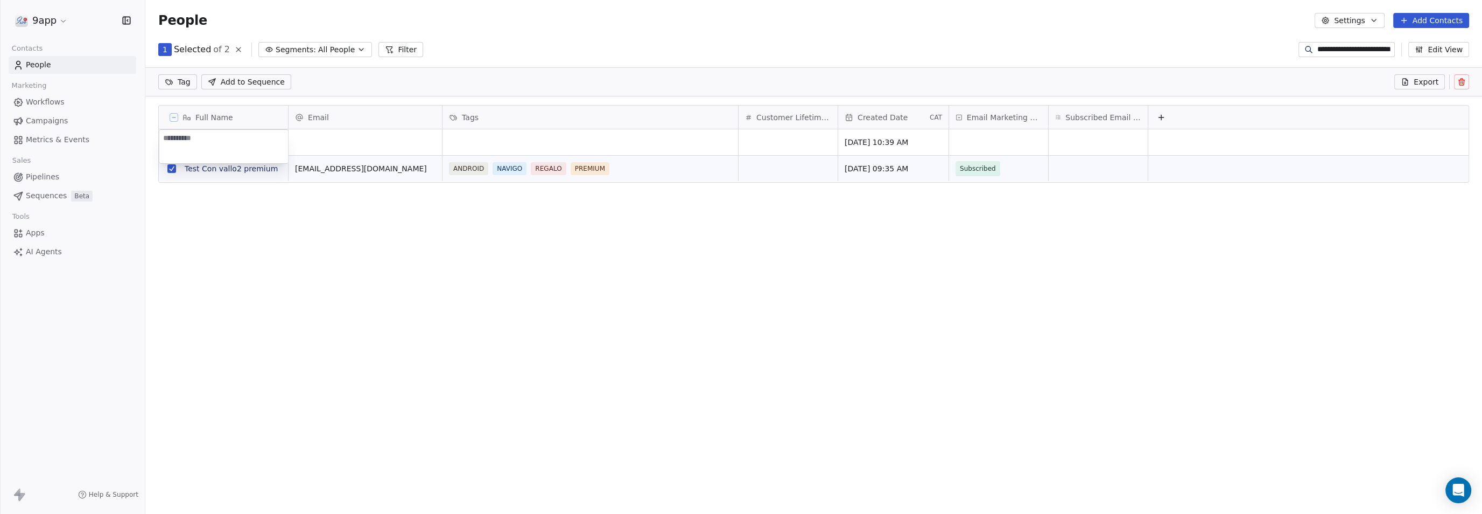
click at [971, 280] on html "**********" at bounding box center [741, 257] width 1482 height 514
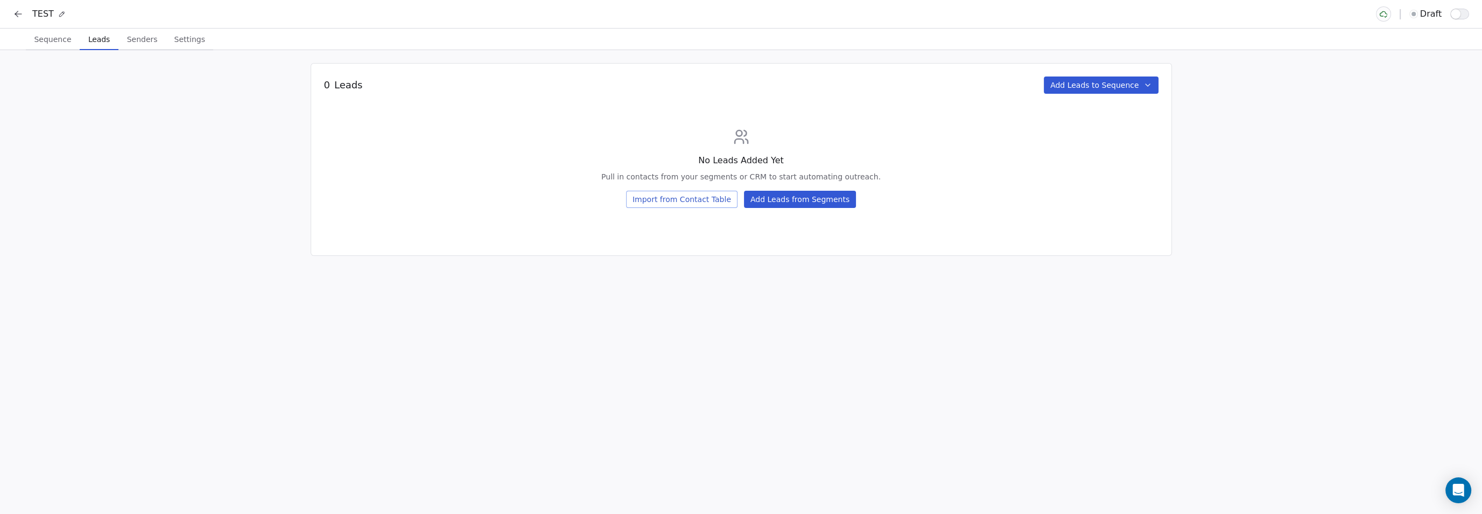
click at [712, 200] on button "Import from Contact Table" at bounding box center [681, 199] width 111 height 17
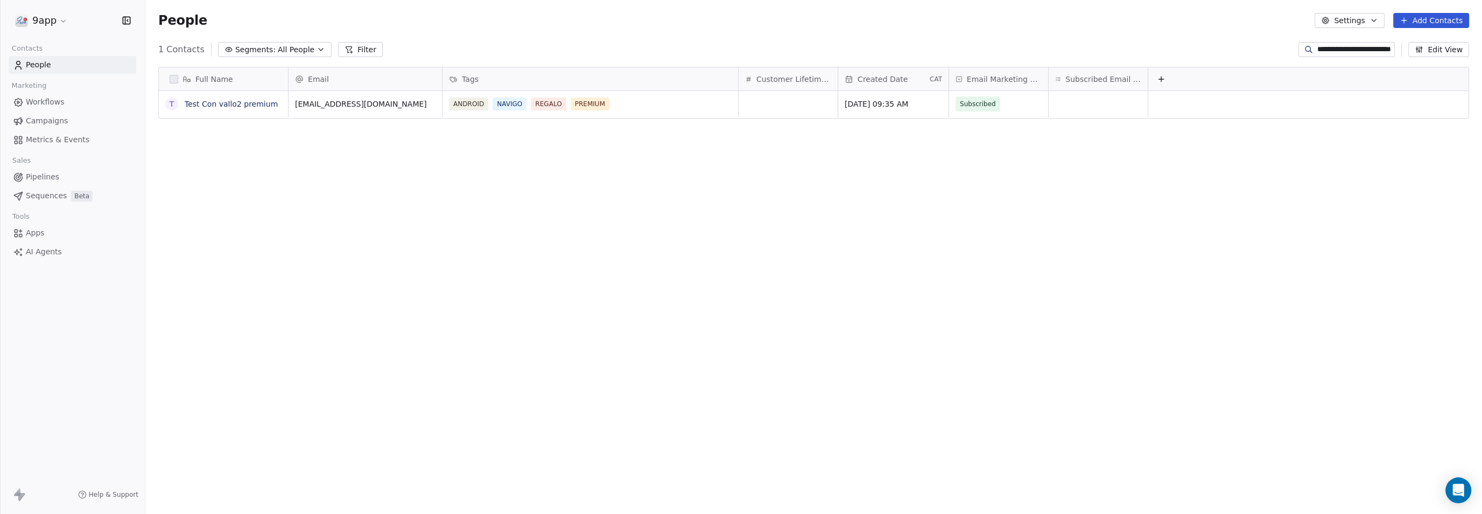
scroll to position [442, 1326]
click at [171, 104] on button "grid" at bounding box center [171, 104] width 9 height 9
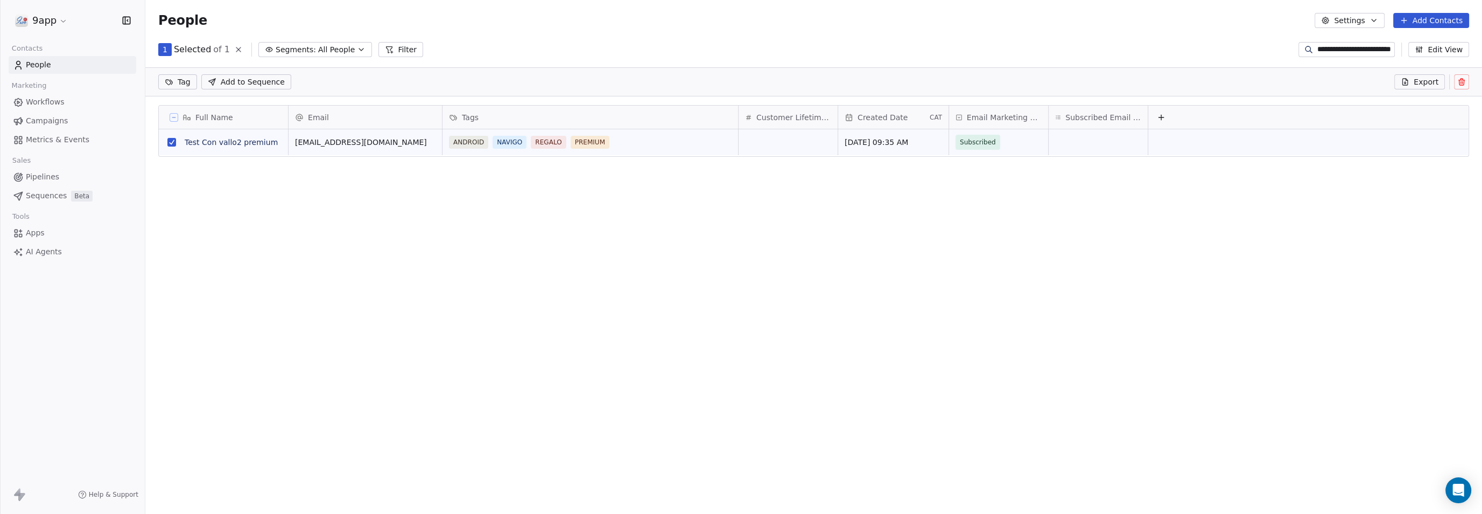
click at [228, 88] on button "Add to Sequence" at bounding box center [246, 81] width 90 height 15
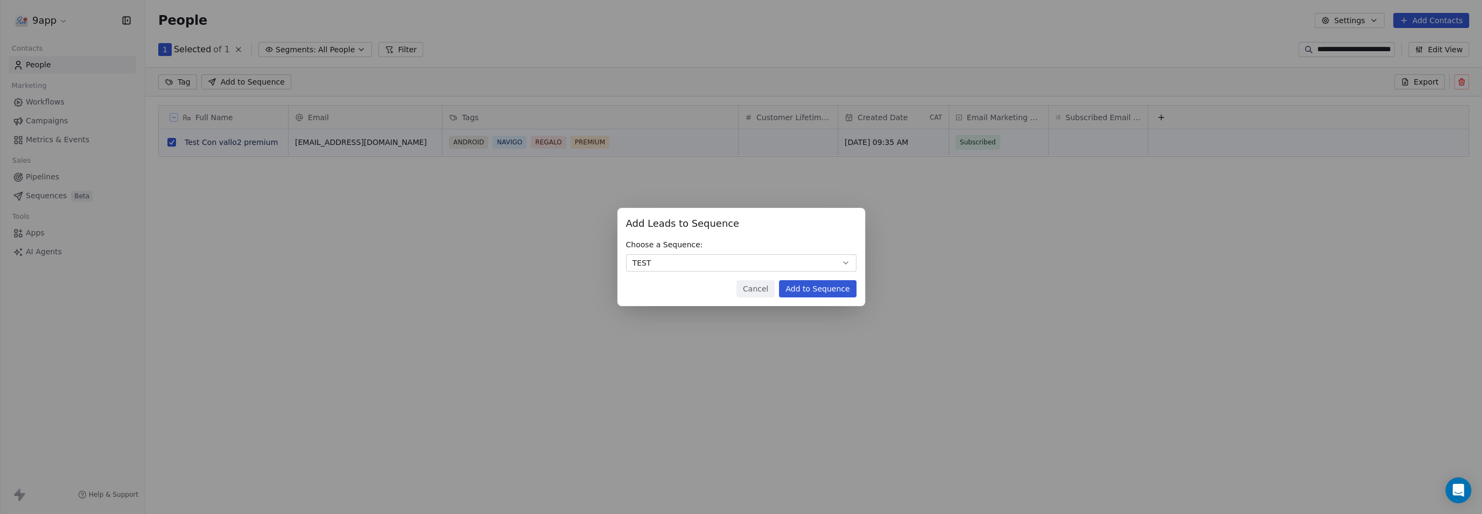
click at [819, 290] on button "Add to Sequence" at bounding box center [817, 288] width 77 height 17
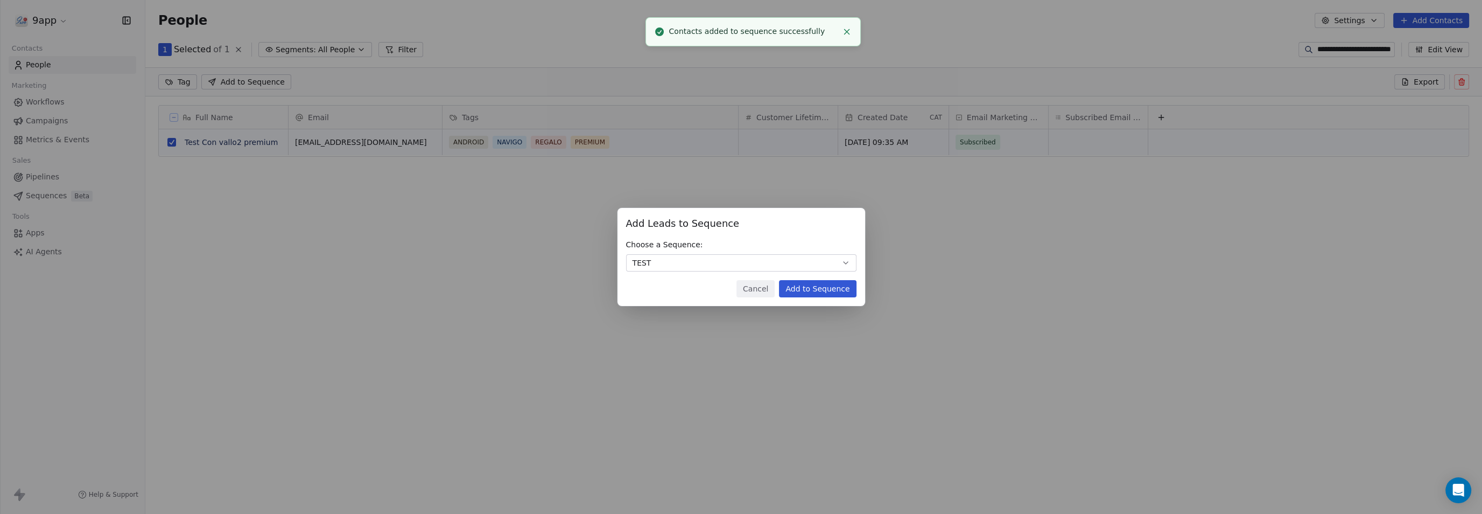
click at [853, 26] on li "Contacts added to sequence successfully" at bounding box center [752, 31] width 215 height 29
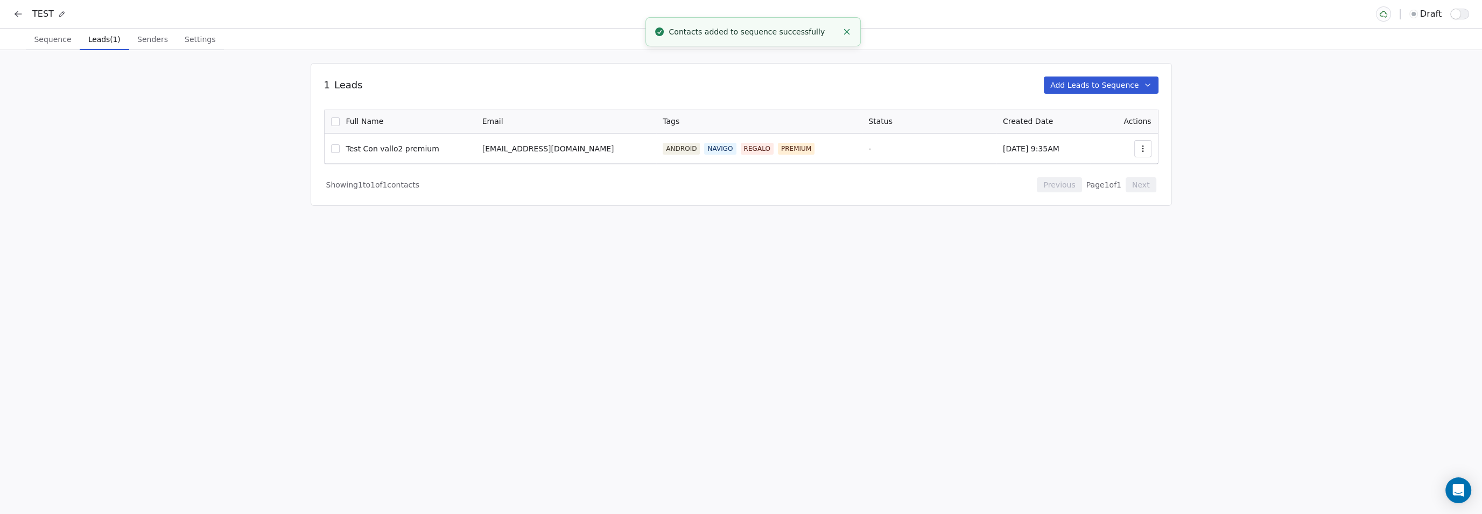
click at [484, 183] on div "Showing 1 to 1 of 1 contacts Previous Page 1 of 1 Next" at bounding box center [741, 178] width 834 height 28
click at [1139, 144] on icon "button" at bounding box center [1143, 148] width 9 height 9
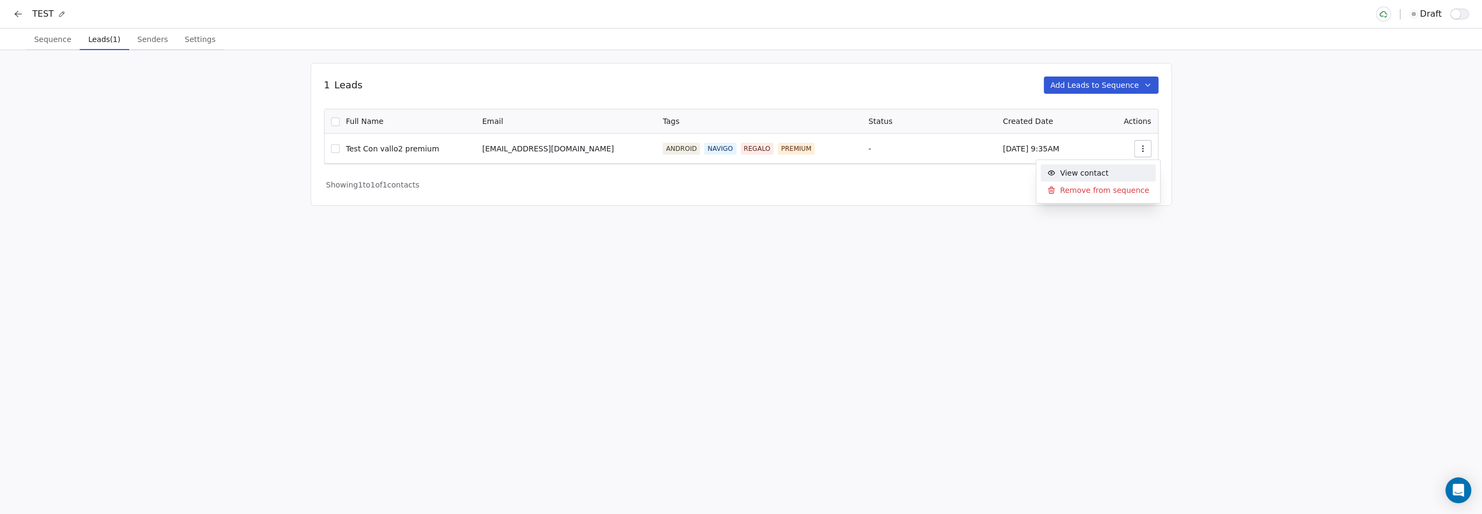
click at [911, 247] on html "TEST draft Sequence Sequence Leads (1) Leads (1) Senders Senders Settings Setti…" at bounding box center [741, 257] width 1482 height 514
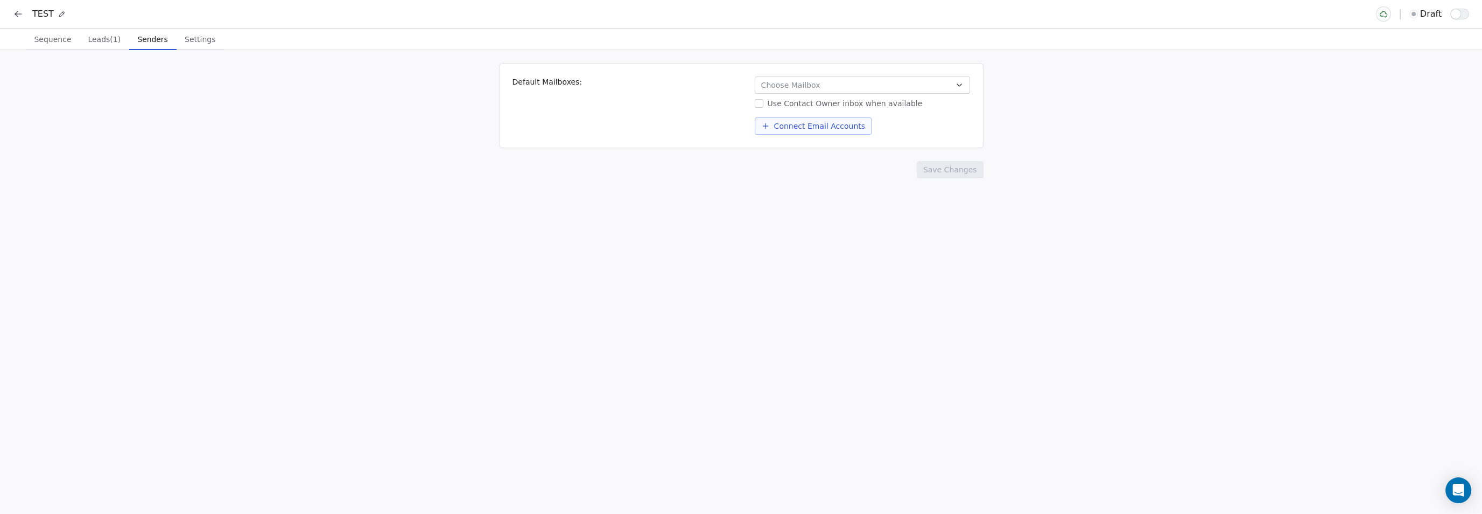
click at [134, 38] on span "Senders" at bounding box center [153, 39] width 39 height 15
click at [928, 86] on button "Choose Mailbox" at bounding box center [862, 84] width 215 height 17
click at [636, 116] on html "TEST draft Sequence Sequence Leads (1) Leads (1) Senders Senders Settings Setti…" at bounding box center [741, 257] width 1482 height 514
click at [785, 191] on div "Default Mailboxes: Choose Mailbox Use Contact Owner inbox when available Connec…" at bounding box center [741, 282] width 1482 height 464
click at [192, 37] on span "Settings" at bounding box center [199, 39] width 39 height 15
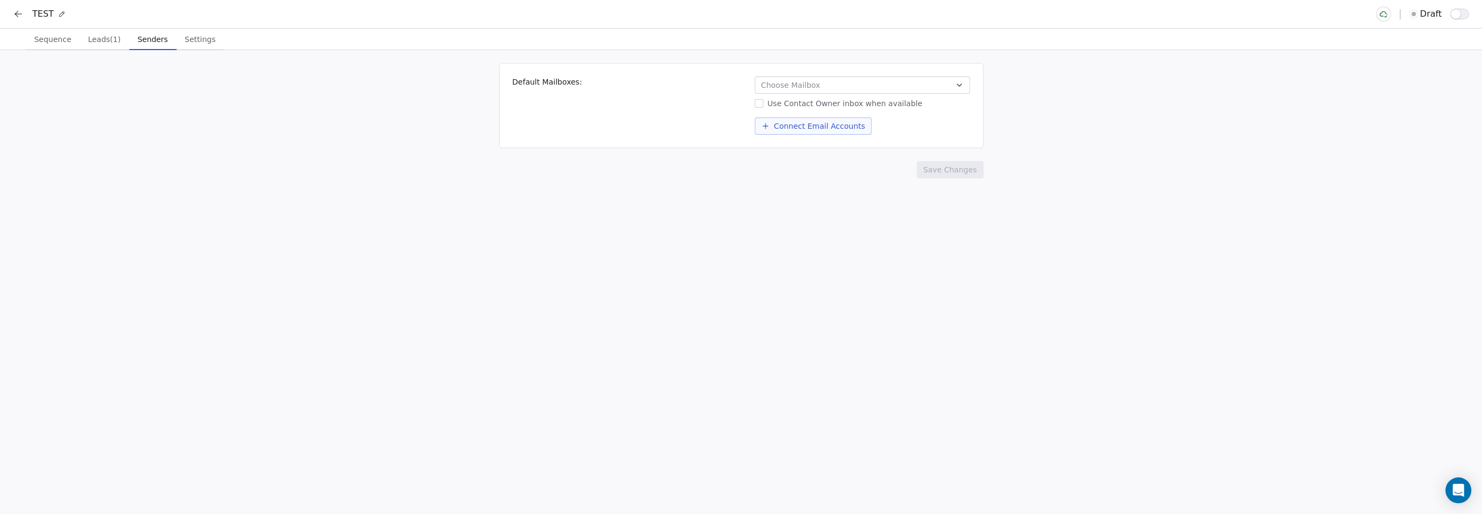
click at [134, 38] on span "Senders" at bounding box center [153, 39] width 39 height 15
click at [17, 19] on icon at bounding box center [18, 14] width 11 height 11
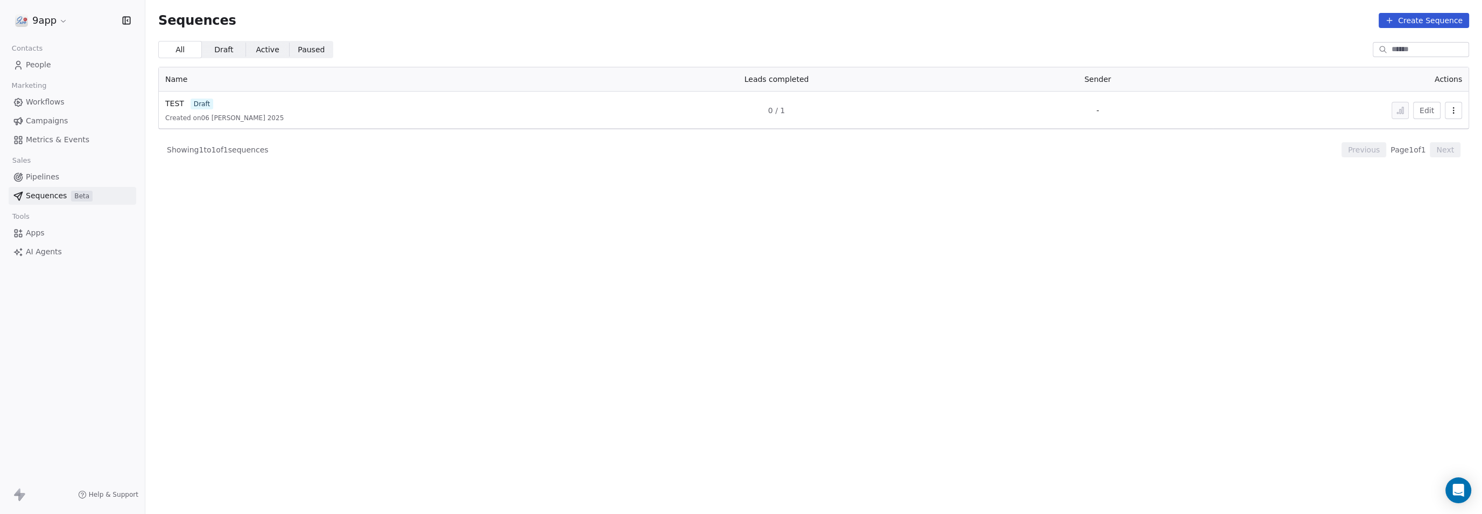
click at [40, 177] on span "Pipelines" at bounding box center [42, 176] width 33 height 11
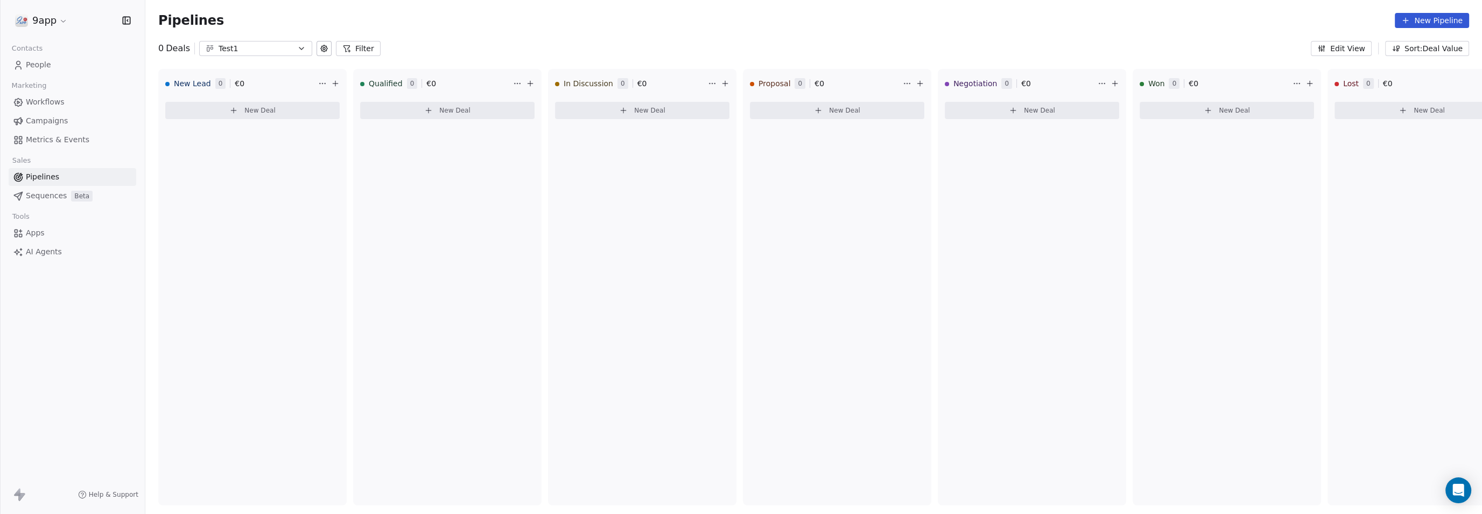
click at [47, 103] on span "Workflows" at bounding box center [45, 101] width 39 height 11
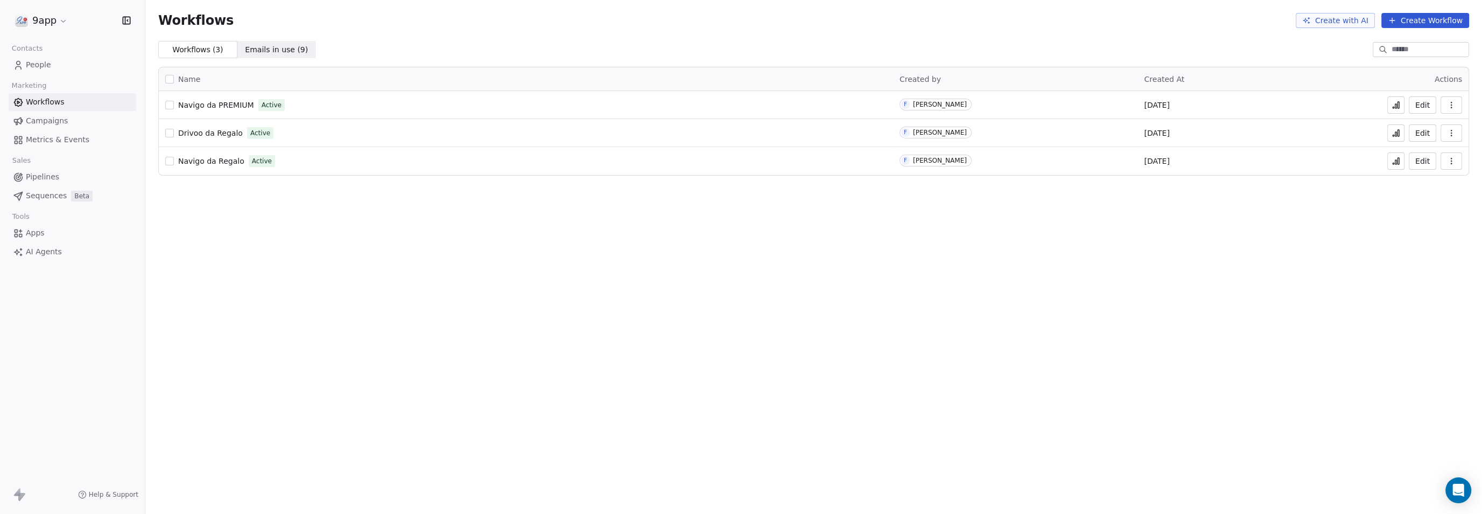
click at [250, 252] on div "Workflows Create with AI Create Workflow Workflows ( 3 ) Workflows ( 3 ) Emails…" at bounding box center [813, 257] width 1337 height 514
click at [1413, 24] on button "Create Workflow" at bounding box center [1425, 20] width 88 height 15
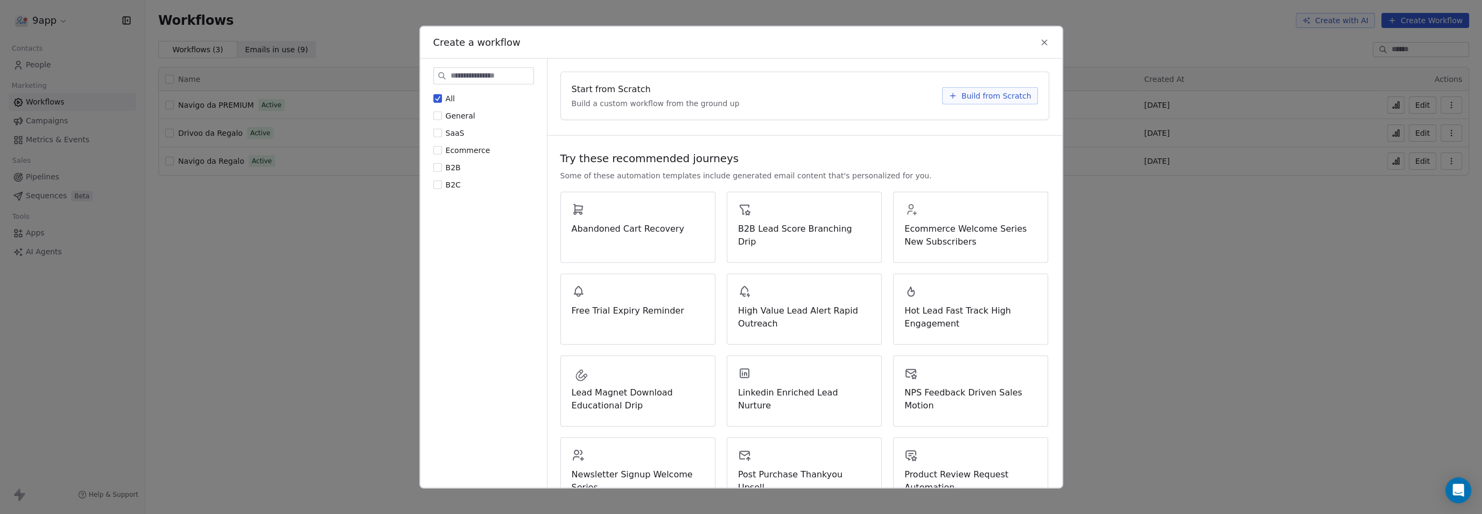
click at [964, 95] on span "Build from Scratch" at bounding box center [996, 95] width 70 height 11
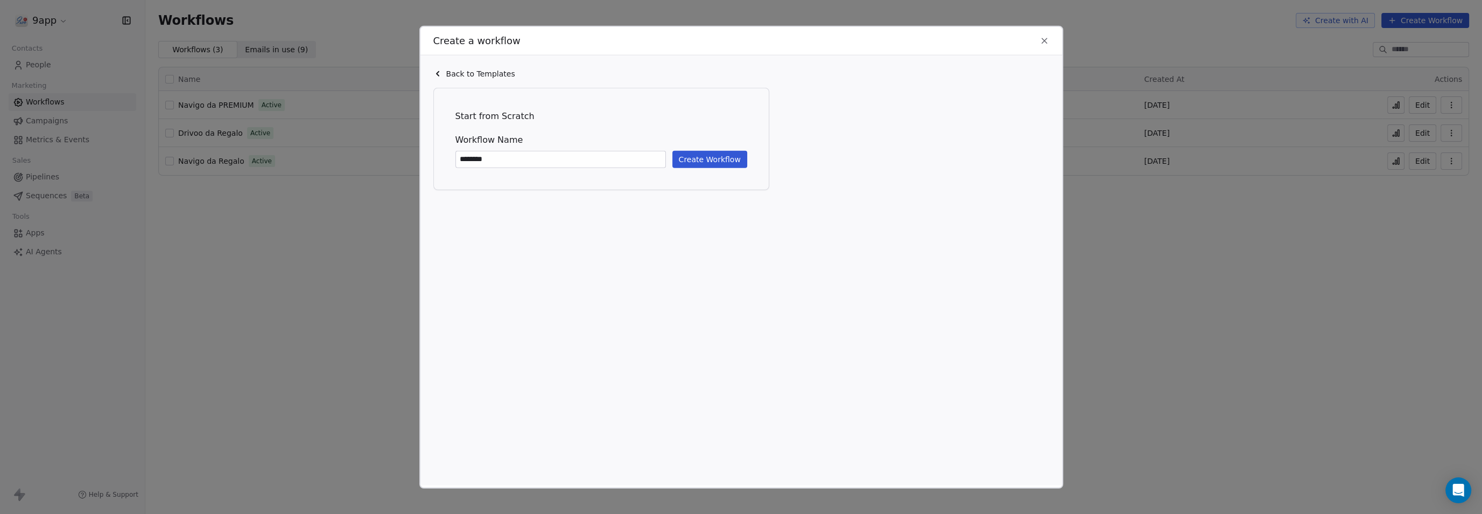
type input "********"
click at [714, 153] on button "Create Workflow" at bounding box center [709, 159] width 75 height 17
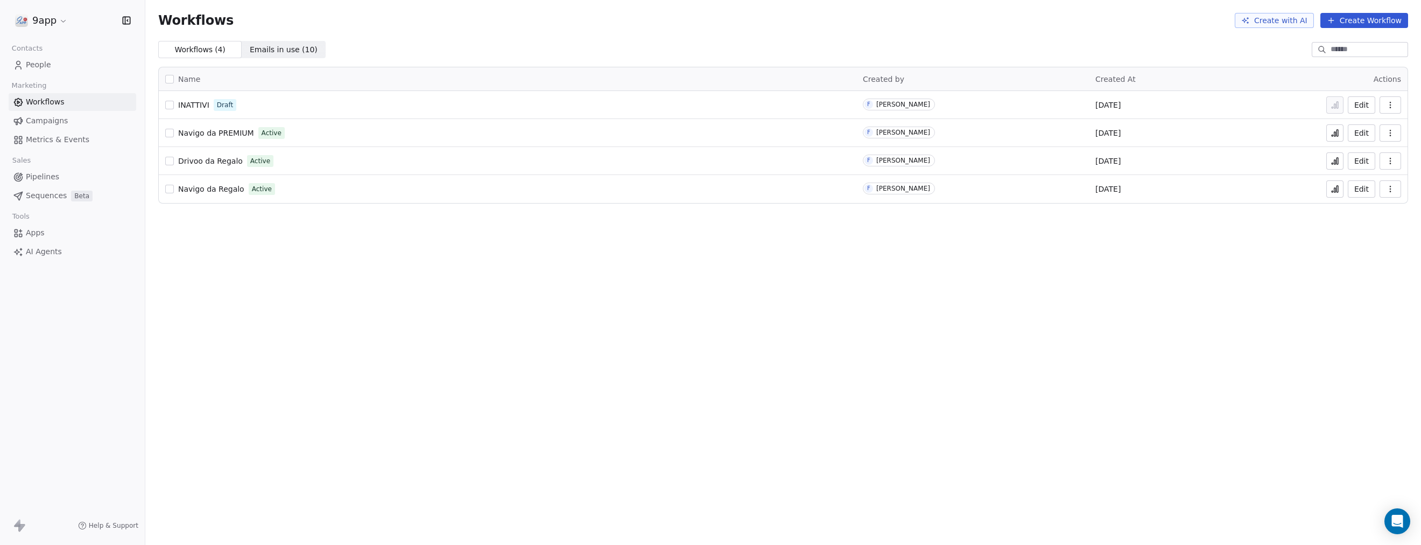
click at [31, 64] on span "People" at bounding box center [38, 64] width 25 height 11
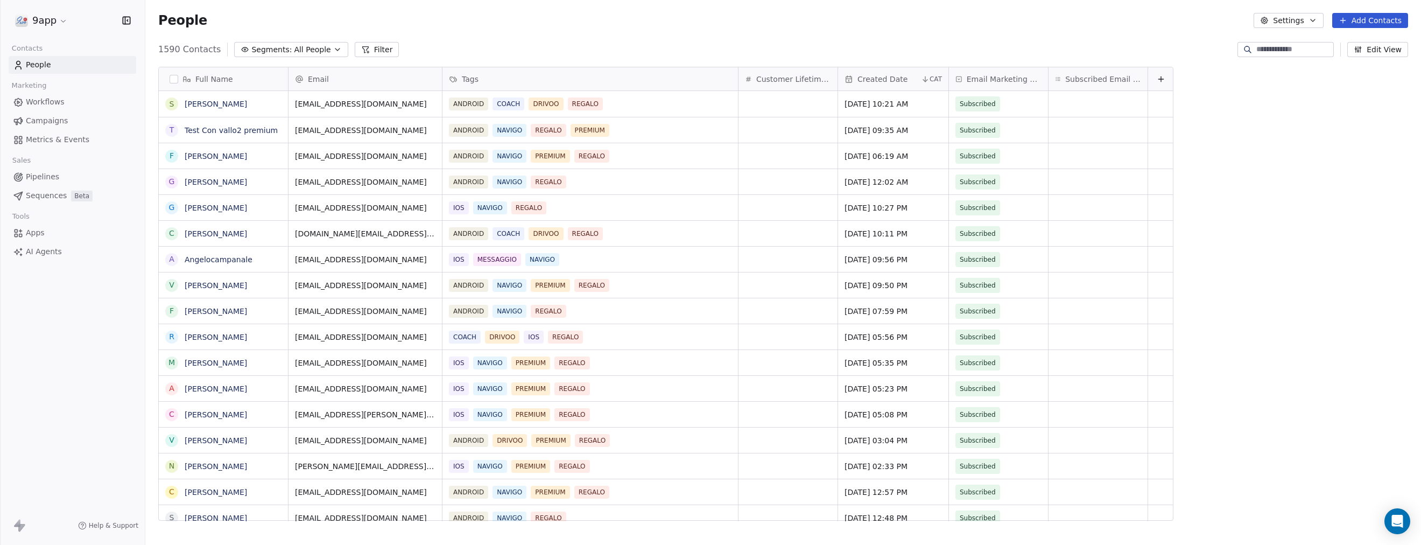
scroll to position [469, 1266]
click at [294, 47] on span "All People" at bounding box center [312, 49] width 37 height 11
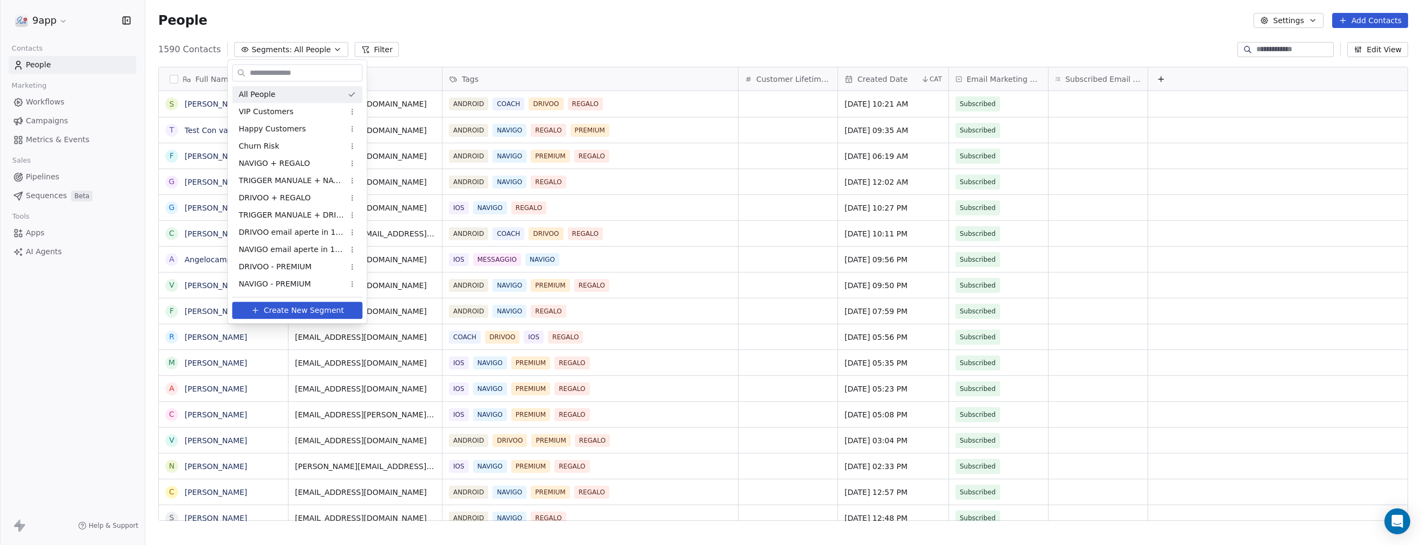
click at [45, 21] on html "9app Contacts People Marketing Workflows Campaigns Metrics & Events Sales Pipel…" at bounding box center [710, 272] width 1421 height 545
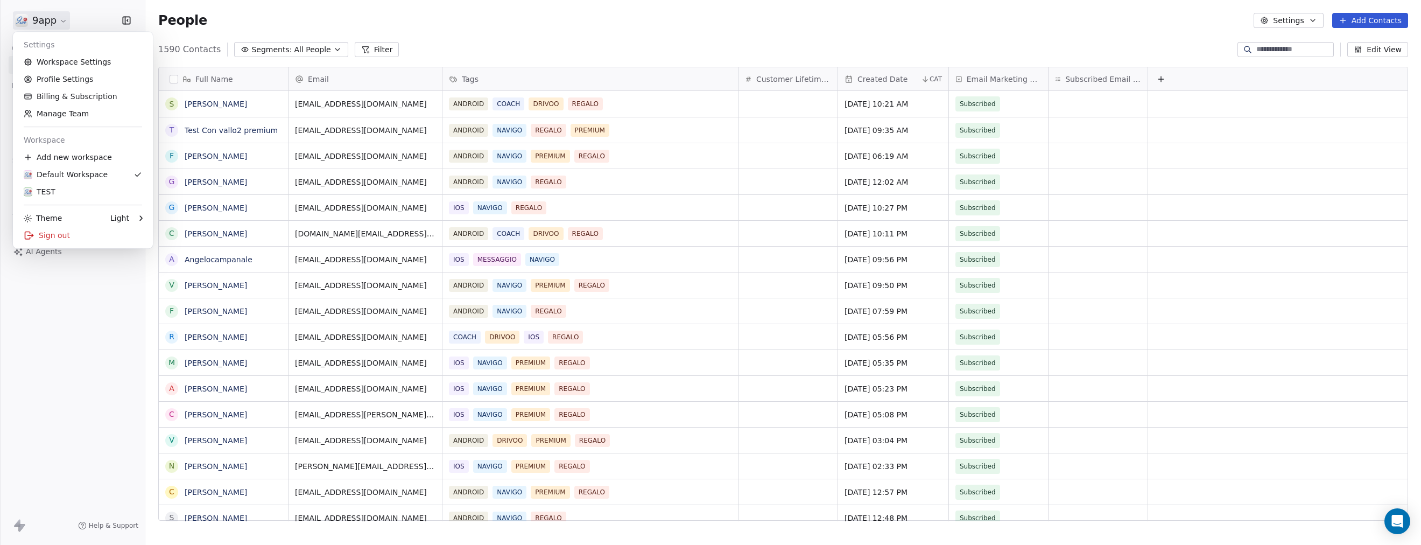
click at [65, 23] on html "9app Contacts People Marketing Workflows Campaigns Metrics & Events Sales Pipel…" at bounding box center [710, 272] width 1421 height 545
click at [67, 84] on link "Profile Settings" at bounding box center [82, 79] width 131 height 17
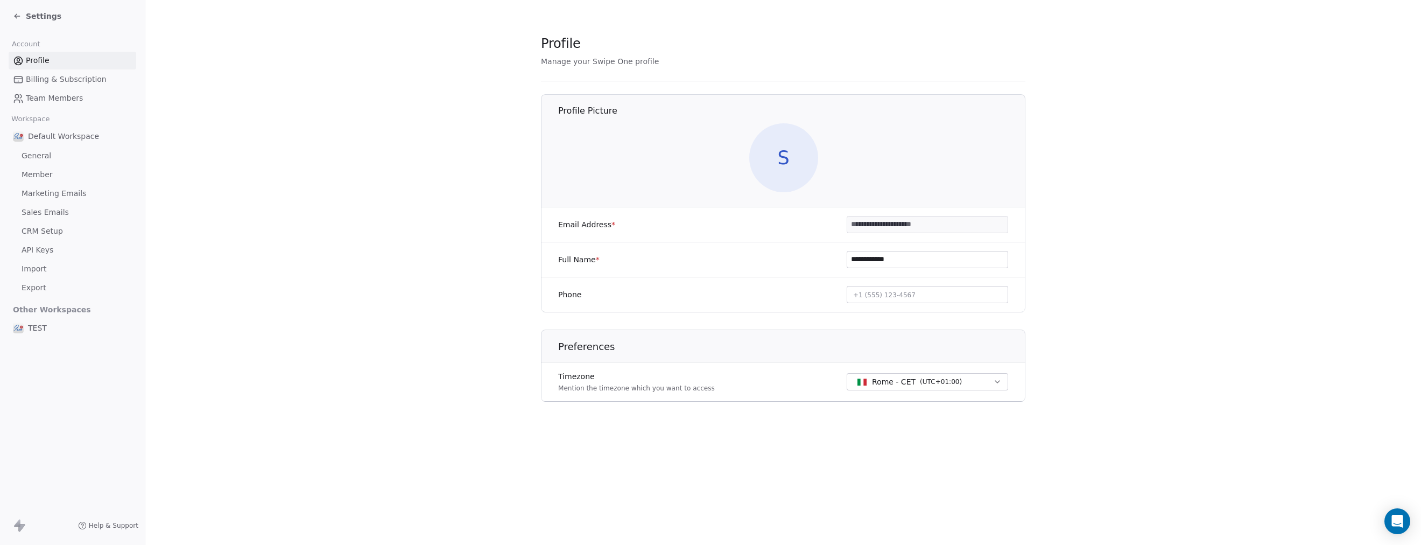
click at [38, 82] on span "Billing & Subscription" at bounding box center [66, 79] width 81 height 11
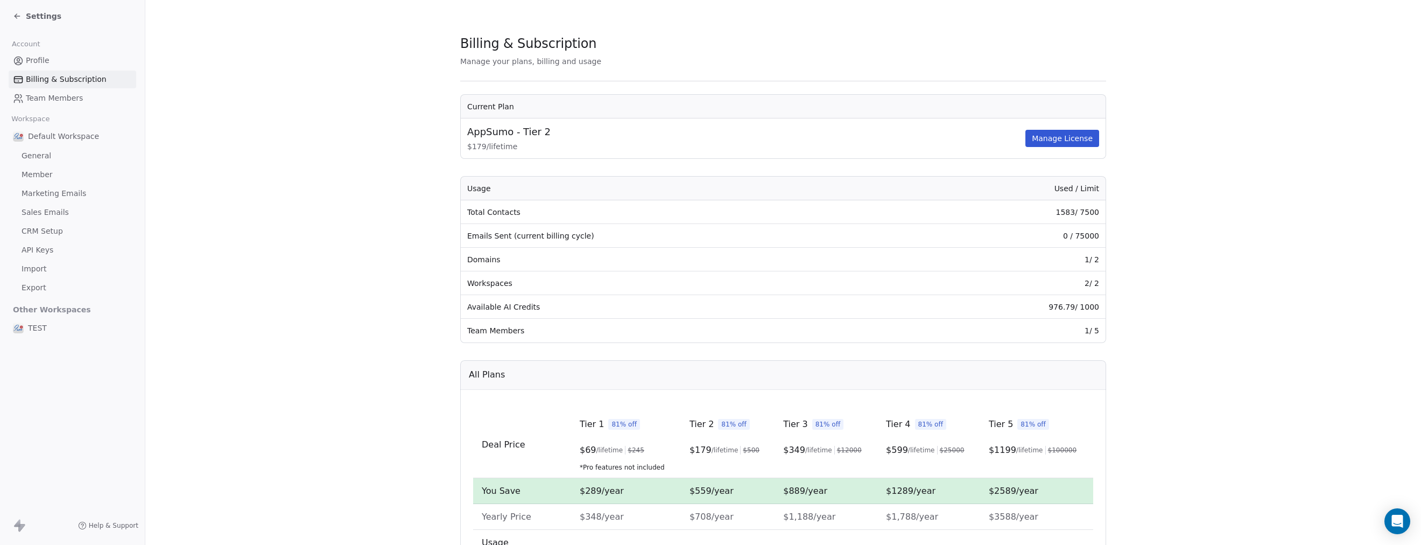
click at [35, 95] on span "Team Members" at bounding box center [54, 98] width 57 height 11
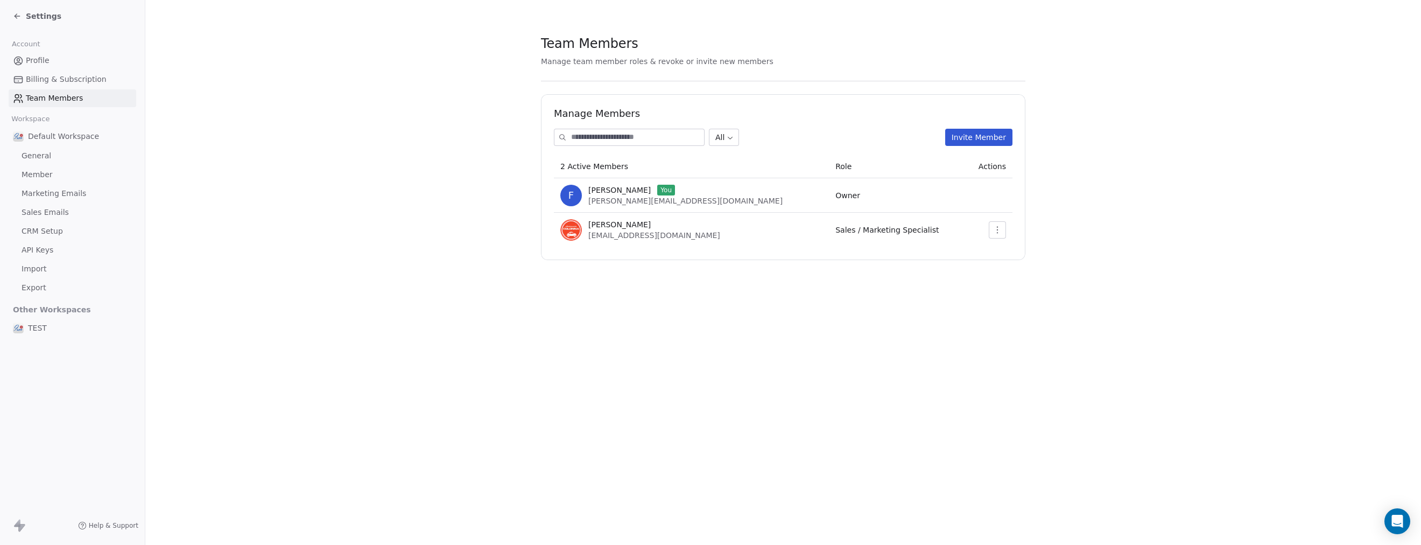
click at [31, 160] on span "General" at bounding box center [37, 155] width 30 height 11
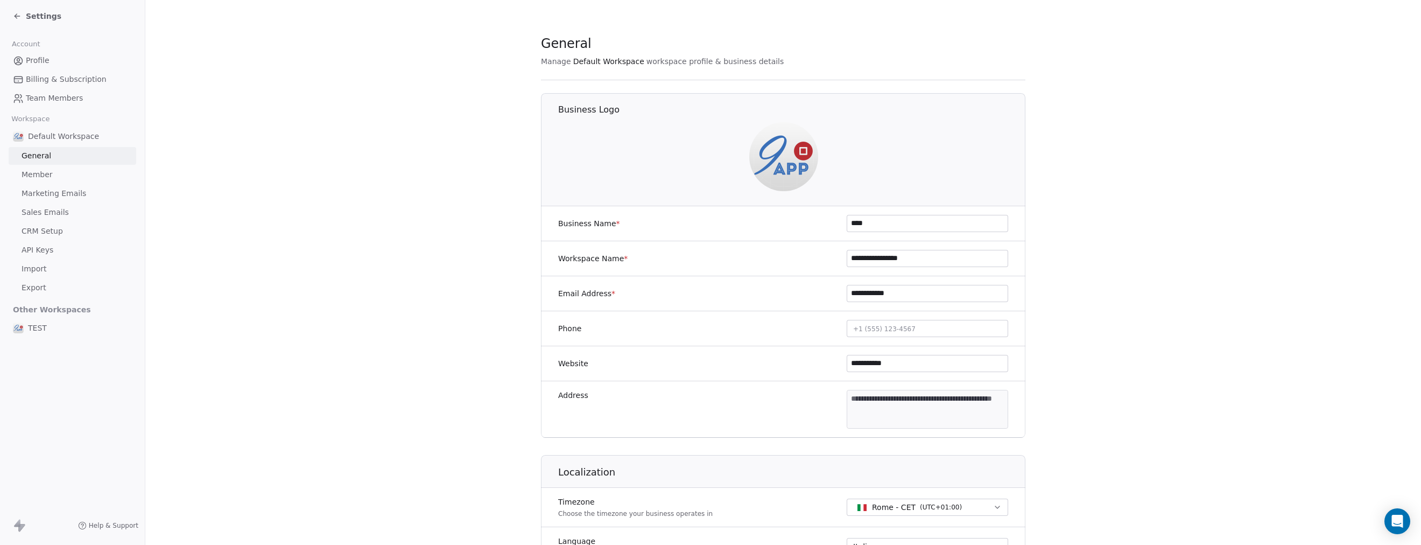
click at [34, 174] on span "Member" at bounding box center [37, 174] width 31 height 11
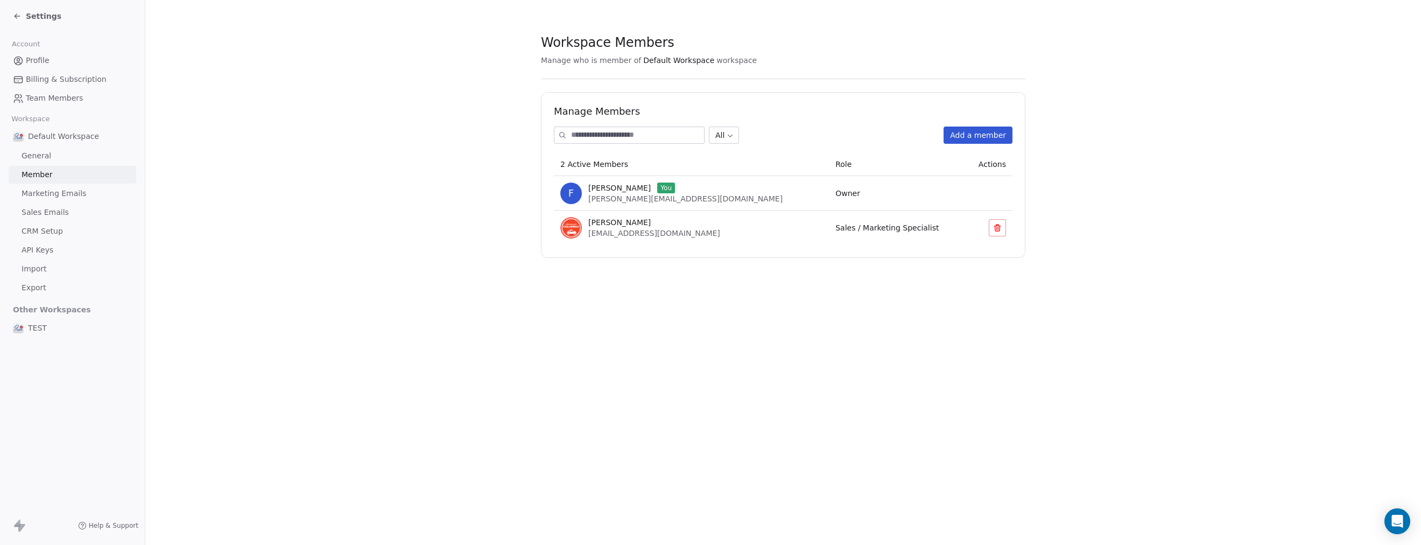
click at [36, 191] on span "Marketing Emails" at bounding box center [54, 193] width 65 height 11
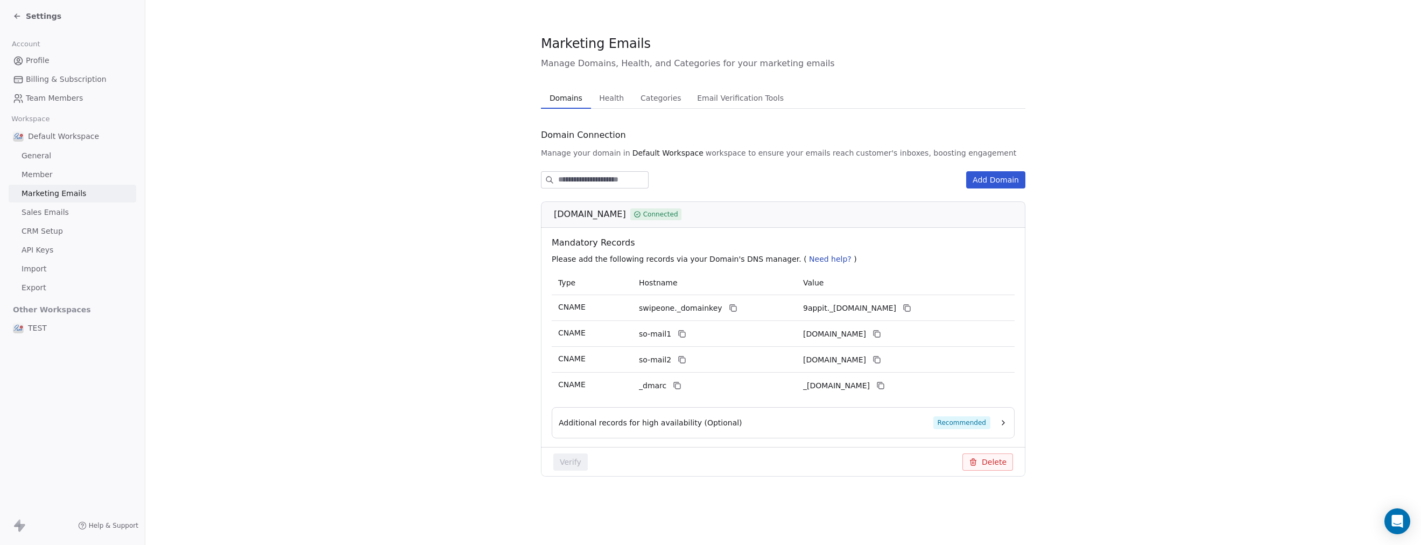
click at [32, 266] on span "Import" at bounding box center [34, 268] width 25 height 11
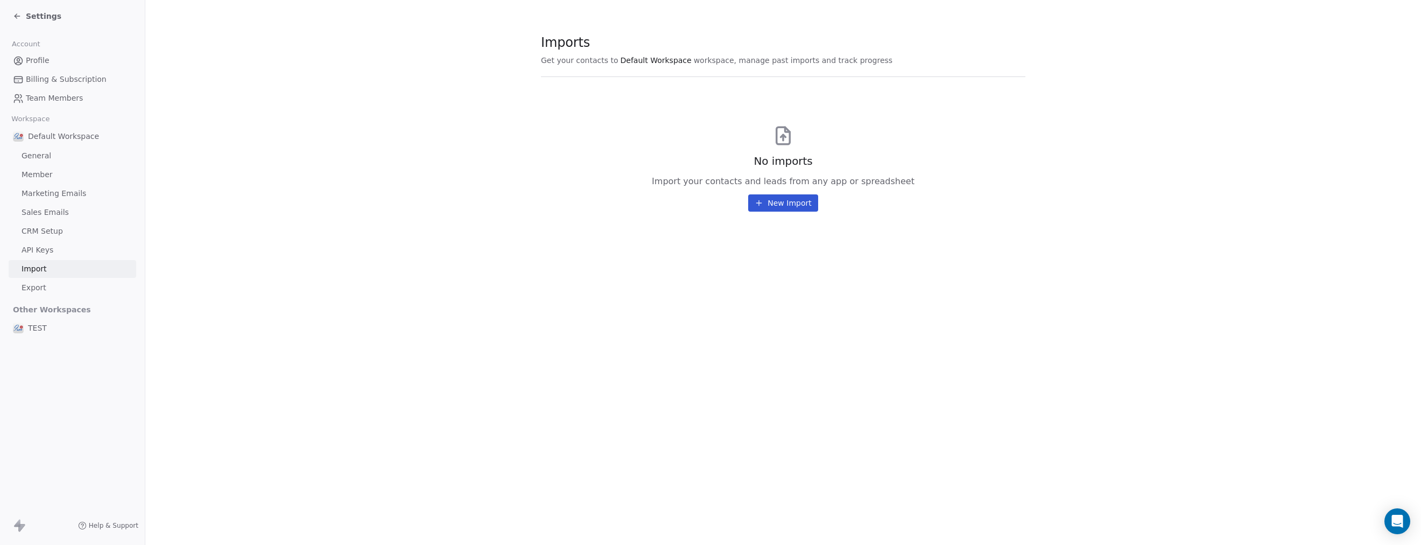
click at [32, 233] on span "CRM Setup" at bounding box center [42, 231] width 41 height 11
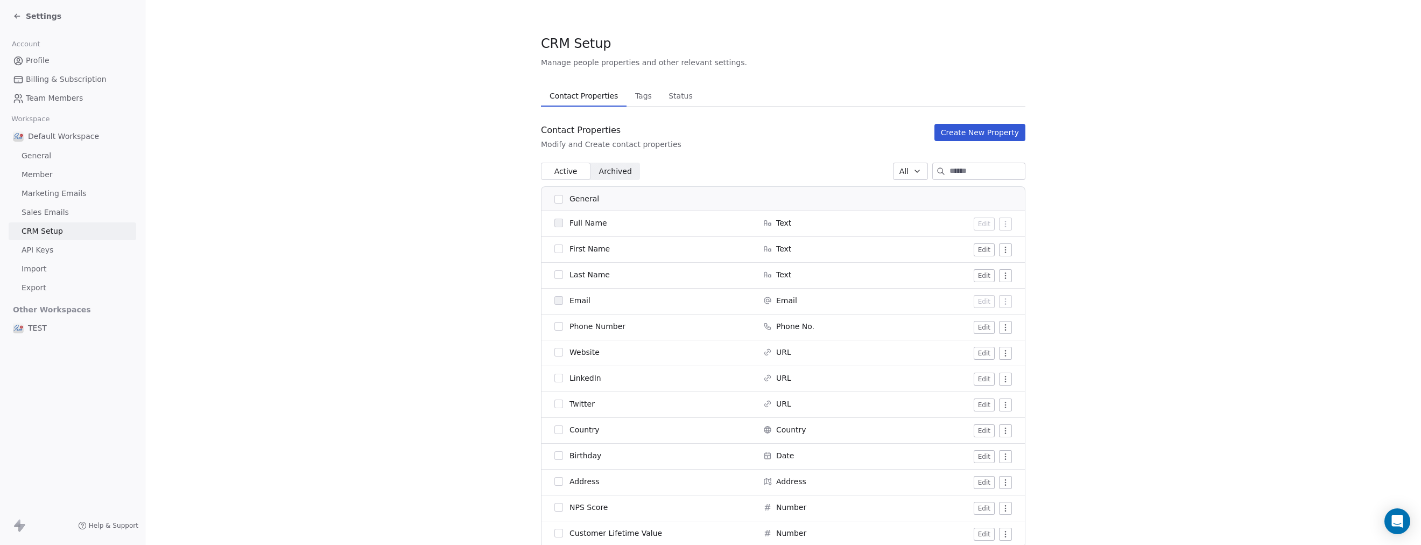
click at [30, 210] on span "Sales Emails" at bounding box center [45, 212] width 47 height 11
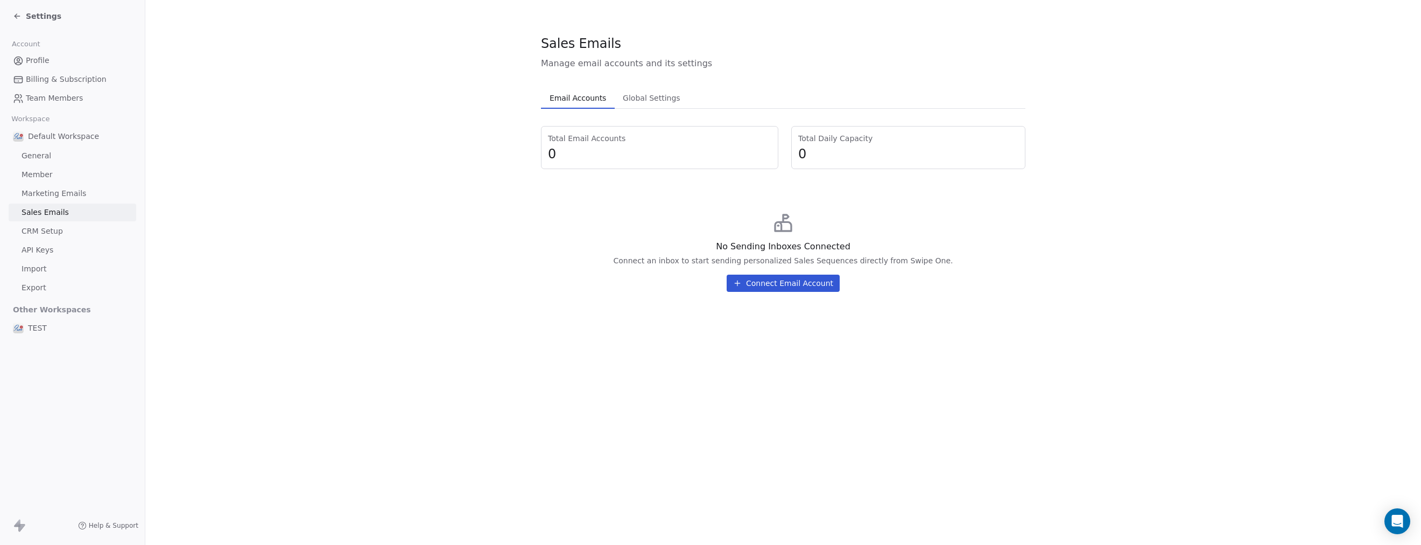
click at [31, 187] on link "Marketing Emails" at bounding box center [73, 194] width 128 height 18
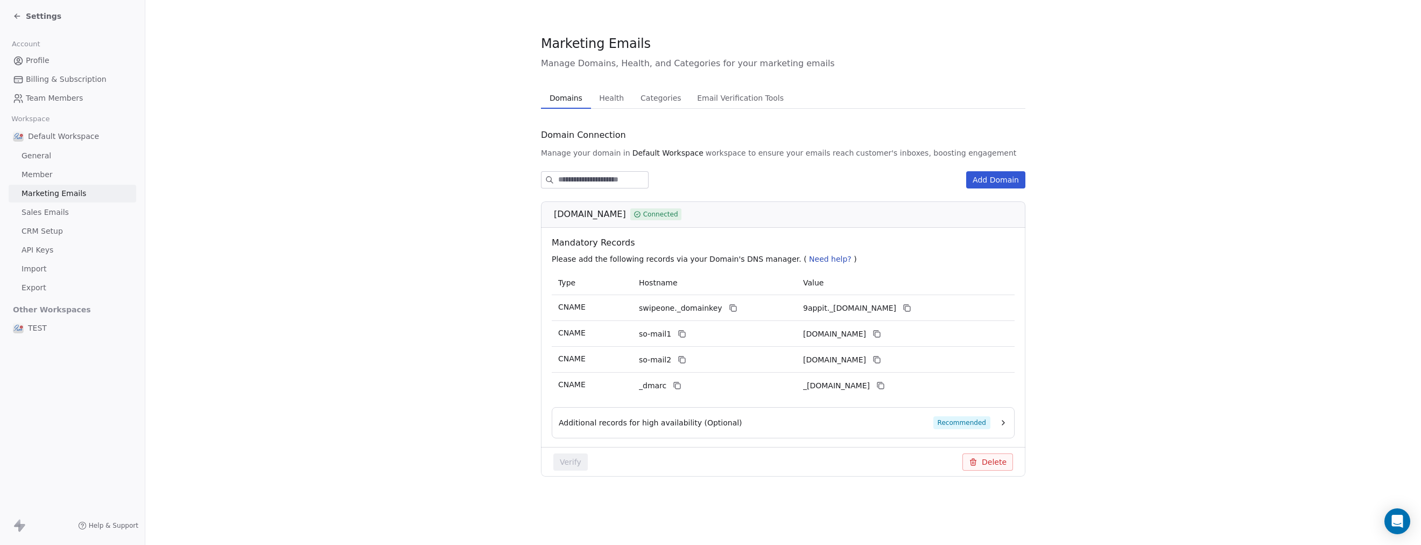
click at [31, 178] on span "Member" at bounding box center [37, 174] width 31 height 11
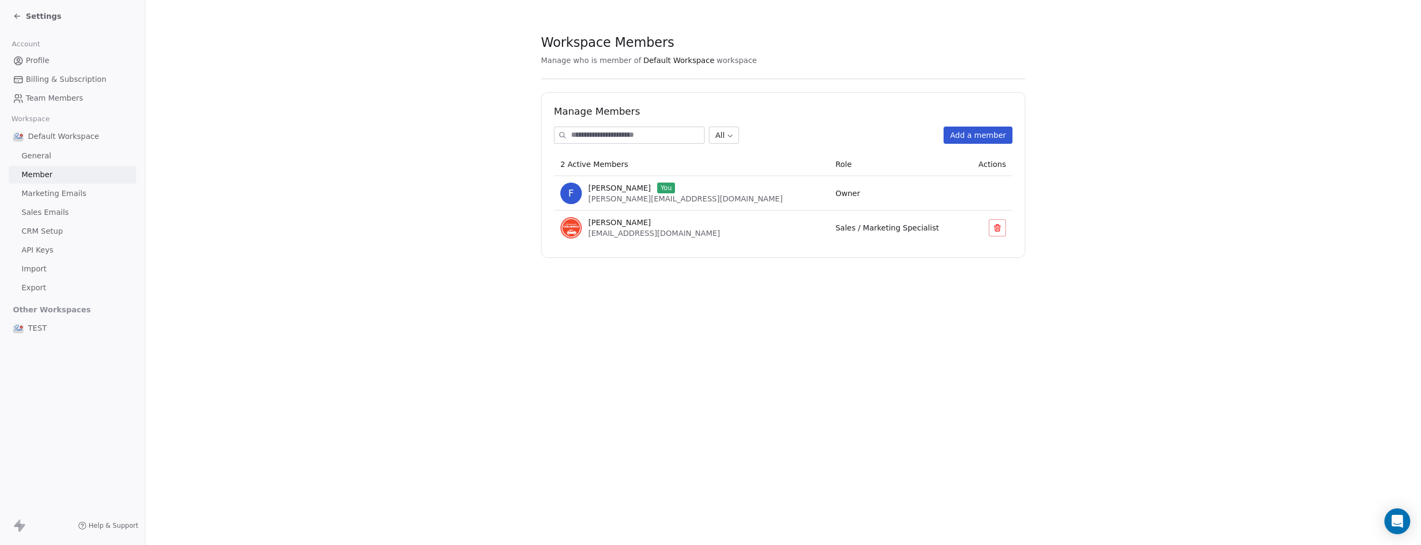
click at [25, 158] on span "General" at bounding box center [37, 155] width 30 height 11
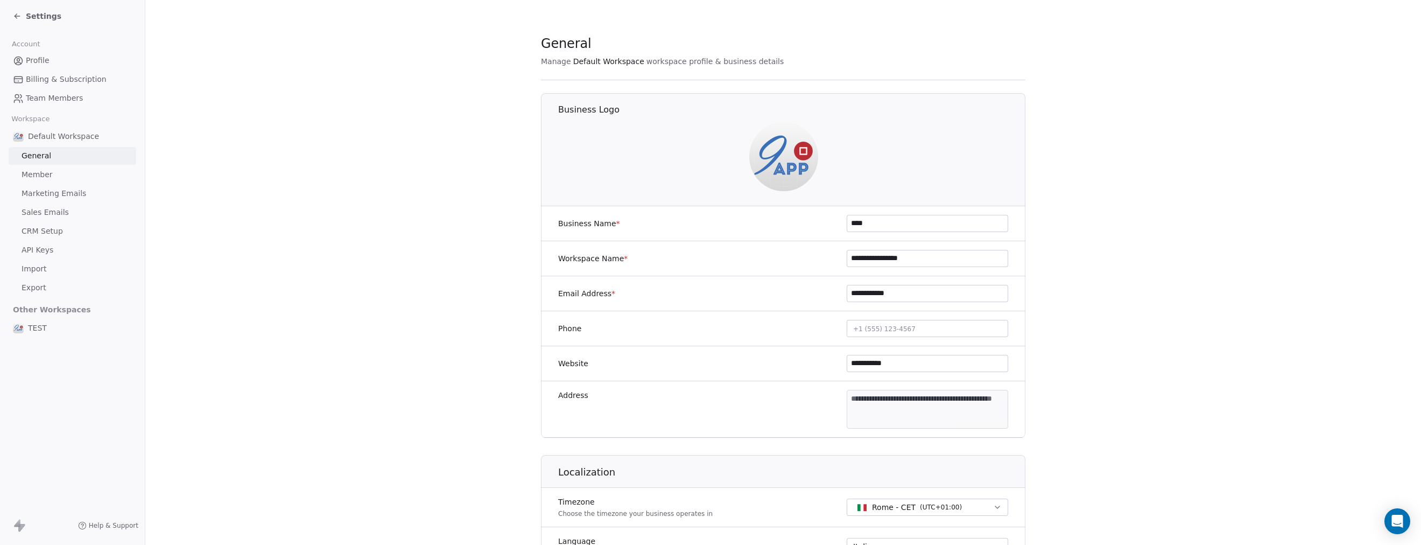
click at [26, 171] on span "Member" at bounding box center [37, 174] width 31 height 11
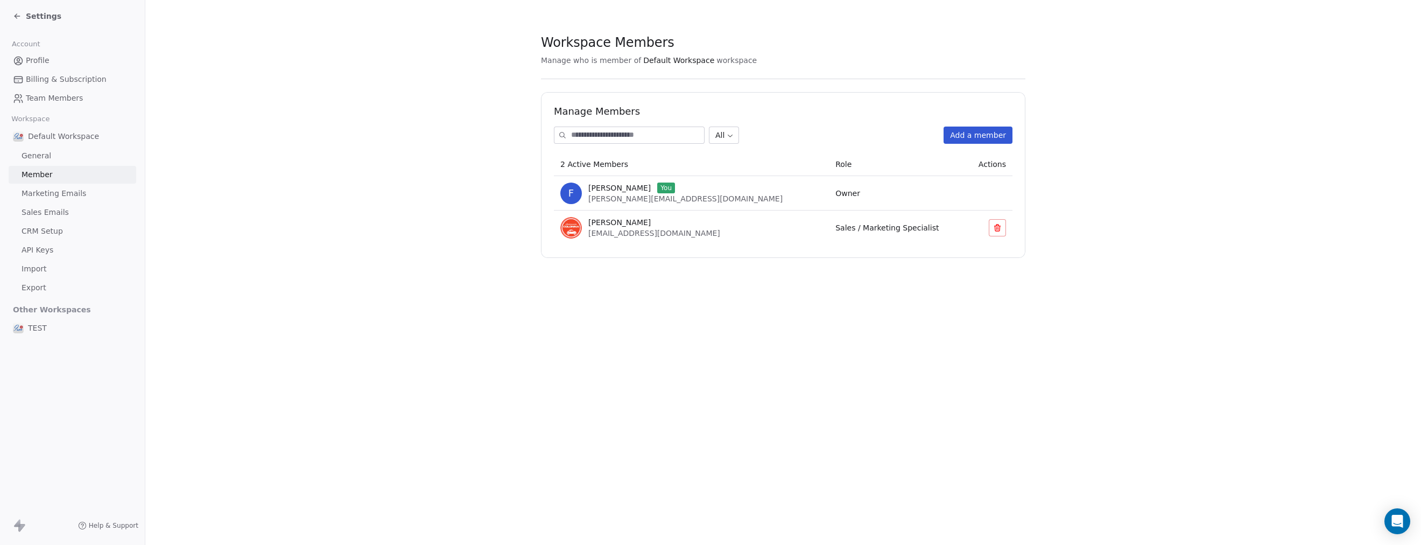
click at [31, 286] on span "Export" at bounding box center [34, 287] width 25 height 11
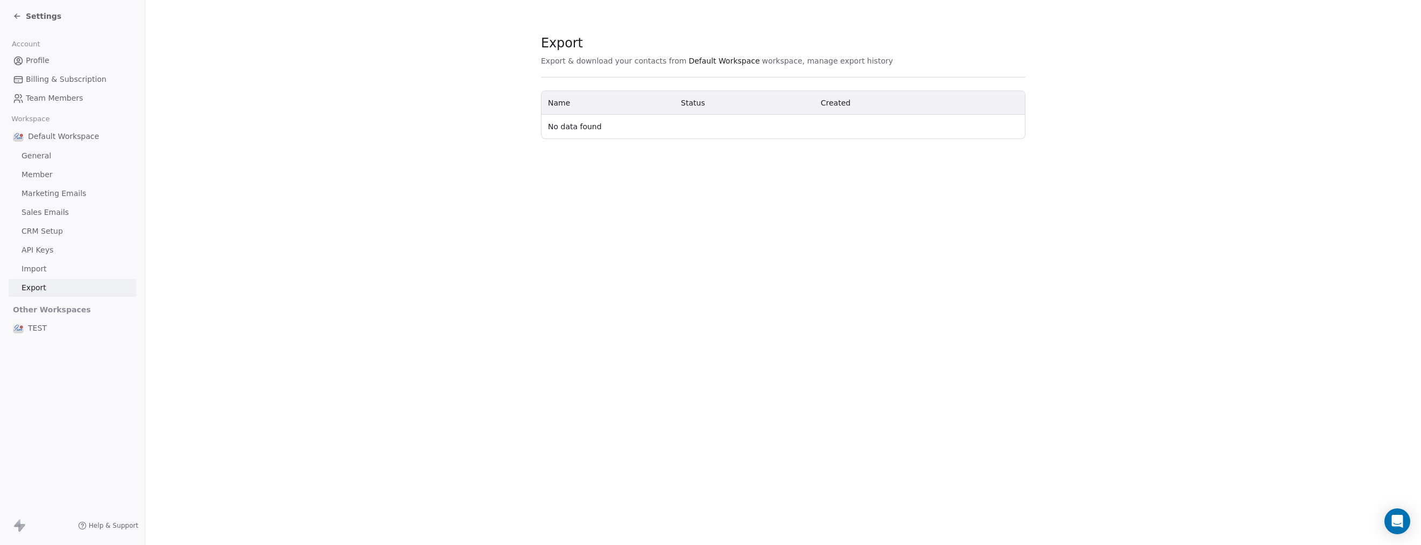
click at [34, 252] on span "API Keys" at bounding box center [38, 249] width 32 height 11
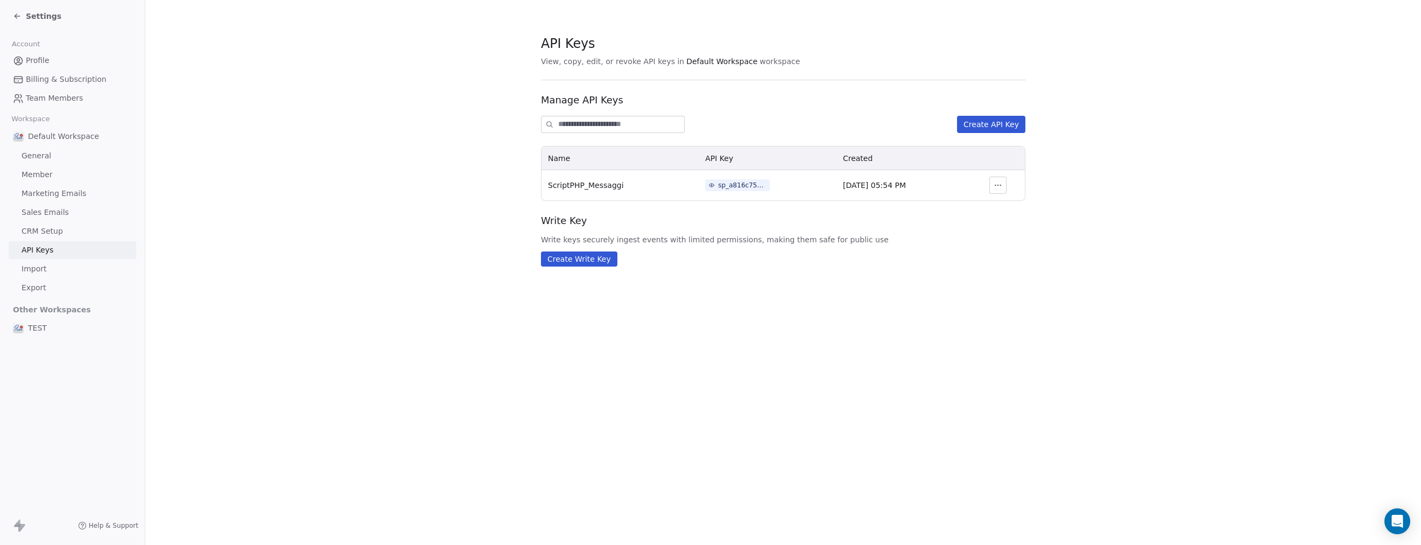
click at [35, 226] on span "CRM Setup" at bounding box center [42, 231] width 41 height 11
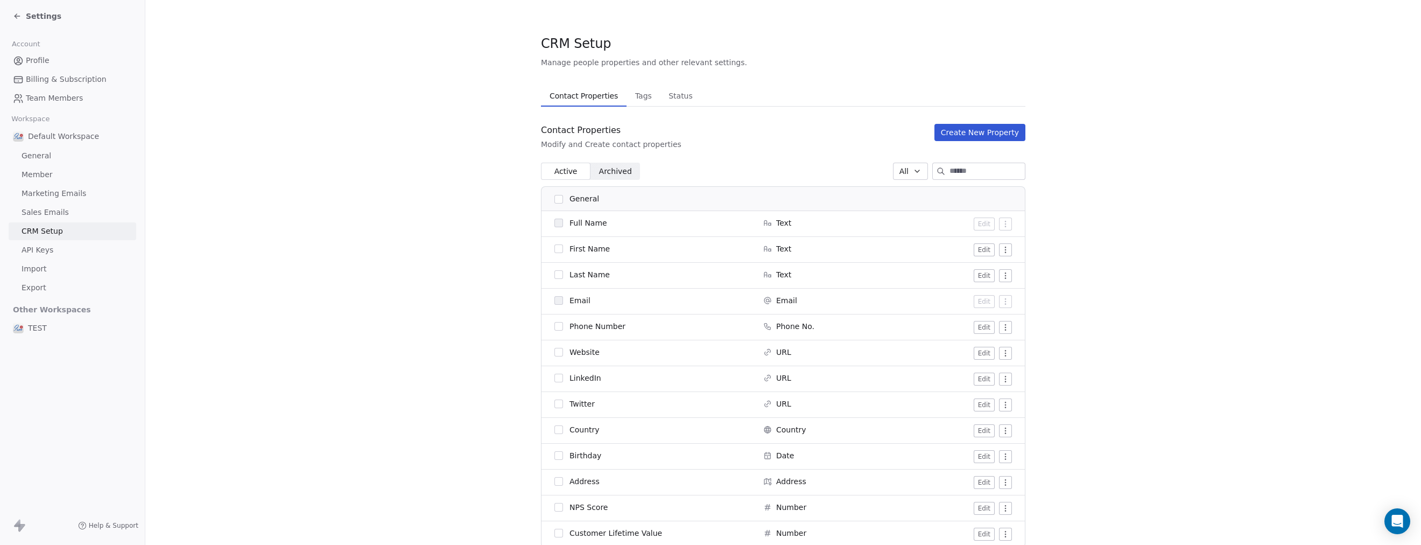
click at [25, 97] on link "Team Members" at bounding box center [73, 98] width 128 height 18
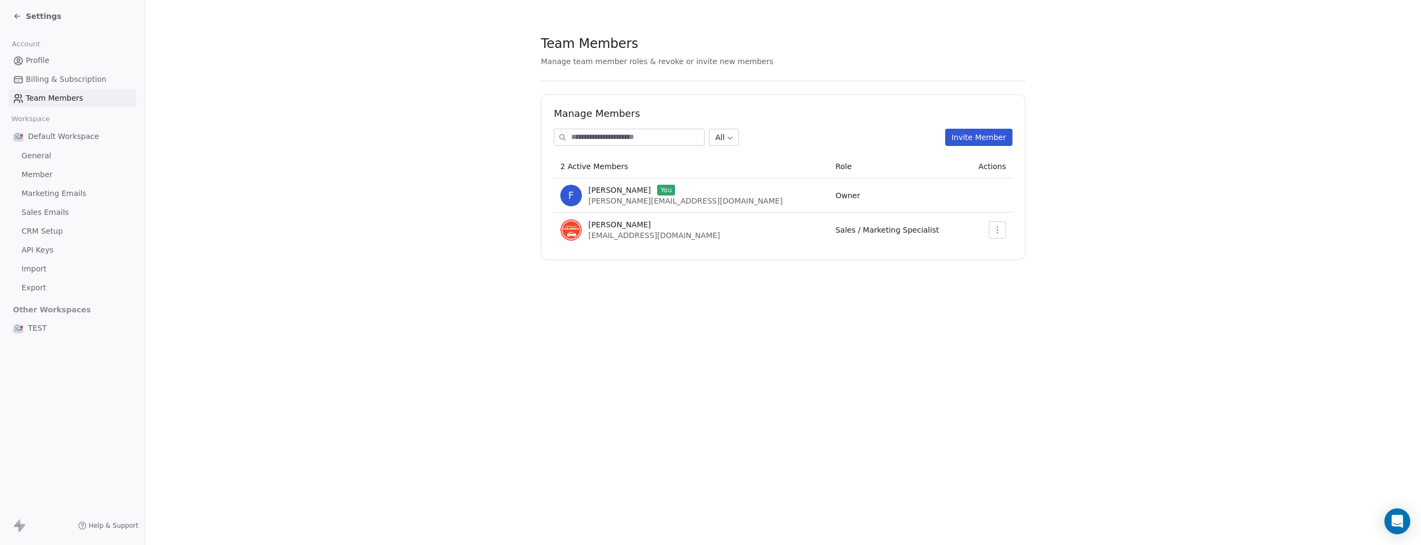
click at [29, 79] on span "Billing & Subscription" at bounding box center [66, 79] width 81 height 11
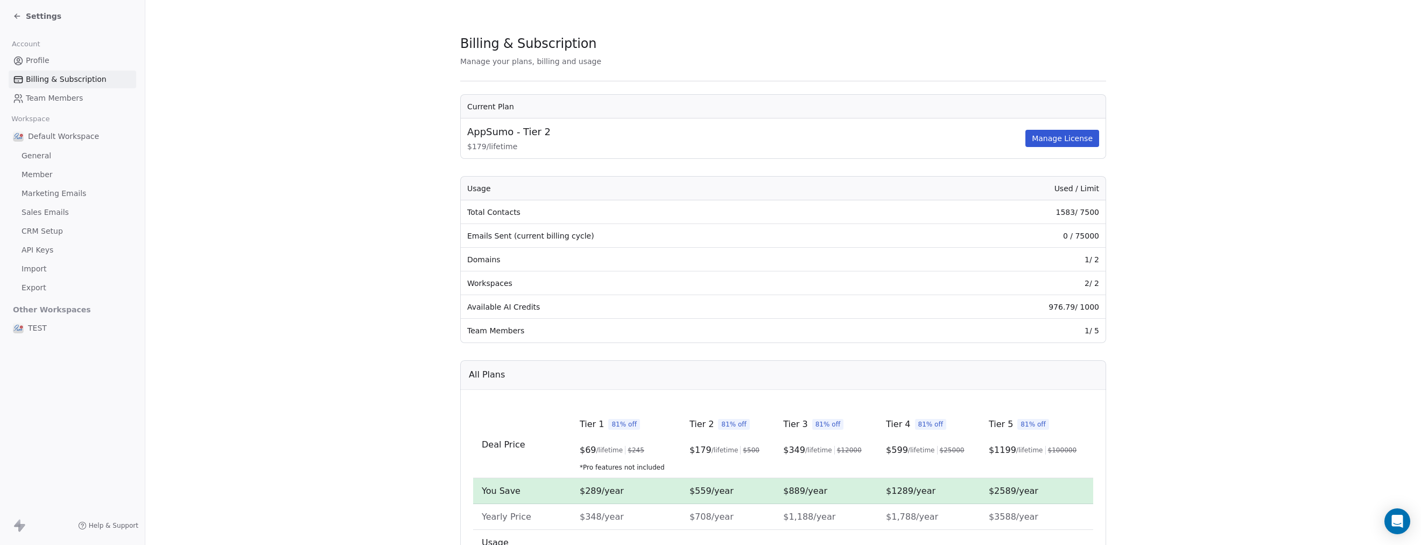
click at [29, 60] on span "Profile" at bounding box center [38, 60] width 24 height 11
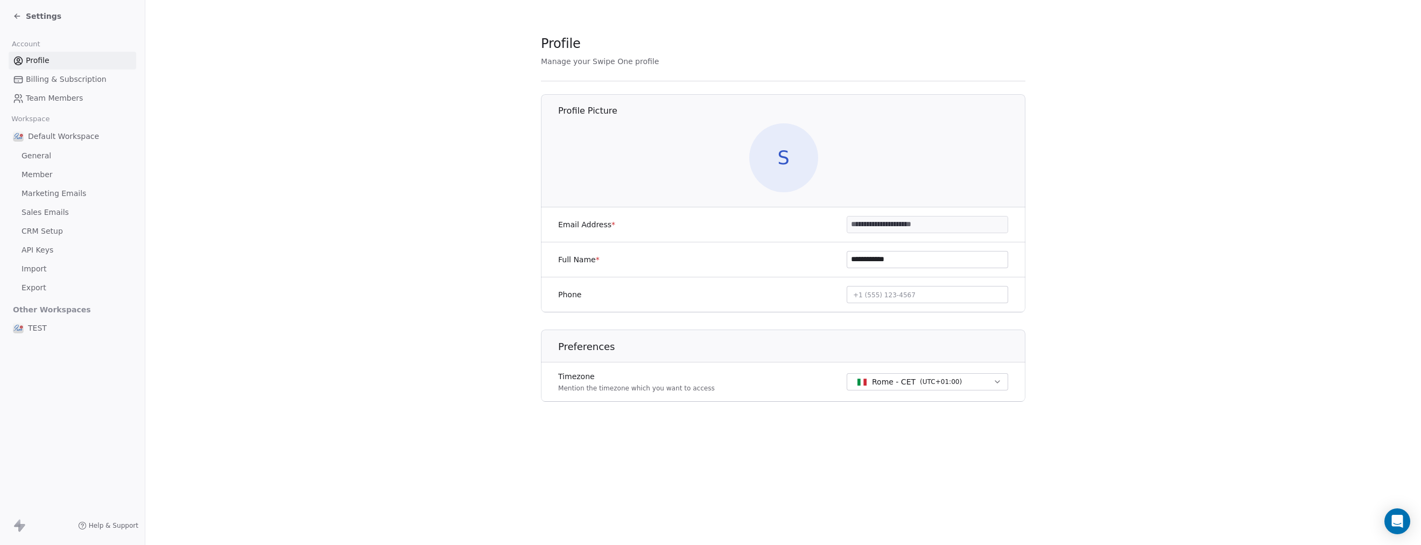
click at [29, 231] on span "CRM Setup" at bounding box center [42, 231] width 41 height 11
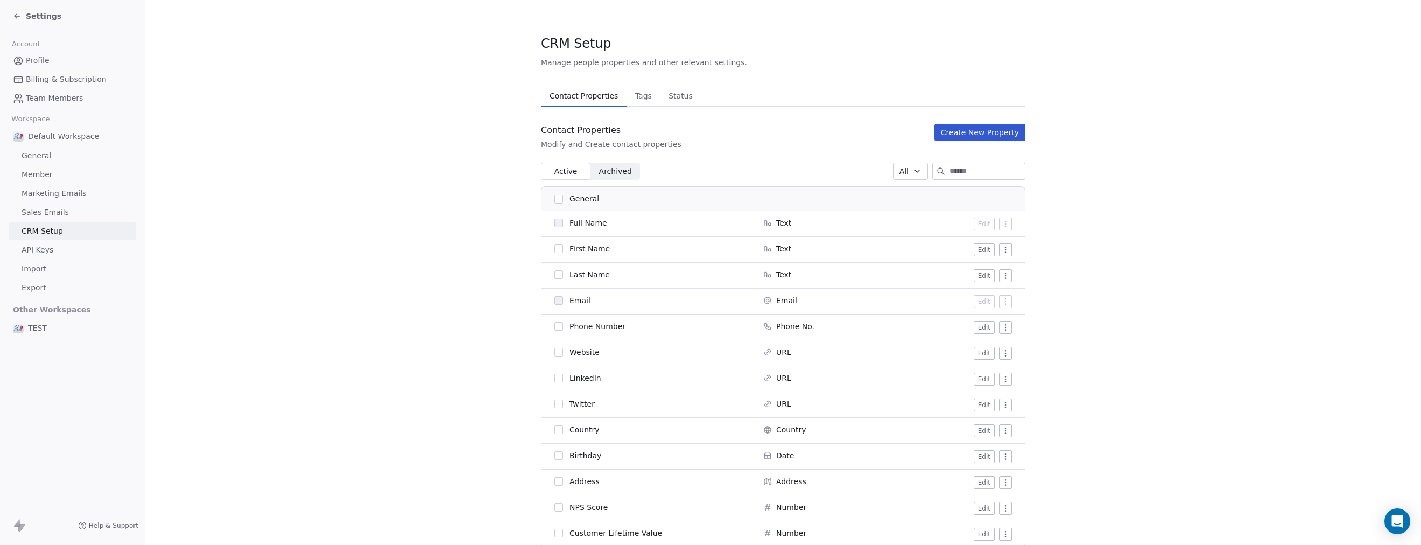
click at [26, 213] on span "Sales Emails" at bounding box center [45, 212] width 47 height 11
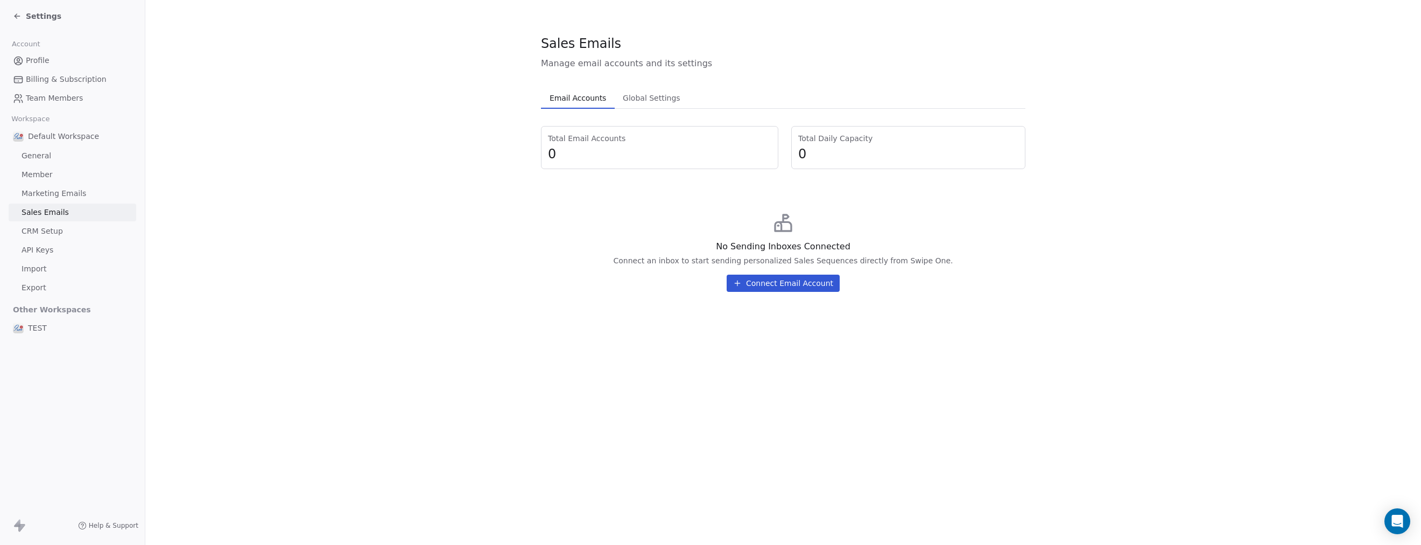
click at [27, 198] on span "Marketing Emails" at bounding box center [54, 193] width 65 height 11
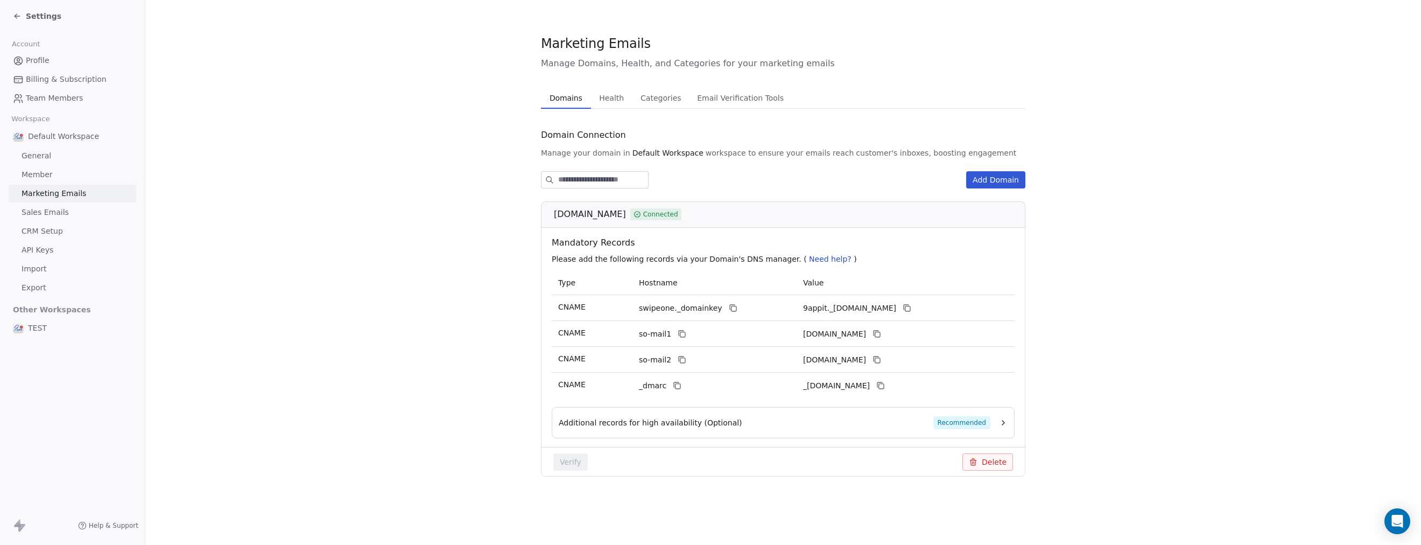
click at [29, 175] on span "Member" at bounding box center [37, 174] width 31 height 11
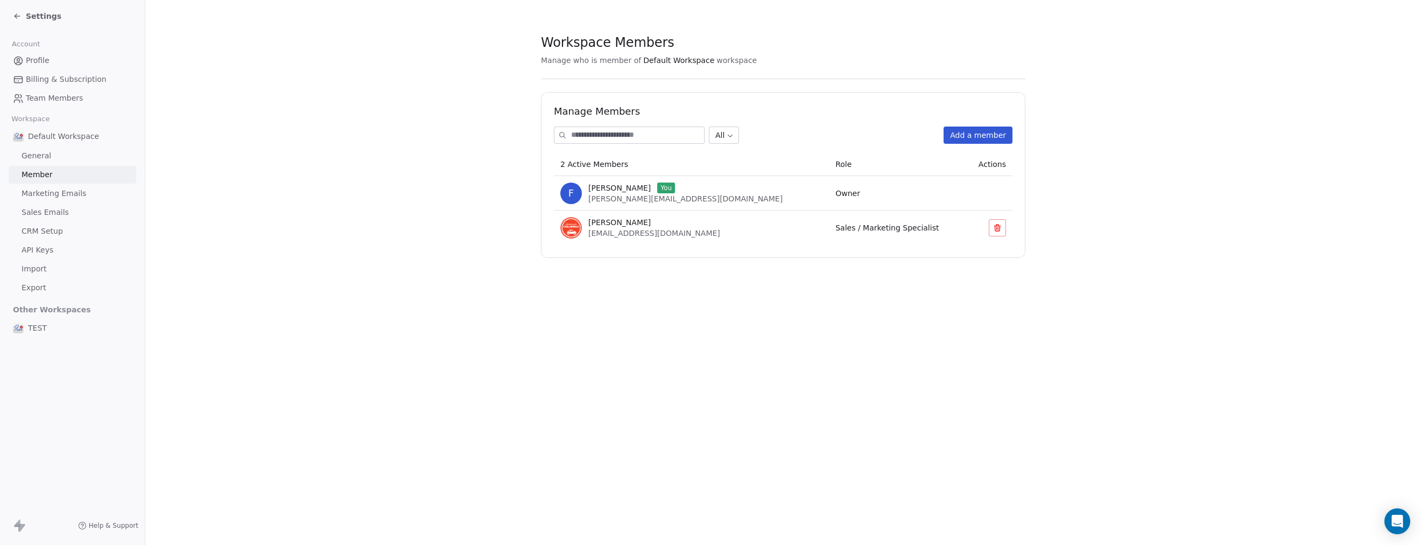
click at [32, 147] on link "General" at bounding box center [73, 156] width 128 height 18
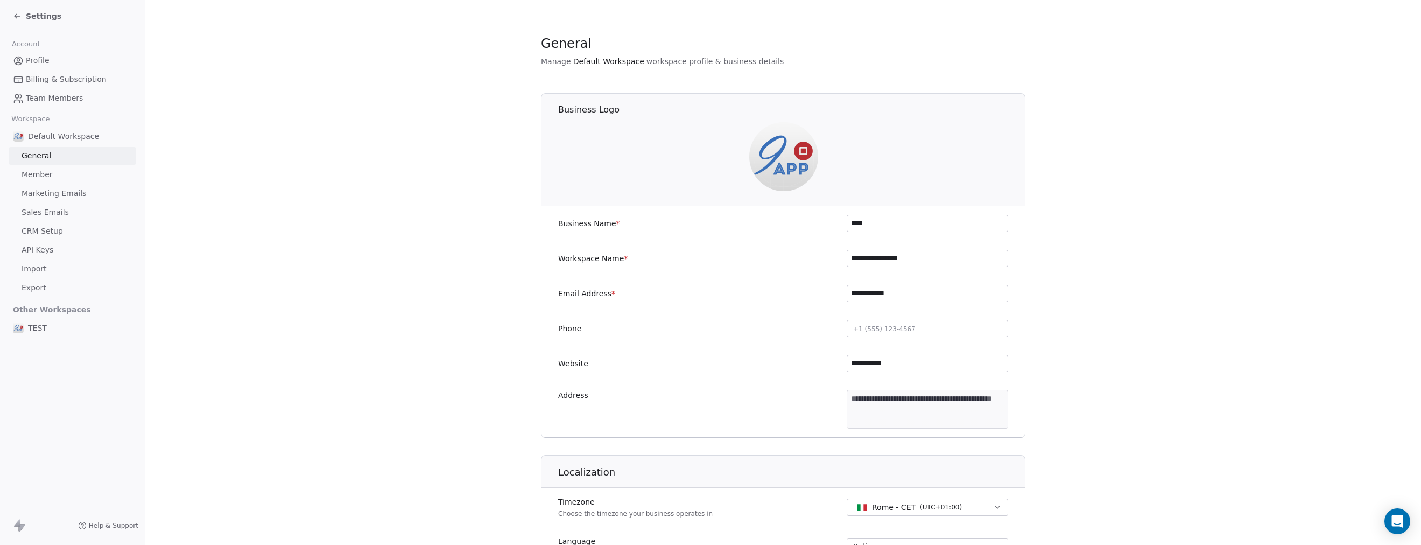
click at [33, 122] on span "Workspace" at bounding box center [30, 119] width 47 height 16
click at [34, 96] on span "Team Members" at bounding box center [54, 98] width 57 height 11
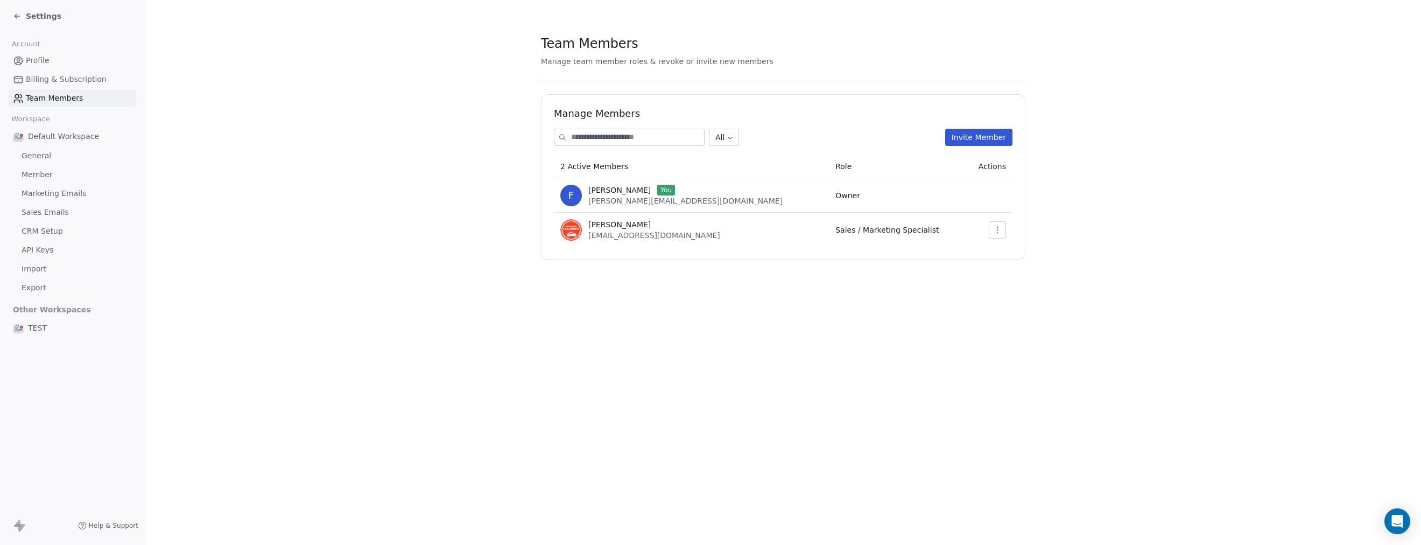
click at [26, 61] on span "Profile" at bounding box center [38, 60] width 24 height 11
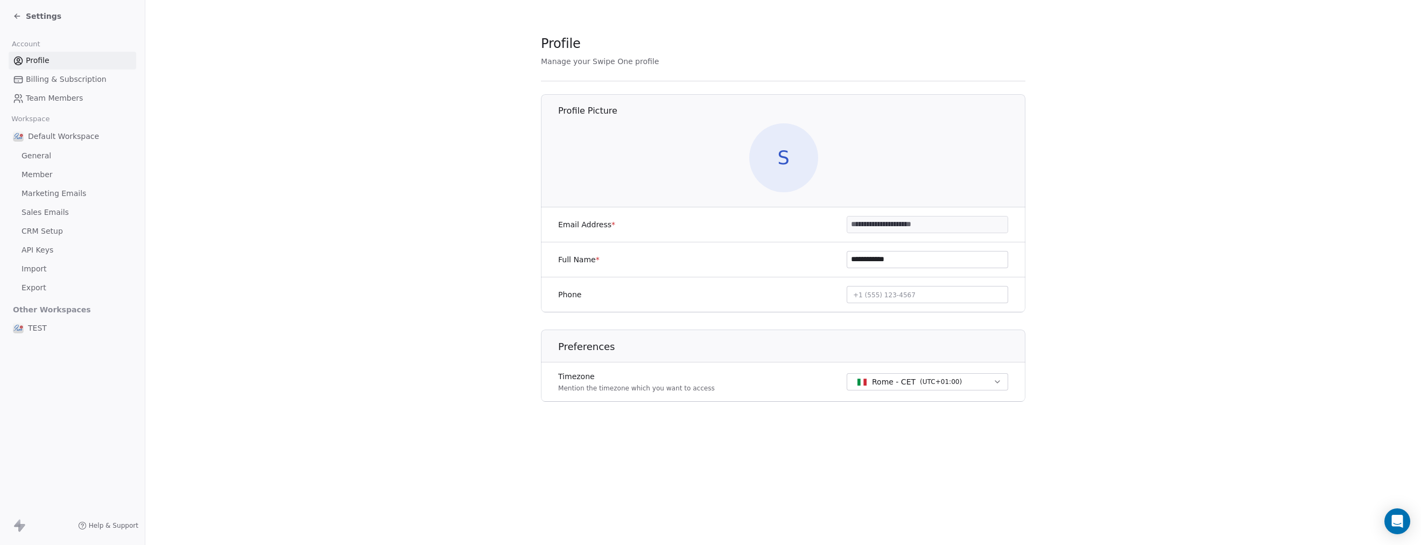
click at [12, 12] on div "Settings" at bounding box center [72, 16] width 145 height 32
click at [12, 18] on div "Settings" at bounding box center [72, 16] width 145 height 32
click at [14, 17] on icon at bounding box center [17, 16] width 9 height 9
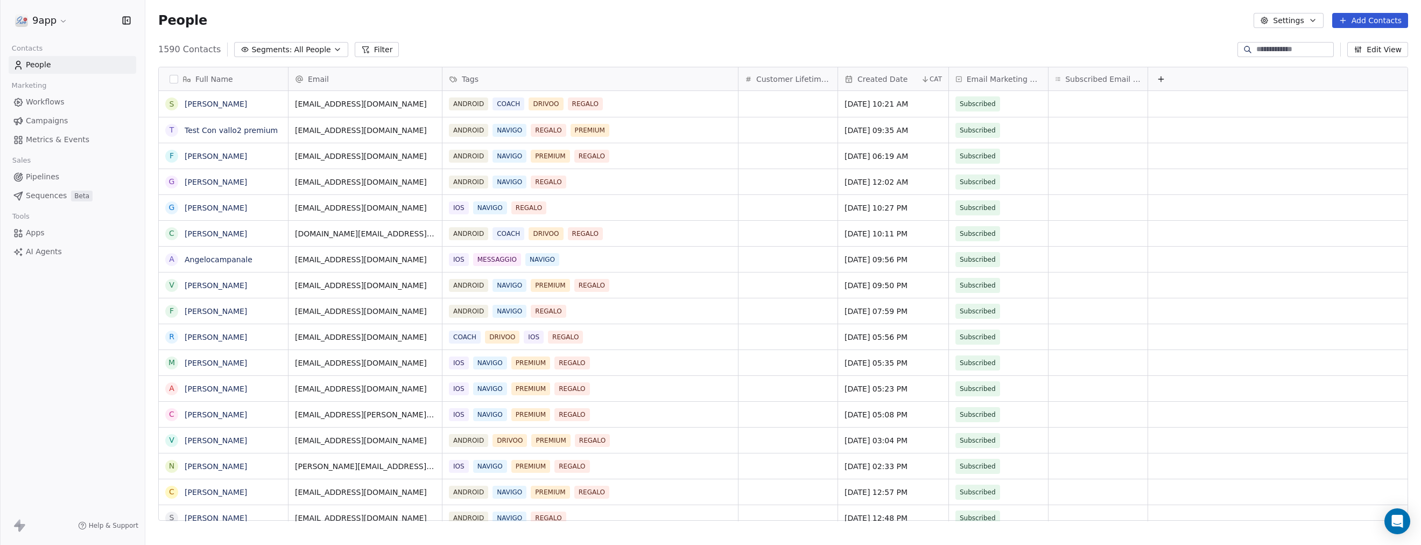
scroll to position [469, 1266]
click at [59, 102] on span "Workflows" at bounding box center [45, 101] width 39 height 11
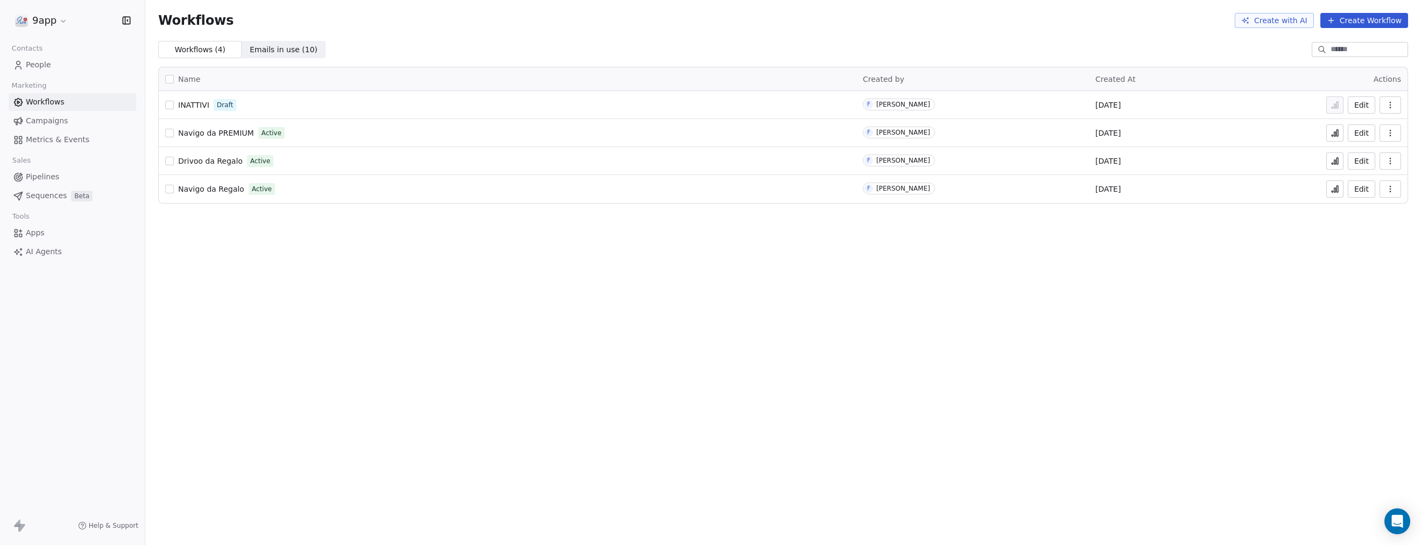
click at [55, 122] on span "Campaigns" at bounding box center [47, 120] width 42 height 11
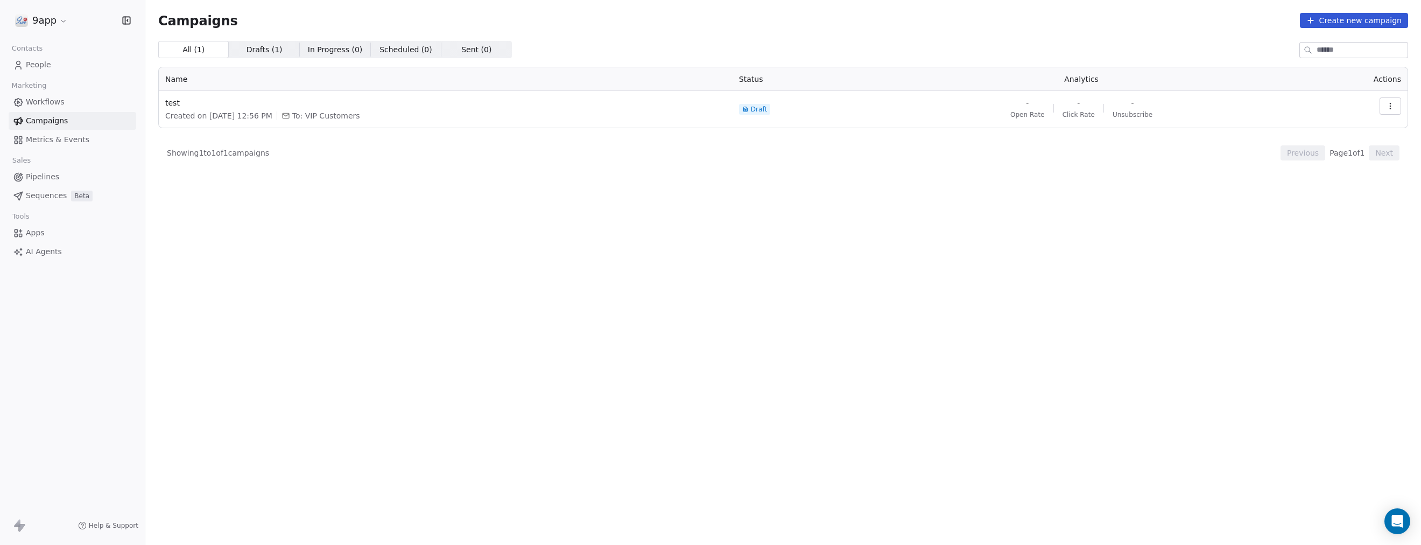
click at [31, 237] on span "Apps" at bounding box center [35, 232] width 19 height 11
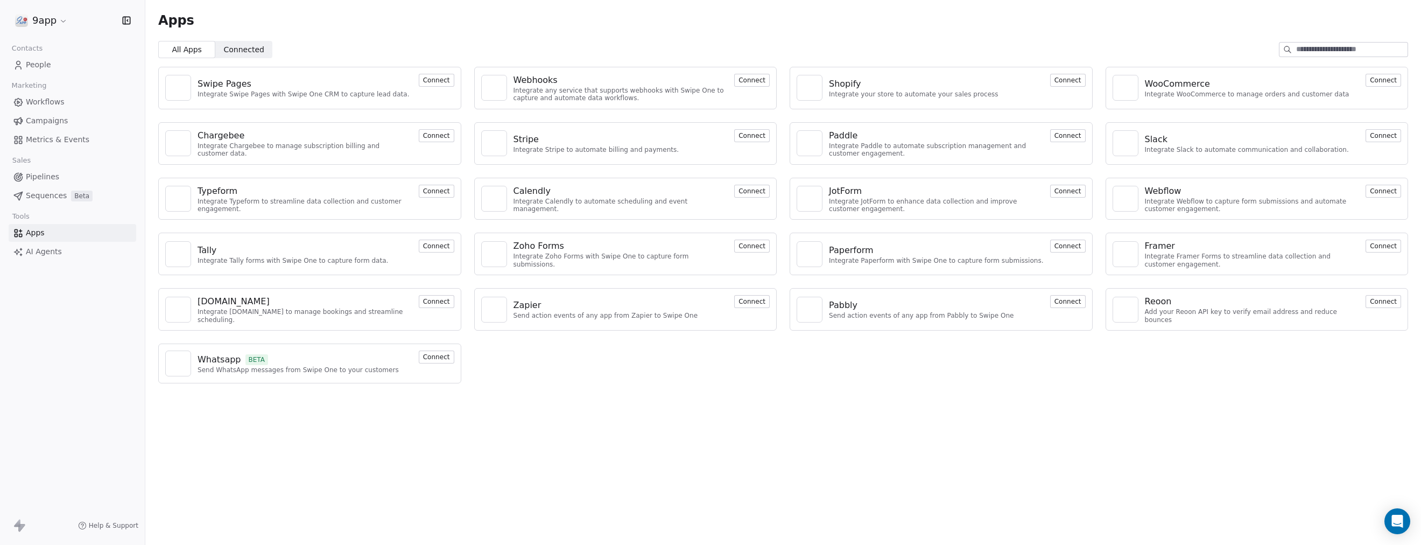
click at [429, 355] on button "Connect" at bounding box center [437, 356] width 36 height 13
click at [55, 252] on span "AI Agents" at bounding box center [44, 251] width 36 height 11
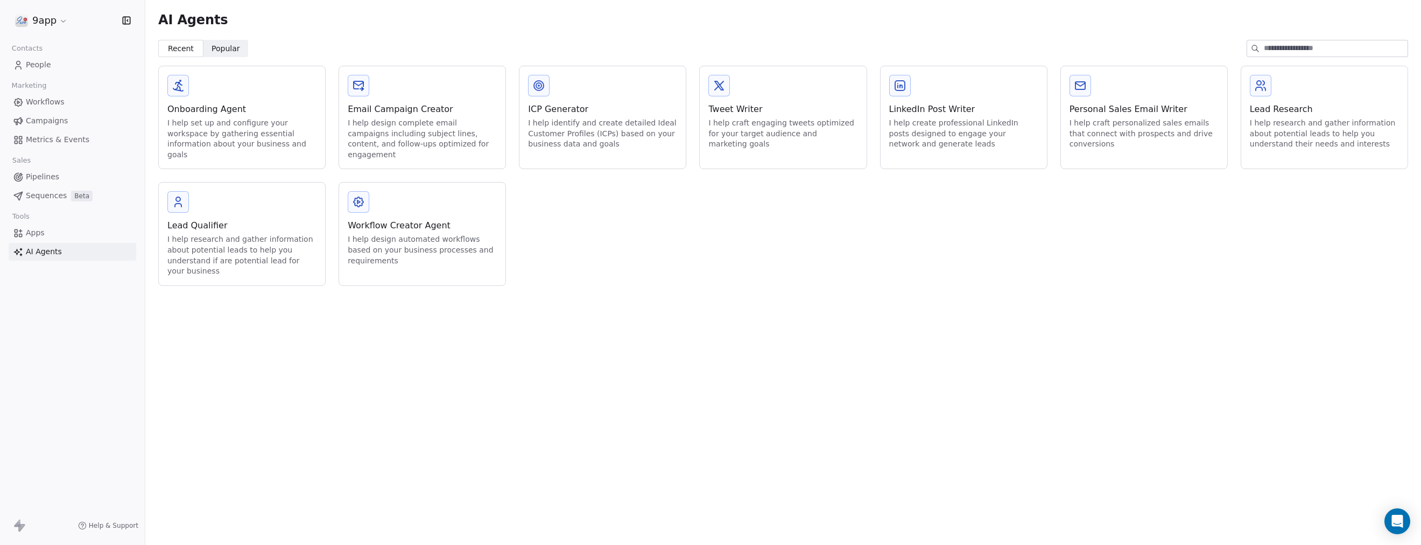
click at [48, 195] on span "Sequences" at bounding box center [46, 195] width 41 height 11
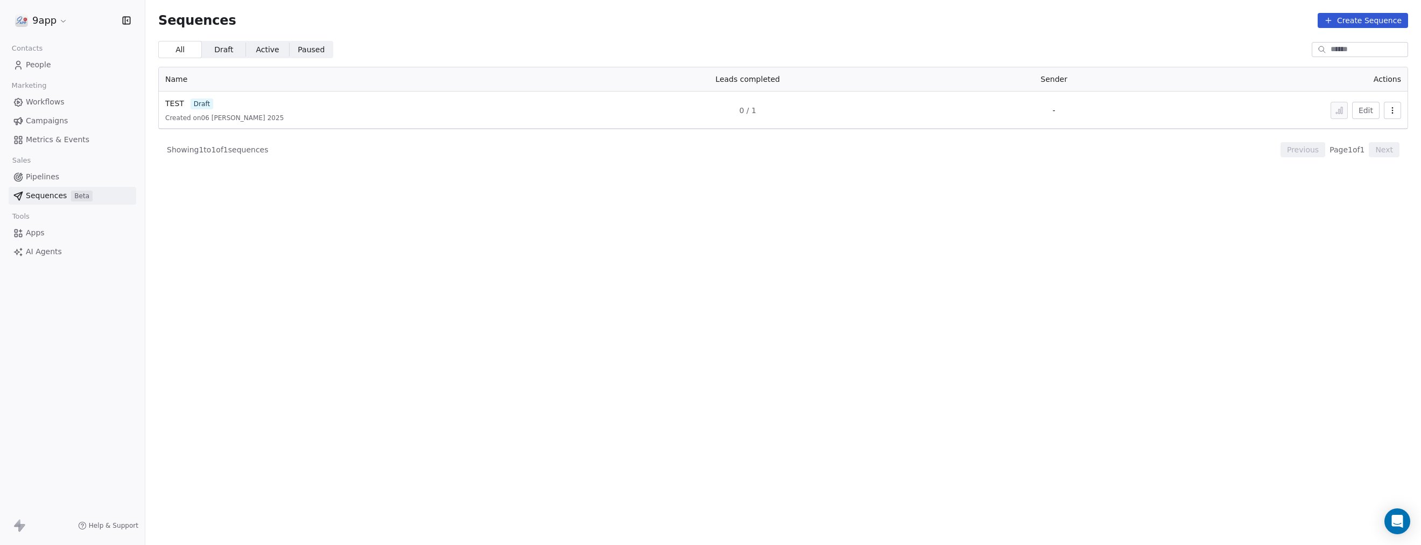
click at [37, 179] on span "Pipelines" at bounding box center [42, 176] width 33 height 11
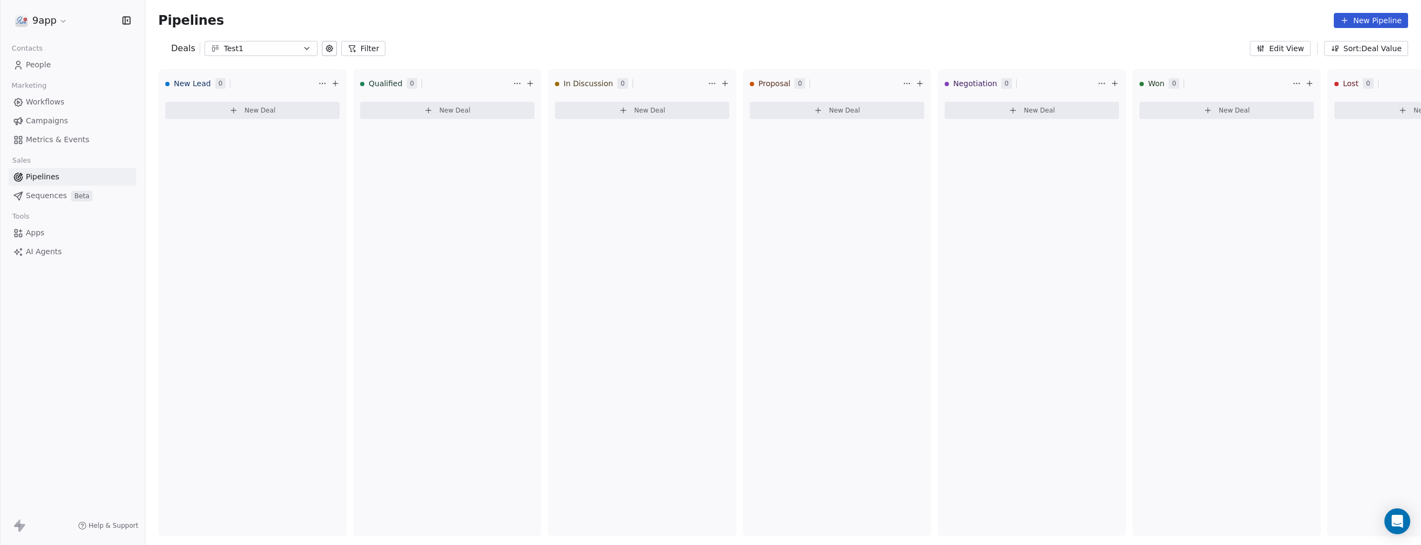
click at [41, 139] on div "9app Contacts People Marketing Workflows Campaigns Metrics & Events Sales Pipel…" at bounding box center [710, 272] width 1421 height 545
click at [41, 120] on span "Campaigns" at bounding box center [47, 120] width 42 height 11
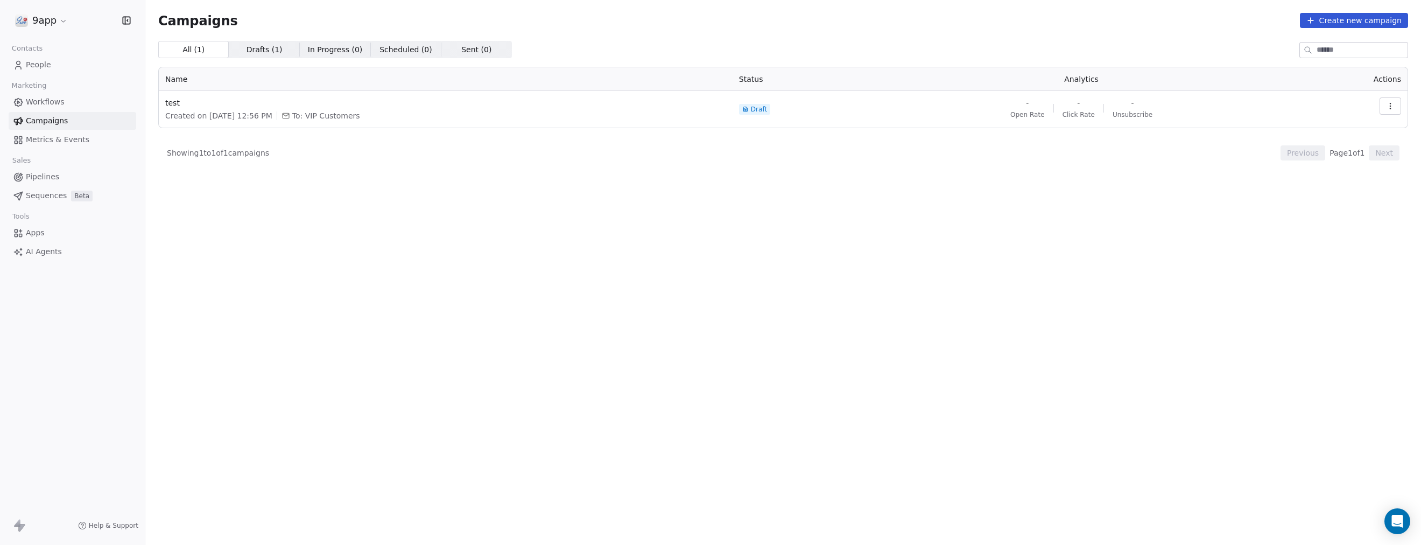
click at [39, 105] on span "Workflows" at bounding box center [45, 101] width 39 height 11
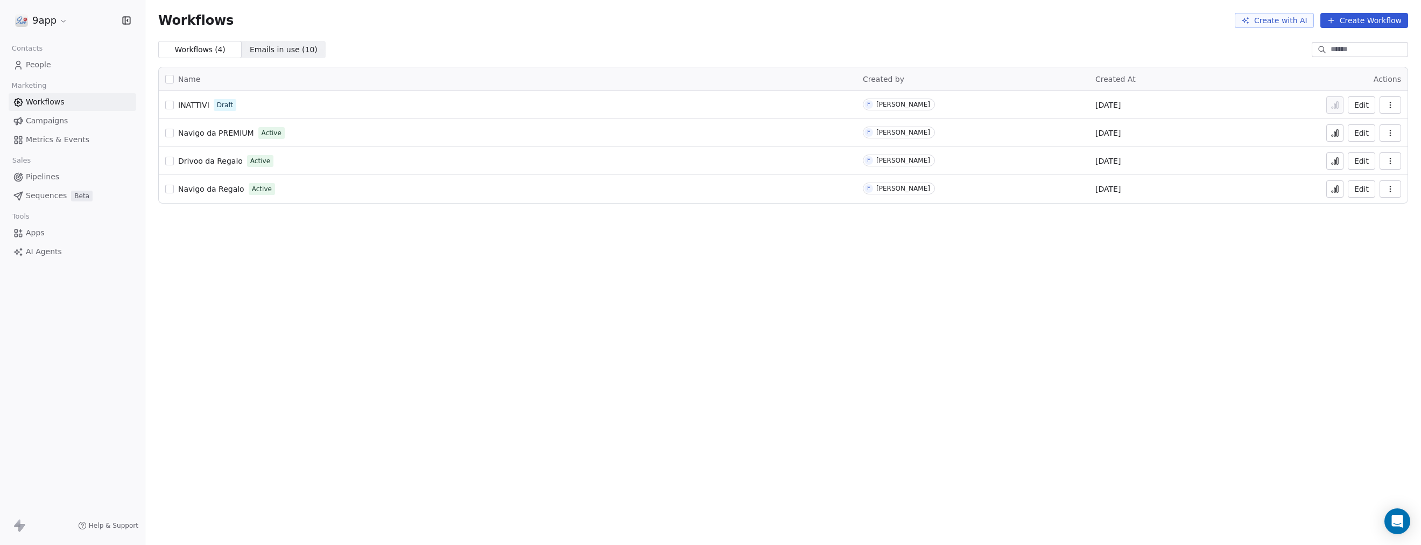
click at [34, 64] on span "People" at bounding box center [38, 64] width 25 height 11
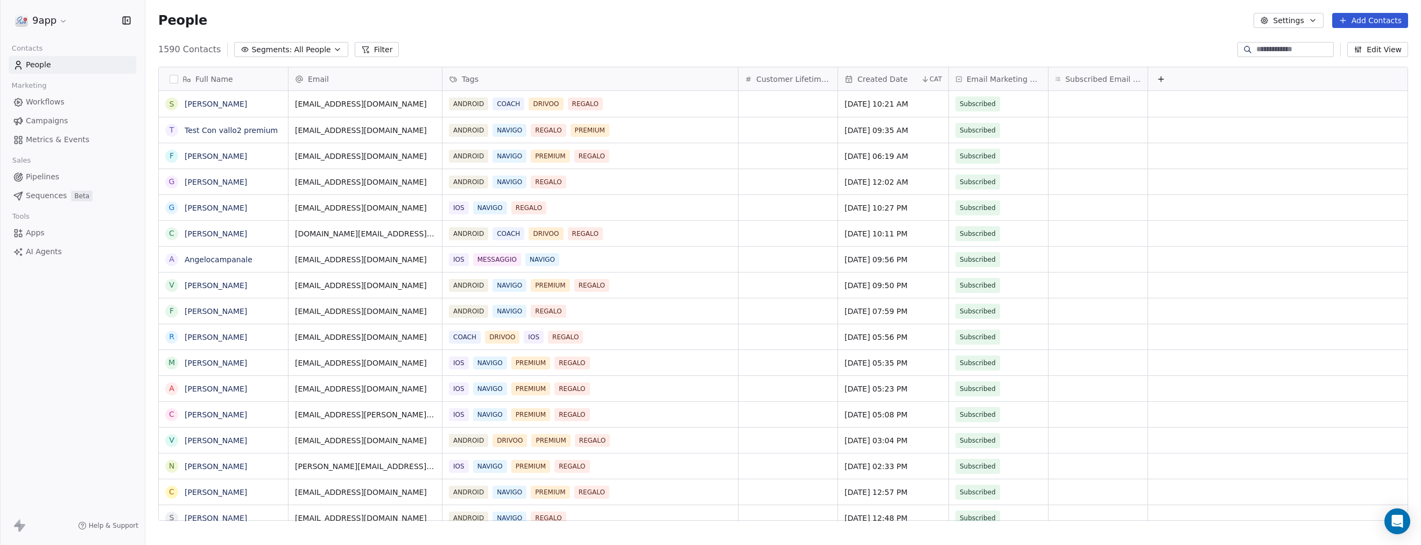
scroll to position [469, 1266]
click at [465, 80] on span "Tags" at bounding box center [470, 79] width 17 height 11
click at [472, 101] on span "Manage property" at bounding box center [494, 101] width 65 height 11
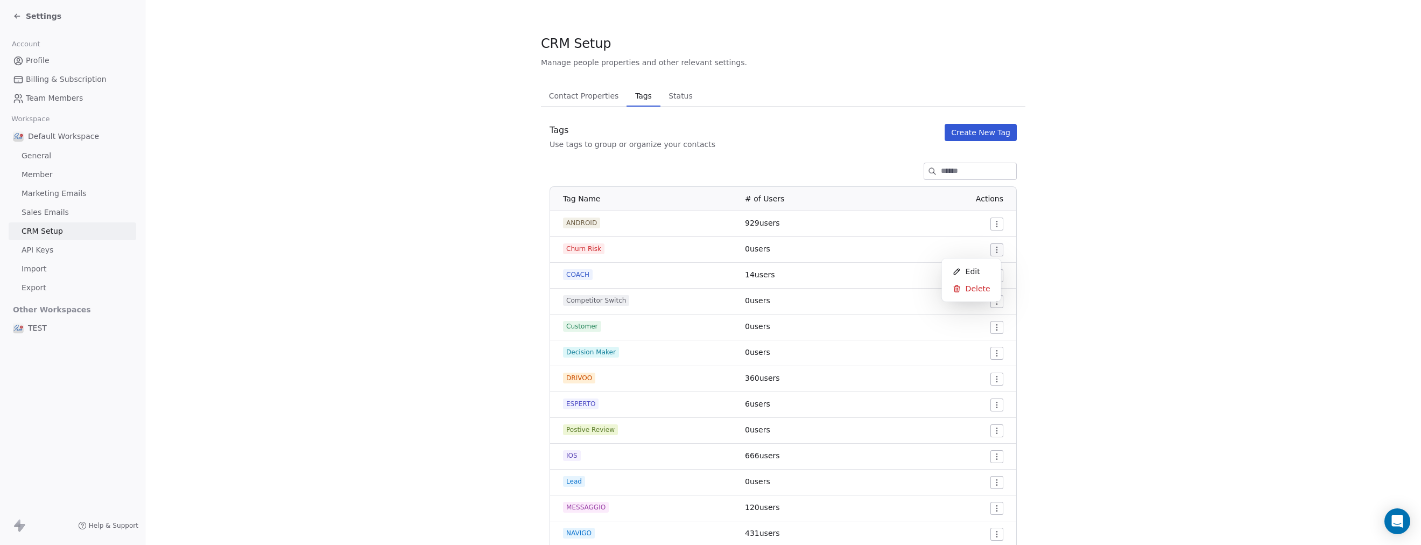
click at [992, 249] on html "Settings Account Profile Billing & Subscription Team Members Workspace Default …" at bounding box center [710, 272] width 1421 height 545
click at [973, 290] on span "Delete" at bounding box center [978, 288] width 25 height 11
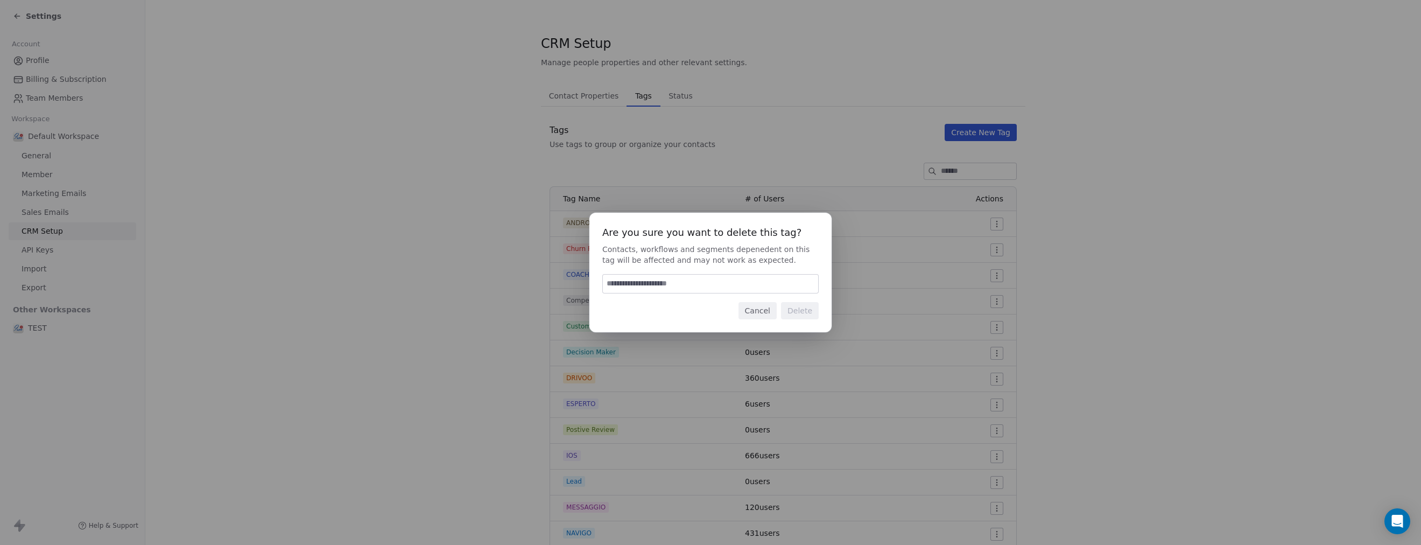
click at [688, 282] on input at bounding box center [710, 284] width 215 height 18
click at [643, 284] on input at bounding box center [710, 284] width 215 height 18
click at [754, 307] on button "Cancel" at bounding box center [758, 310] width 38 height 17
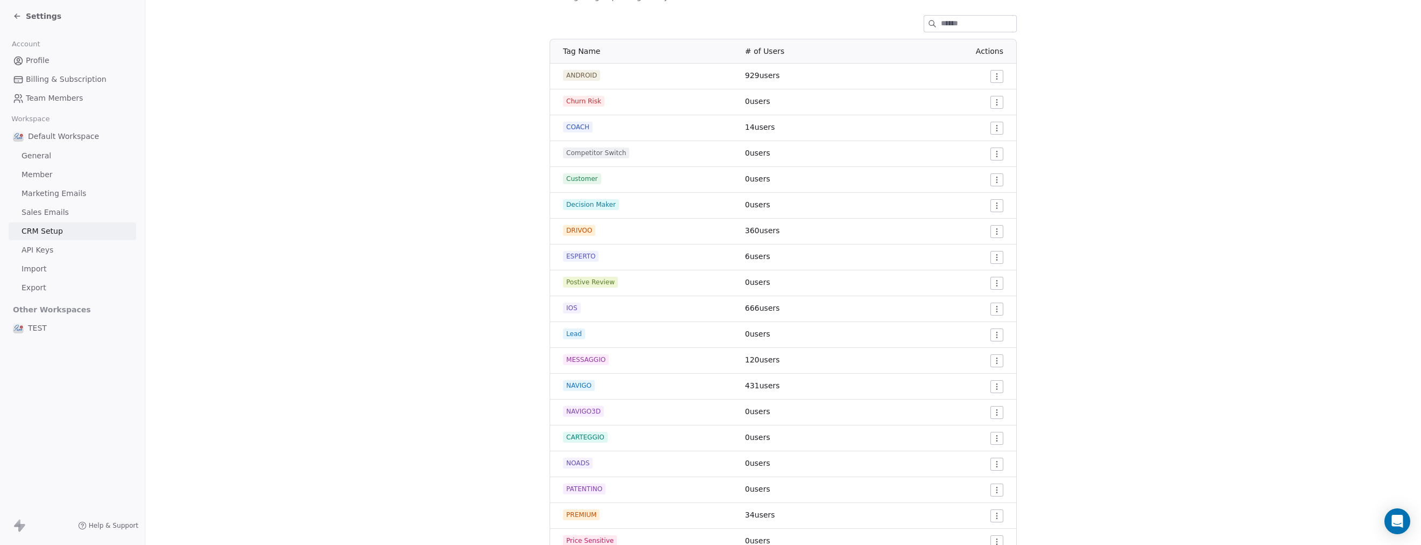
scroll to position [119, 0]
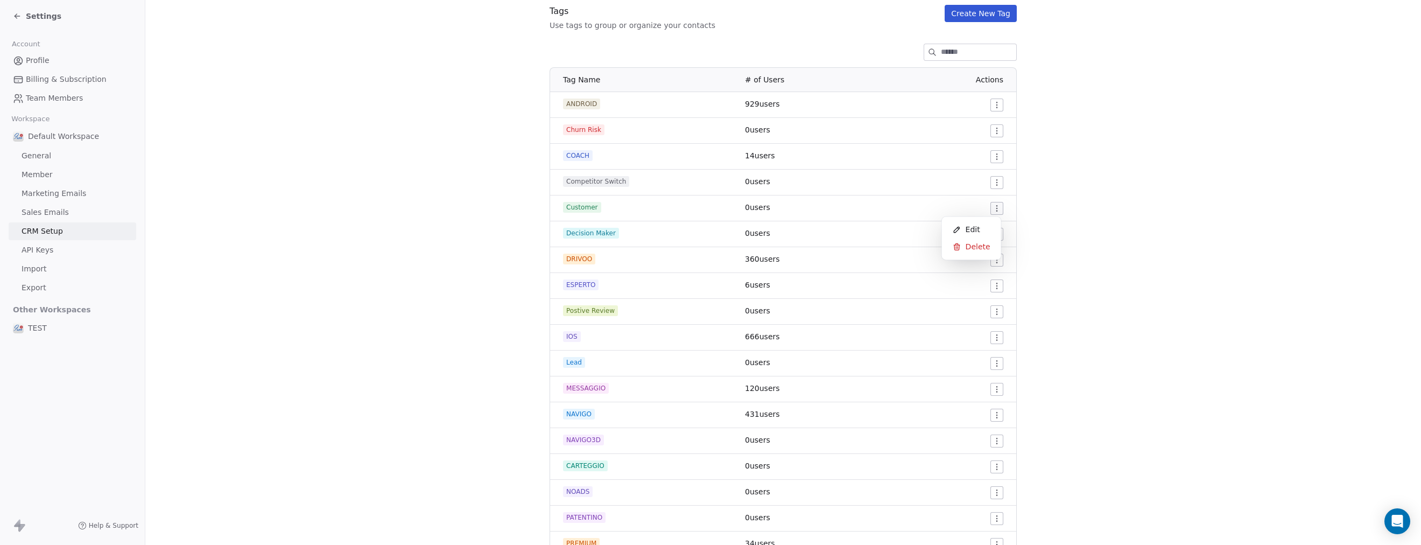
click at [991, 208] on html "Settings Account Profile Billing & Subscription Team Members Workspace Default …" at bounding box center [710, 272] width 1421 height 545
click at [972, 249] on span "Delete" at bounding box center [978, 246] width 25 height 11
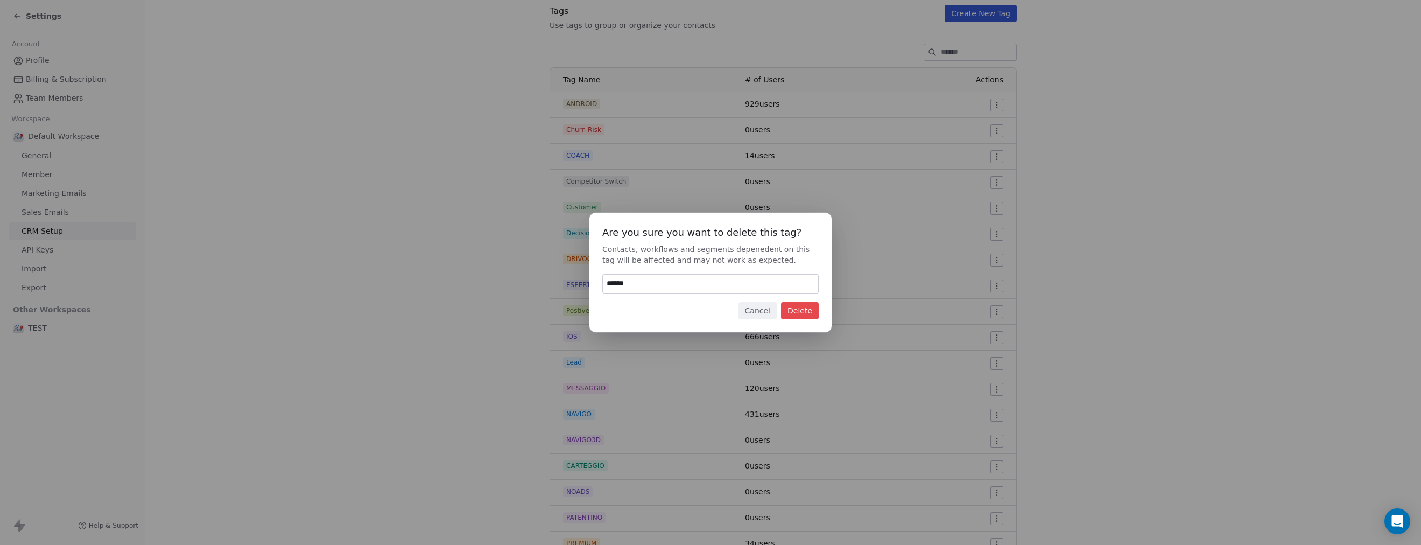
type input "******"
click at [789, 308] on button "Delete" at bounding box center [800, 310] width 38 height 17
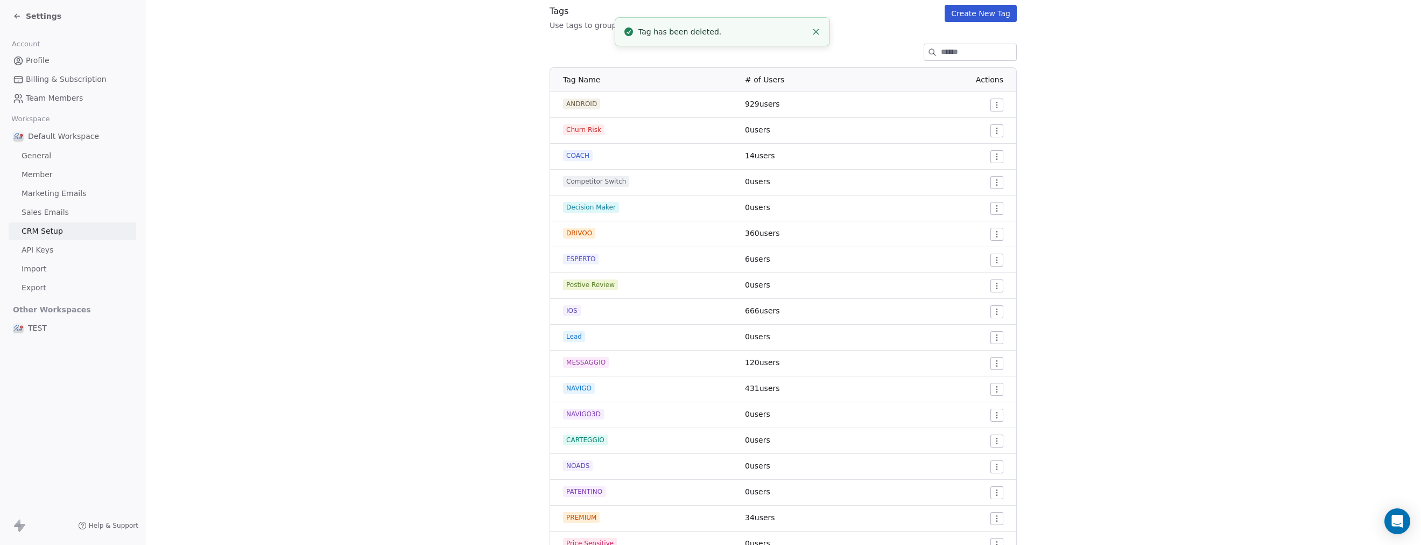
click at [992, 285] on html "Settings Account Profile Billing & Subscription Team Members Workspace Default …" at bounding box center [710, 272] width 1421 height 545
click at [971, 326] on span "Delete" at bounding box center [978, 324] width 25 height 11
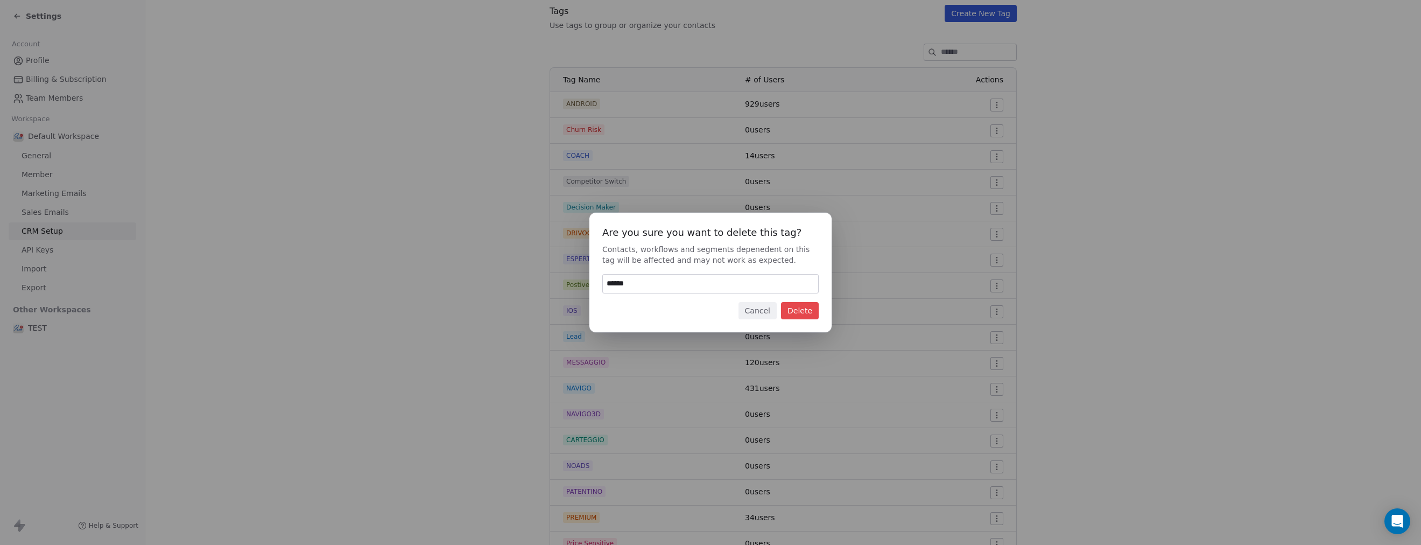
type input "******"
click at [800, 310] on button "Delete" at bounding box center [800, 310] width 38 height 17
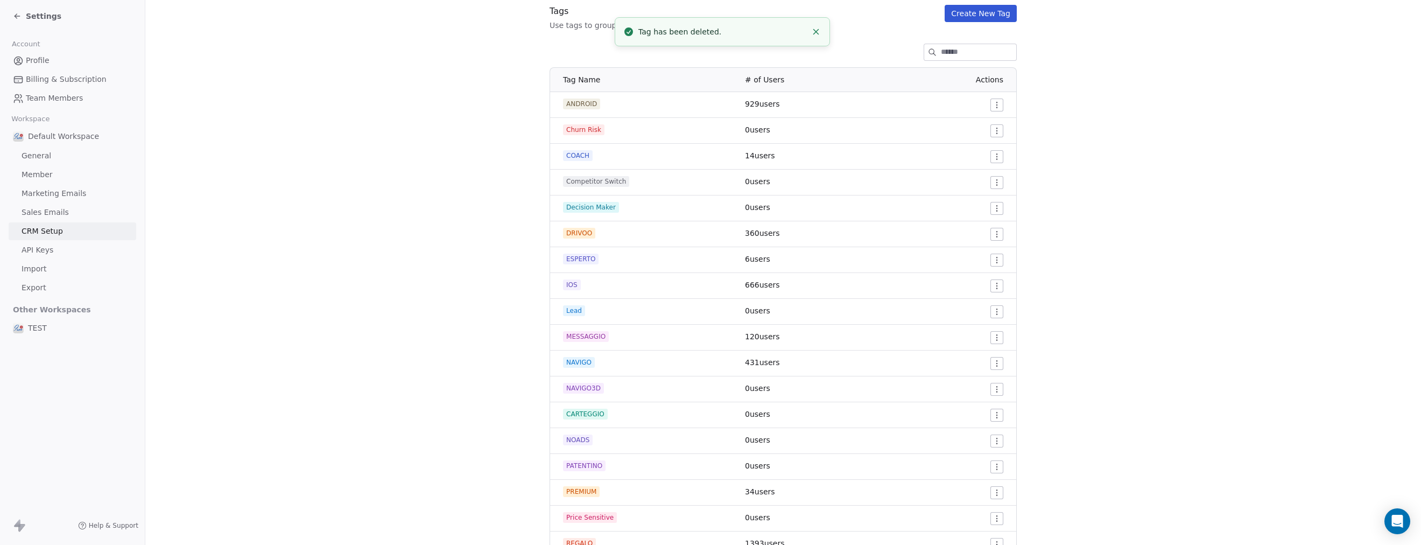
click at [991, 180] on html "Settings Account Profile Billing & Subscription Team Members Workspace Default …" at bounding box center [710, 272] width 1421 height 545
click at [968, 222] on span "Delete" at bounding box center [978, 220] width 25 height 11
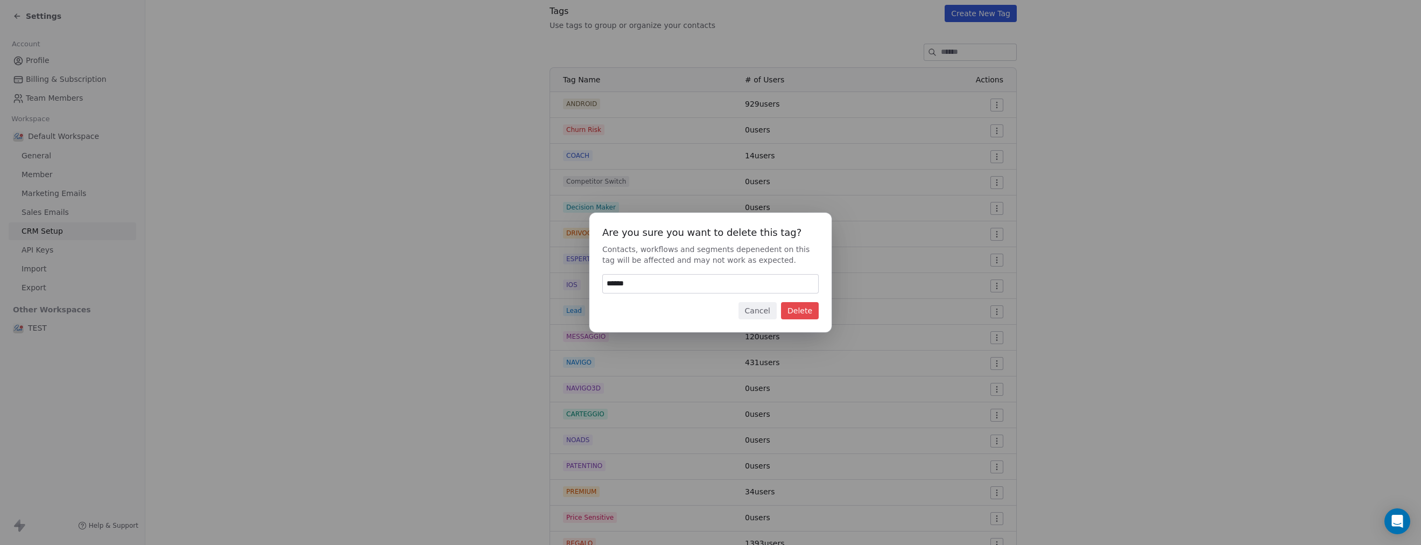
type input "******"
click at [801, 310] on button "Delete" at bounding box center [800, 310] width 38 height 17
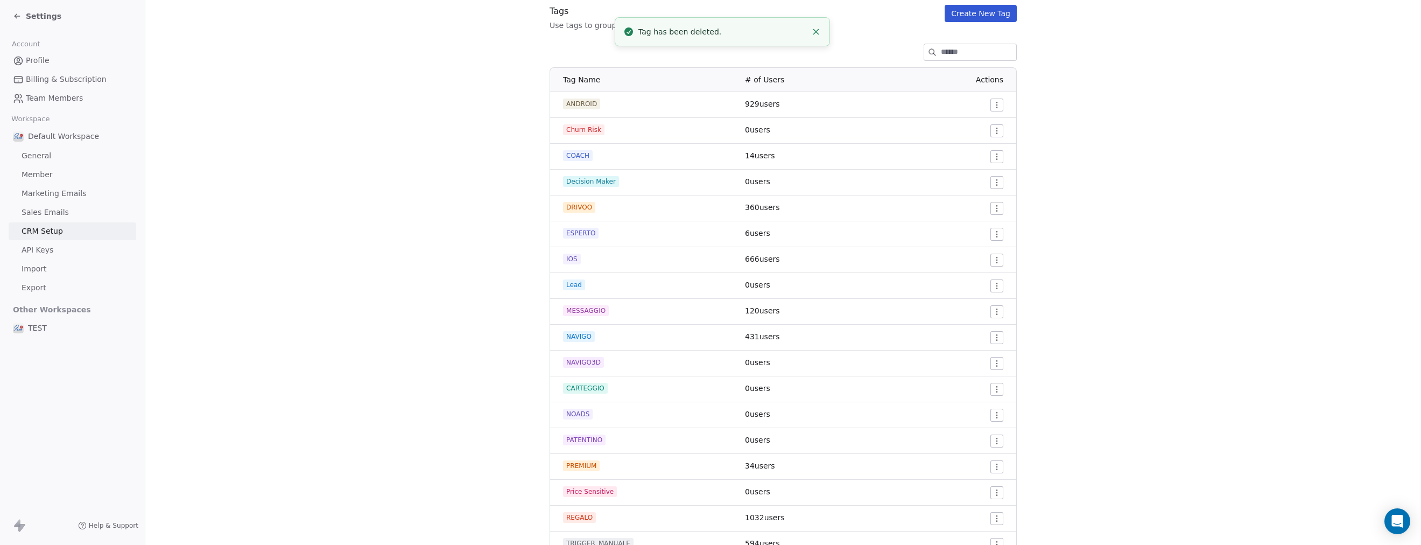
click at [991, 183] on html "Settings Account Profile Billing & Subscription Team Members Workspace Default …" at bounding box center [710, 272] width 1421 height 545
click at [958, 221] on icon at bounding box center [958, 222] width 0 height 2
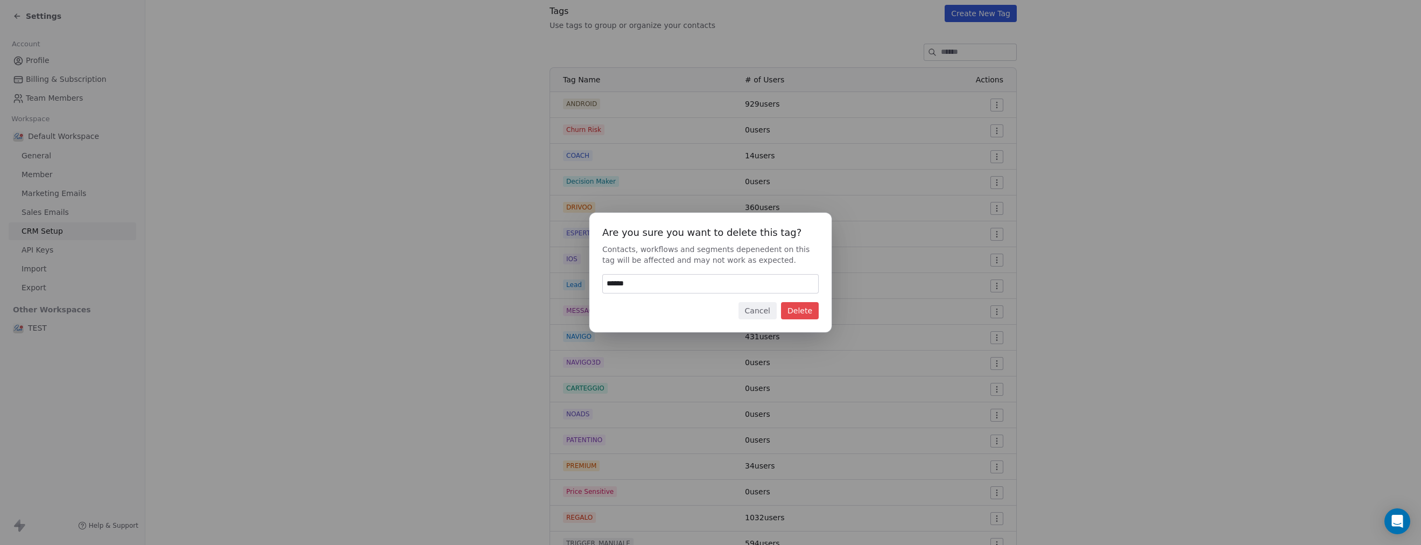
type input "******"
click at [805, 308] on button "Delete" at bounding box center [800, 310] width 38 height 17
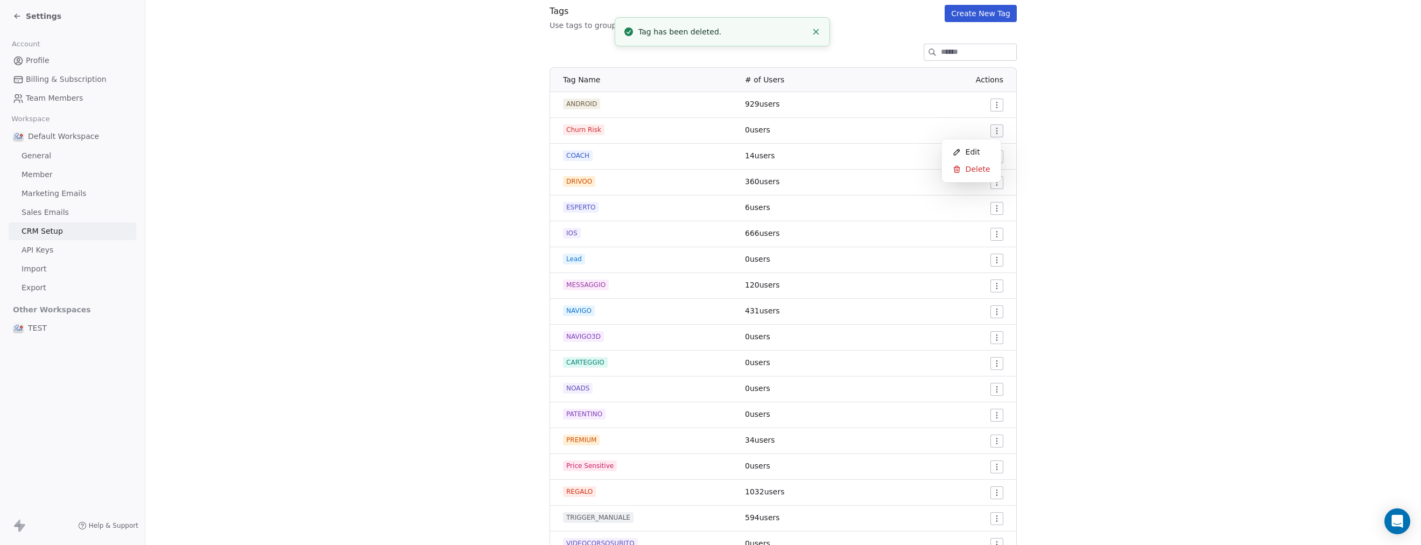
click at [992, 133] on html "Settings Account Profile Billing & Subscription Team Members Workspace Default …" at bounding box center [710, 272] width 1421 height 545
click at [980, 165] on span "Delete" at bounding box center [978, 169] width 25 height 11
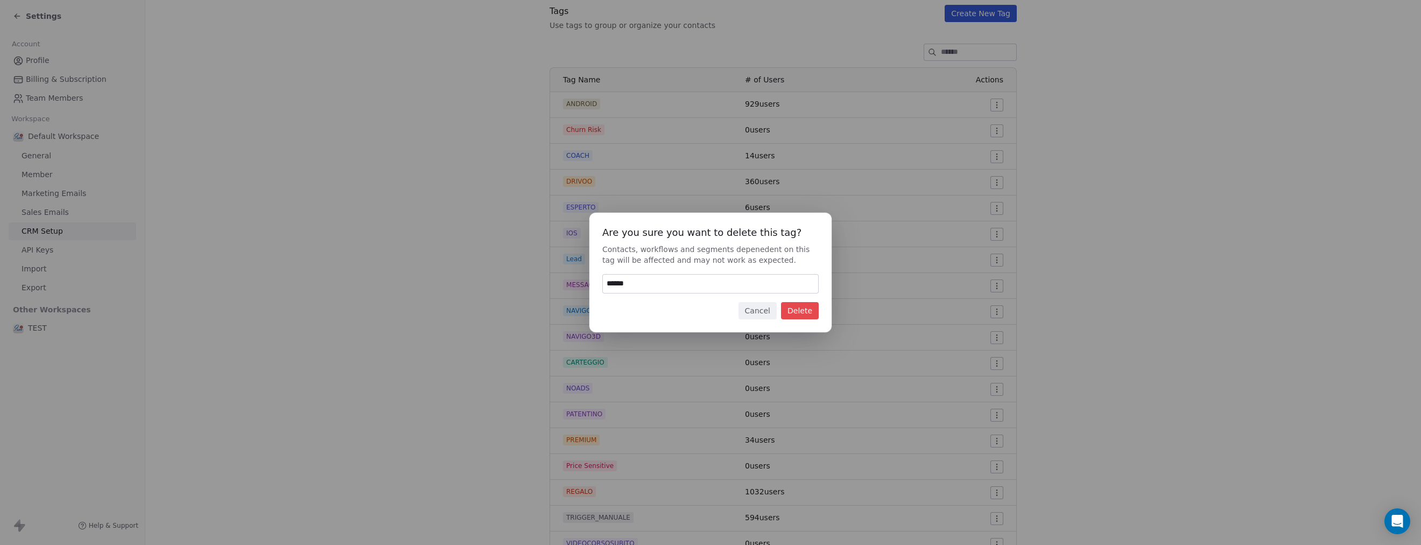
type input "******"
click at [797, 308] on button "Delete" at bounding box center [800, 310] width 38 height 17
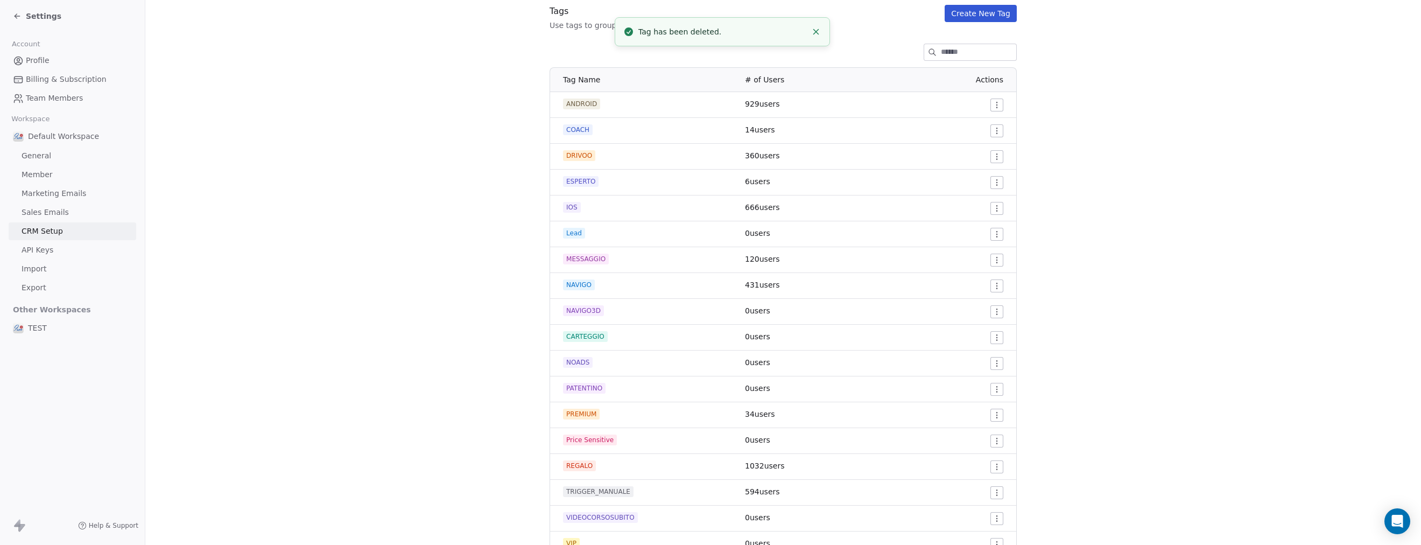
click at [991, 231] on html "Settings Account Profile Billing & Subscription Team Members Workspace Default …" at bounding box center [710, 272] width 1421 height 545
click at [972, 271] on span "Delete" at bounding box center [978, 272] width 25 height 11
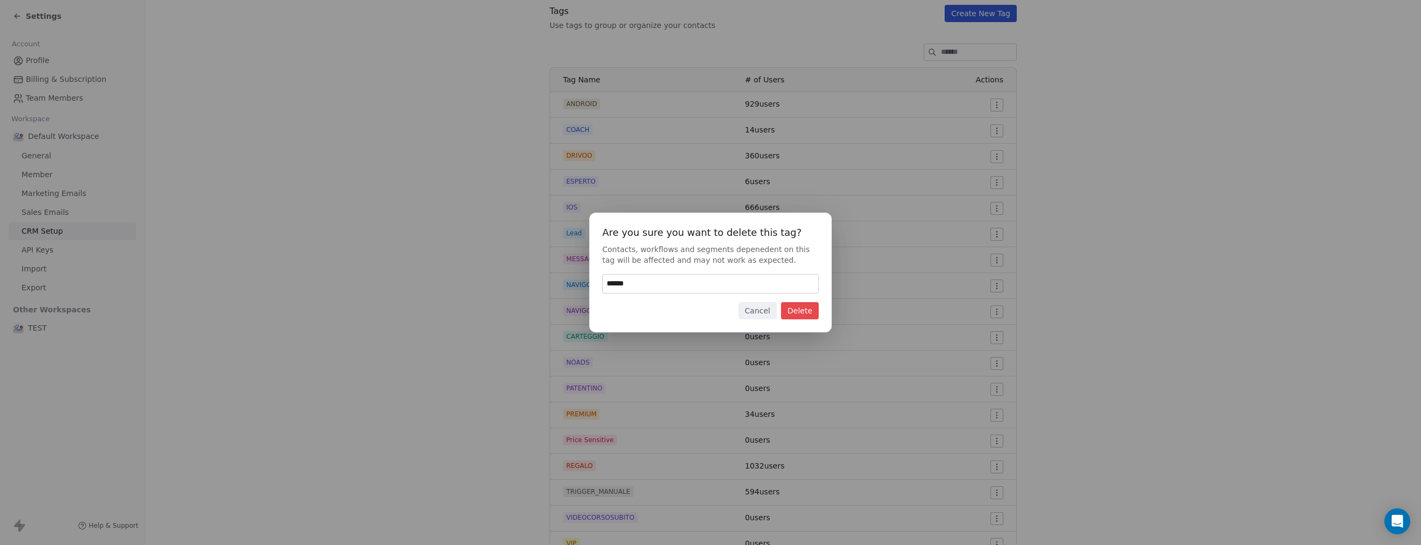
type input "******"
click at [809, 307] on button "Delete" at bounding box center [800, 310] width 38 height 17
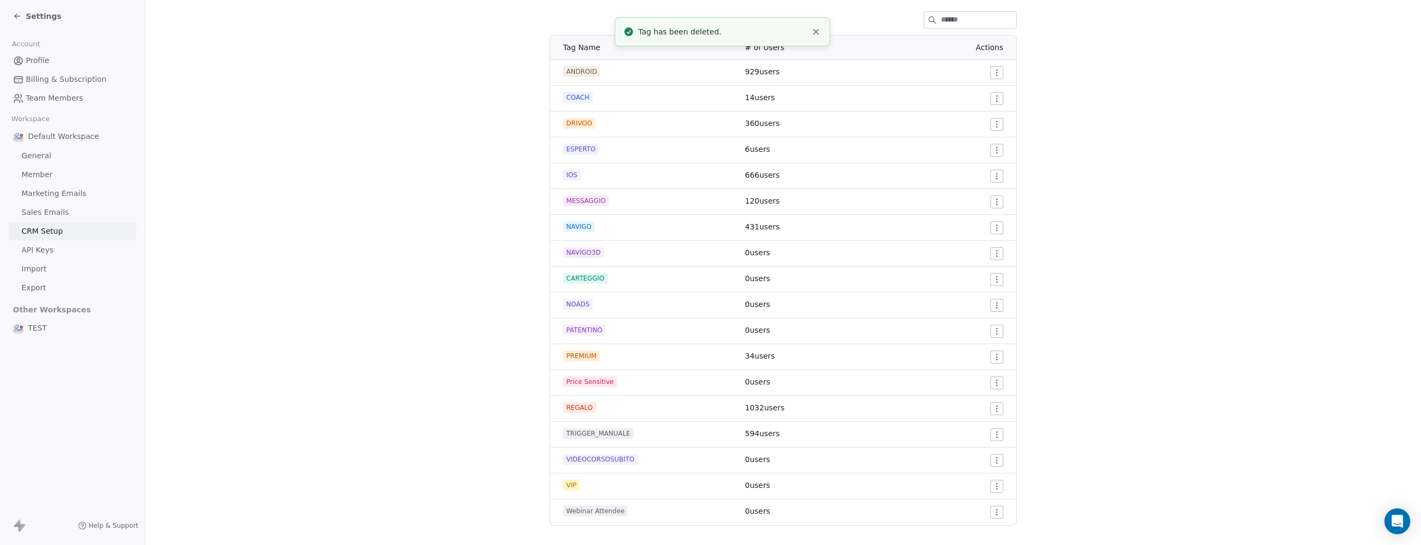
scroll to position [166, 0]
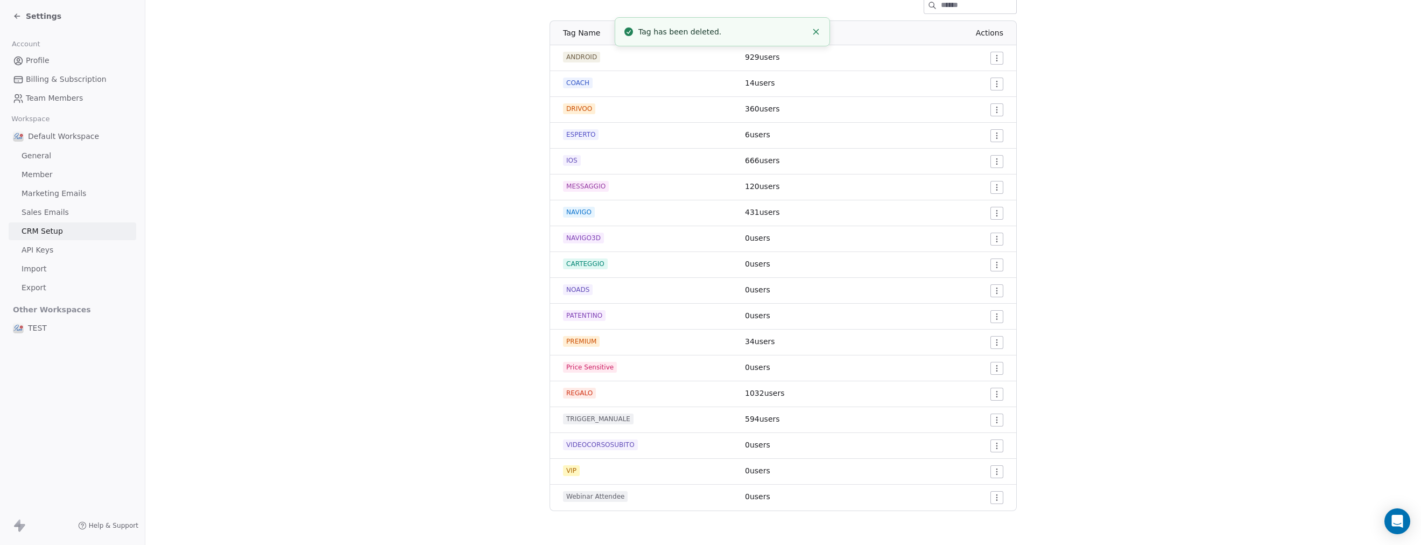
click at [991, 367] on html "Settings Account Profile Billing & Subscription Team Members Workspace Default …" at bounding box center [710, 272] width 1421 height 545
click at [972, 406] on span "Delete" at bounding box center [978, 406] width 25 height 11
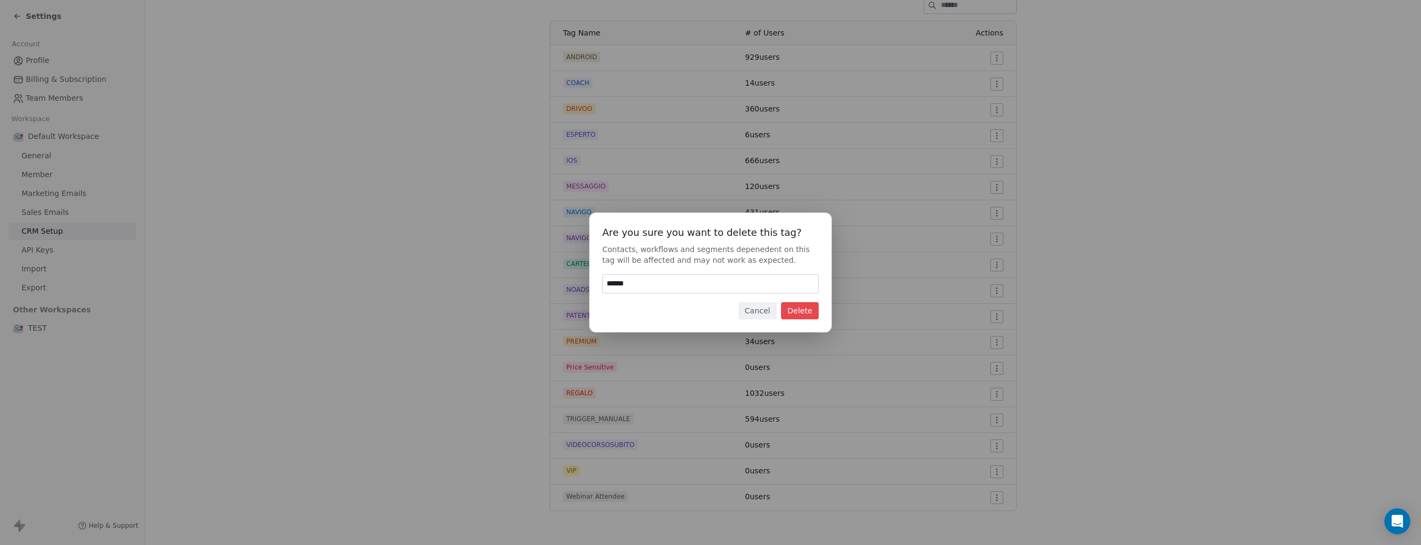
type input "******"
click at [797, 307] on button "Delete" at bounding box center [800, 310] width 38 height 17
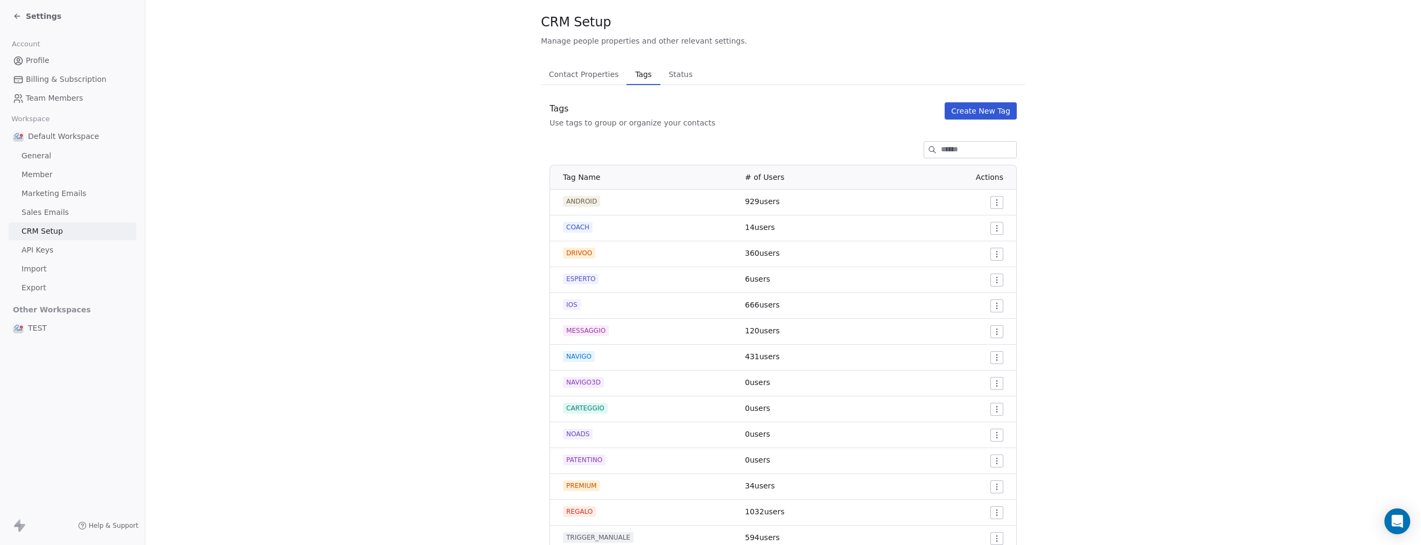
scroll to position [0, 0]
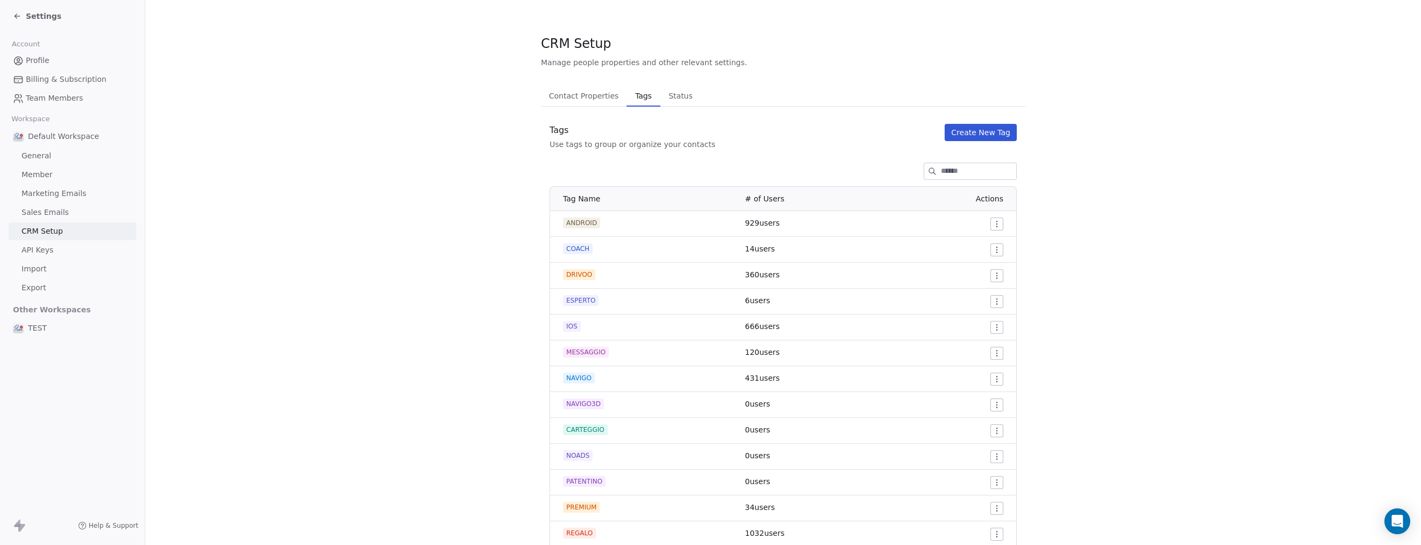
click at [971, 134] on button "Create New Tag" at bounding box center [981, 132] width 72 height 17
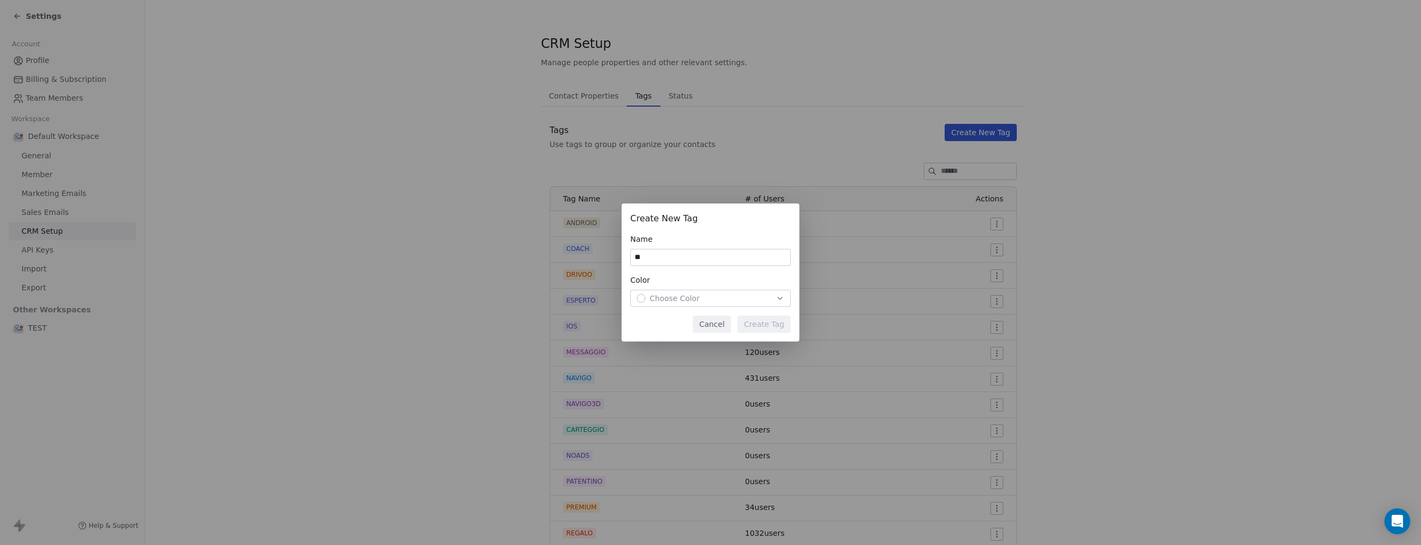
type input "*"
type input "********"
click at [644, 297] on div "button" at bounding box center [641, 298] width 9 height 9
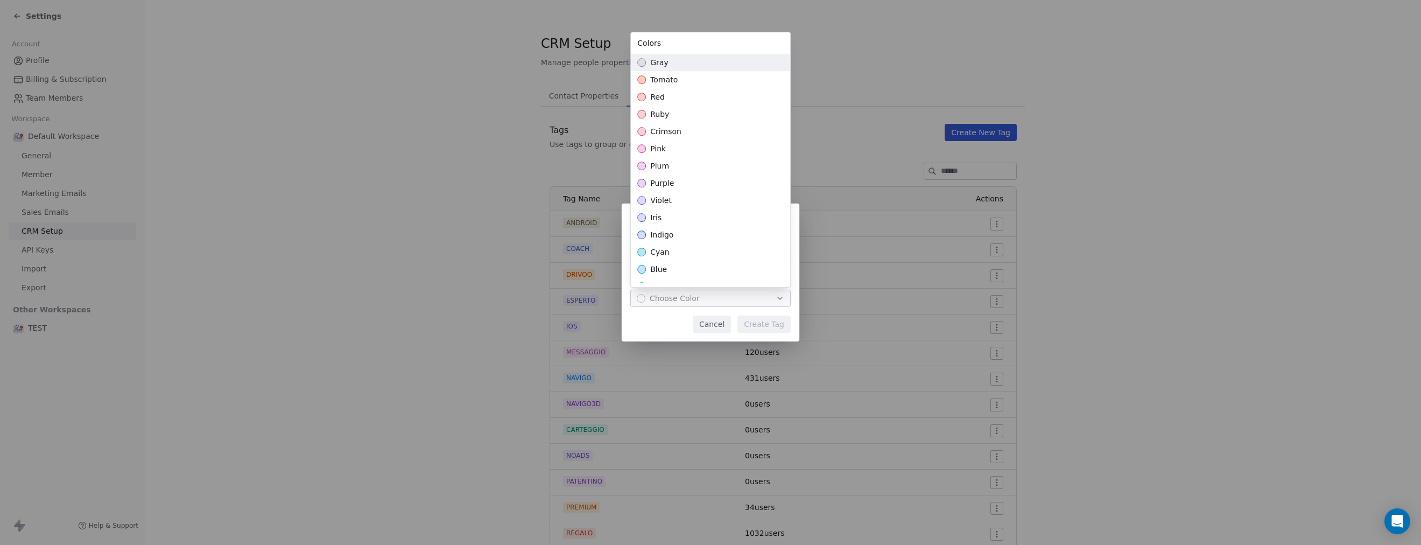
click at [647, 62] on div "gray" at bounding box center [710, 62] width 159 height 17
click at [764, 318] on div "Create New Tag Name ******** Color gray Cancel Create Tag" at bounding box center [710, 272] width 1421 height 138
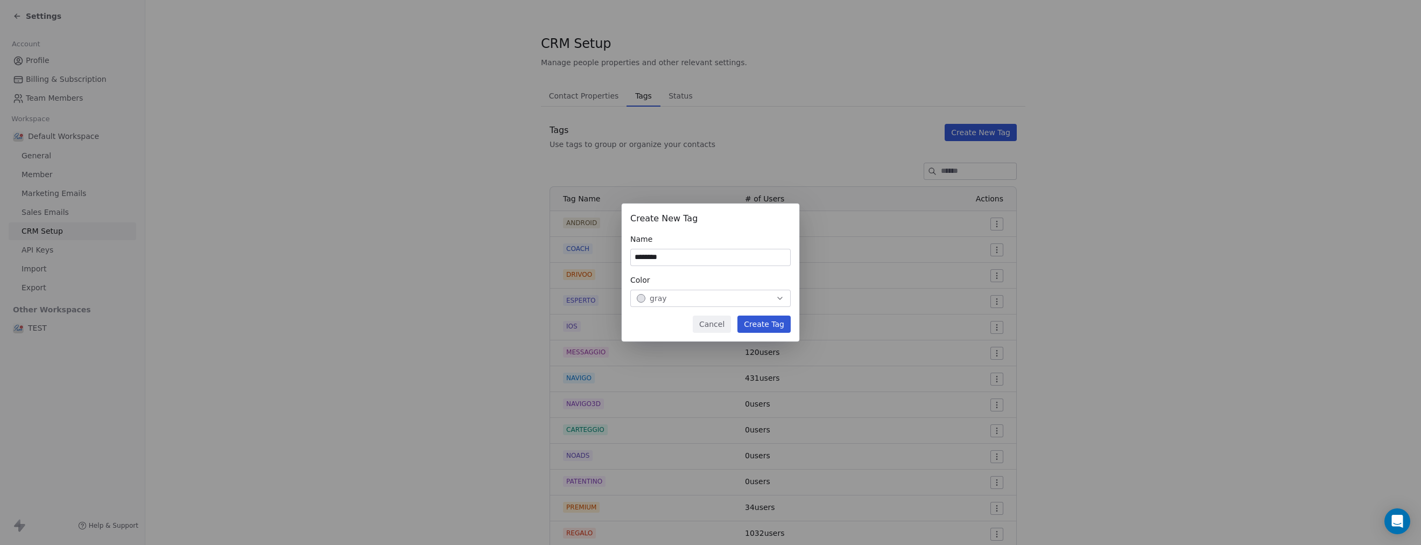
click at [766, 322] on button "Create Tag" at bounding box center [764, 323] width 53 height 17
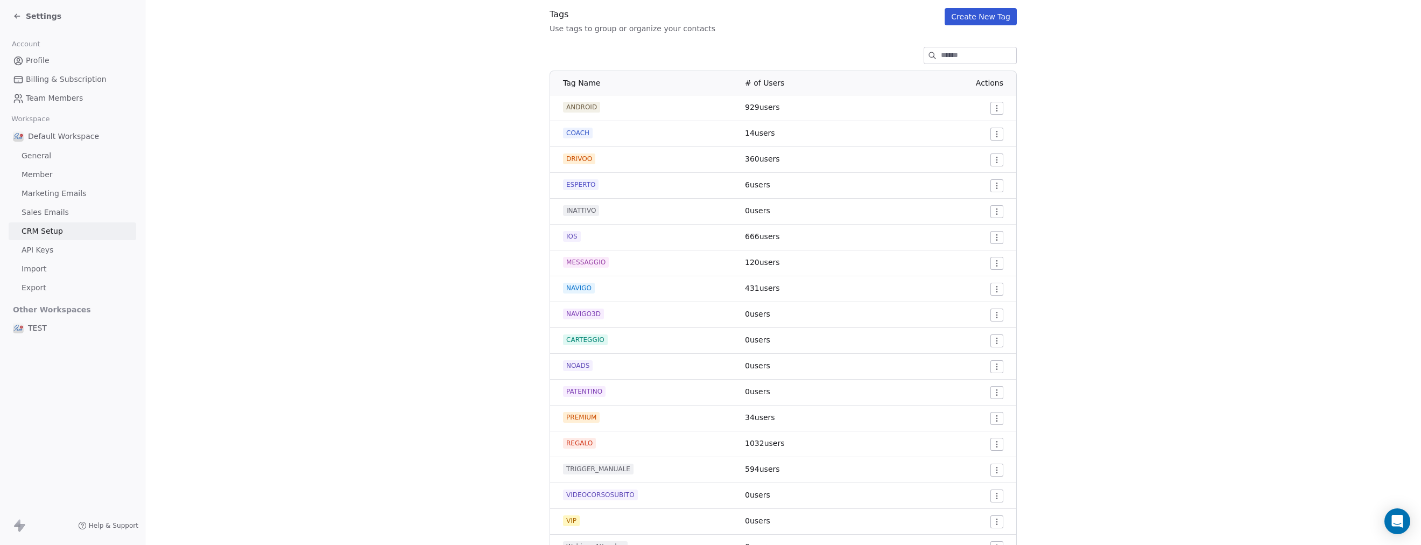
scroll to position [99, 0]
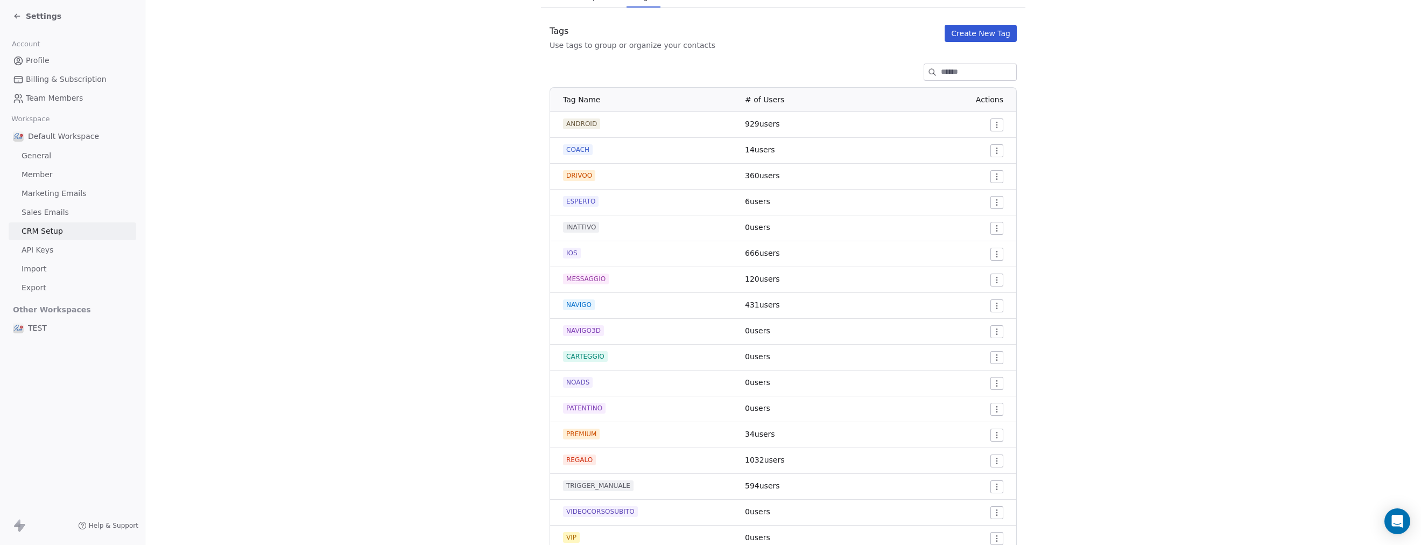
click at [16, 17] on icon at bounding box center [17, 16] width 9 height 9
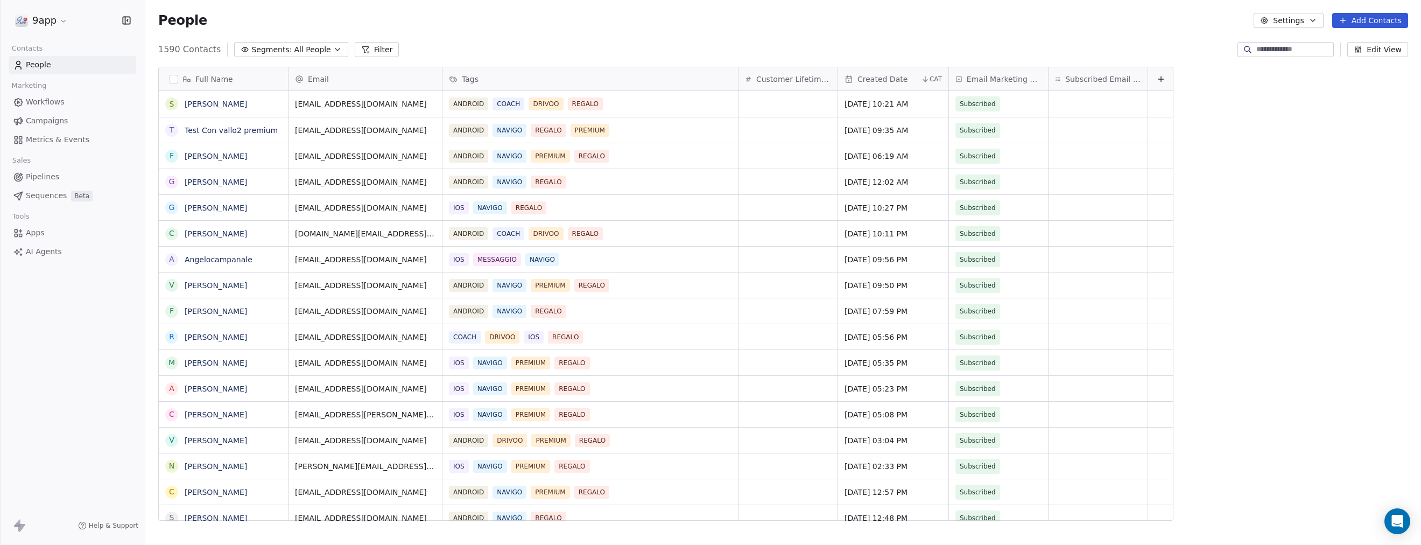
scroll to position [469, 1266]
click at [48, 104] on span "Workflows" at bounding box center [45, 101] width 39 height 11
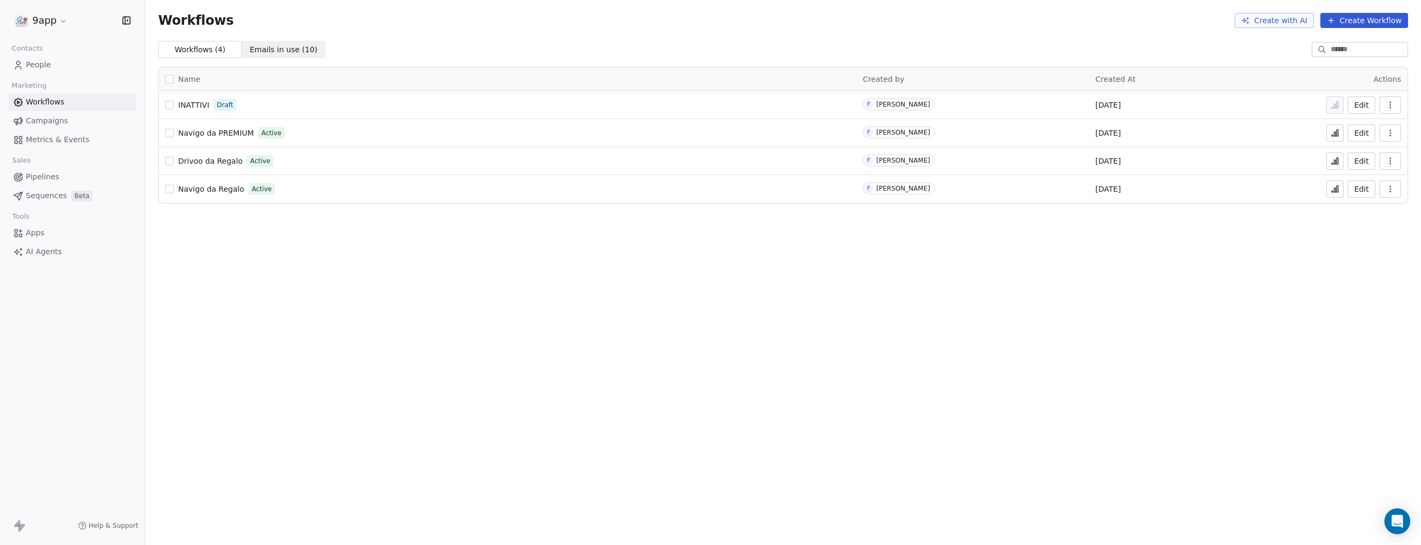
click at [186, 105] on span "INATTIVI" at bounding box center [193, 105] width 31 height 9
click at [194, 106] on span "INATTIVI" at bounding box center [193, 105] width 31 height 9
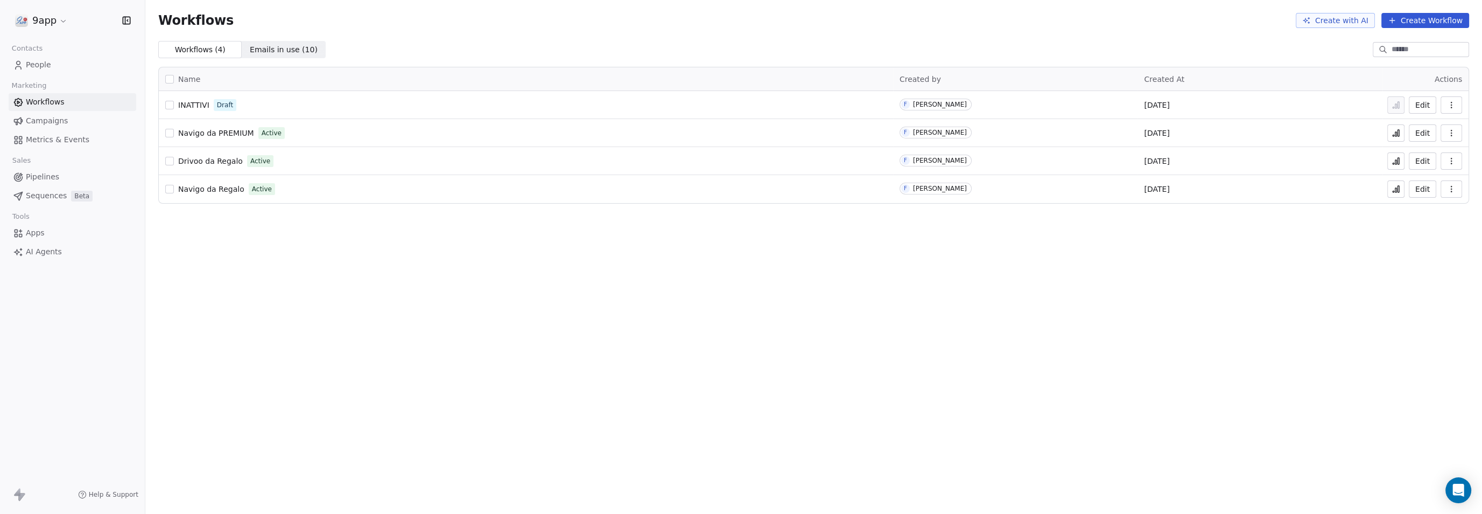
click at [269, 51] on span "Emails in use ( 10 )" at bounding box center [284, 49] width 68 height 11
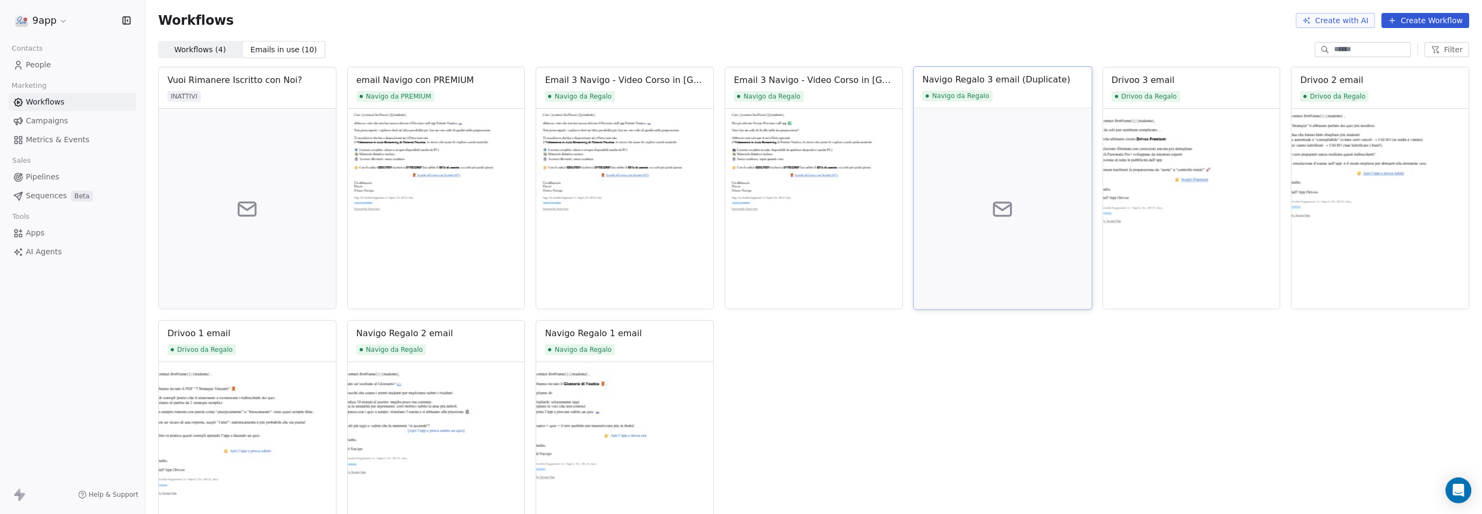
click at [1029, 96] on div "Navigo da Regalo" at bounding box center [1002, 95] width 160 height 11
click at [1032, 99] on div "Navigo da Regalo" at bounding box center [1002, 95] width 160 height 11
click at [1036, 80] on div "Navigo Regalo 3 email (Duplicate)" at bounding box center [996, 79] width 148 height 13
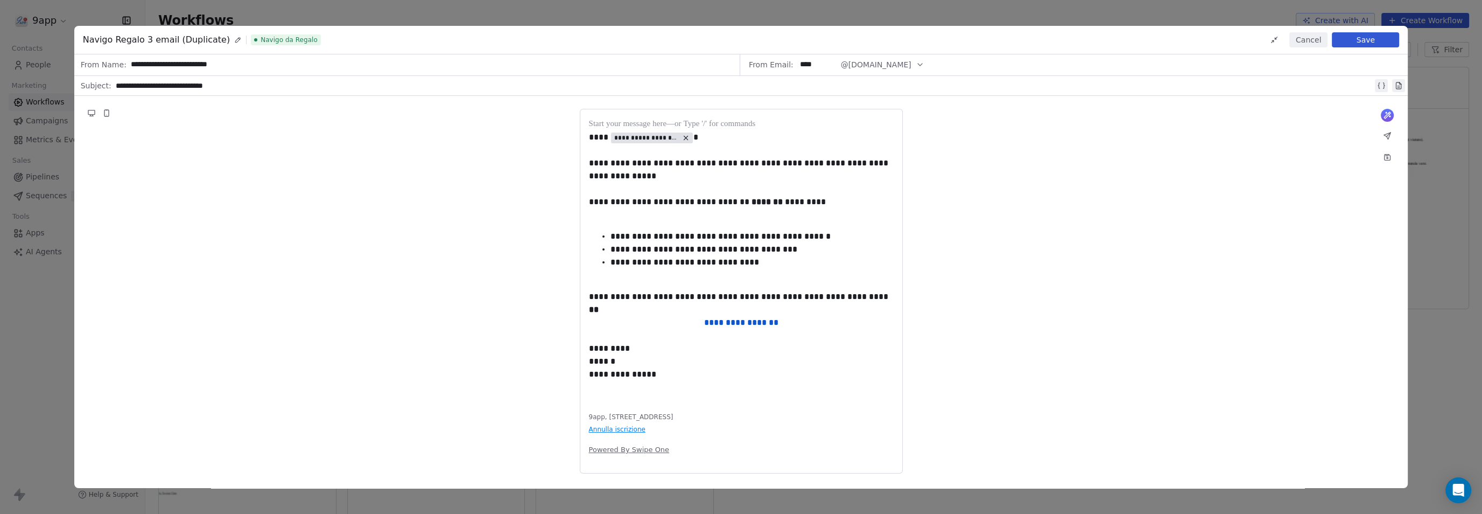
click at [1317, 38] on button "Cancel" at bounding box center [1308, 39] width 38 height 15
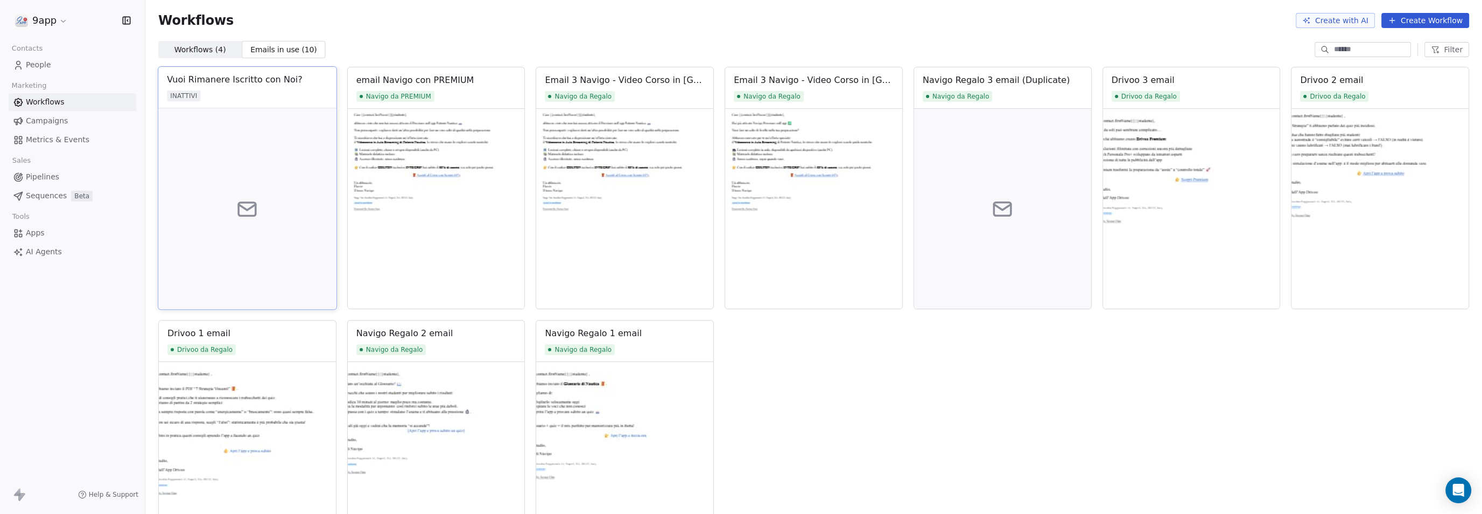
click at [278, 221] on div at bounding box center [247, 208] width 178 height 201
click at [419, 237] on img at bounding box center [436, 208] width 178 height 201
click at [598, 233] on img at bounding box center [625, 208] width 178 height 201
click at [790, 229] on img at bounding box center [814, 208] width 178 height 201
click at [965, 221] on div at bounding box center [1003, 208] width 178 height 201
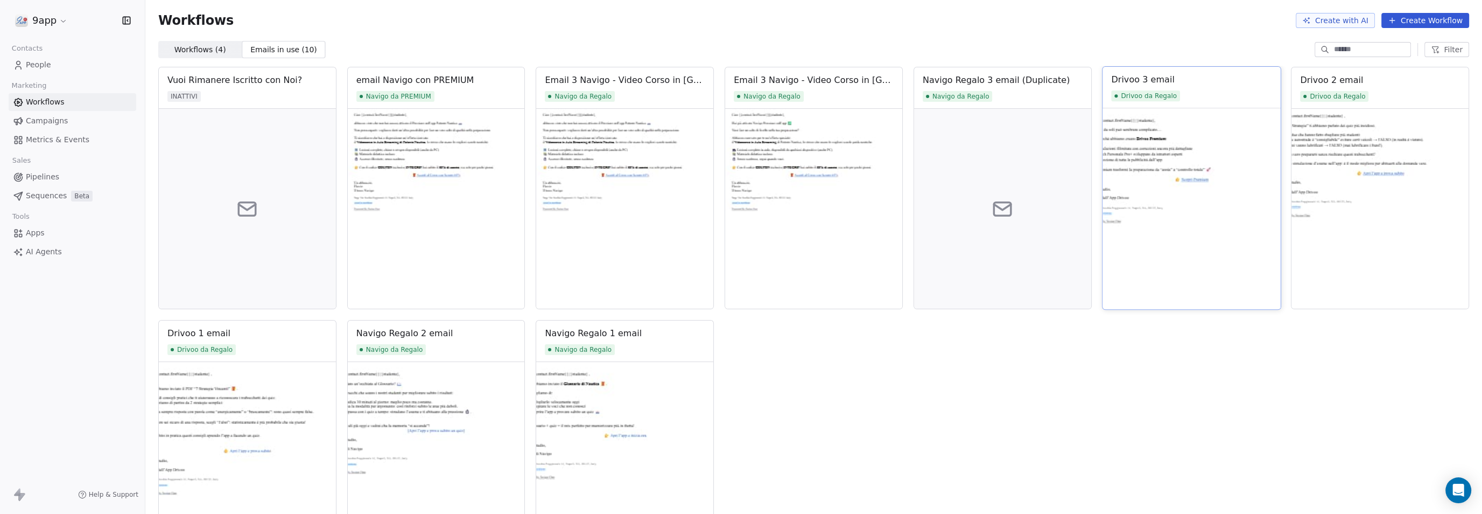
click at [1170, 227] on img at bounding box center [1192, 208] width 178 height 201
click at [1301, 241] on img at bounding box center [1380, 208] width 178 height 201
click at [388, 398] on img at bounding box center [436, 461] width 178 height 201
click at [580, 394] on img at bounding box center [625, 461] width 178 height 201
click at [622, 176] on img at bounding box center [625, 208] width 178 height 201
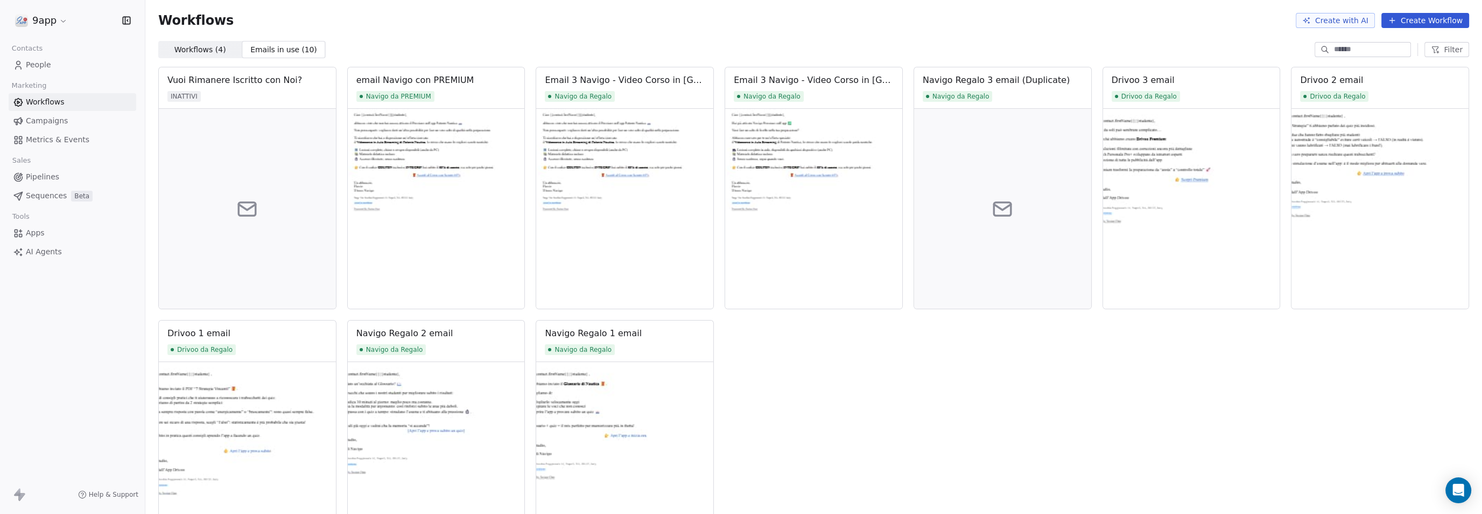
click at [41, 120] on span "Campaigns" at bounding box center [47, 120] width 42 height 11
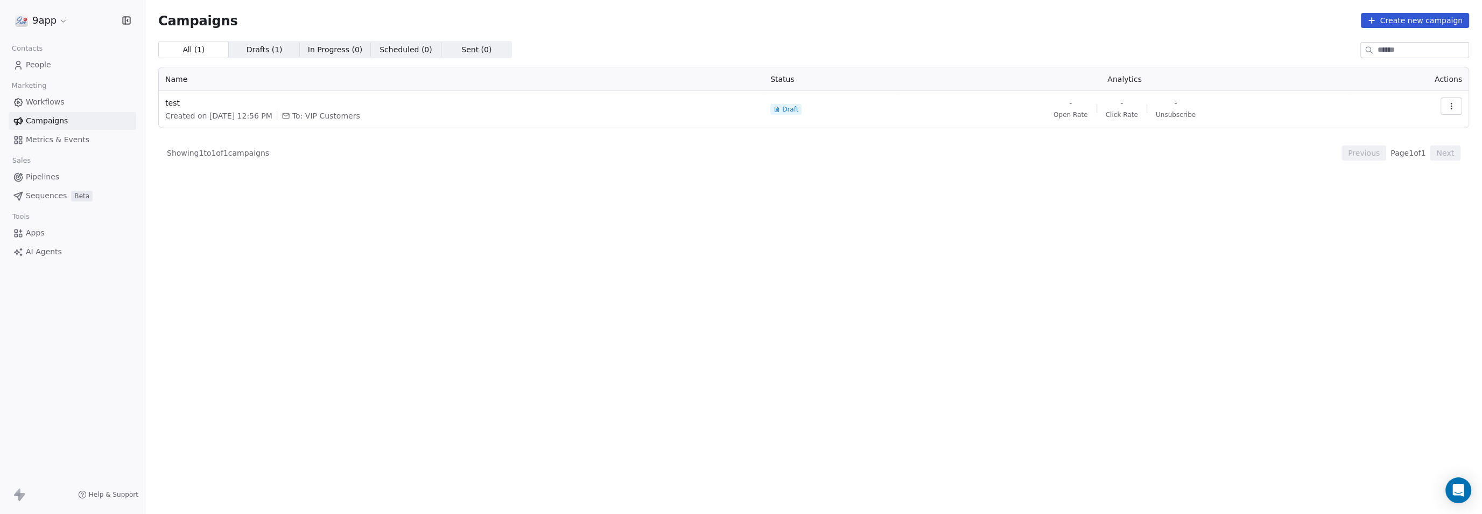
click at [39, 143] on span "Metrics & Events" at bounding box center [58, 139] width 64 height 11
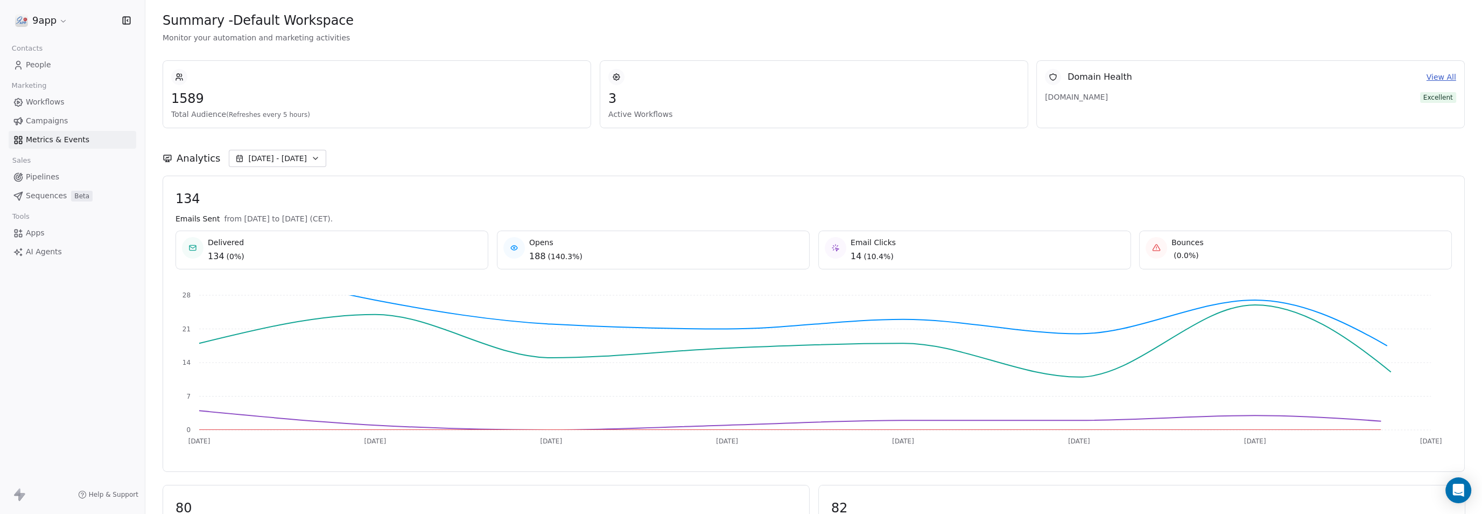
click at [41, 123] on span "Campaigns" at bounding box center [47, 120] width 42 height 11
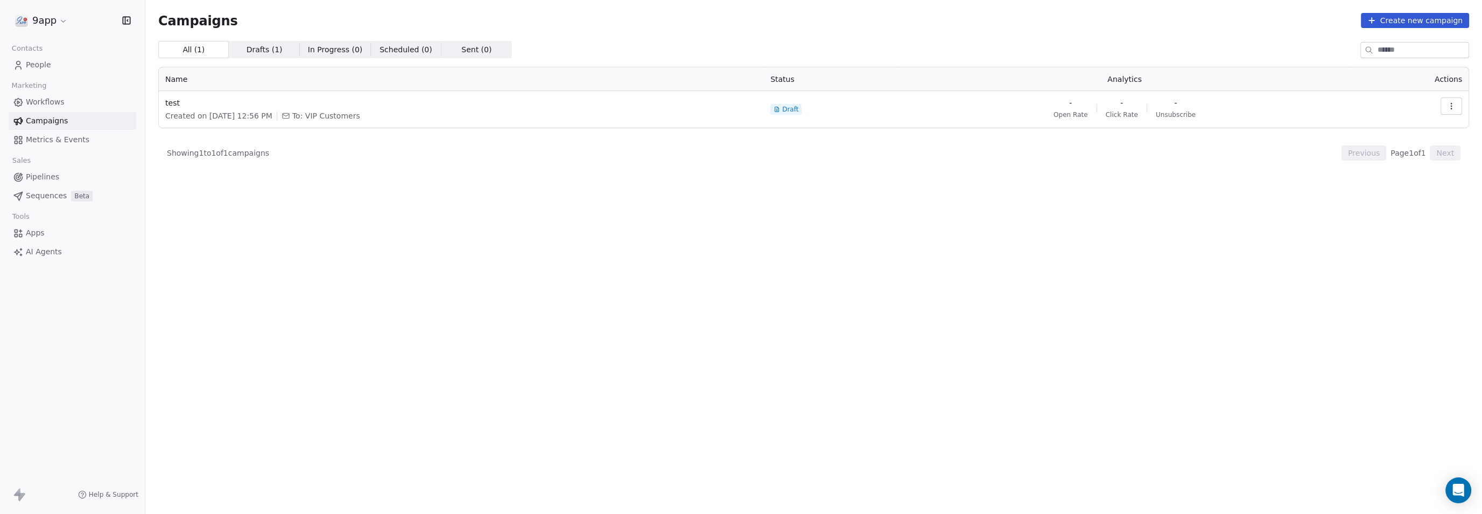
click at [44, 105] on span "Workflows" at bounding box center [45, 101] width 39 height 11
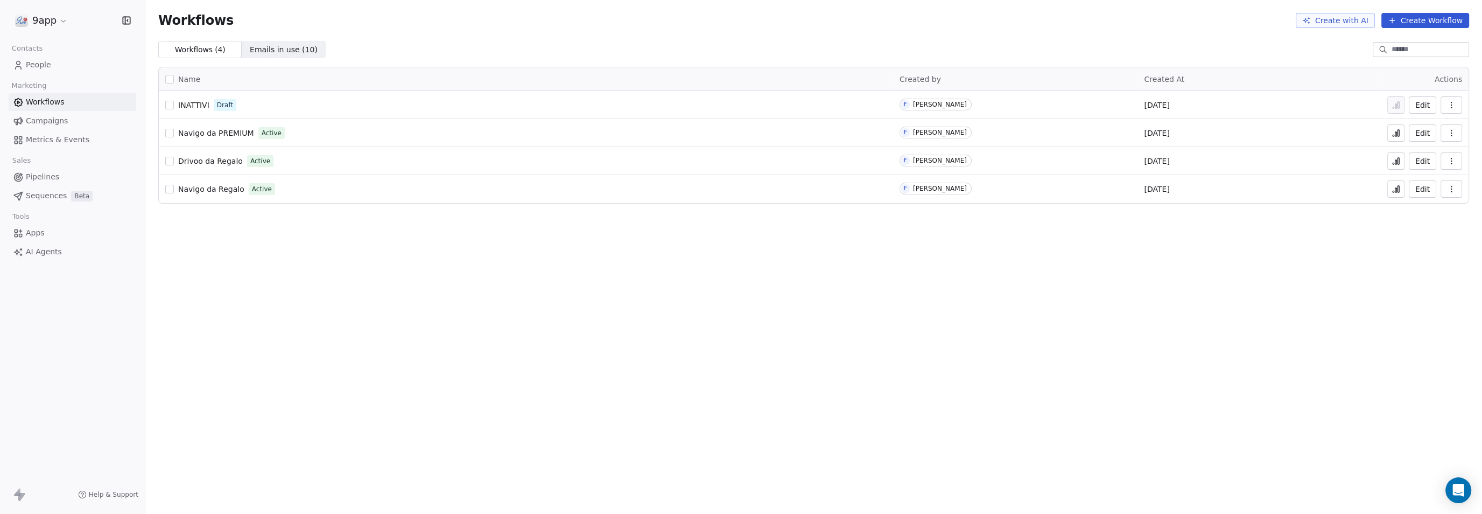
click at [1419, 186] on button "Edit" at bounding box center [1422, 188] width 27 height 17
click at [252, 47] on span "Emails in use ( 10 )" at bounding box center [284, 49] width 68 height 11
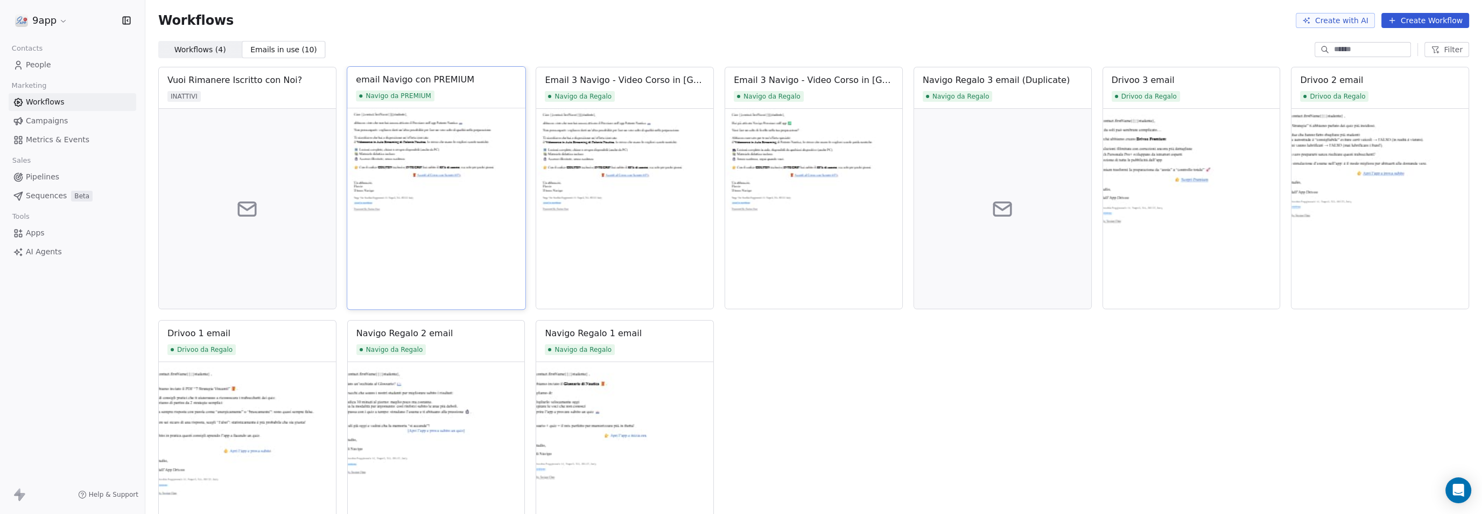
click at [457, 251] on img at bounding box center [436, 208] width 178 height 201
click at [411, 81] on div "email Navigo con PREMIUM" at bounding box center [415, 79] width 118 height 13
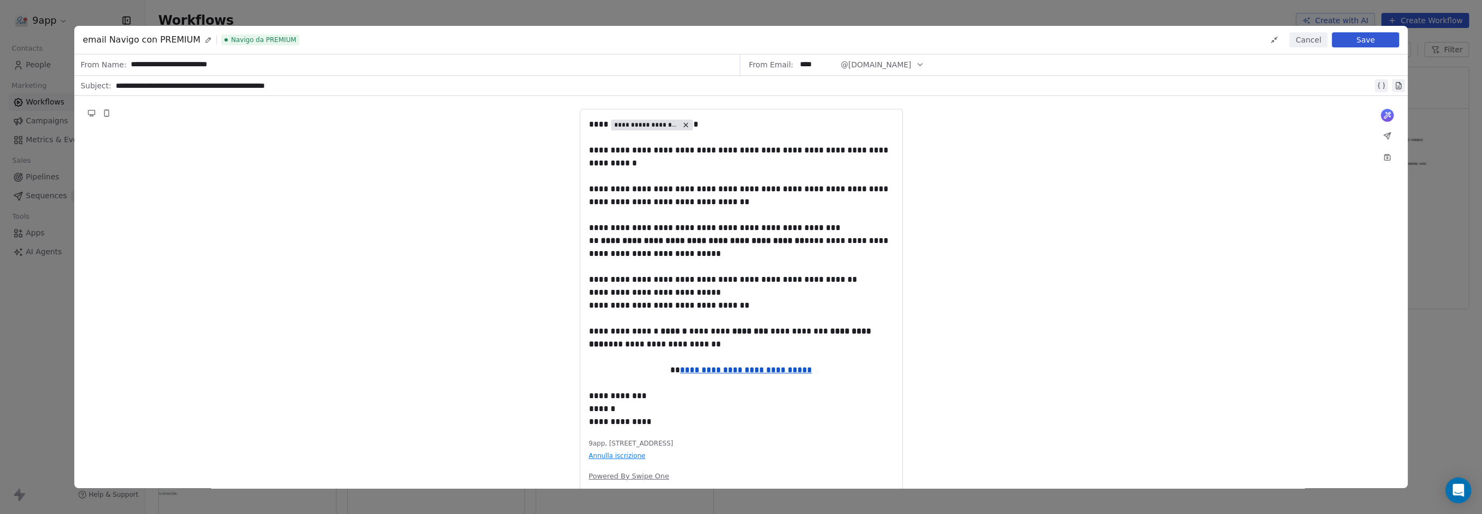
click at [1316, 44] on button "Cancel" at bounding box center [1308, 39] width 38 height 15
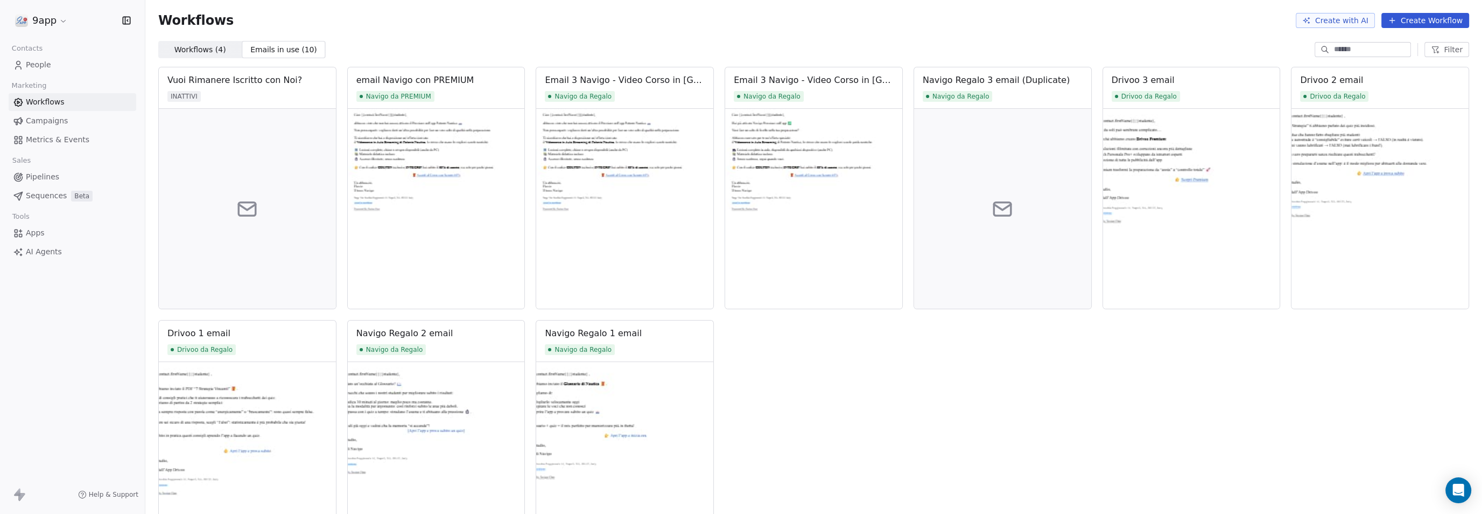
click at [36, 117] on span "Campaigns" at bounding box center [47, 120] width 42 height 11
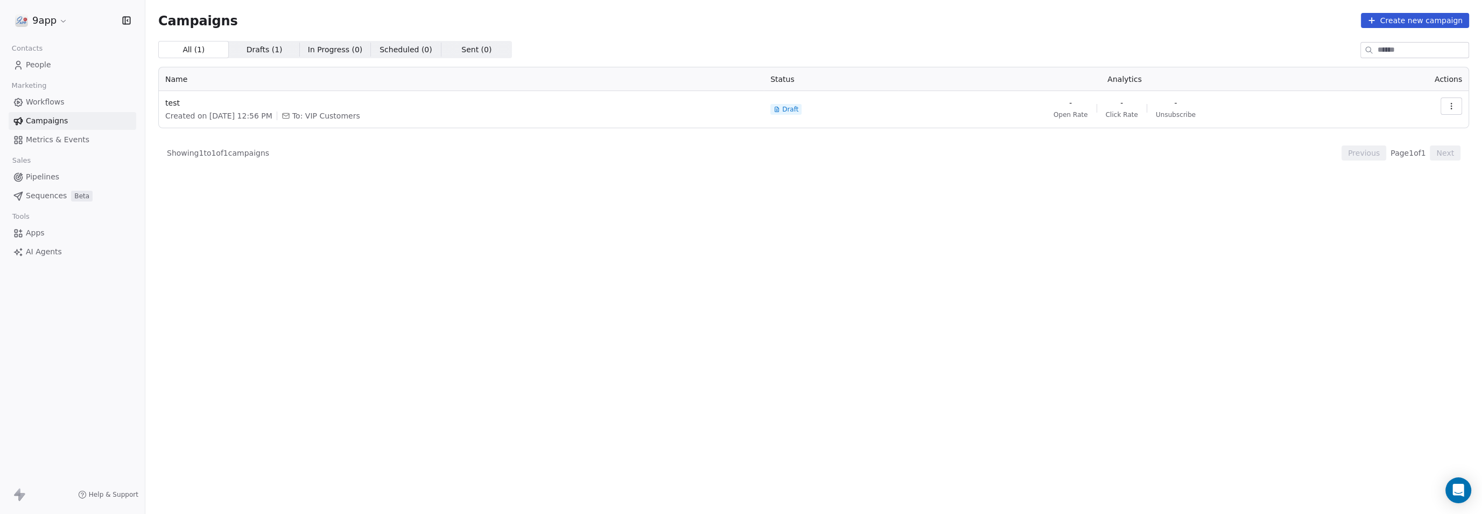
click at [36, 139] on span "Metrics & Events" at bounding box center [58, 139] width 64 height 11
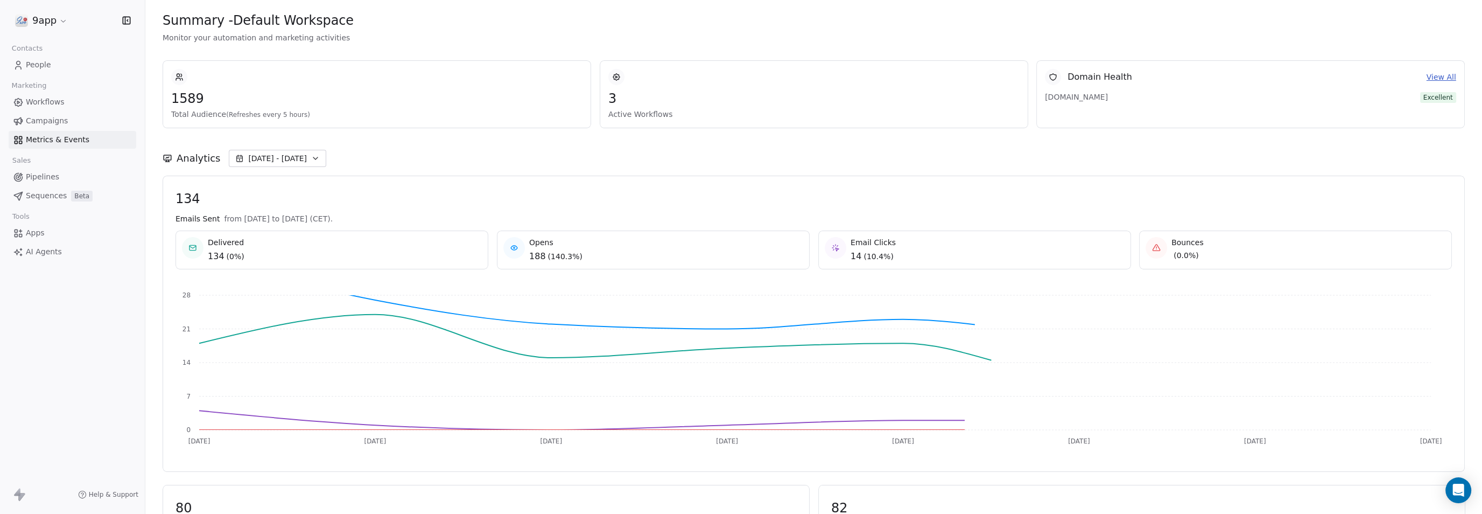
click at [37, 97] on span "Workflows" at bounding box center [45, 101] width 39 height 11
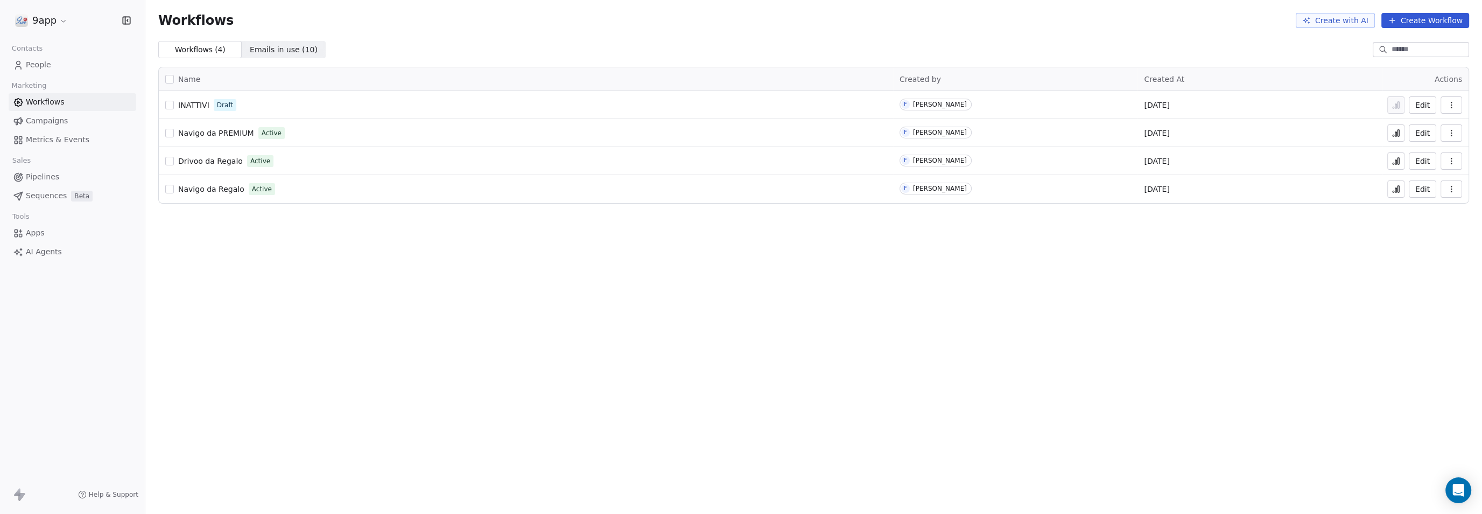
click at [1424, 189] on button "Edit" at bounding box center [1422, 188] width 27 height 17
click at [275, 49] on span "Emails in use ( 10 )" at bounding box center [284, 49] width 68 height 11
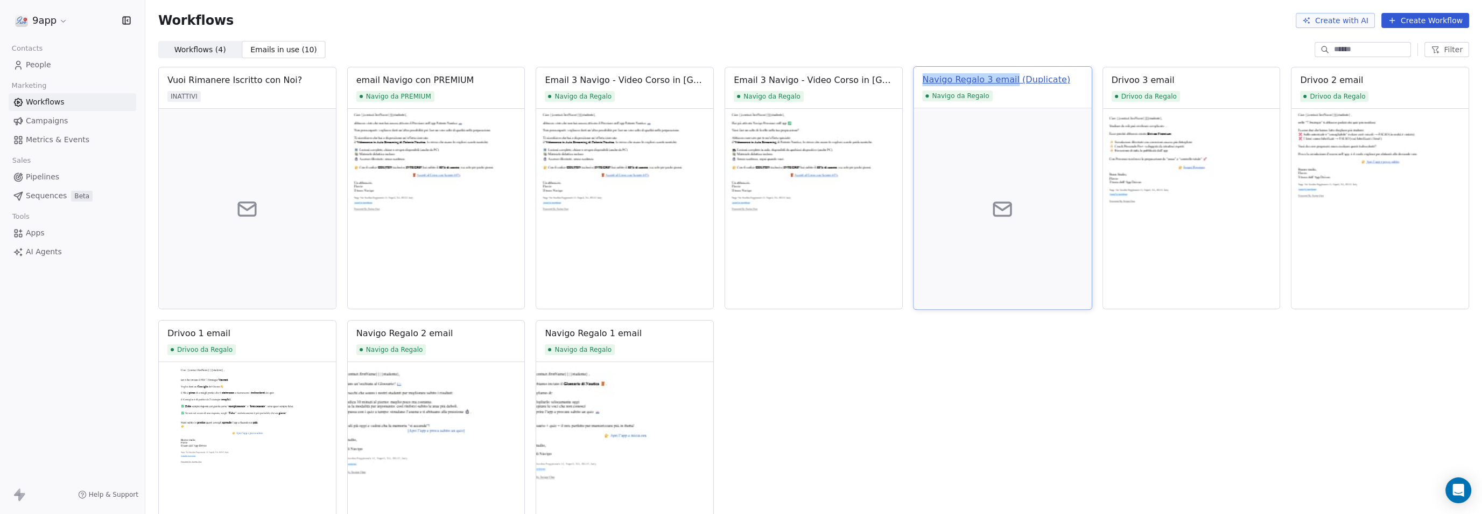
drag, startPoint x: 913, startPoint y: 79, endPoint x: 1008, endPoint y: 80, distance: 94.8
click at [1008, 80] on div "Navigo Regalo 3 email (Duplicate) Navigo da Regalo" at bounding box center [1003, 87] width 178 height 41
copy div "Navigo Regalo 3 email"
click at [954, 81] on div "Navigo Regalo 3 email (Duplicate)" at bounding box center [996, 79] width 148 height 13
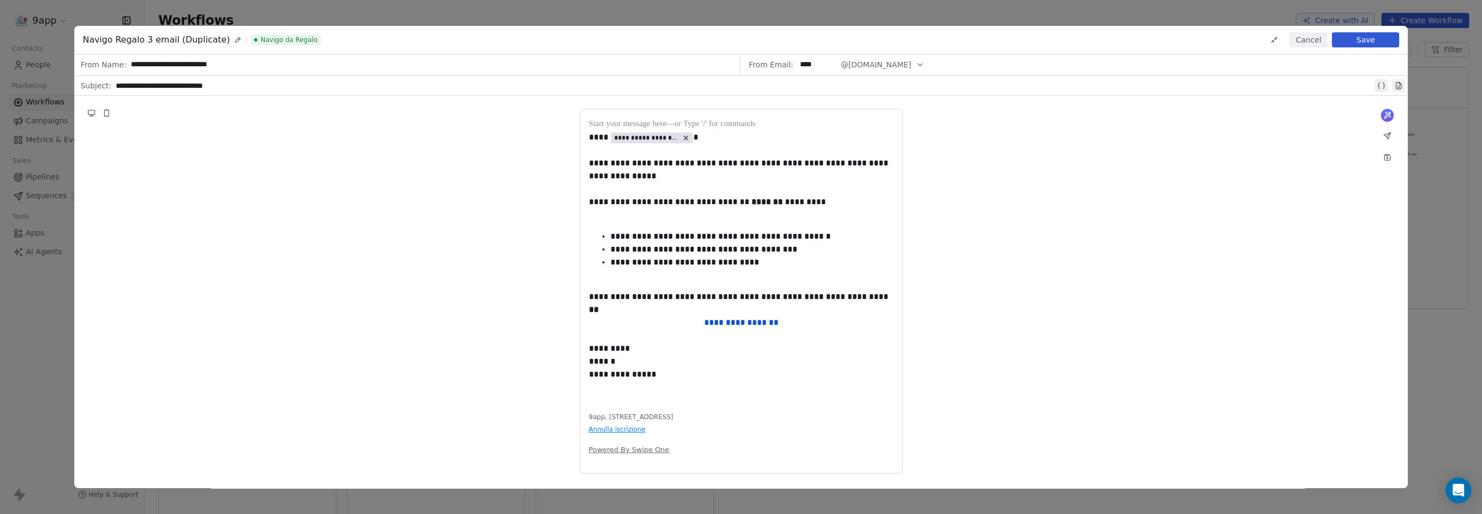
click at [234, 43] on icon at bounding box center [238, 40] width 8 height 8
click at [1354, 43] on button "Save" at bounding box center [1365, 39] width 67 height 15
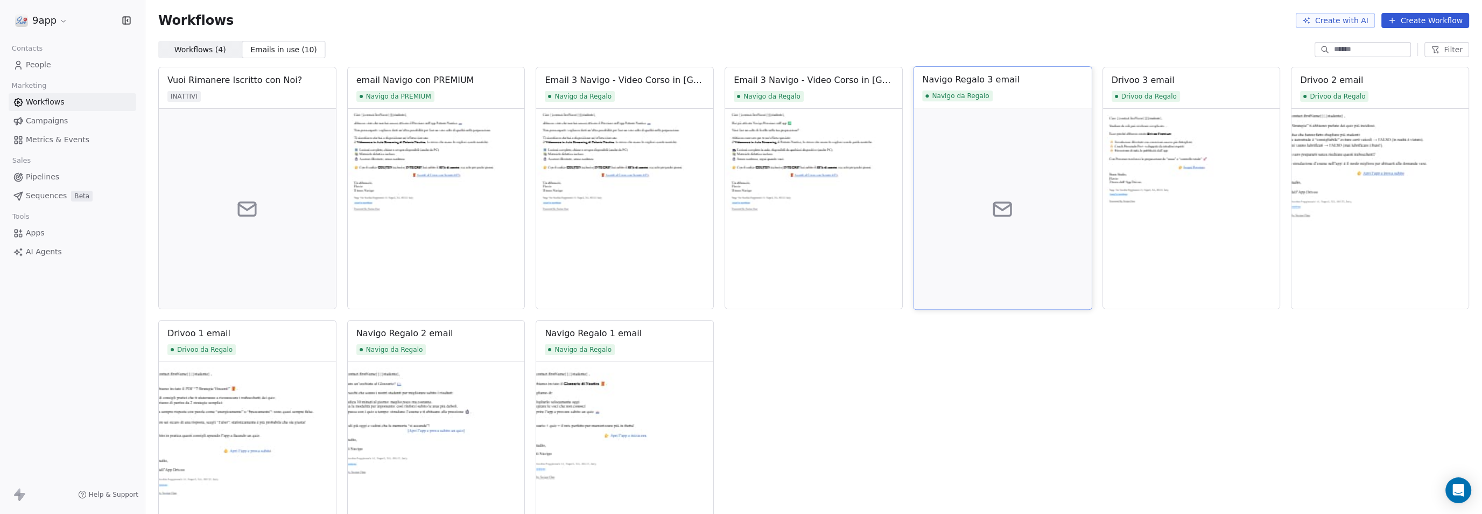
click at [963, 178] on div at bounding box center [1003, 208] width 178 height 201
click at [969, 81] on div "Navigo Regalo 3 email" at bounding box center [970, 79] width 97 height 13
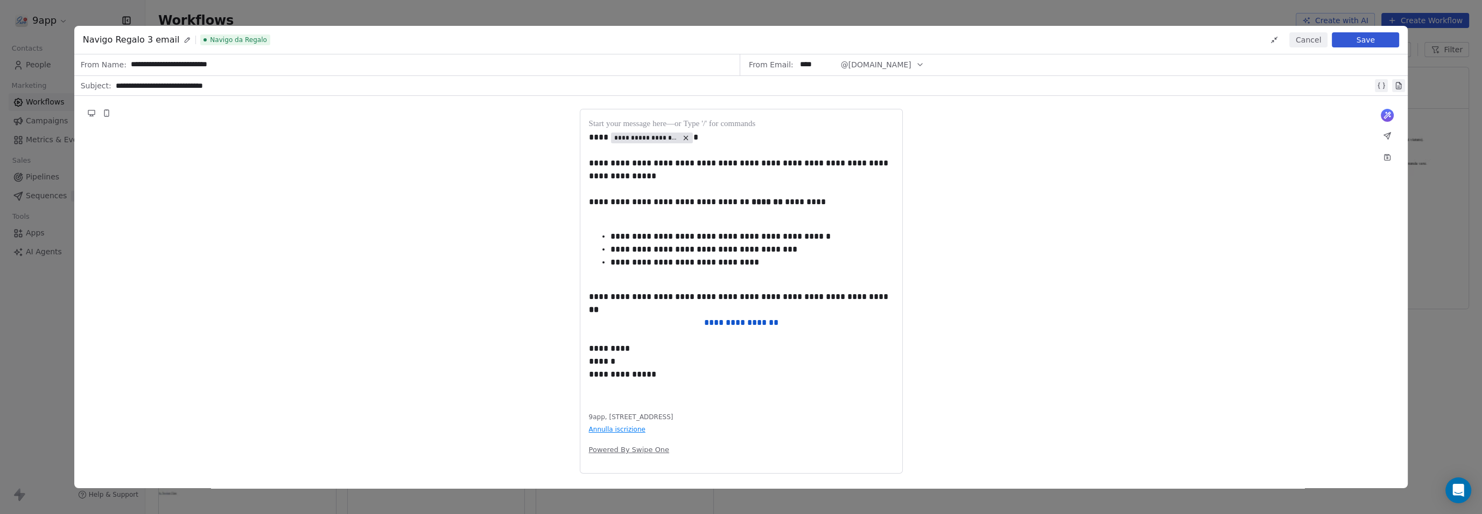
click at [1377, 43] on button "Save" at bounding box center [1365, 39] width 67 height 15
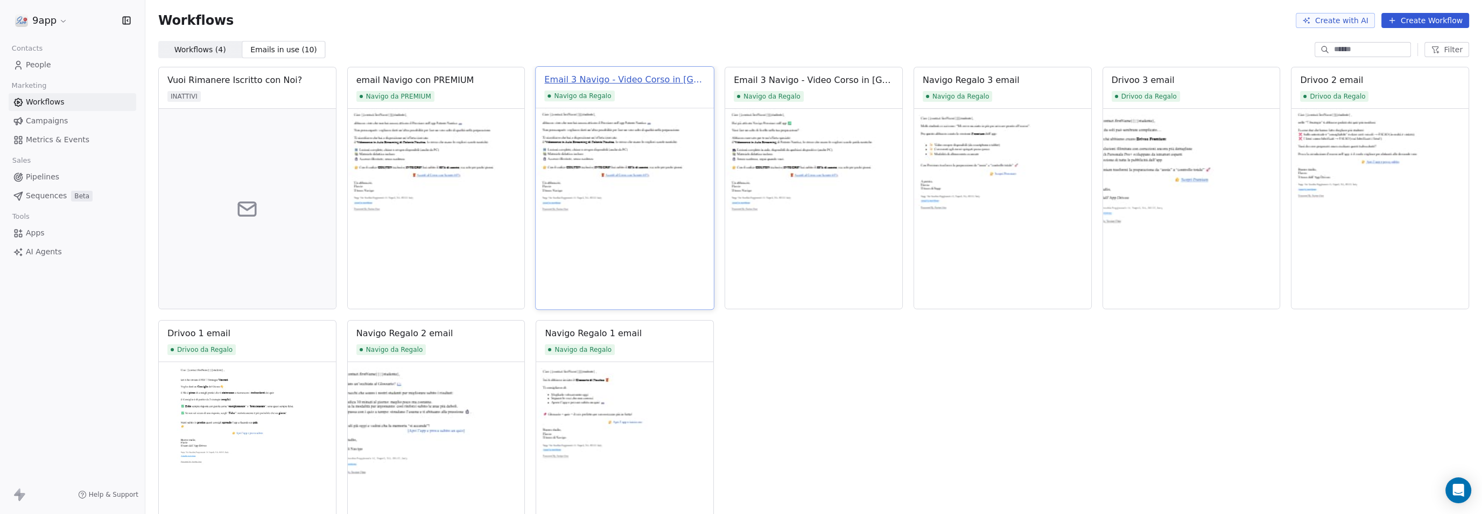
click at [655, 81] on div "Email 3 Navigo - Video Corso in Aula (Duplicate)" at bounding box center [625, 79] width 160 height 13
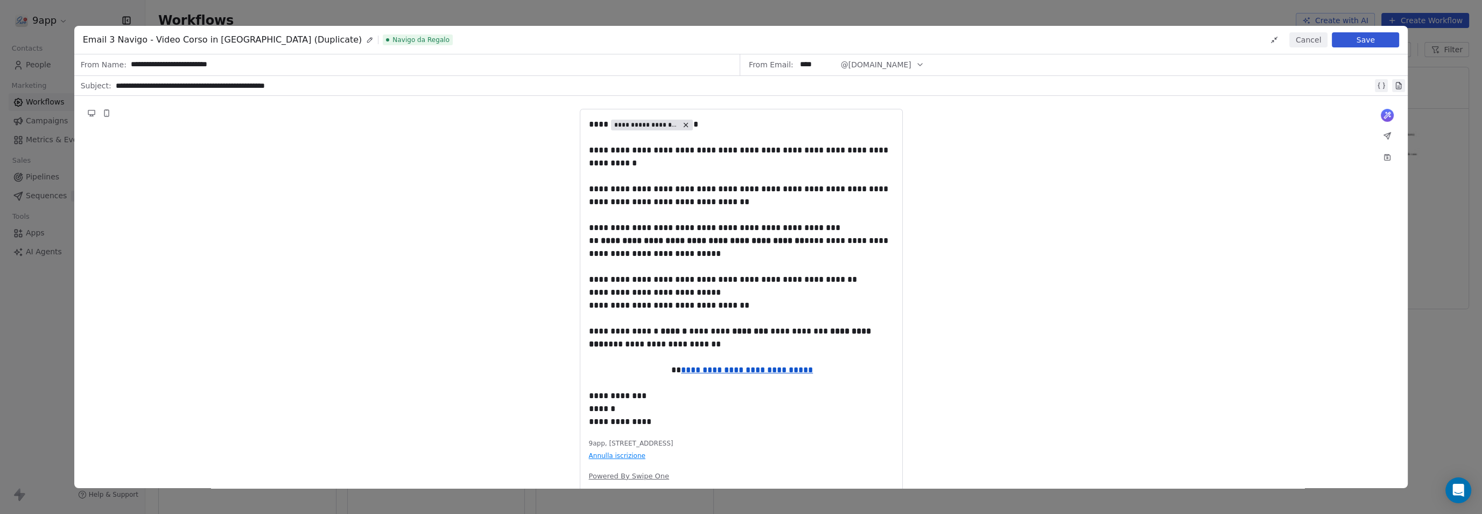
click at [1316, 45] on button "Cancel" at bounding box center [1308, 39] width 38 height 15
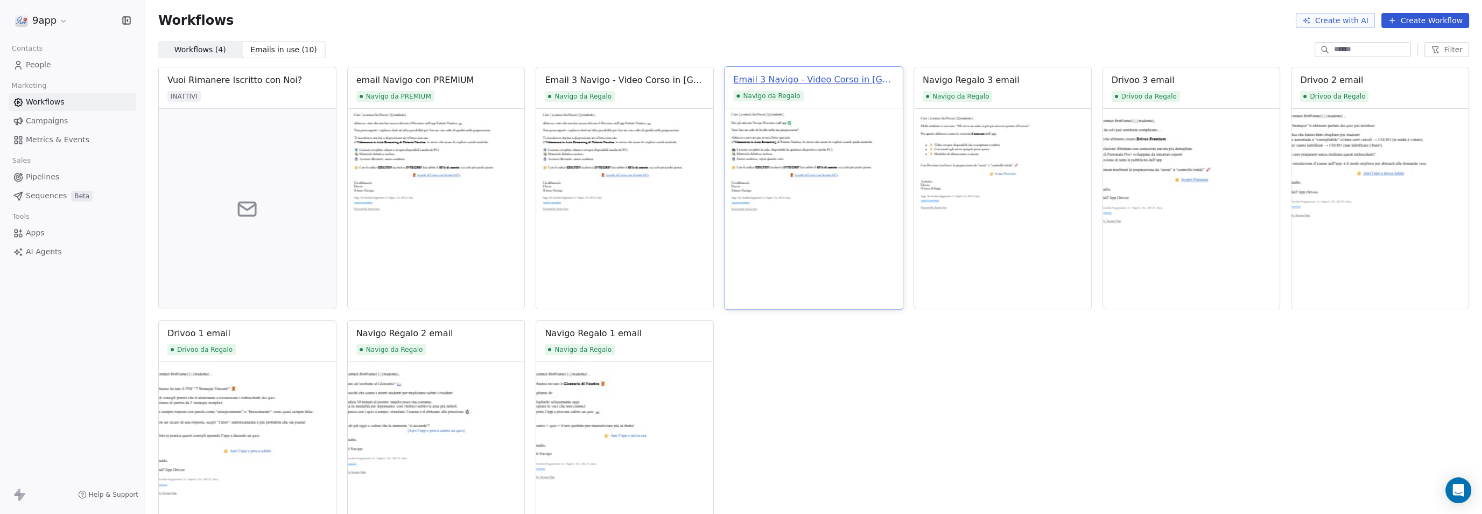
click at [820, 82] on div "Email 3 Navigo - Video Corso in Aula" at bounding box center [813, 79] width 160 height 13
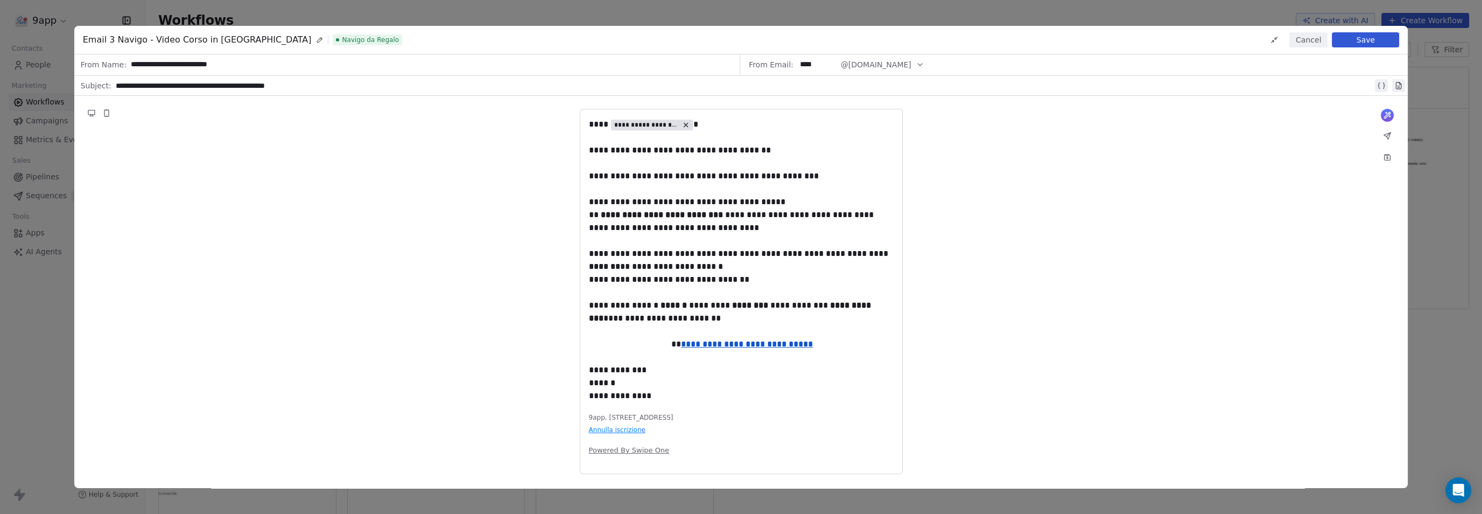
click at [211, 42] on span "Email 3 Navigo - Video Corso in Aula" at bounding box center [197, 39] width 229 height 13
click at [314, 42] on button at bounding box center [320, 40] width 12 height 12
click at [1307, 45] on button "Cancel" at bounding box center [1308, 39] width 38 height 15
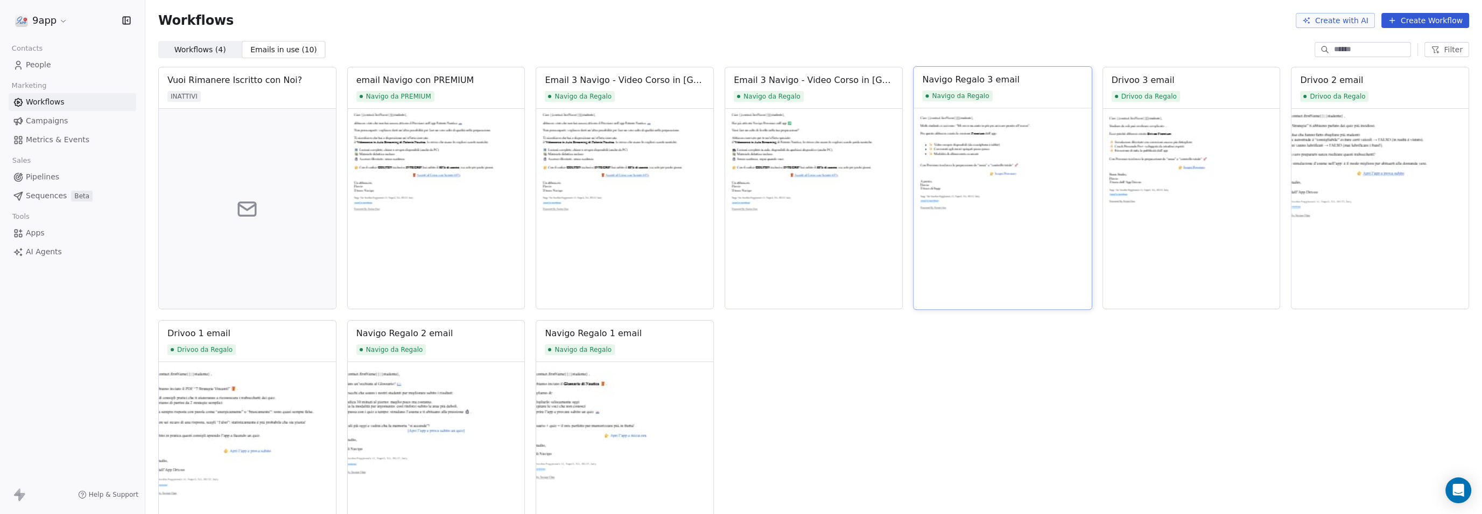
click at [1031, 77] on div "Navigo Regalo 3 email" at bounding box center [1002, 79] width 160 height 13
click at [1031, 82] on div "Navigo Regalo 3 email" at bounding box center [1002, 79] width 160 height 13
click at [640, 82] on div "Email 3 Navigo - Video Corso in Aula (Duplicate)" at bounding box center [625, 79] width 160 height 13
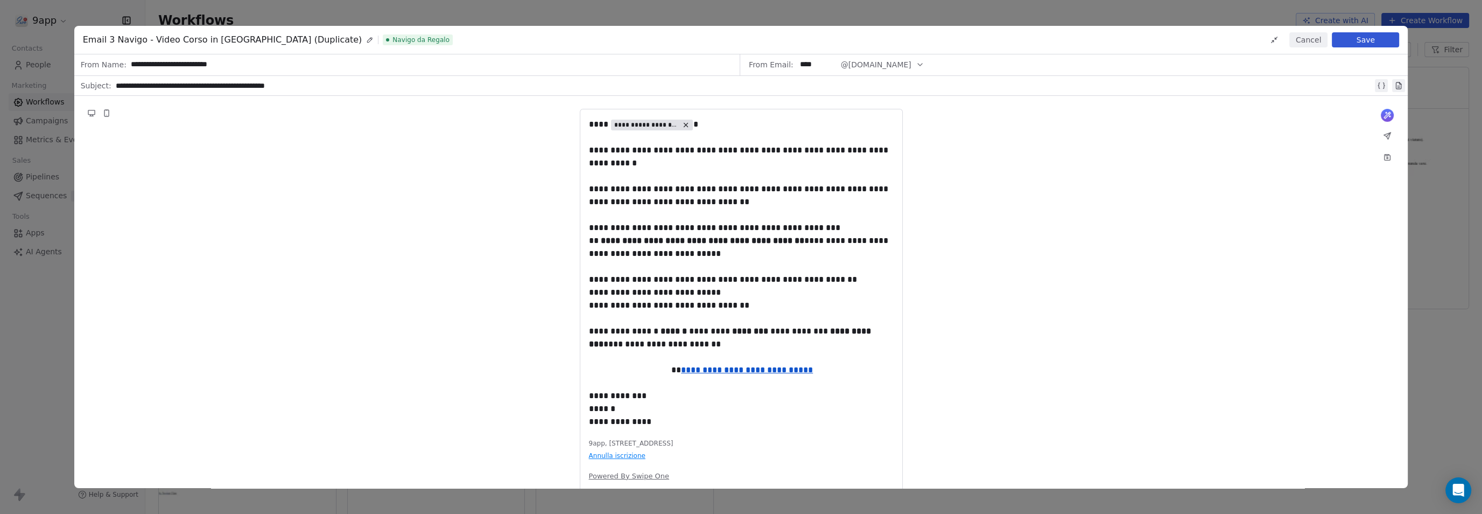
click at [1310, 38] on button "Cancel" at bounding box center [1308, 39] width 38 height 15
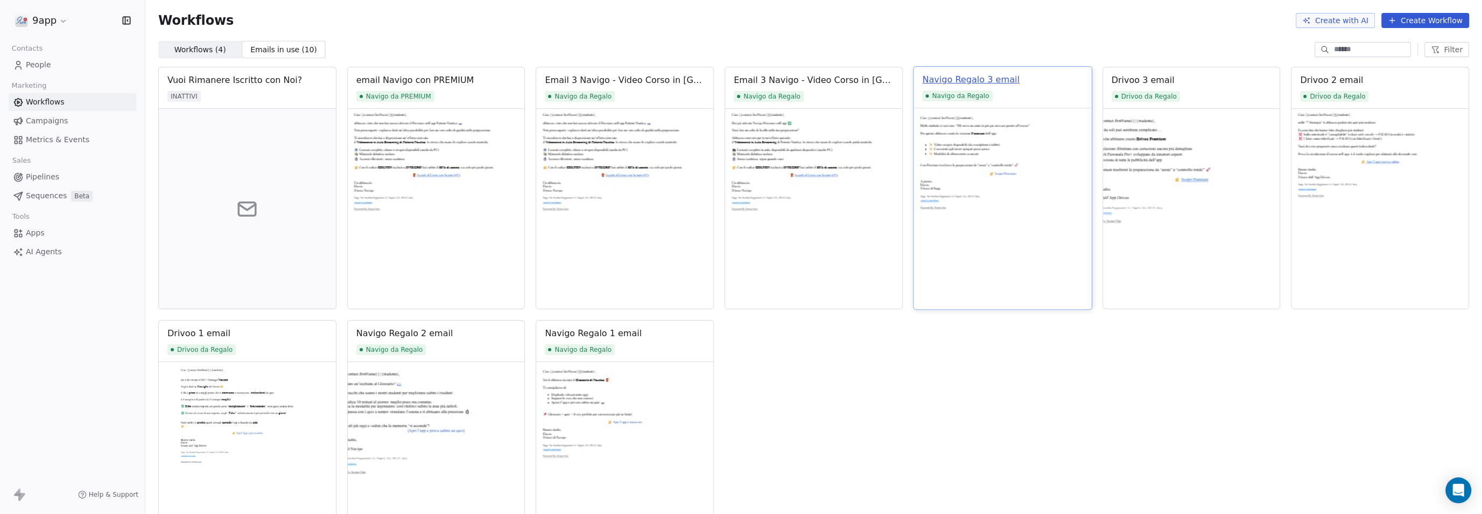
click at [947, 78] on div "Navigo Regalo 3 email" at bounding box center [970, 79] width 97 height 13
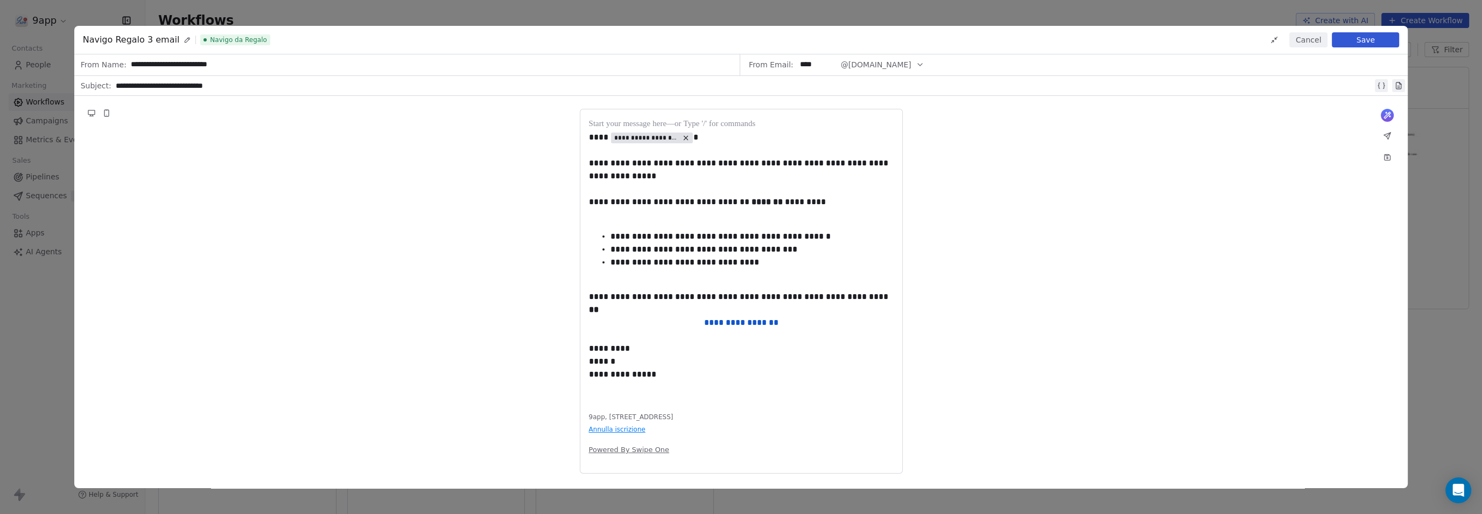
click at [185, 41] on icon at bounding box center [187, 39] width 5 height 5
click at [1313, 38] on button "Cancel" at bounding box center [1308, 39] width 38 height 15
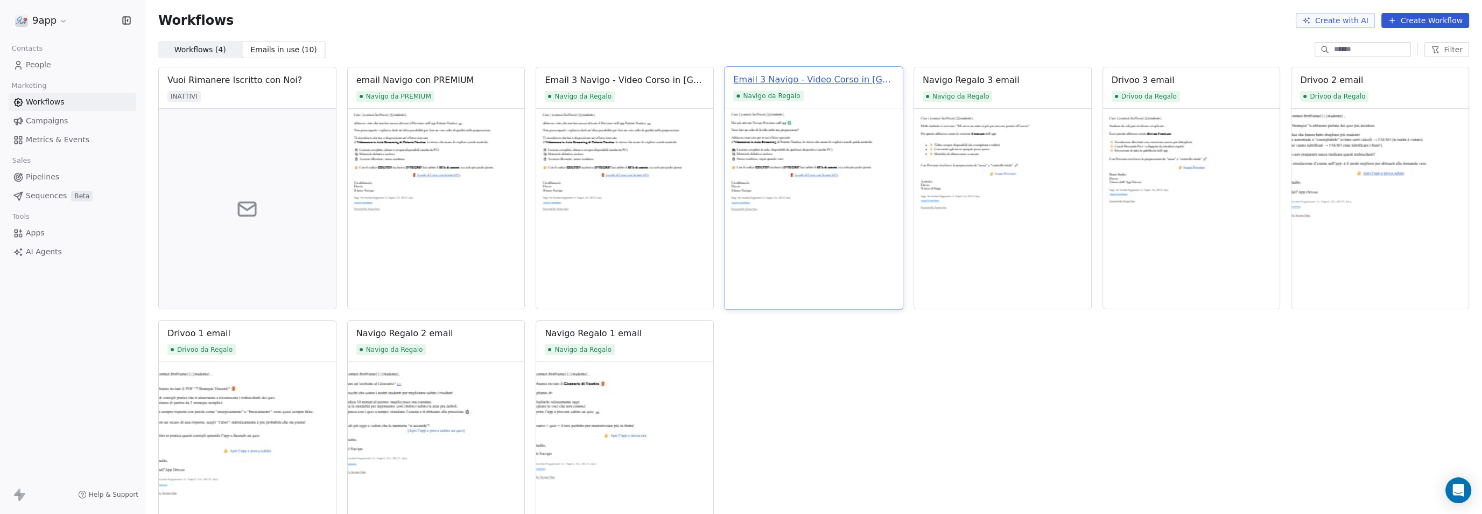
click at [829, 83] on div "Email 3 Navigo - Video Corso in Aula" at bounding box center [813, 79] width 160 height 13
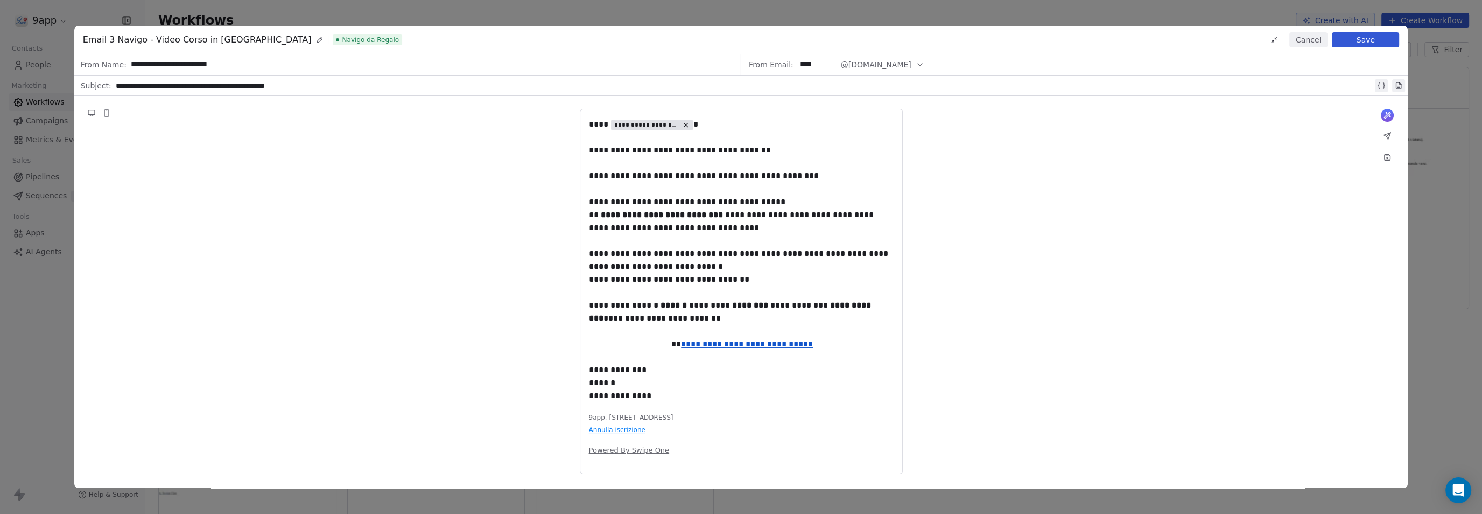
click at [178, 38] on span "Email 3 Navigo - Video Corso in Aula" at bounding box center [197, 39] width 229 height 13
click at [316, 39] on icon at bounding box center [320, 40] width 8 height 8
click at [186, 38] on div "**********" at bounding box center [155, 39] width 144 height 13
click at [1357, 43] on button "Save" at bounding box center [1365, 39] width 67 height 15
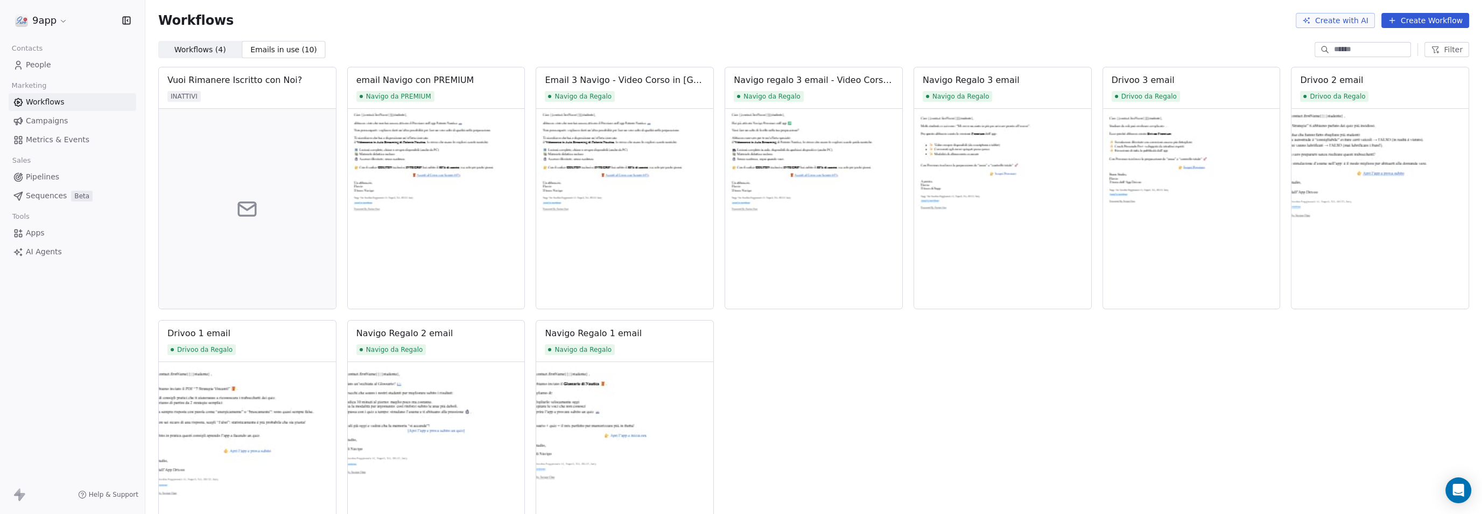
click at [209, 48] on span "Workflows ( 4 )" at bounding box center [200, 49] width 52 height 11
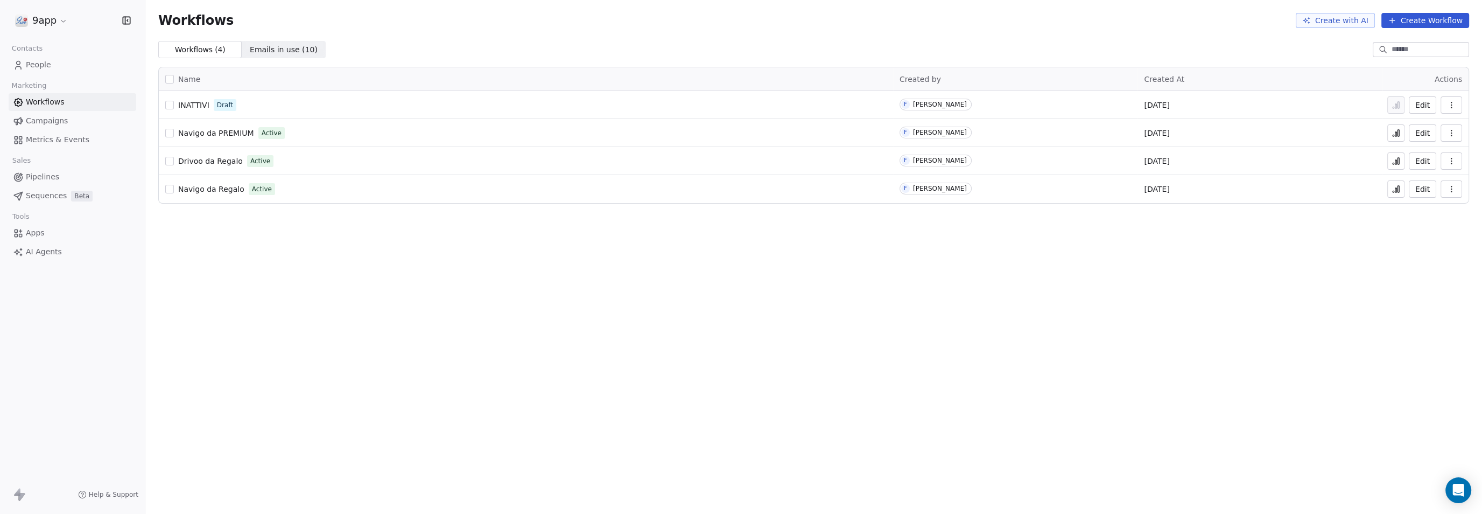
click at [1424, 192] on button "Edit" at bounding box center [1422, 188] width 27 height 17
click at [186, 129] on span "Navigo da PREMIUM" at bounding box center [216, 133] width 76 height 9
click at [267, 50] on span "Emails in use ( 10 )" at bounding box center [284, 49] width 68 height 11
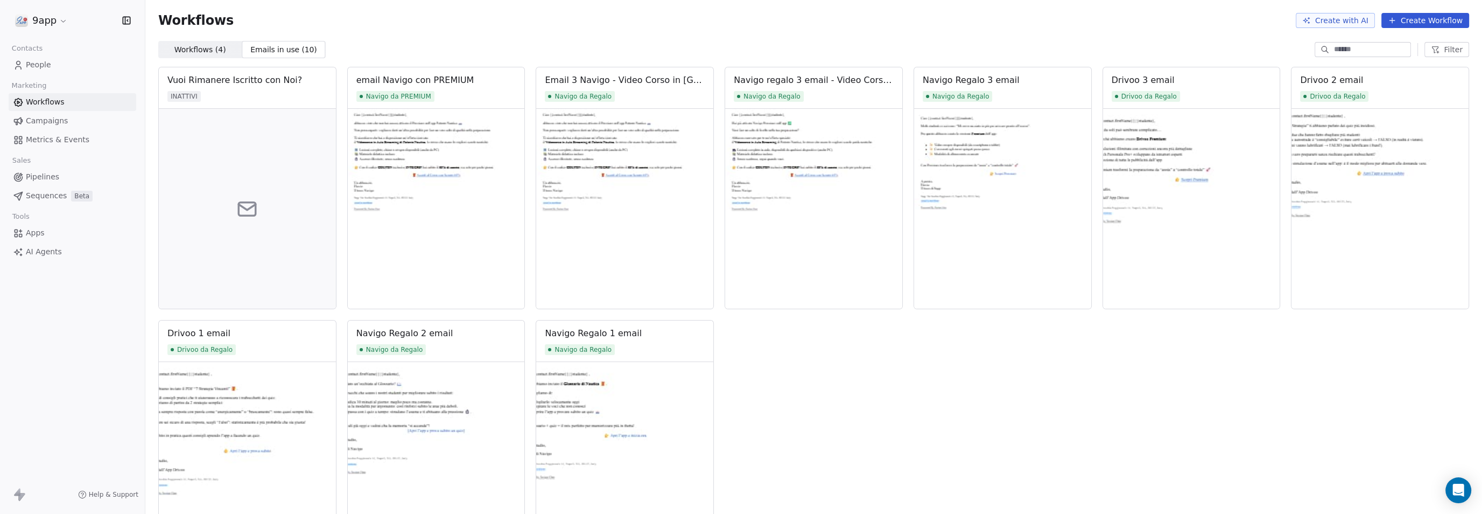
click at [187, 50] on span "Workflows ( 4 )" at bounding box center [200, 49] width 52 height 11
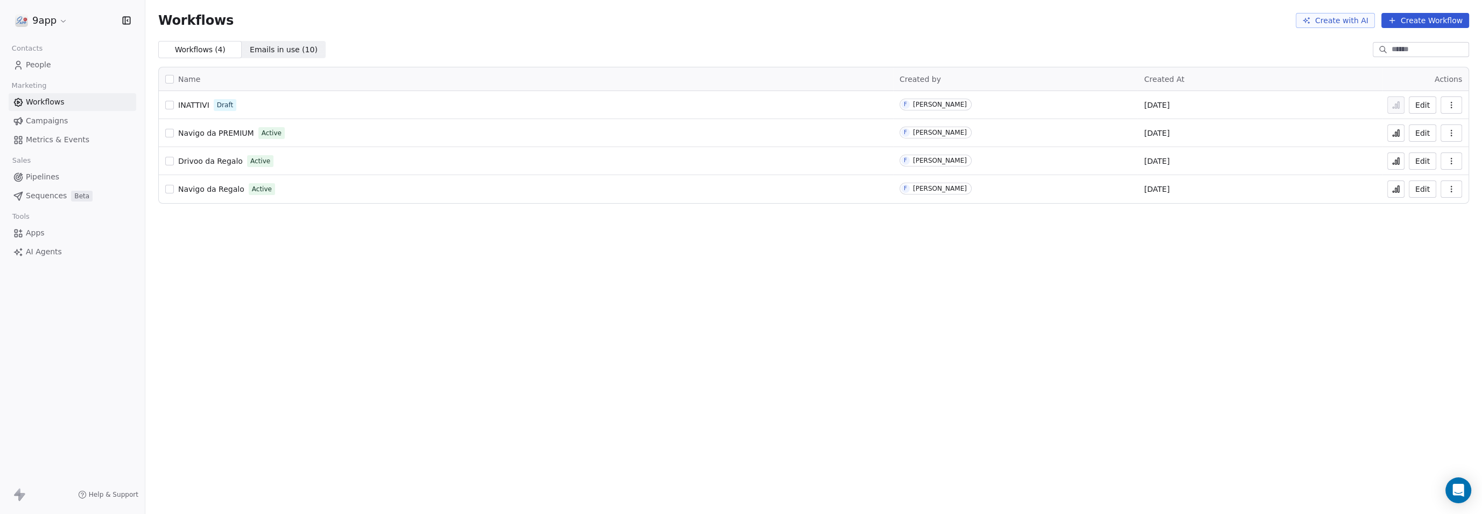
click at [191, 106] on span "INATTIVI" at bounding box center [193, 105] width 31 height 9
click at [198, 137] on span "Navigo da PREMIUM" at bounding box center [216, 133] width 76 height 9
click at [1418, 109] on button "Edit" at bounding box center [1422, 104] width 27 height 17
click at [190, 105] on span "INATTIVI" at bounding box center [193, 105] width 31 height 9
